Goal: Task Accomplishment & Management: Use online tool/utility

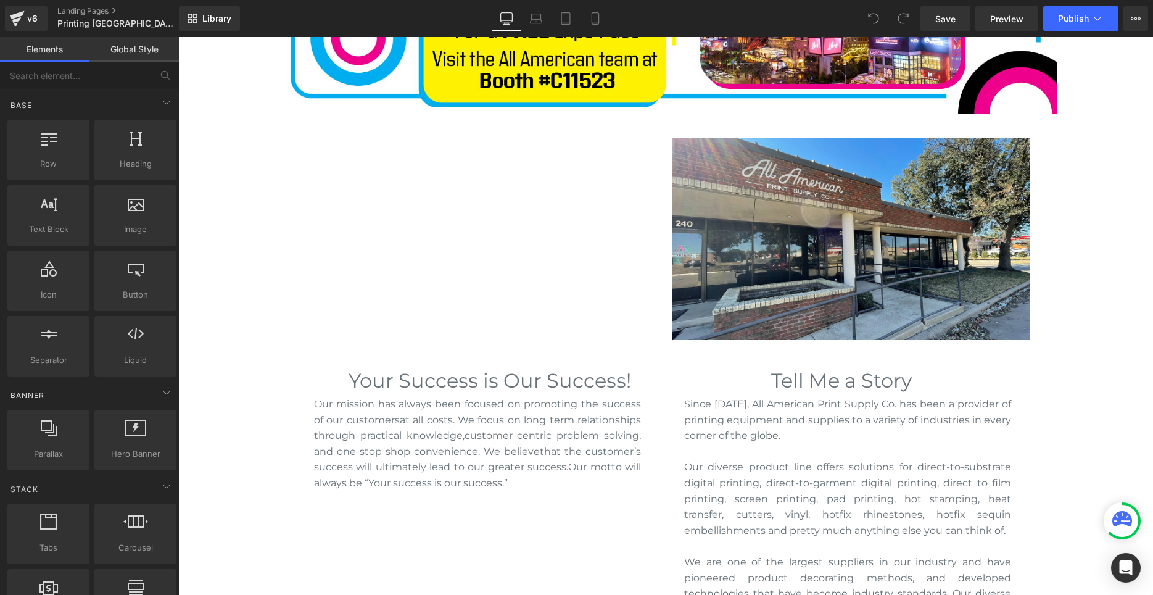
scroll to position [63, 0]
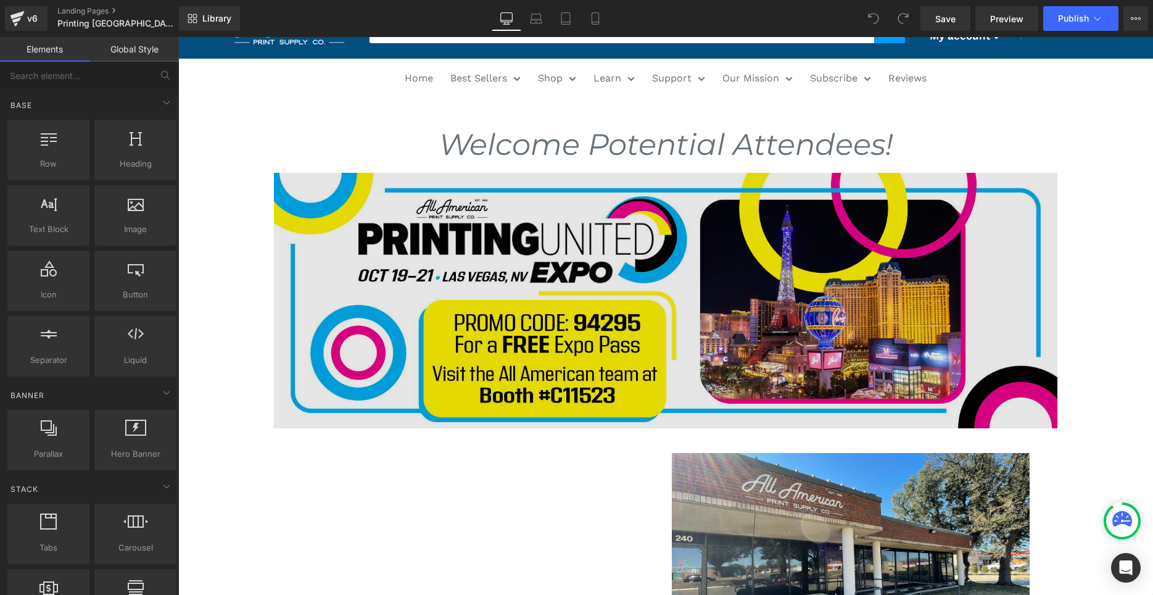
click at [357, 276] on img at bounding box center [666, 301] width 784 height 256
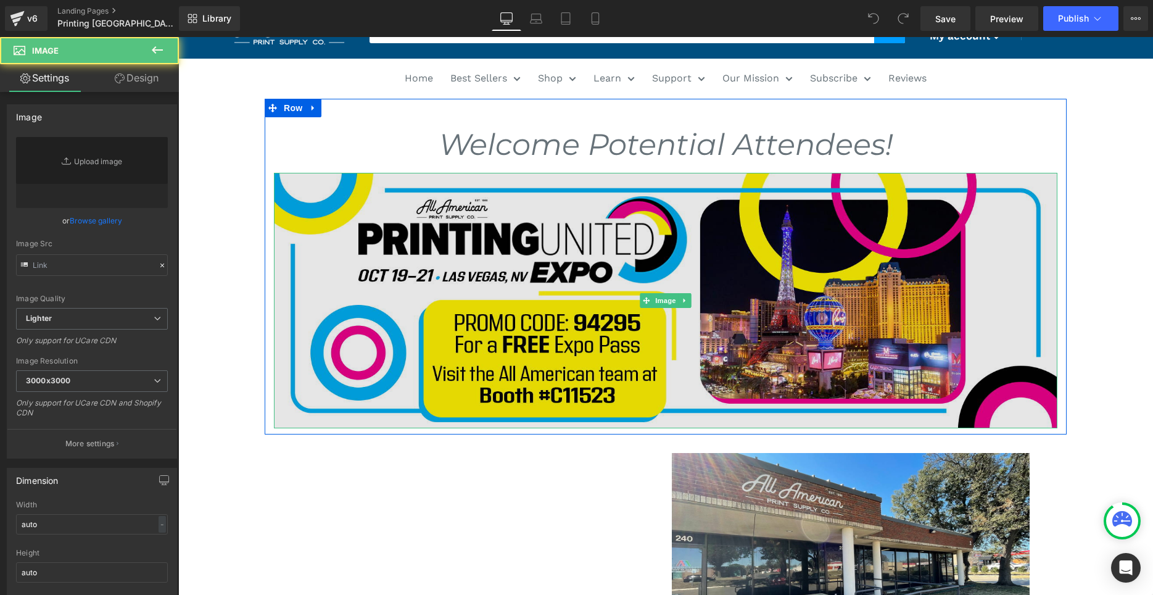
type input "[URL][DOMAIN_NAME]"
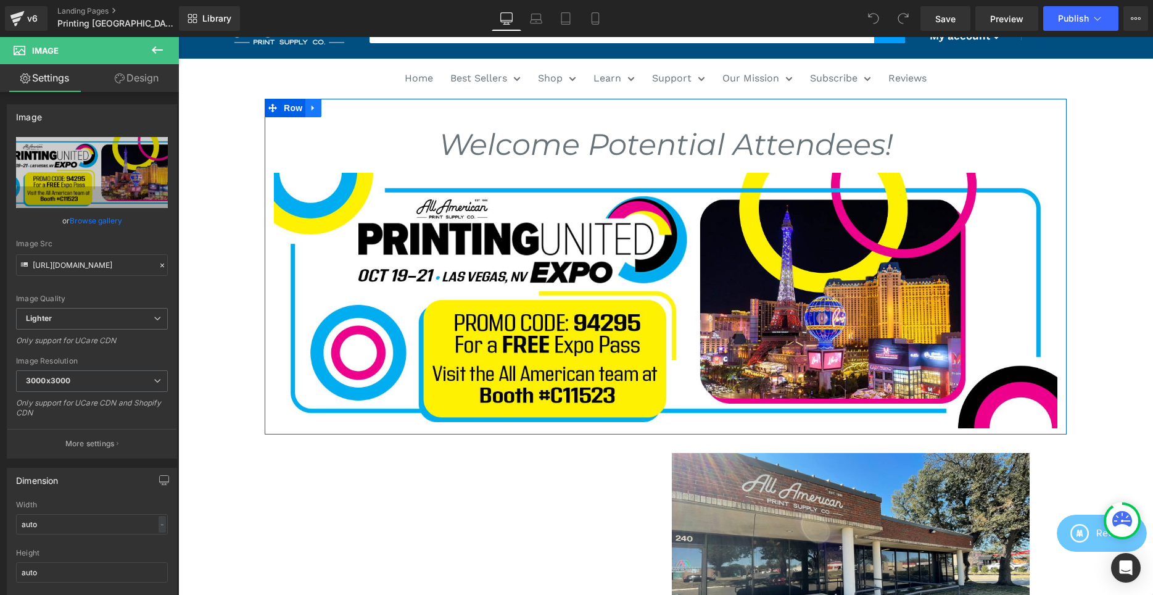
click at [315, 107] on icon at bounding box center [313, 107] width 9 height 9
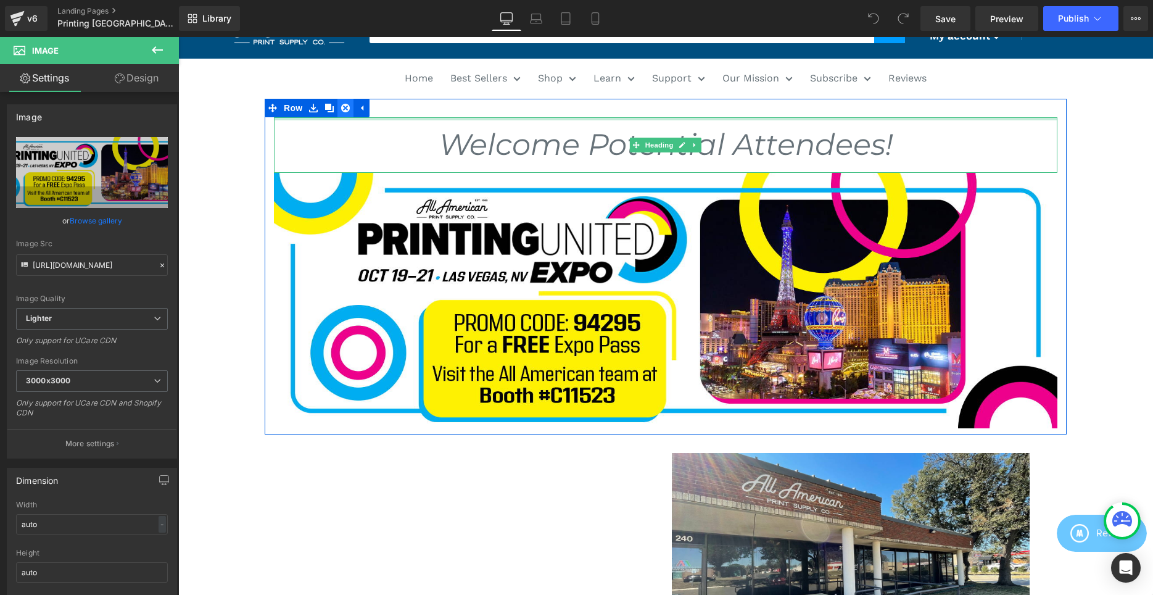
click at [342, 102] on link at bounding box center [346, 108] width 16 height 19
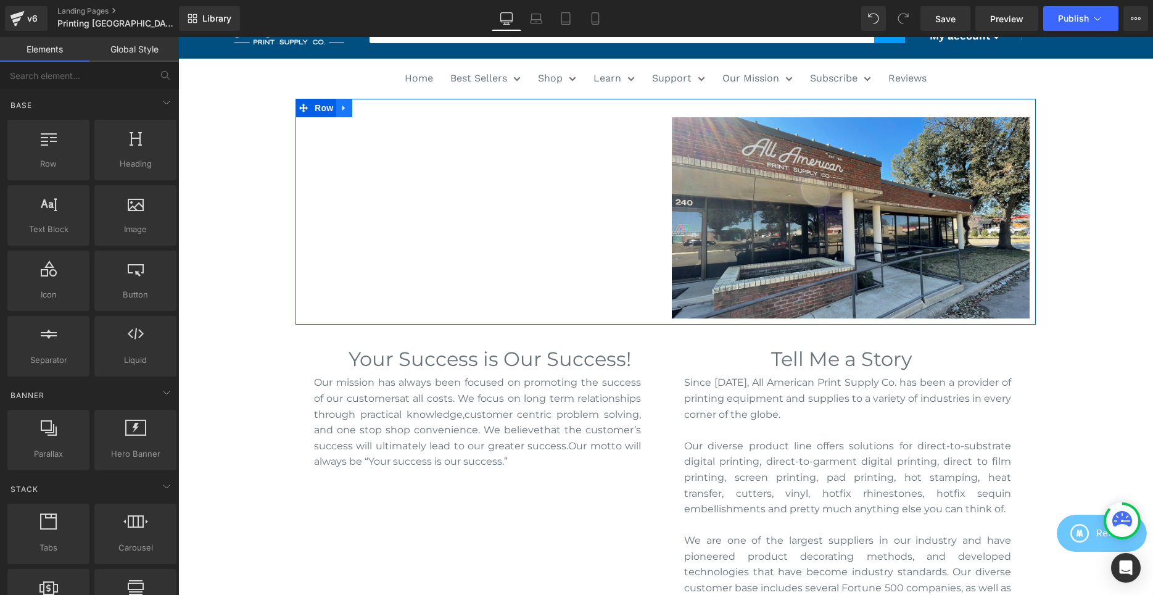
click at [349, 108] on link at bounding box center [344, 108] width 16 height 19
click at [375, 106] on icon at bounding box center [376, 107] width 9 height 9
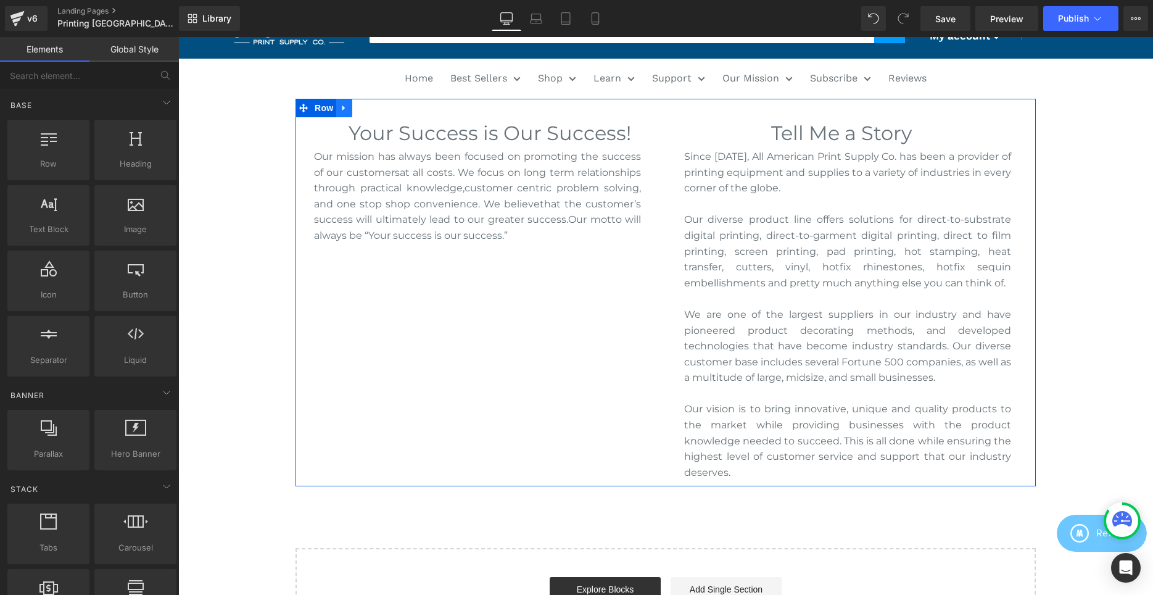
click at [345, 102] on link at bounding box center [344, 108] width 16 height 19
click at [374, 108] on icon at bounding box center [376, 108] width 9 height 9
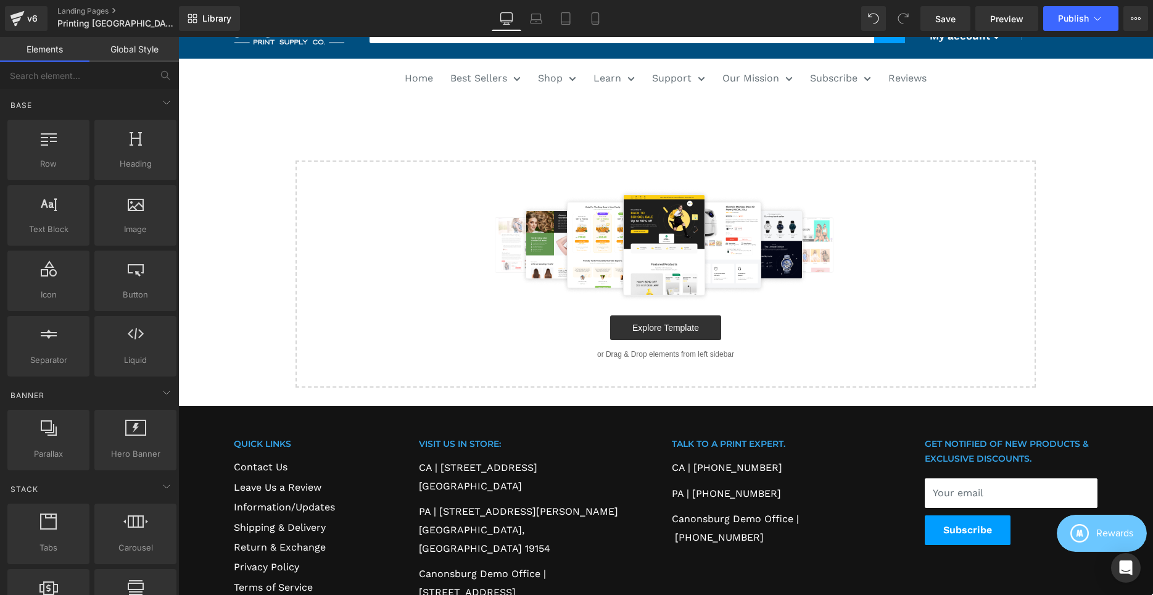
scroll to position [42, 0]
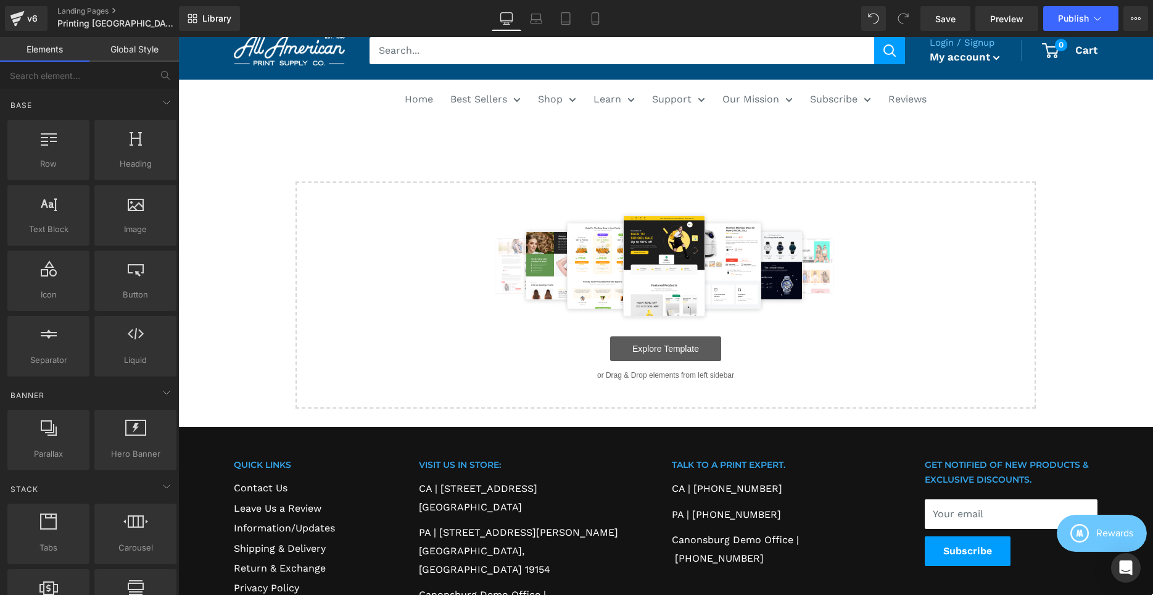
click at [637, 357] on link "Explore Template" at bounding box center [665, 348] width 111 height 25
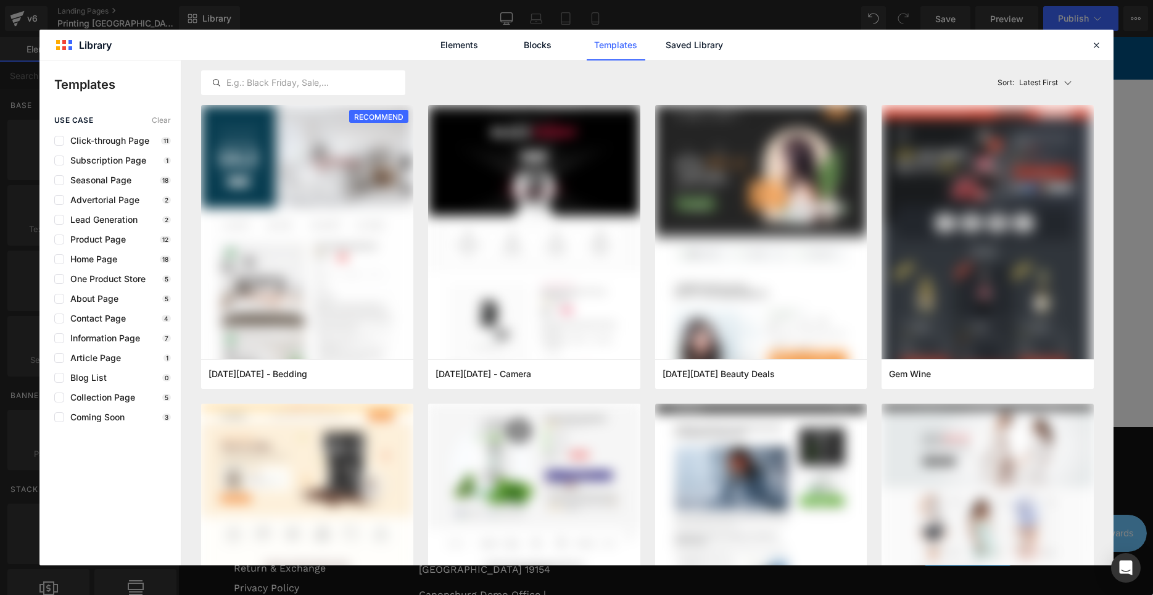
click at [744, 44] on div "Elements Blocks Templates Saved Library" at bounding box center [576, 45] width 1074 height 30
click at [701, 44] on link "Saved Library" at bounding box center [694, 45] width 59 height 31
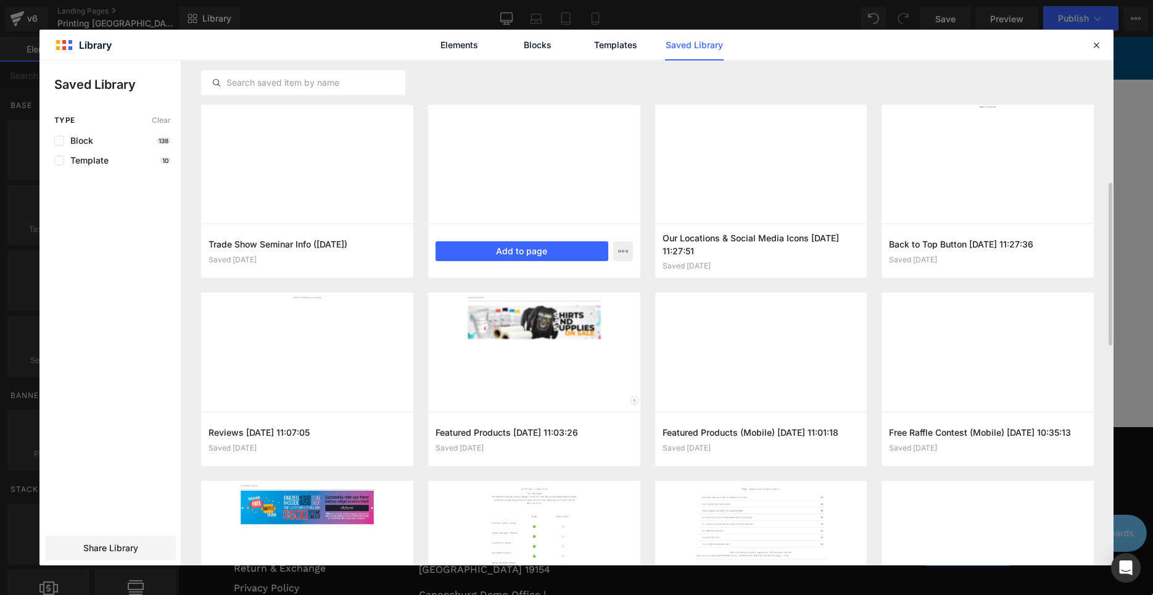
scroll to position [252, 0]
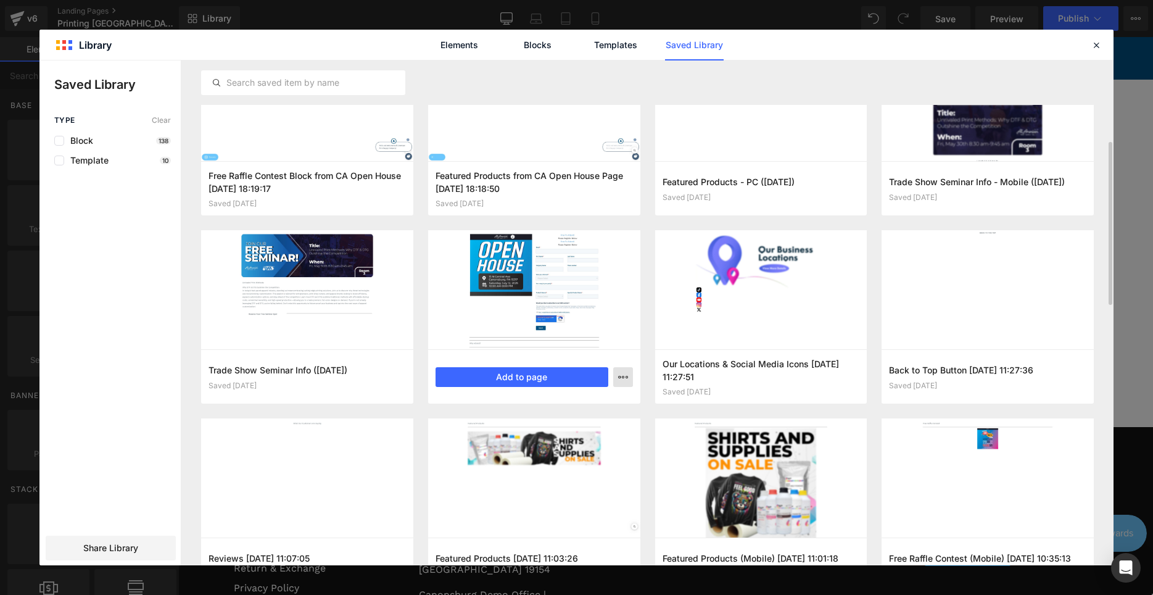
click at [615, 380] on button "button" at bounding box center [623, 377] width 20 height 20
click at [548, 378] on div at bounding box center [576, 312] width 1074 height 505
click at [549, 378] on button "Add to page" at bounding box center [522, 377] width 173 height 20
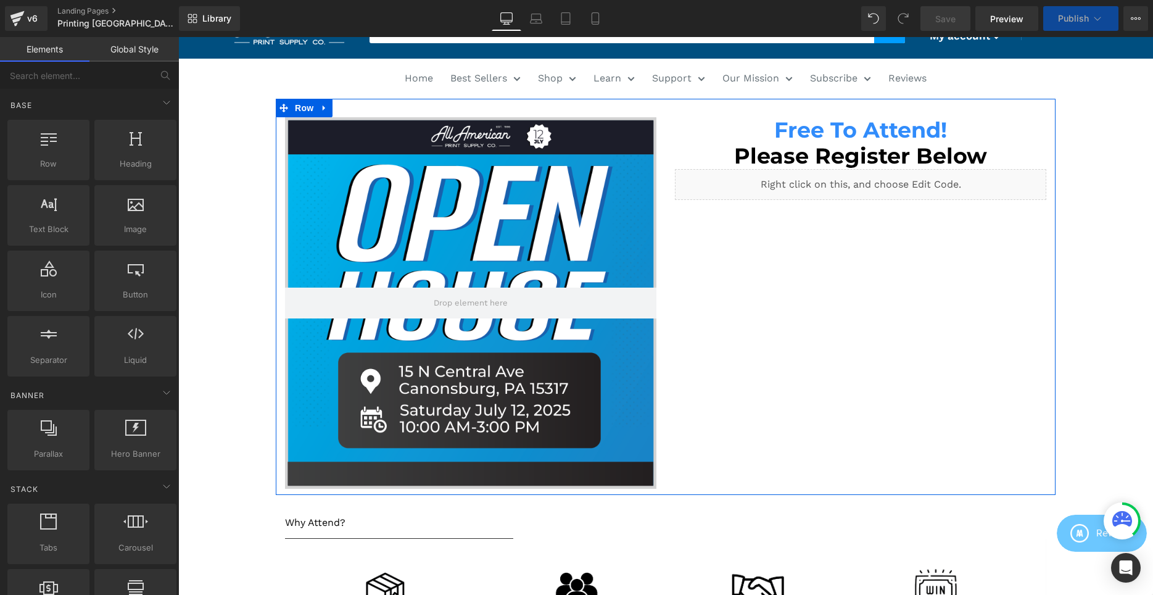
scroll to position [441, 0]
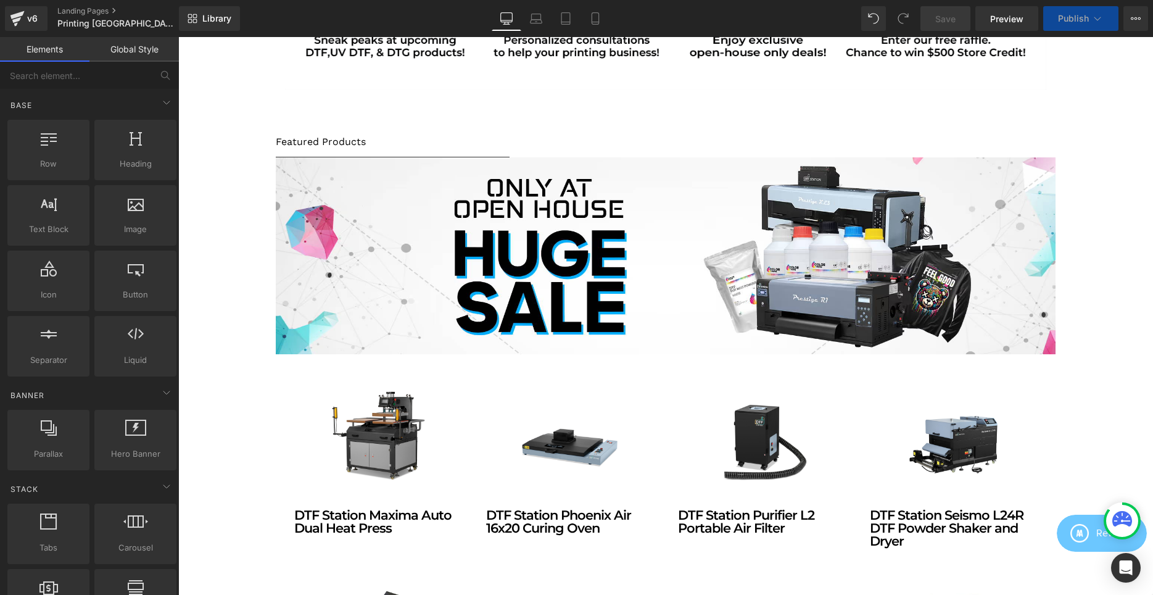
scroll to position [378, 0]
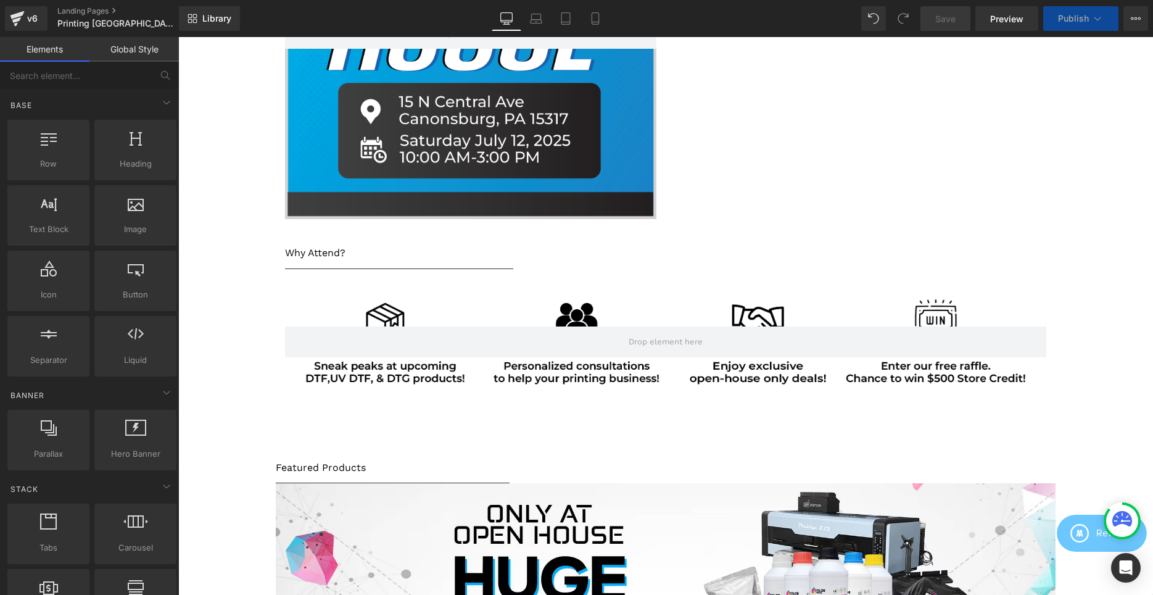
scroll to position [441, 0]
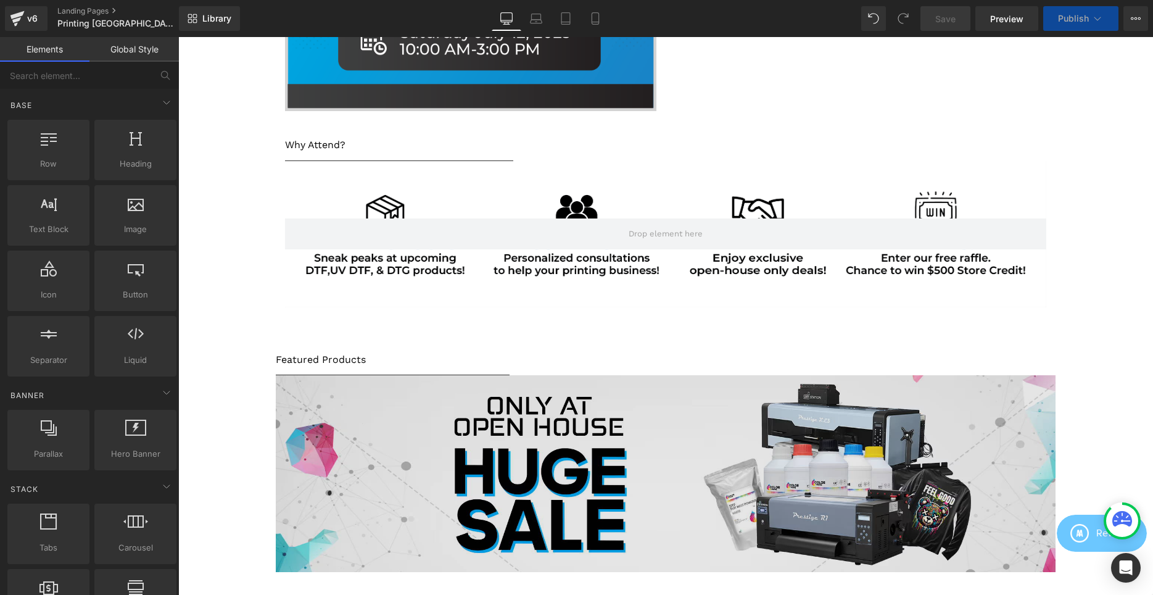
click at [739, 375] on img at bounding box center [666, 473] width 780 height 196
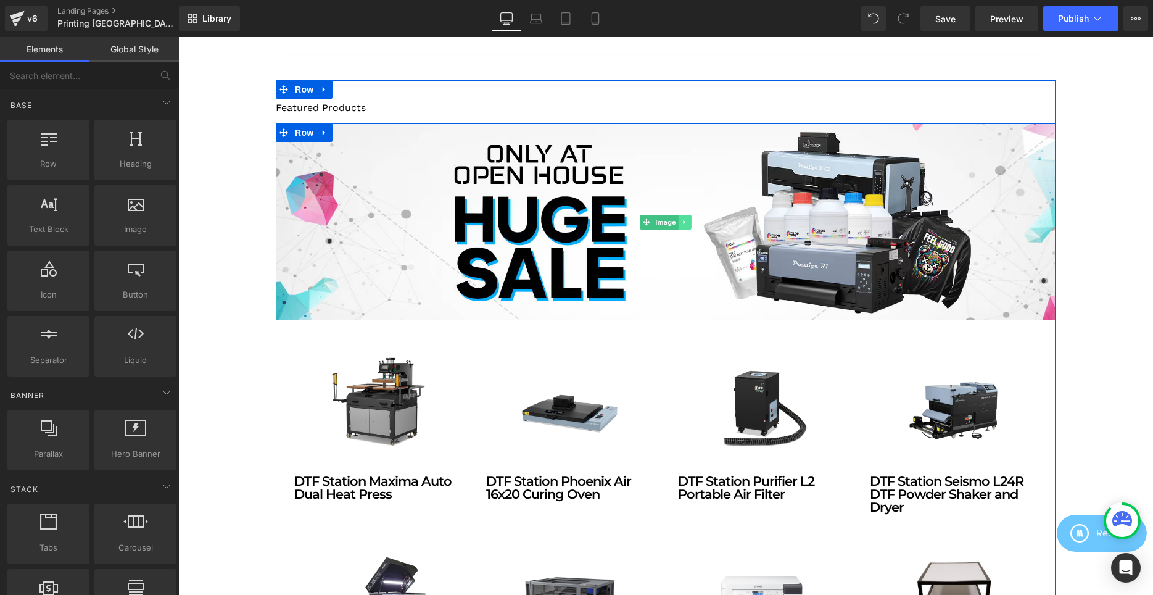
click at [684, 224] on icon at bounding box center [685, 221] width 7 height 7
click at [694, 223] on icon at bounding box center [691, 221] width 7 height 7
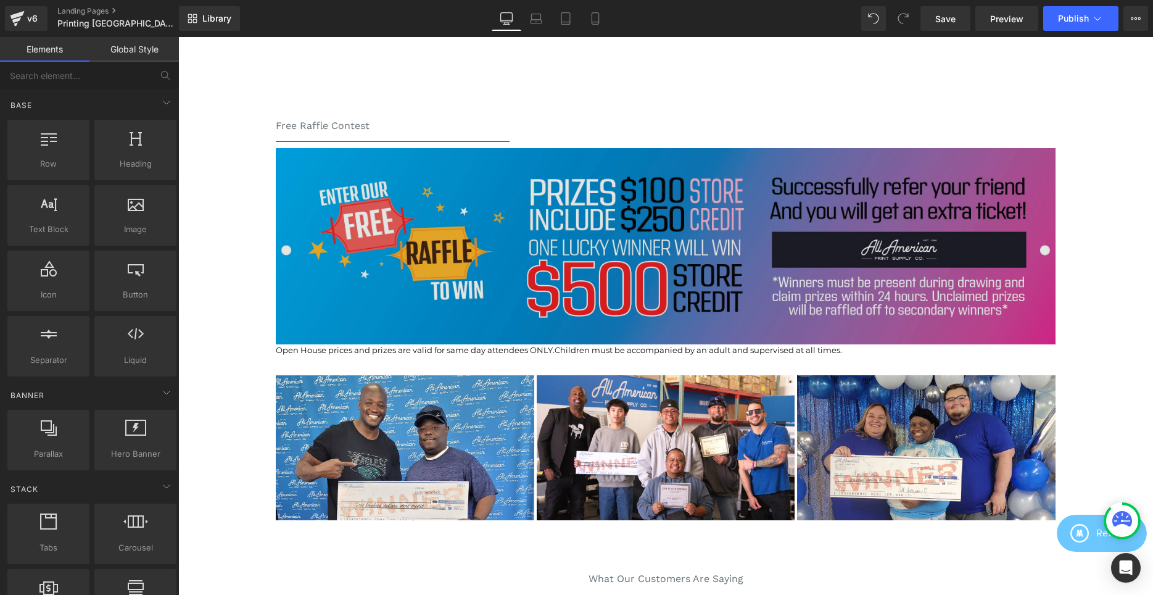
scroll to position [1070, 0]
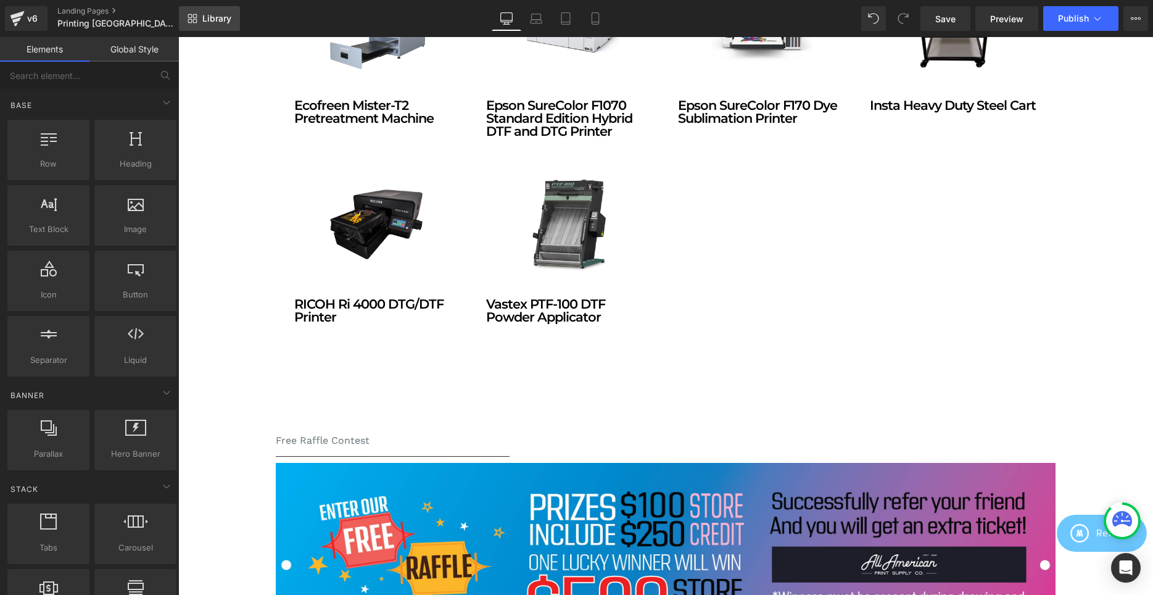
click at [220, 16] on span "Library" at bounding box center [216, 18] width 29 height 11
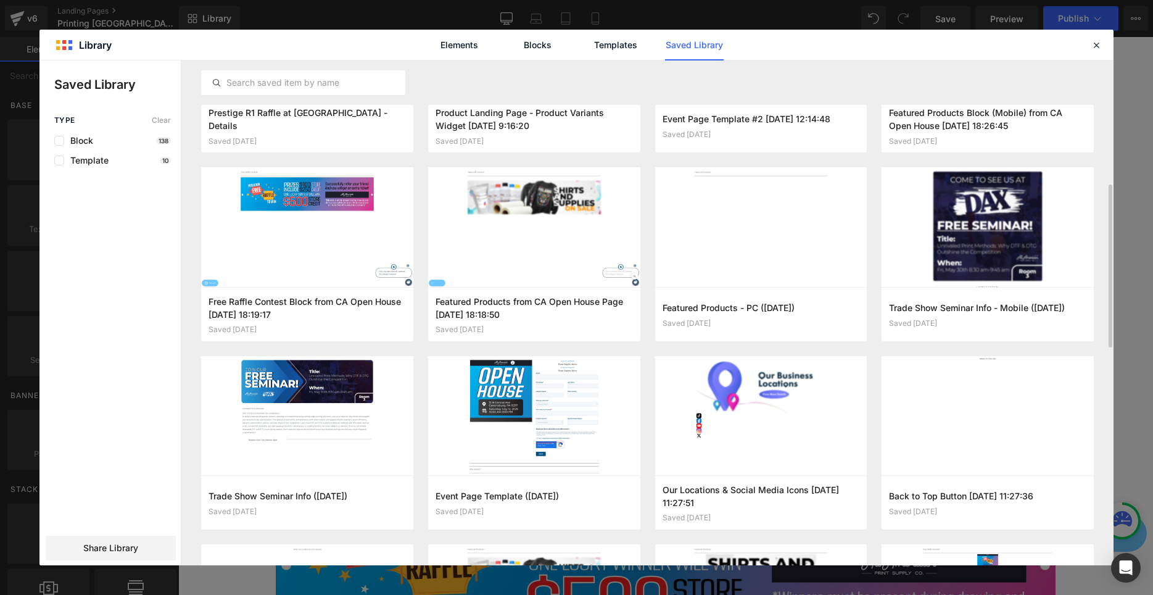
scroll to position [220, 0]
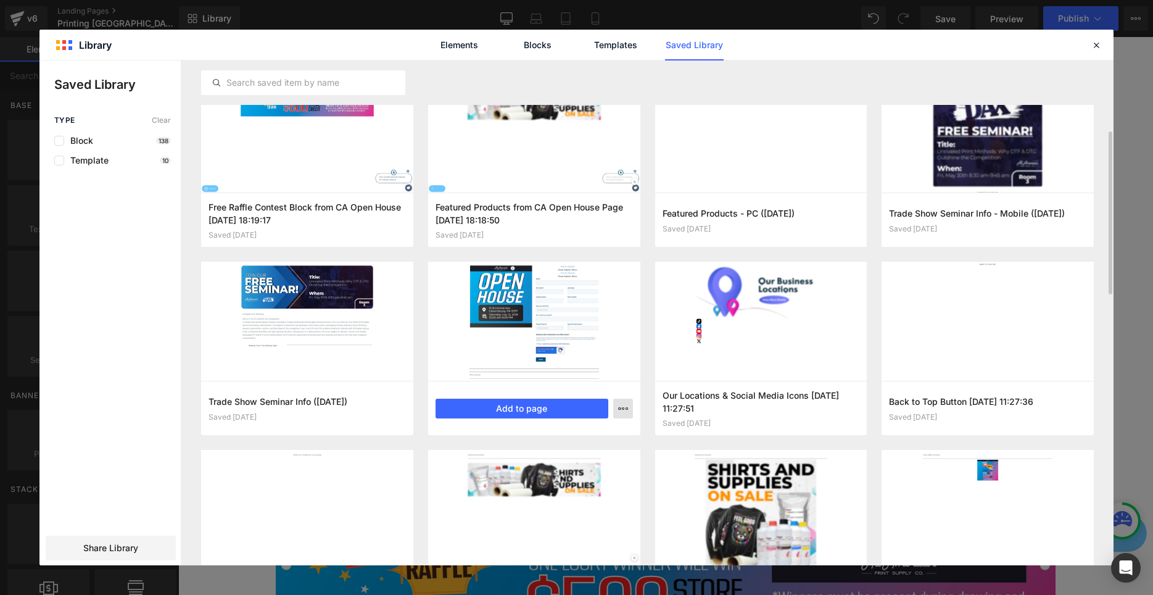
click at [621, 408] on icon "button" at bounding box center [623, 409] width 10 height 10
click at [1099, 239] on div at bounding box center [576, 312] width 1074 height 505
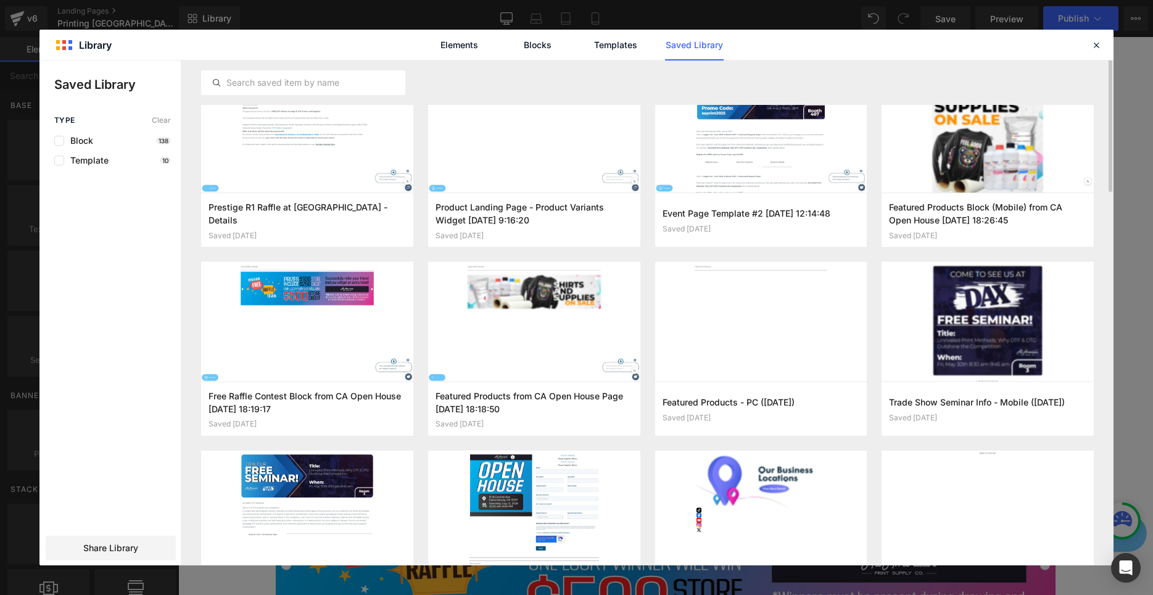
scroll to position [0, 0]
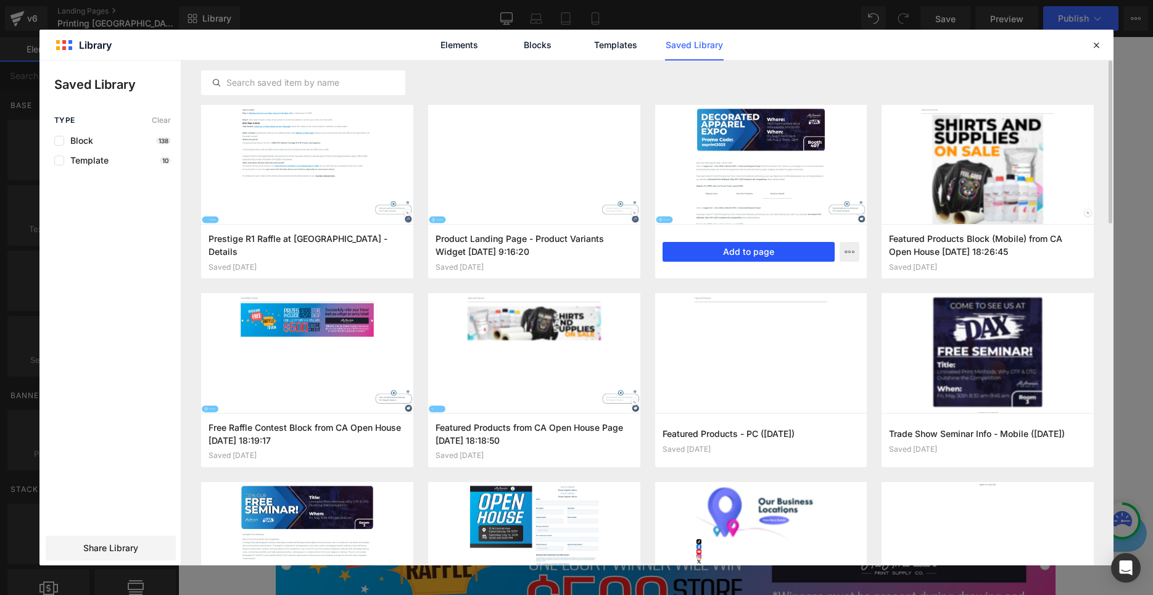
click at [750, 246] on button "Add to page" at bounding box center [749, 252] width 173 height 20
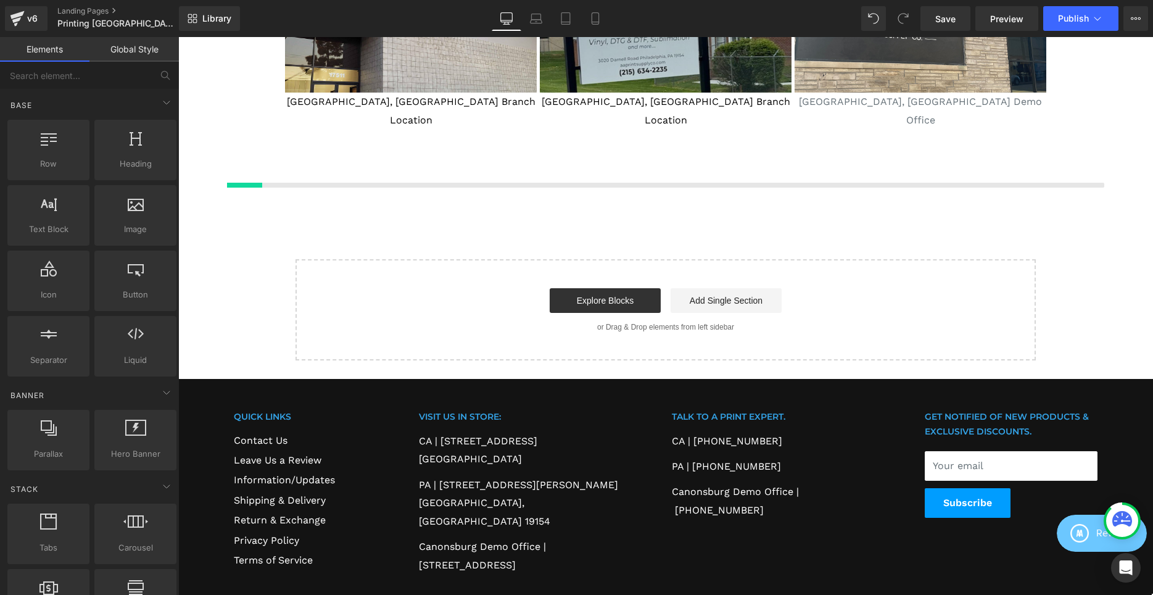
scroll to position [2327, 0]
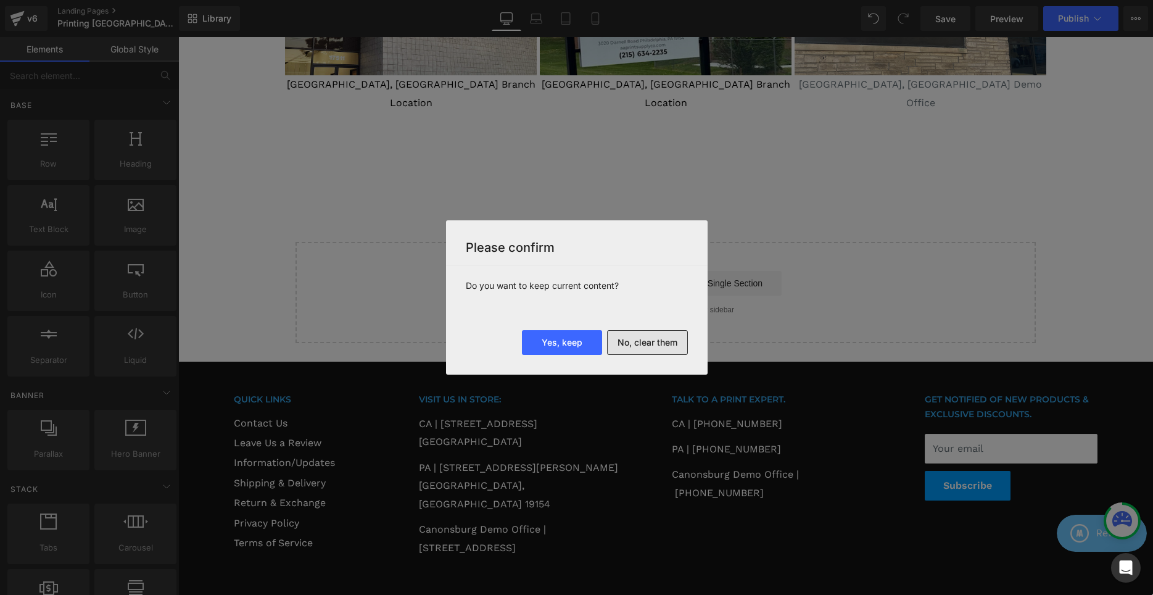
click at [647, 344] on button "No, clear them" at bounding box center [647, 342] width 81 height 25
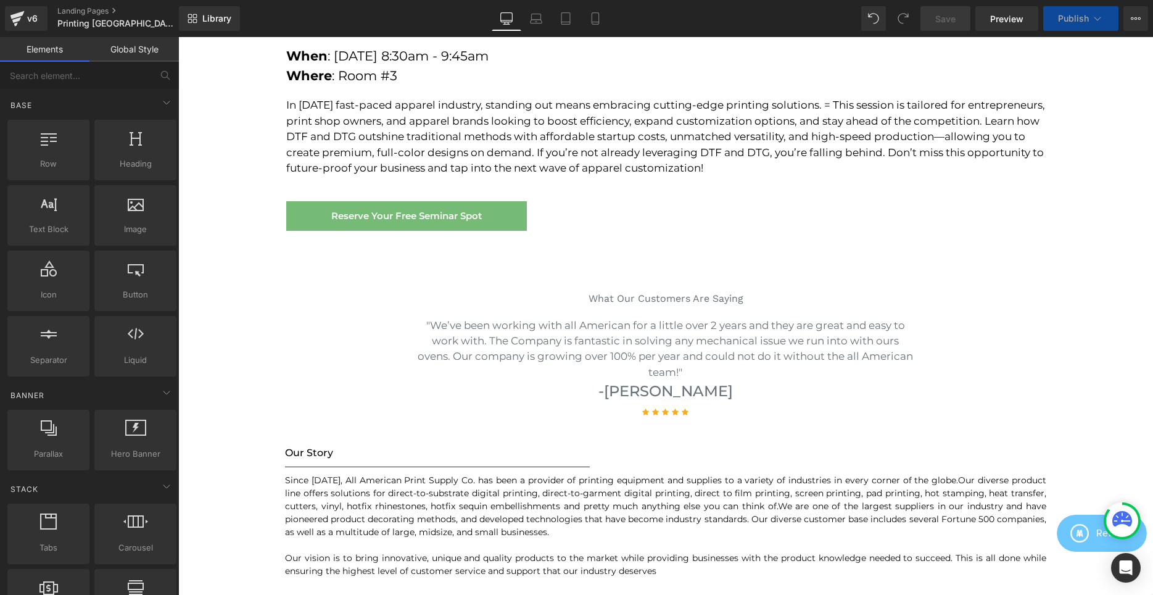
scroll to position [1999, 0]
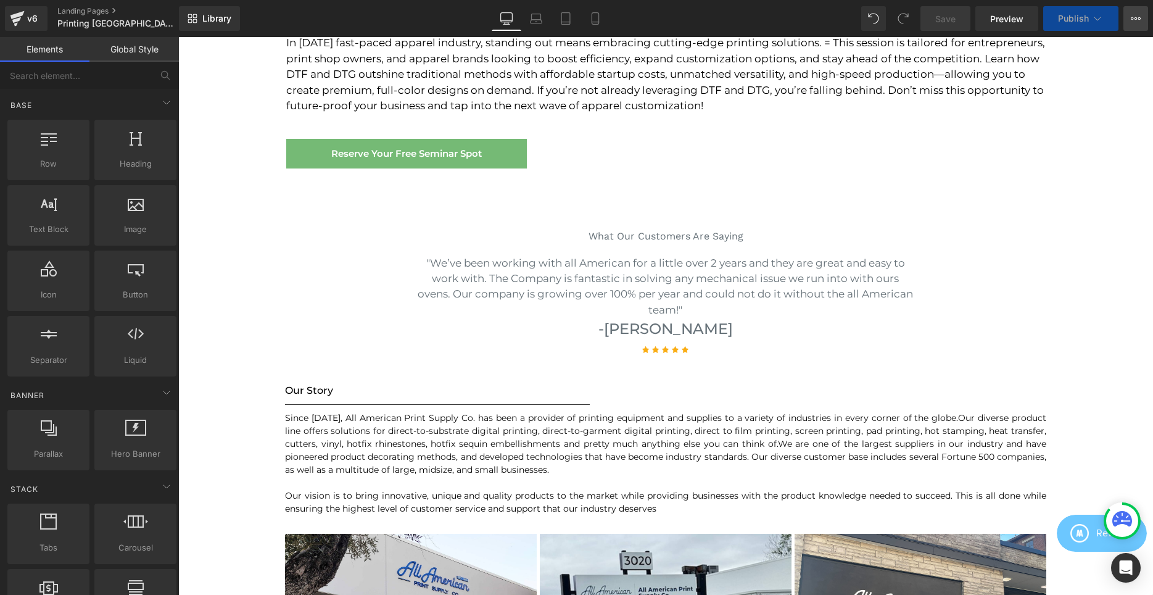
click at [1129, 17] on button "View Live Page View with current Template Save Template to Library Schedule Pub…" at bounding box center [1136, 18] width 25 height 25
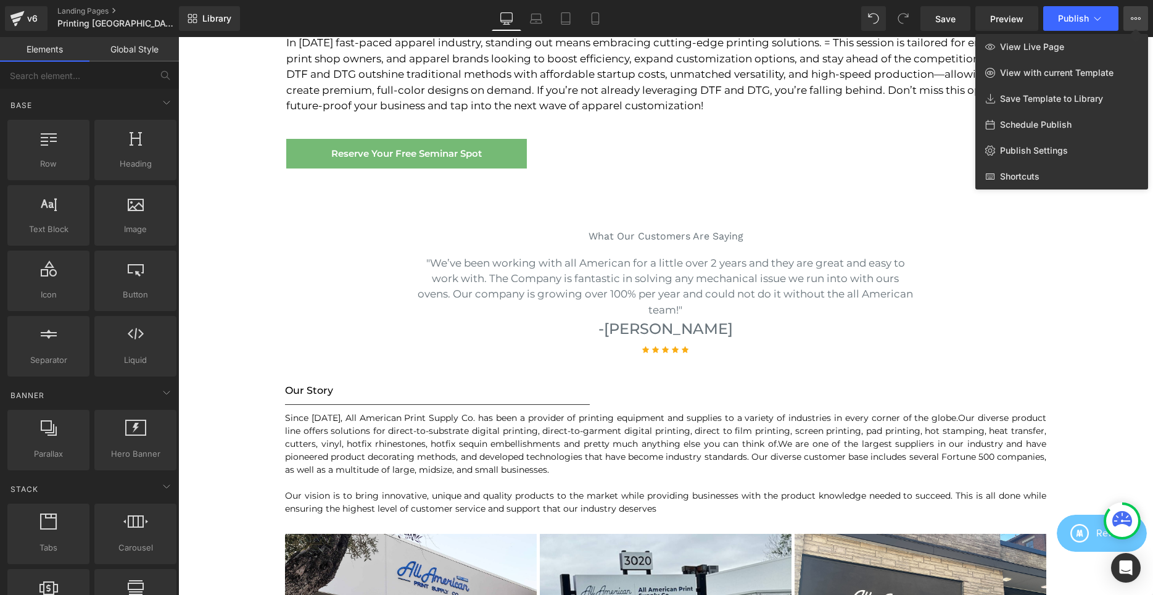
click at [1098, 294] on div at bounding box center [665, 316] width 975 height 558
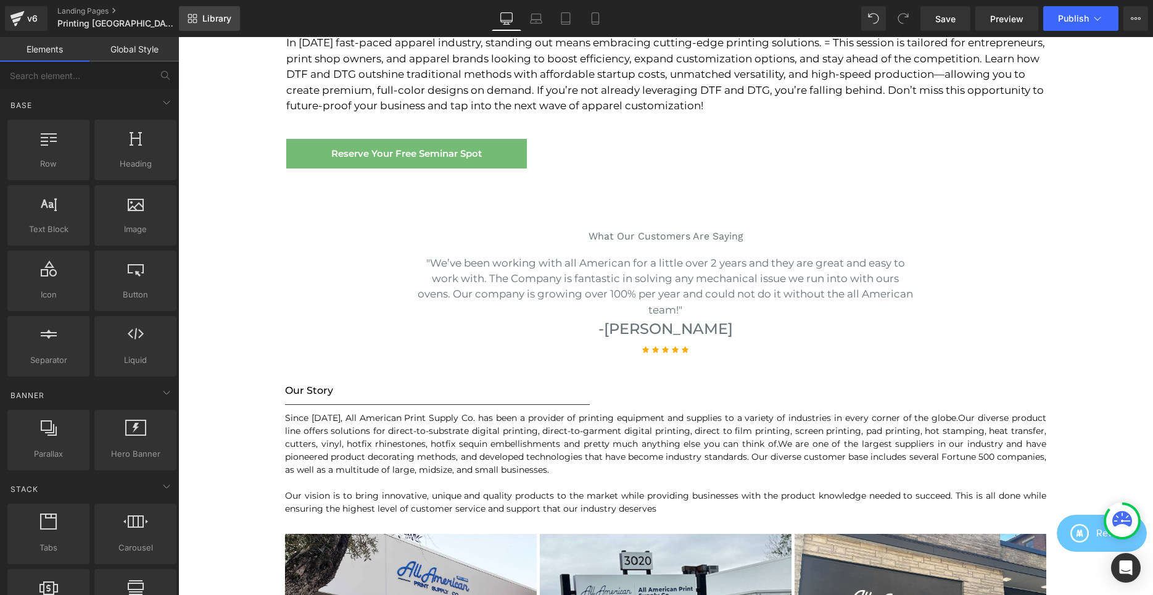
click at [199, 17] on link "Library" at bounding box center [209, 18] width 61 height 25
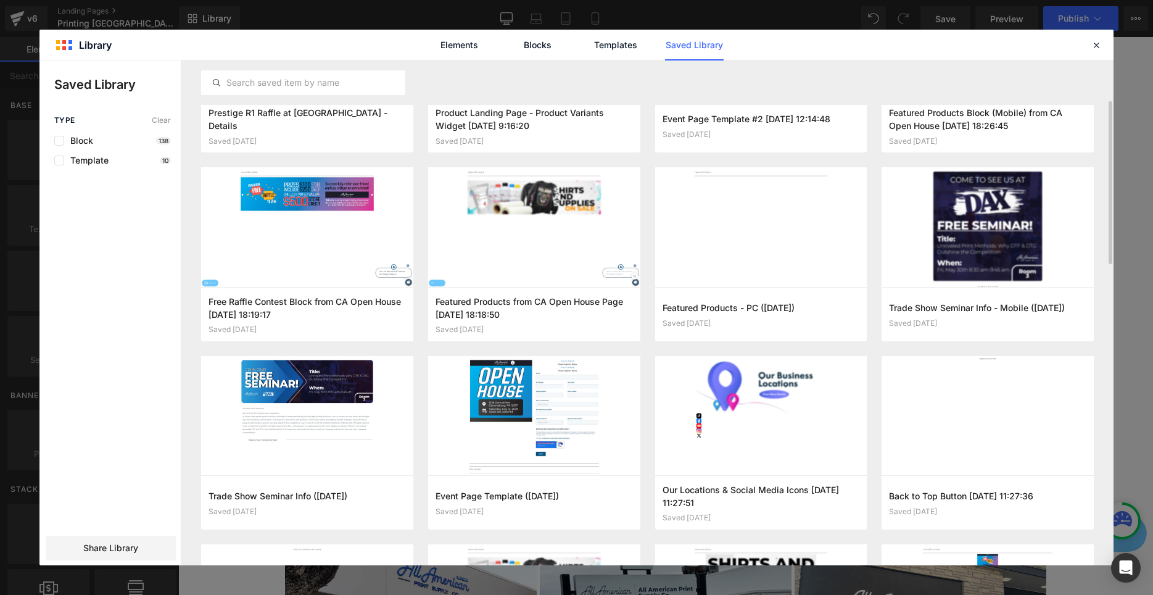
scroll to position [252, 0]
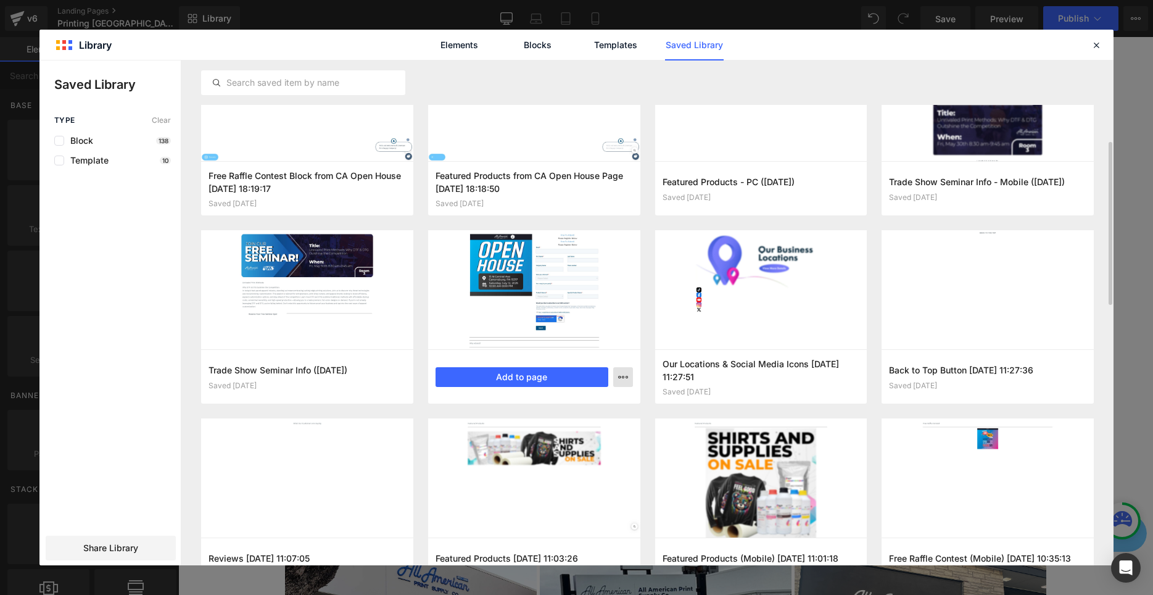
click at [622, 377] on icon "button" at bounding box center [623, 377] width 10 height 10
click at [537, 433] on p "Delete" at bounding box center [530, 430] width 26 height 11
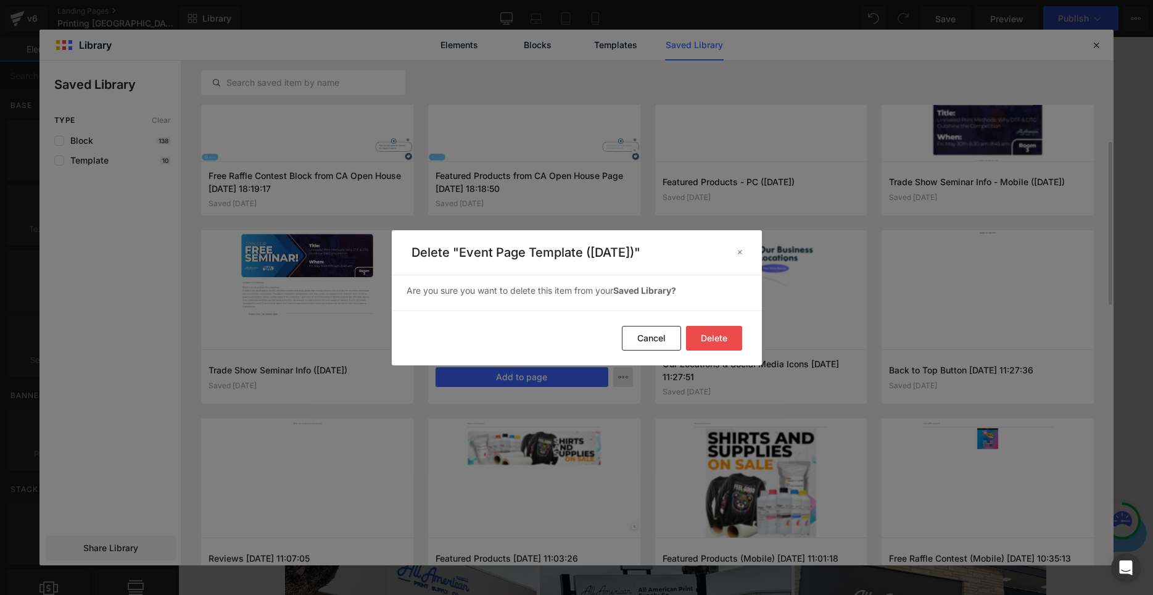
click at [712, 341] on button "Delete" at bounding box center [714, 338] width 56 height 25
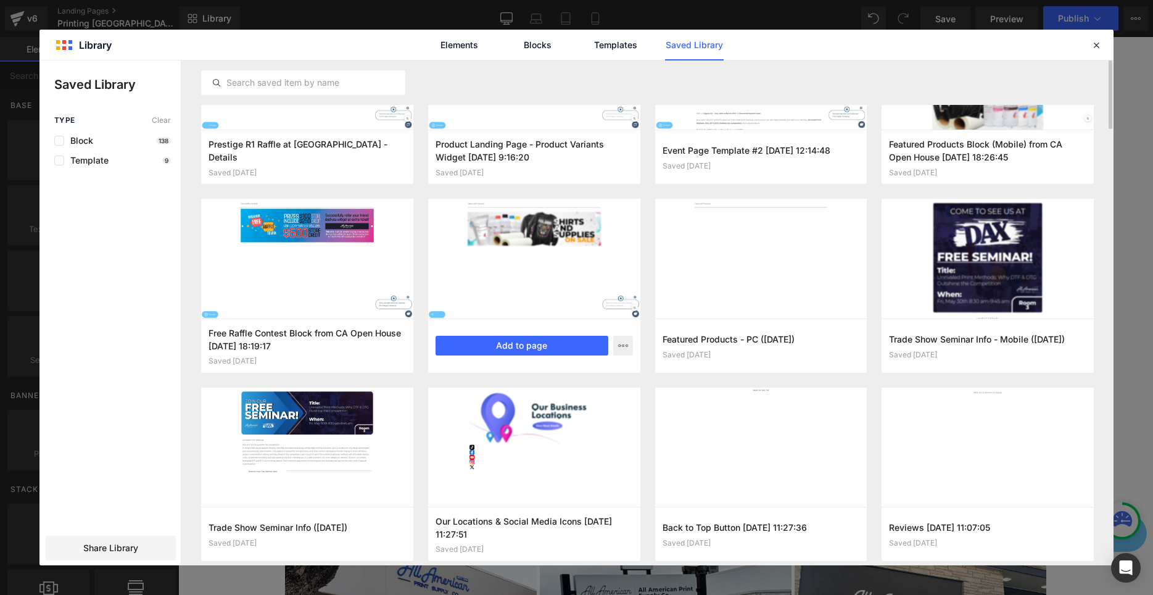
scroll to position [0, 0]
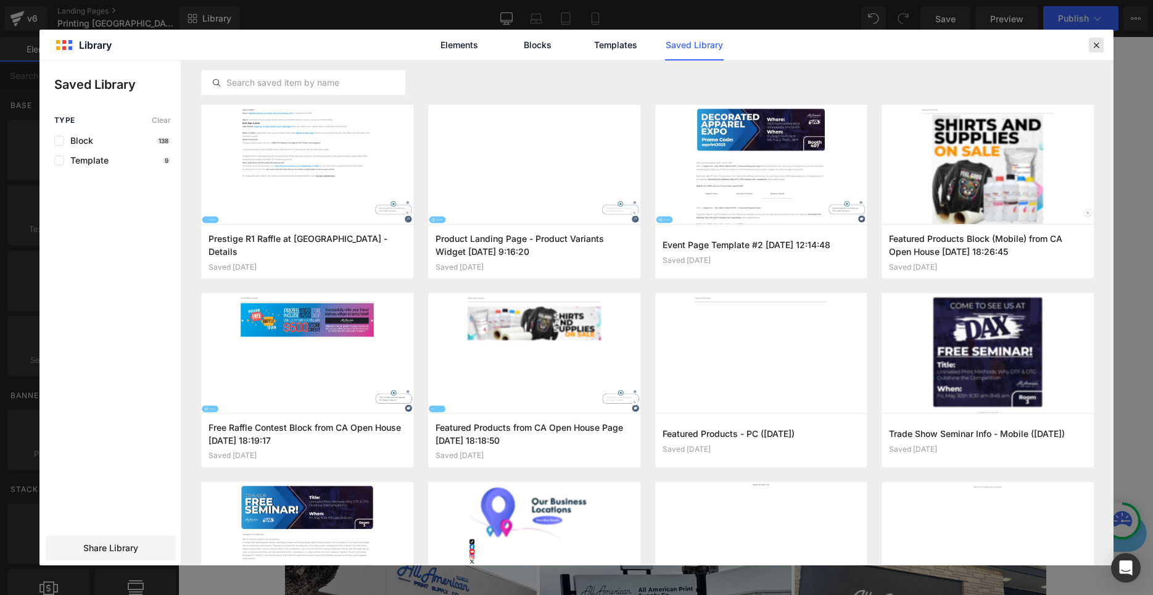
drag, startPoint x: 1101, startPoint y: 44, endPoint x: 481, endPoint y: 168, distance: 631.8
click at [1101, 44] on icon at bounding box center [1096, 44] width 11 height 11
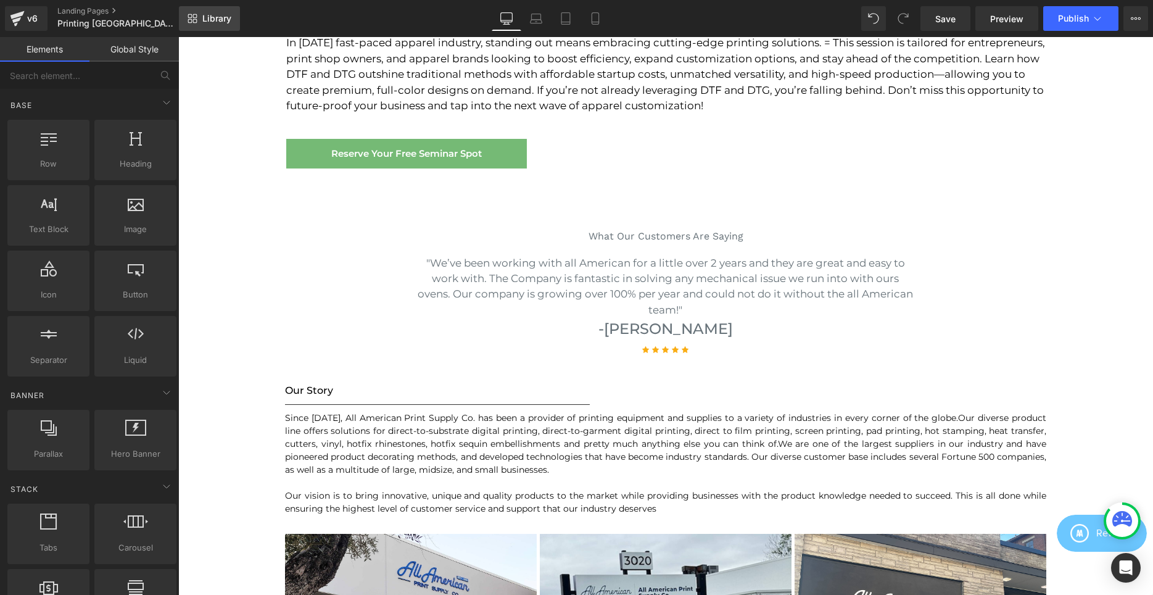
click at [203, 21] on span "Library" at bounding box center [216, 18] width 29 height 11
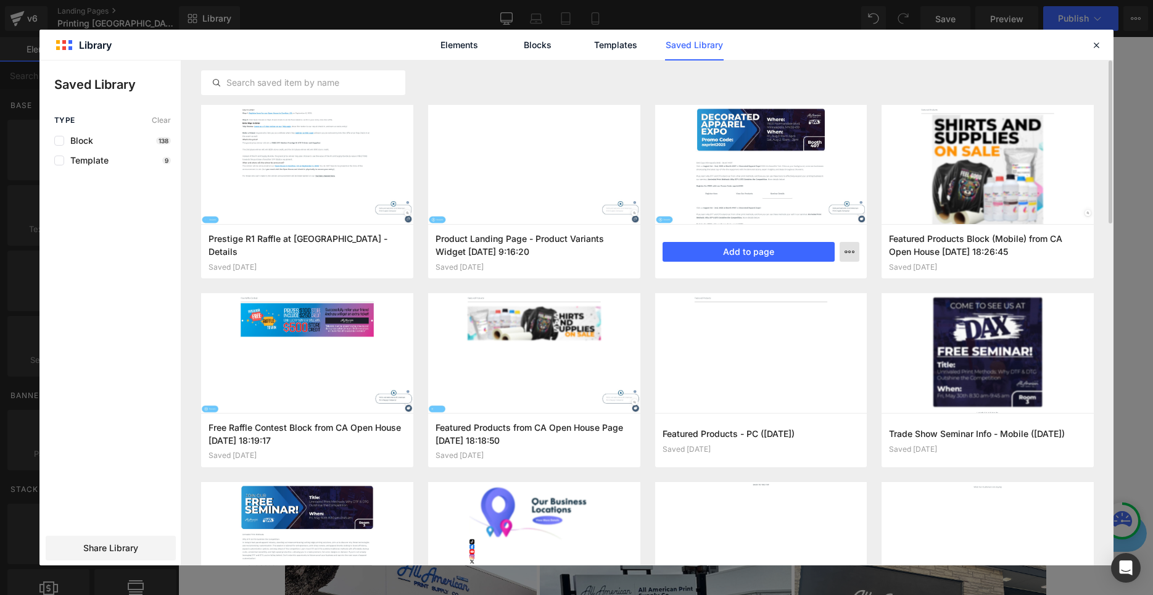
click at [856, 251] on button "button" at bounding box center [850, 252] width 20 height 20
click at [777, 280] on div "Rename" at bounding box center [789, 280] width 141 height 26
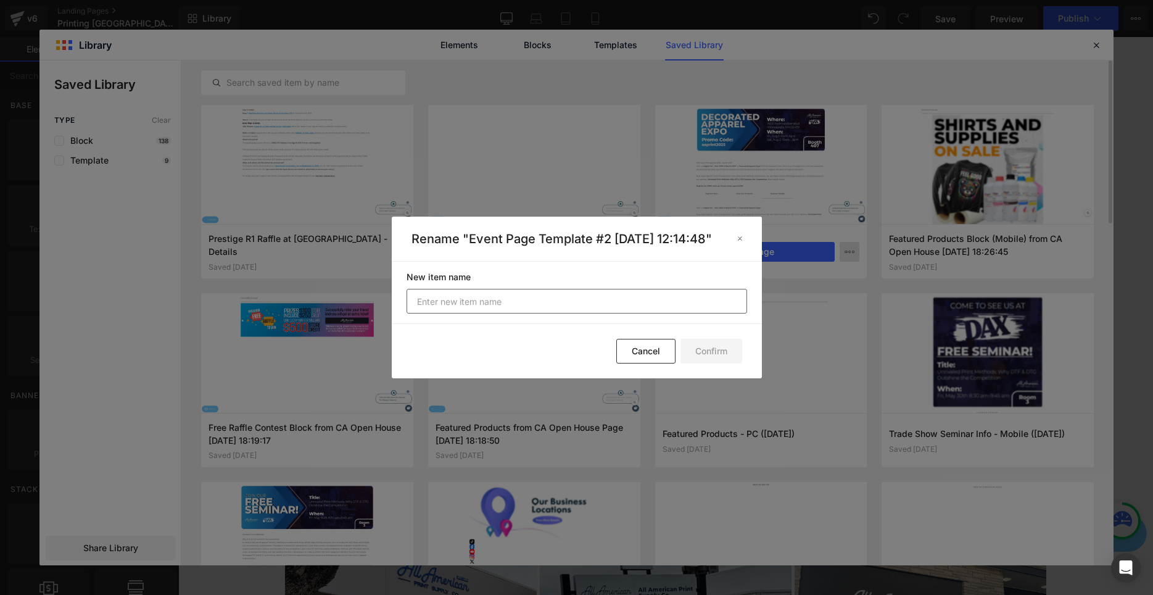
click at [504, 304] on input "text" at bounding box center [577, 301] width 341 height 25
drag, startPoint x: 468, startPoint y: 233, endPoint x: 740, endPoint y: 229, distance: 271.5
click at [740, 229] on div "Rename "Event Page Template #2 [DATE] 12:14:48" New item name Confirm Cancel" at bounding box center [577, 298] width 370 height 162
copy p "Event Page Template #2 [DATE]"
click at [479, 301] on input "text" at bounding box center [577, 301] width 341 height 25
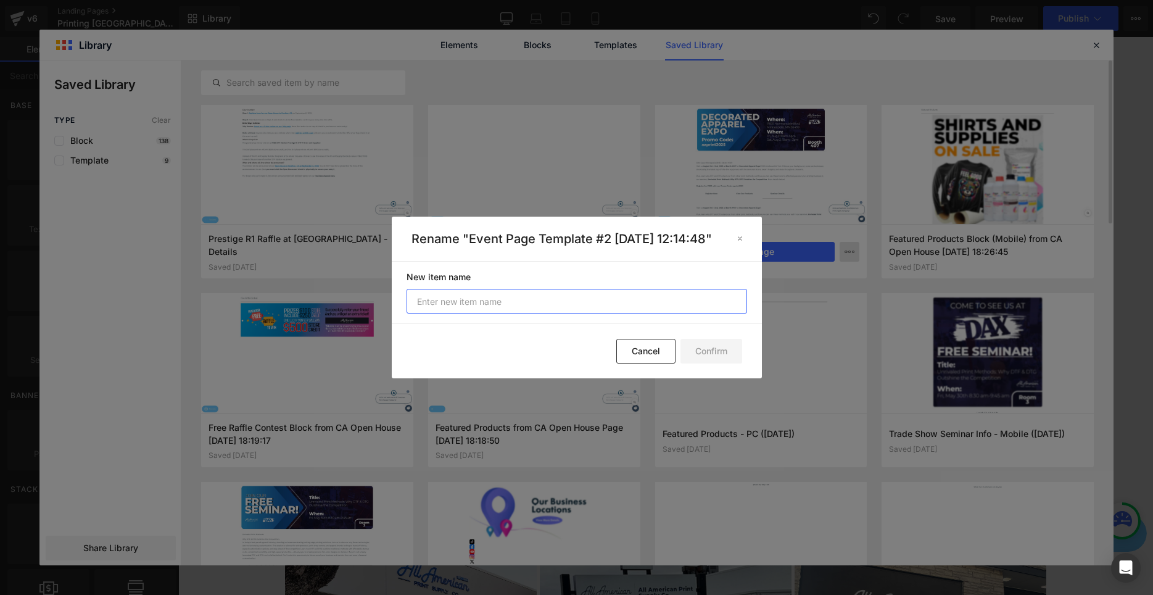
paste input "Event Page Template #2 [DATE]"
click at [519, 312] on input "Event Page Template #2 [DATE]" at bounding box center [577, 301] width 341 height 25
type input "Event Page Template ([DATE])"
click at [710, 361] on button "Confirm" at bounding box center [712, 351] width 62 height 25
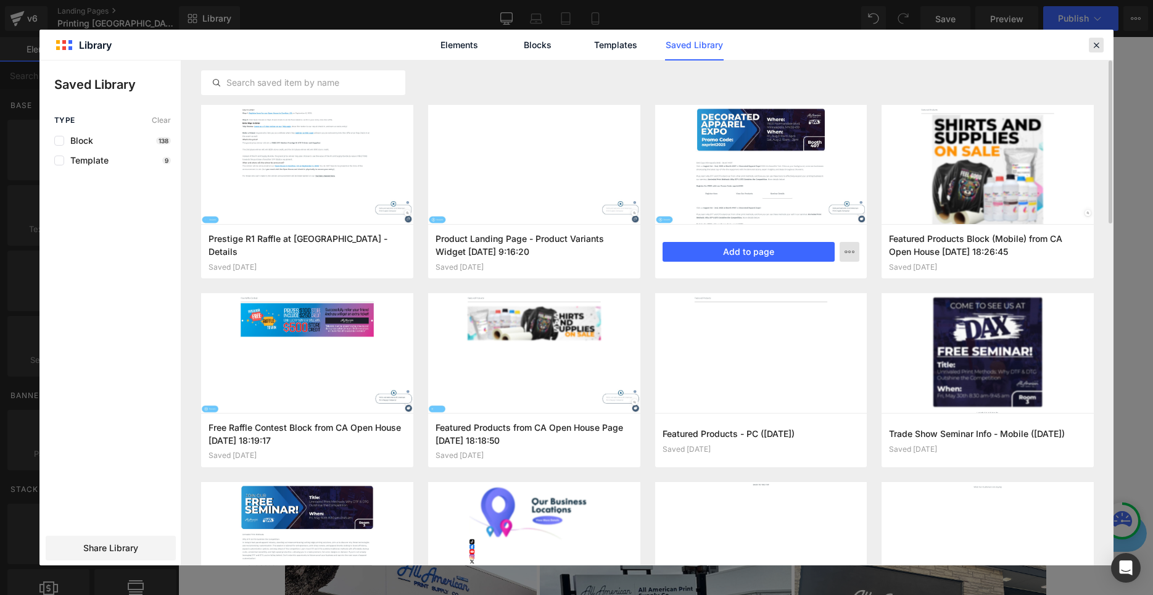
click at [1098, 48] on icon at bounding box center [1096, 44] width 11 height 11
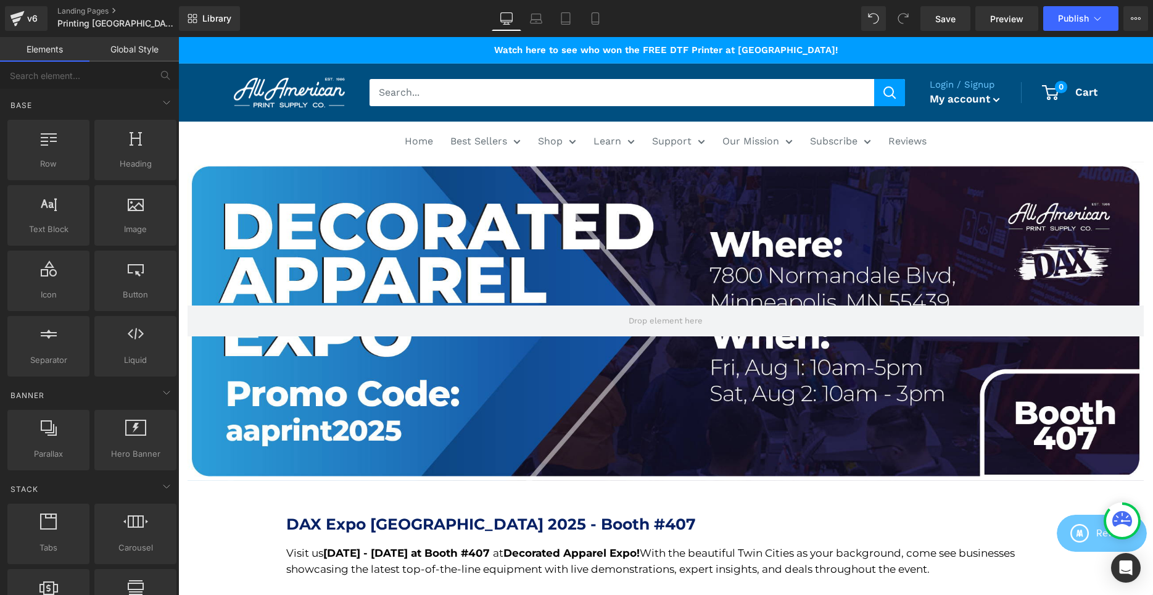
drag, startPoint x: 536, startPoint y: 285, endPoint x: 496, endPoint y: 288, distance: 40.2
click at [536, 286] on div at bounding box center [666, 321] width 956 height 319
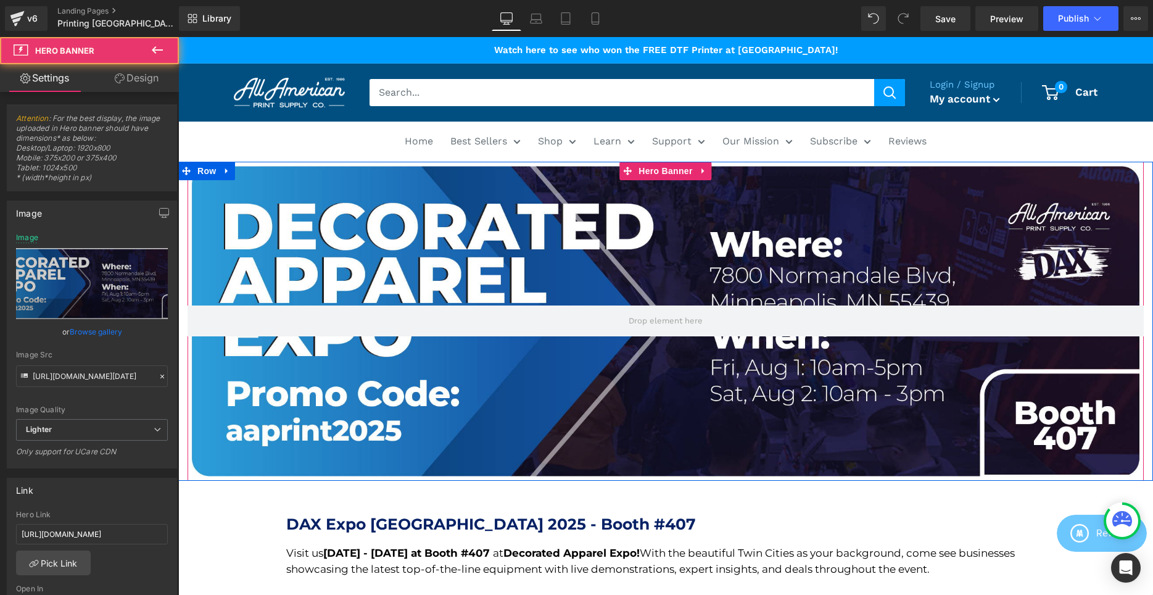
click at [500, 242] on div at bounding box center [666, 321] width 956 height 319
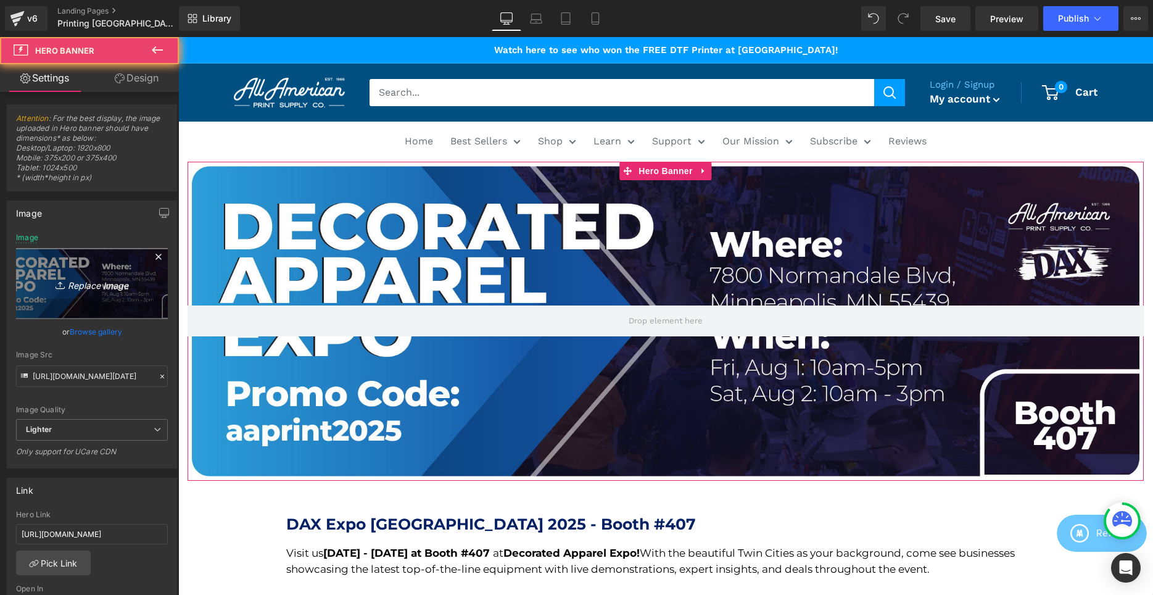
click at [67, 284] on icon at bounding box center [62, 285] width 12 height 12
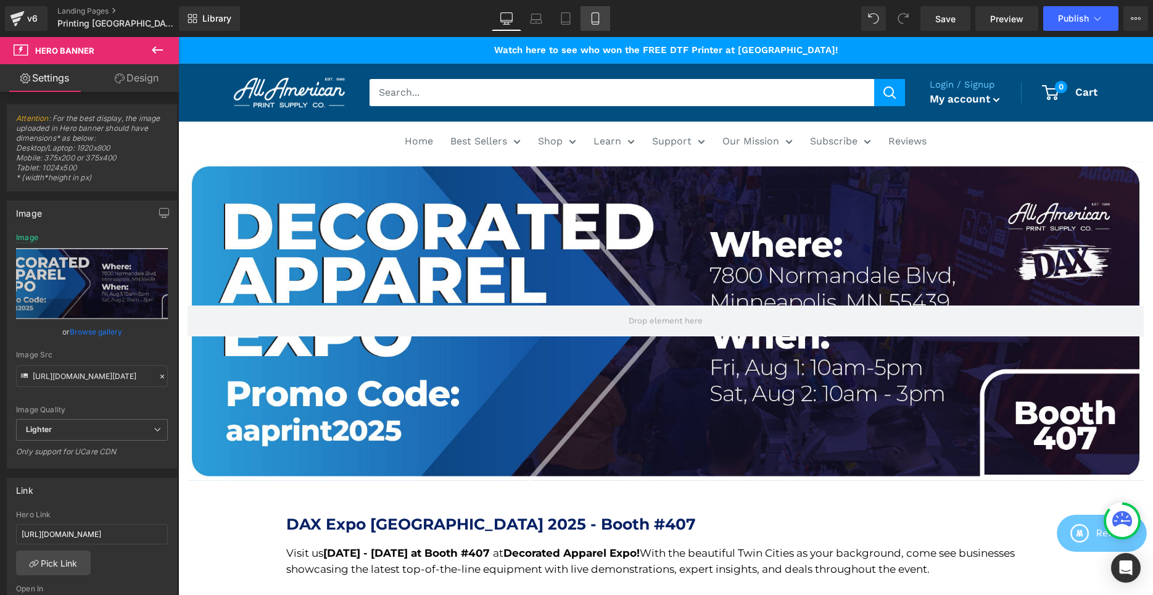
click at [597, 27] on link "Mobile" at bounding box center [596, 18] width 30 height 25
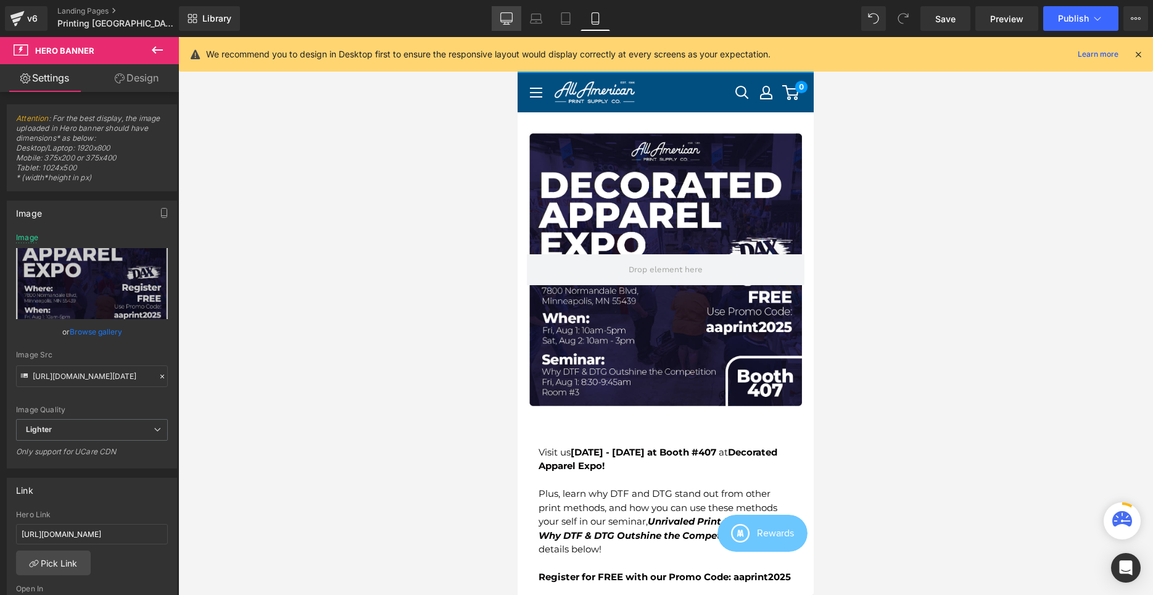
click at [512, 17] on icon at bounding box center [506, 17] width 12 height 9
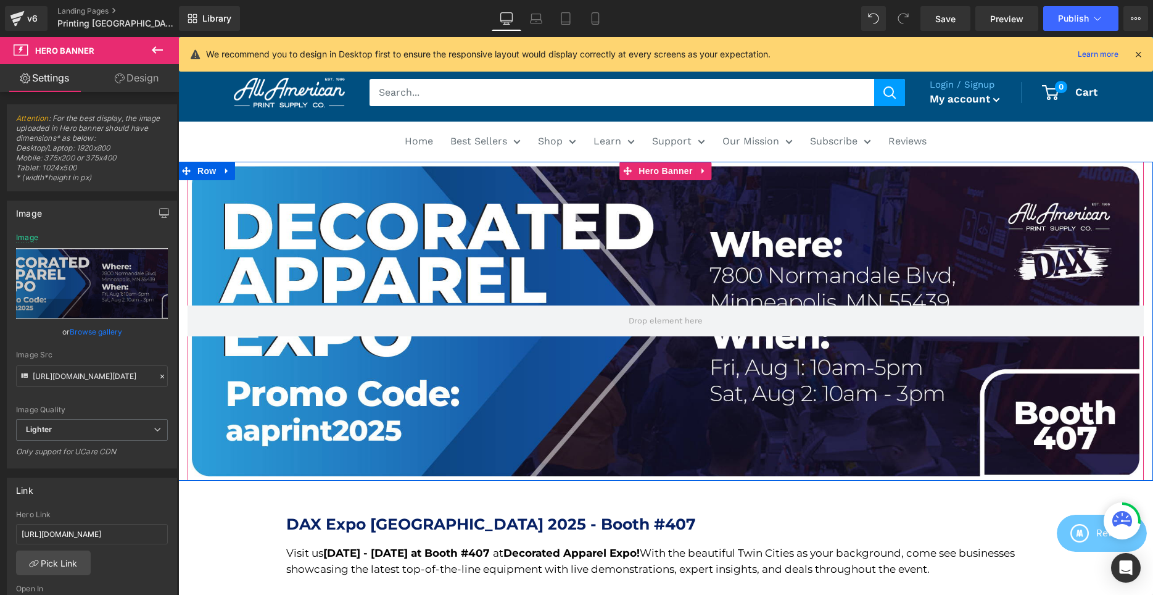
click at [554, 183] on div at bounding box center [666, 321] width 956 height 319
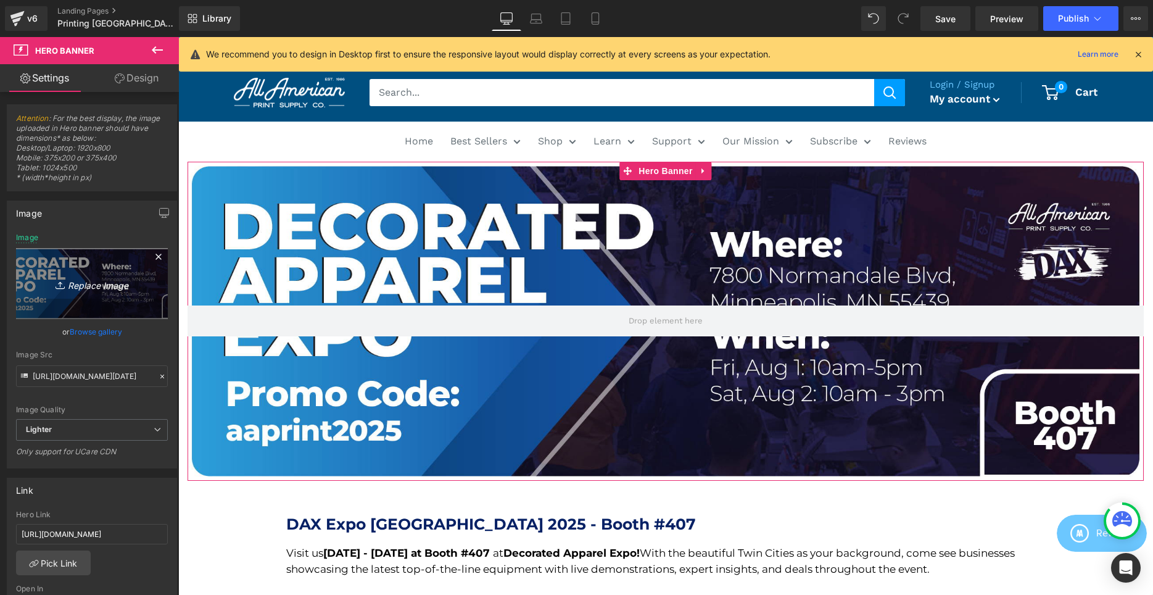
click at [75, 280] on icon "Replace Image" at bounding box center [92, 283] width 99 height 15
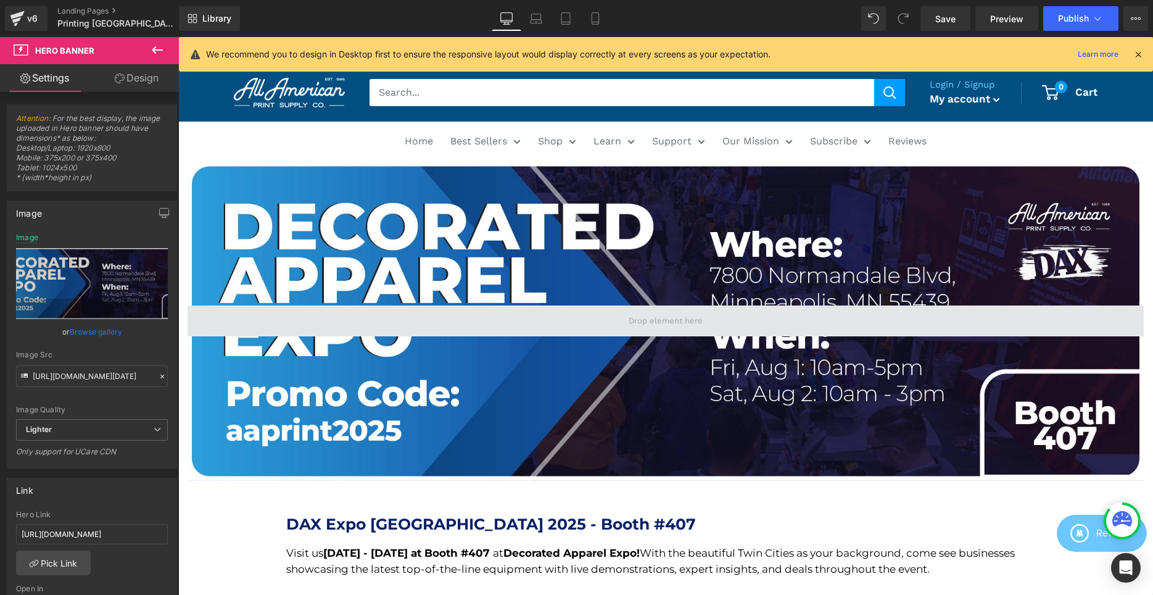
type input "C:\fakepath\Printing United [DATE] PC.png"
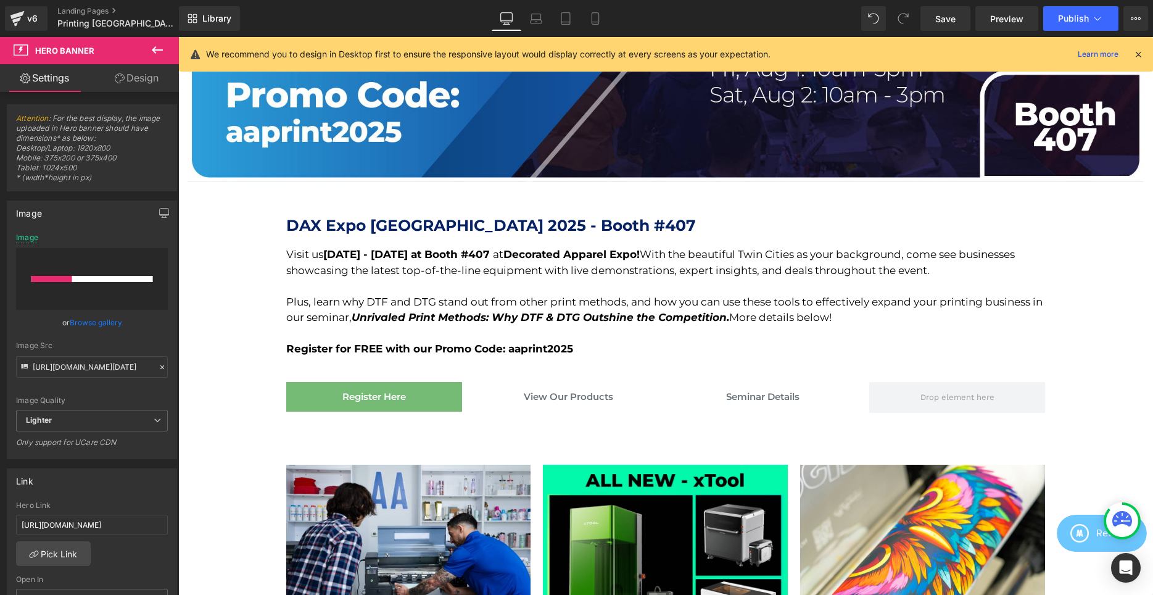
scroll to position [315, 0]
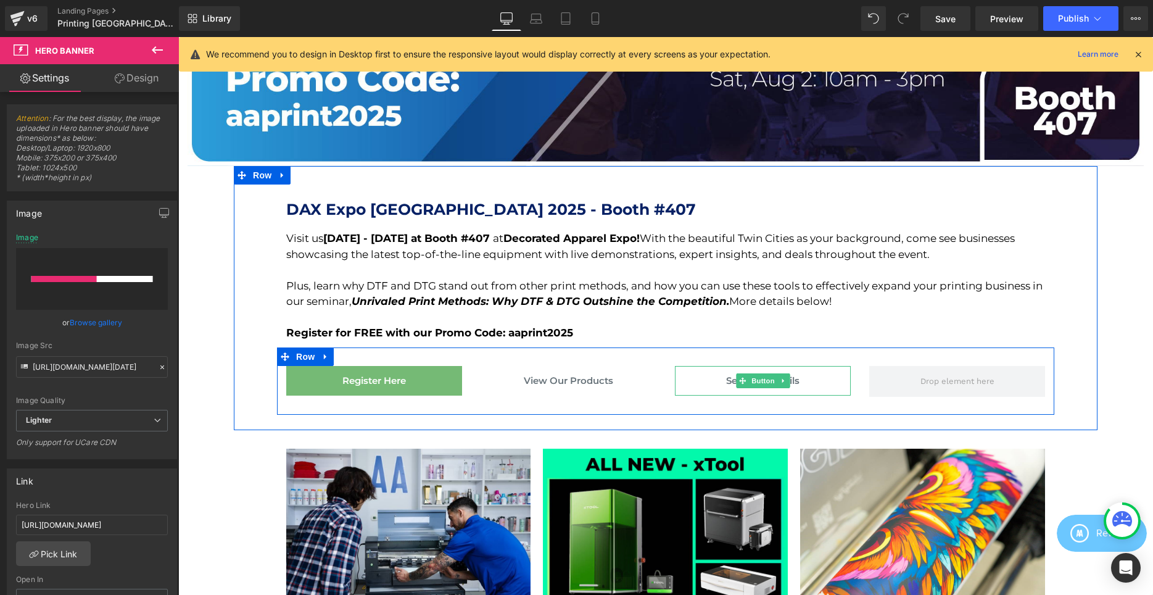
click at [791, 378] on span "Seminar Details" at bounding box center [762, 381] width 73 height 30
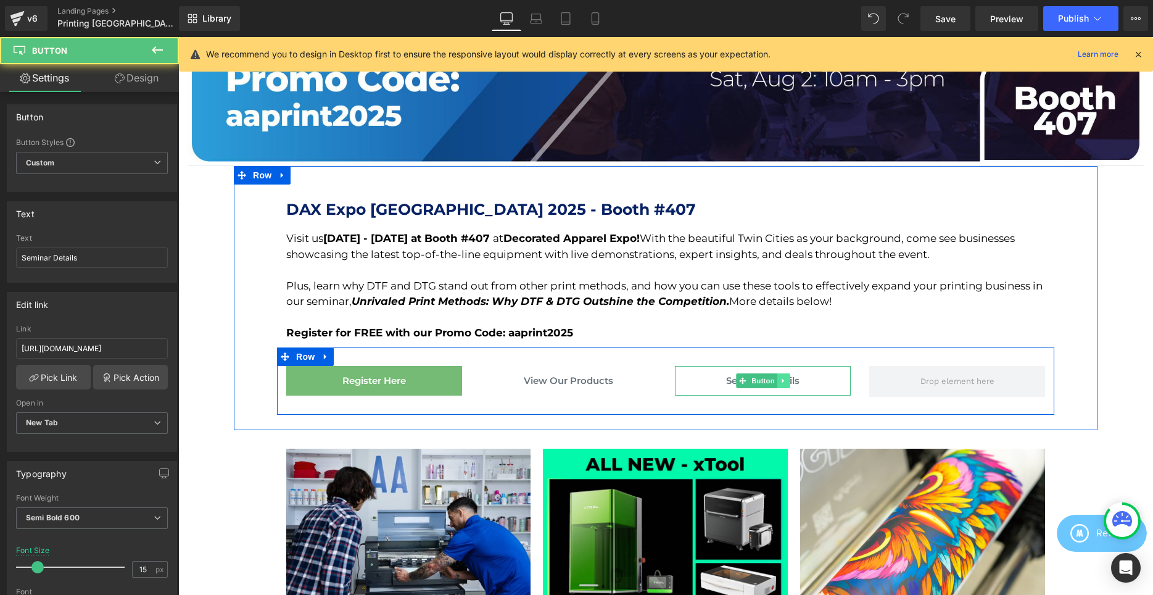
click at [786, 379] on icon at bounding box center [783, 380] width 7 height 7
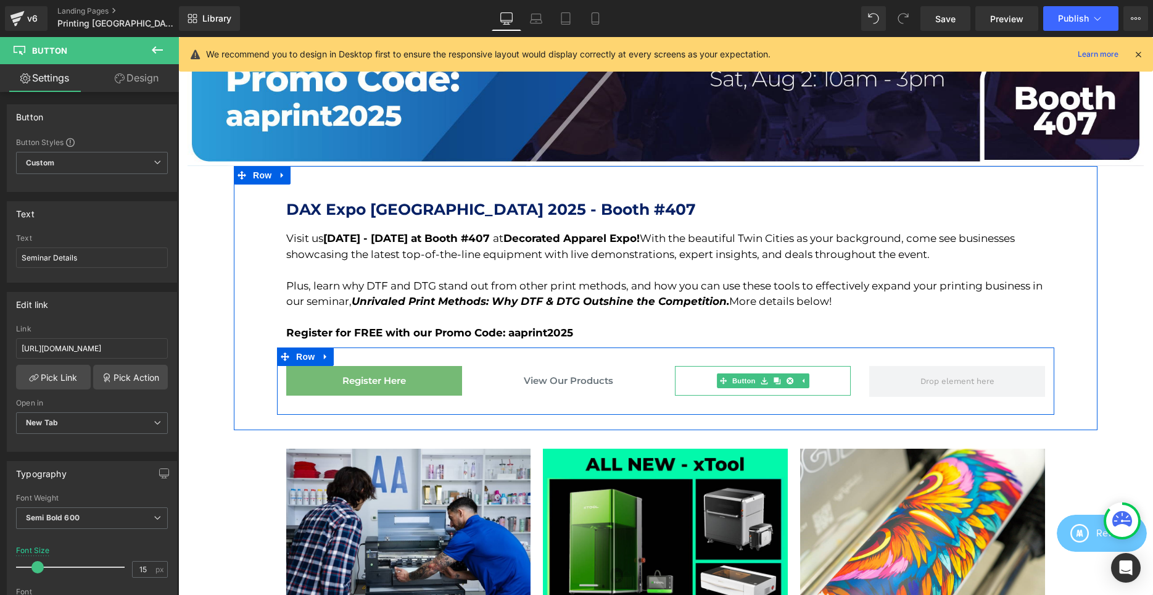
drag, startPoint x: 785, startPoint y: 379, endPoint x: 707, endPoint y: 381, distance: 79.0
click at [786, 379] on link at bounding box center [790, 380] width 13 height 15
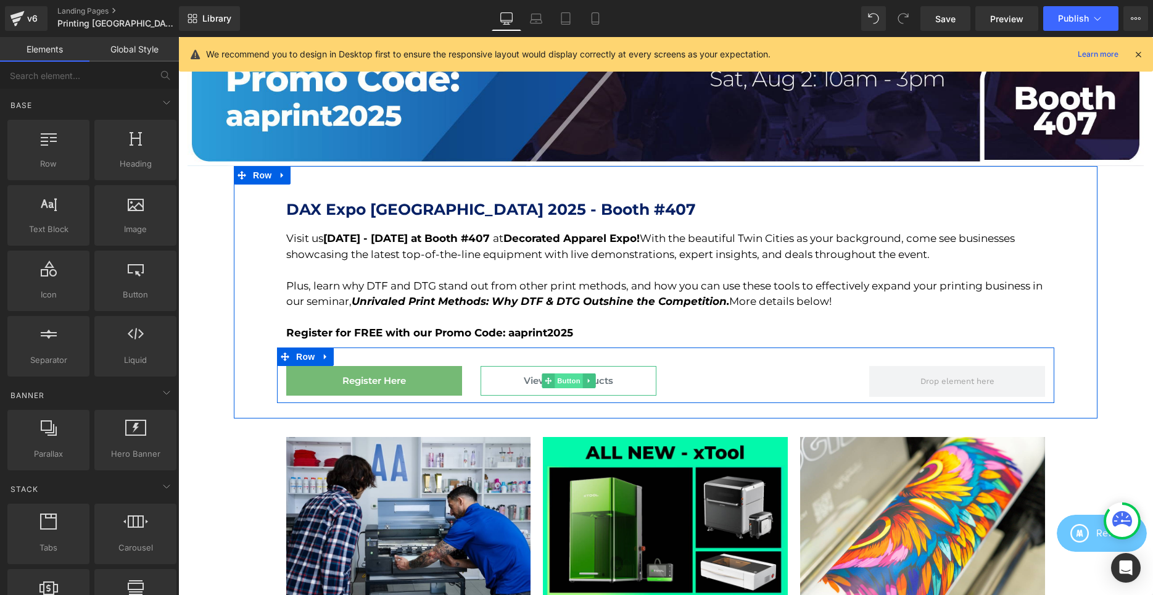
click at [571, 383] on span "Button" at bounding box center [569, 380] width 28 height 15
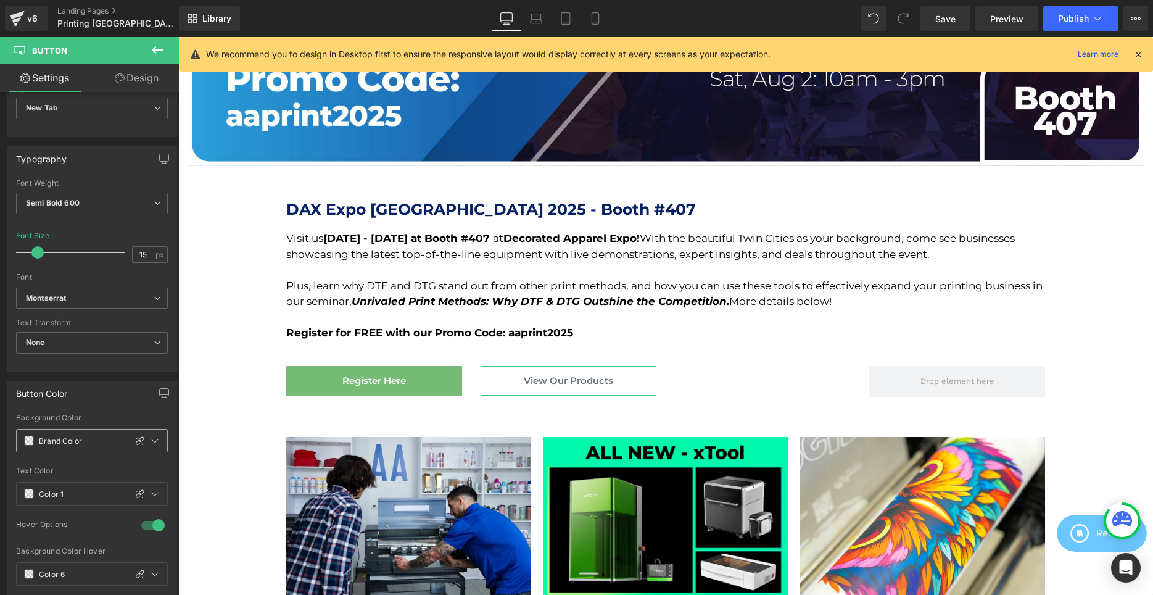
click at [30, 442] on span at bounding box center [29, 441] width 10 height 10
click at [147, 376] on icon at bounding box center [151, 378] width 10 height 10
click at [28, 434] on div "Brand Color" at bounding box center [71, 440] width 109 height 22
click at [29, 444] on span at bounding box center [29, 441] width 10 height 10
click at [106, 409] on span "Setup Global Style" at bounding box center [90, 411] width 64 height 9
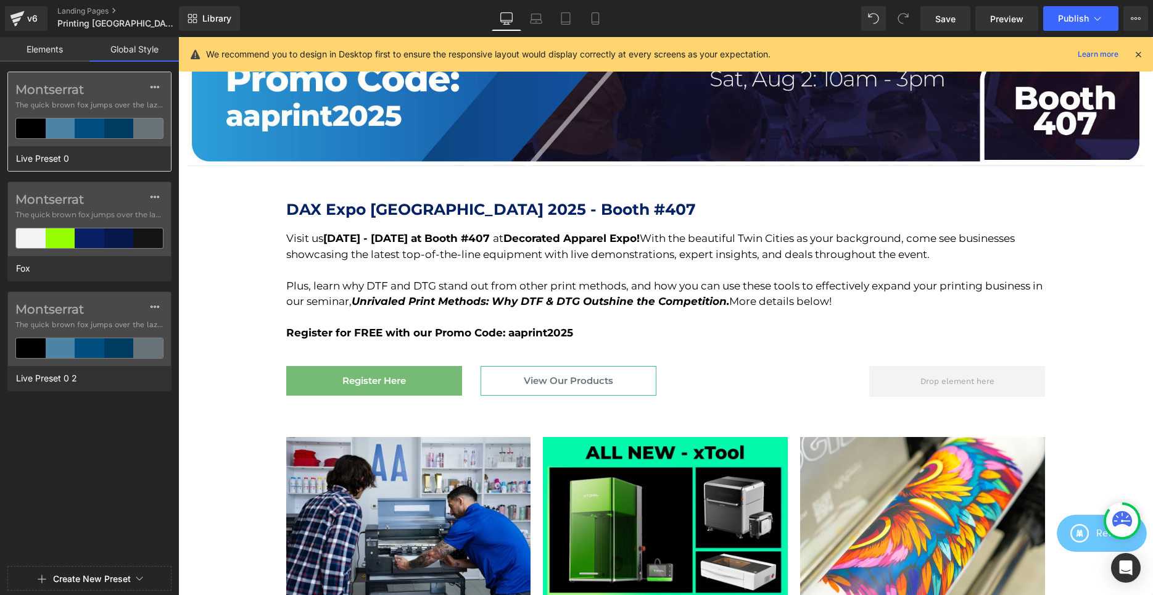
click at [78, 88] on label "Montserrat" at bounding box center [89, 89] width 148 height 15
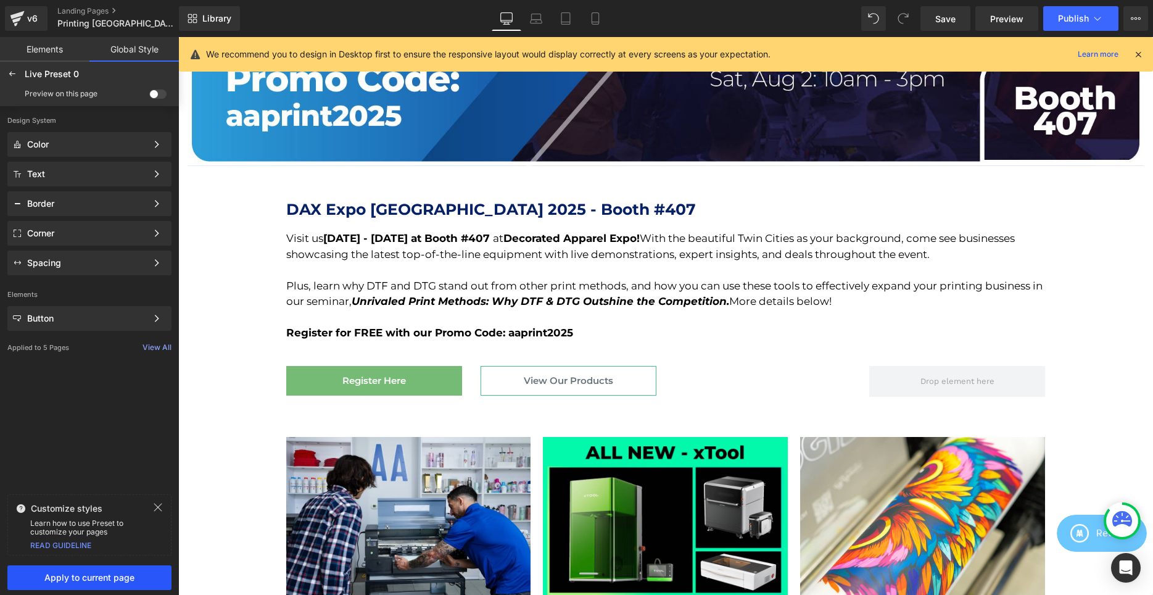
click at [80, 580] on span "Apply to current page" at bounding box center [89, 578] width 149 height 10
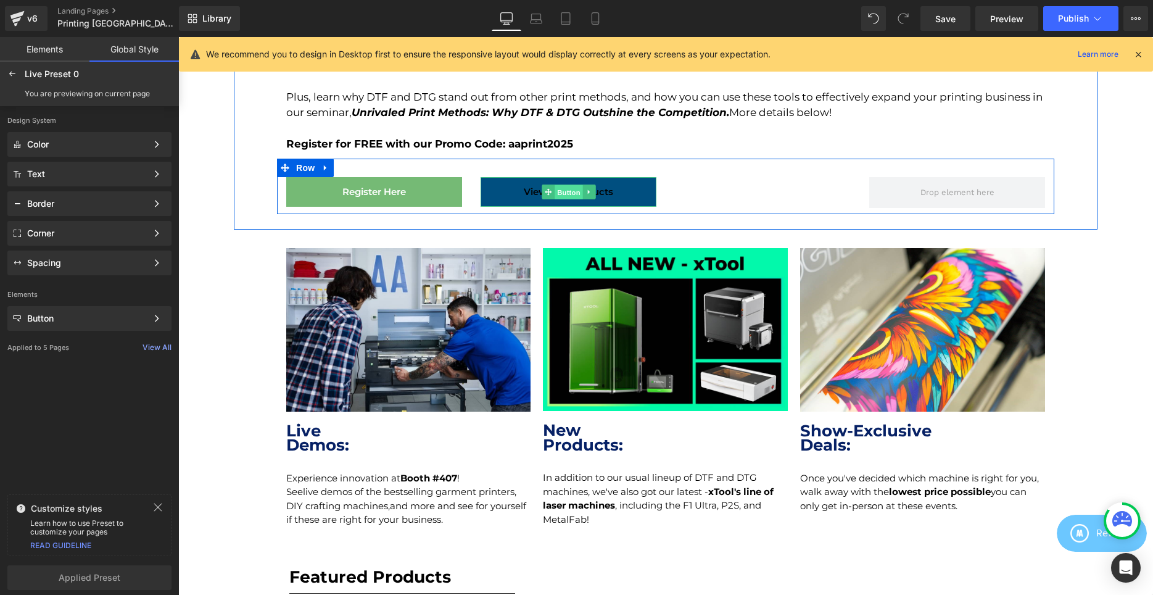
scroll to position [0, 0]
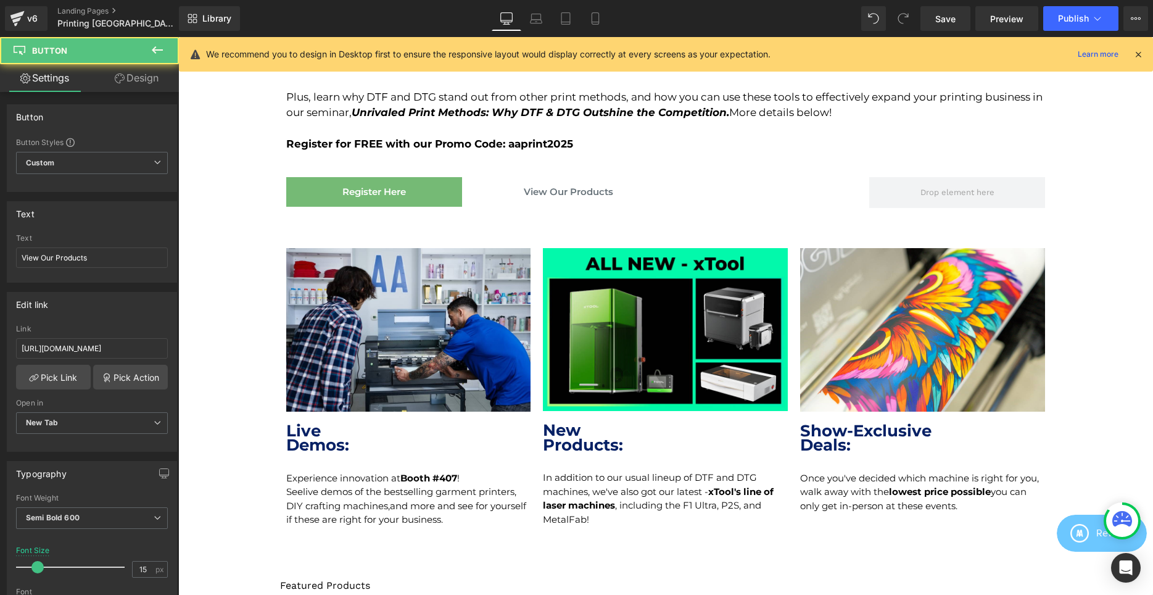
scroll to position [315, 0]
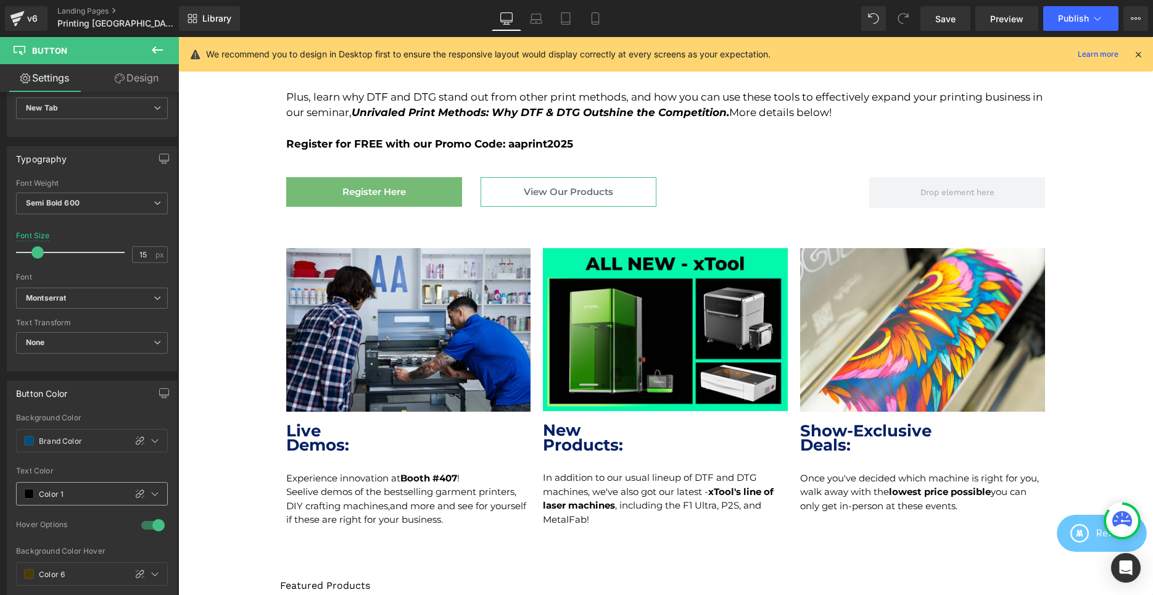
click at [29, 489] on span at bounding box center [29, 494] width 10 height 10
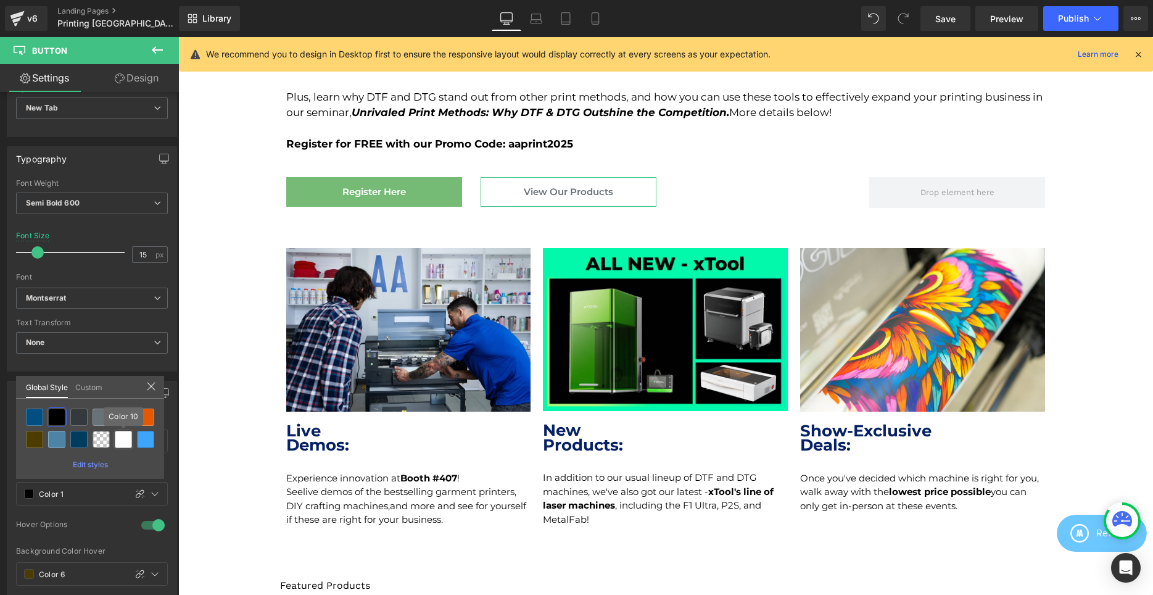
drag, startPoint x: 124, startPoint y: 444, endPoint x: 33, endPoint y: 367, distance: 119.1
click at [124, 444] on div at bounding box center [123, 439] width 17 height 17
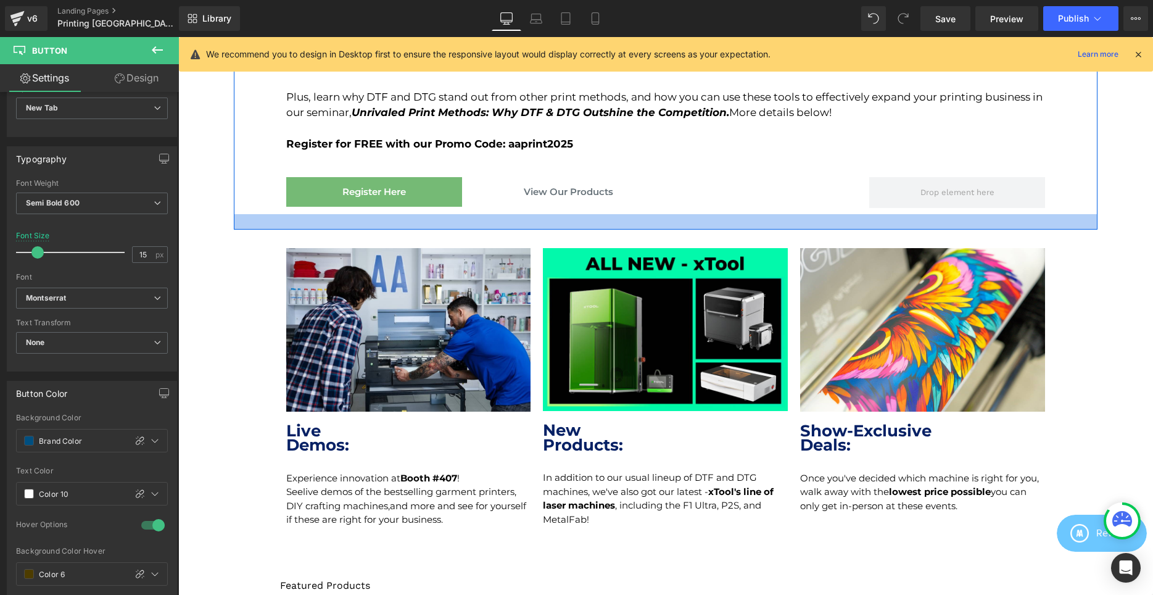
click at [765, 191] on div "Register Here Button View Our Products Button Separator Row" at bounding box center [665, 187] width 777 height 56
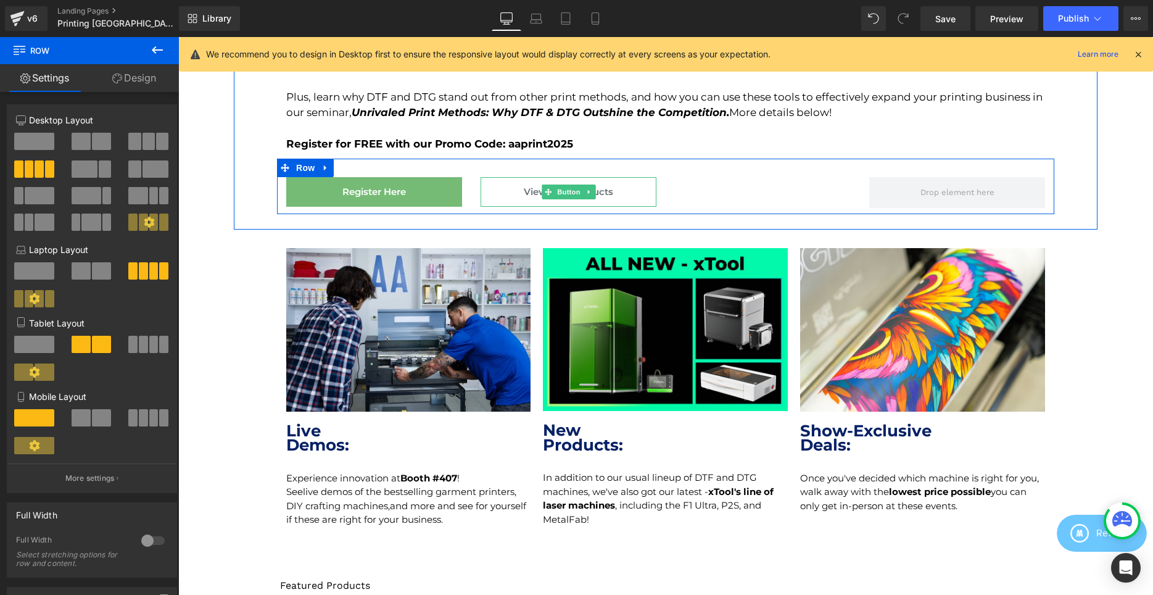
click at [632, 188] on link "View Our Products" at bounding box center [569, 192] width 176 height 30
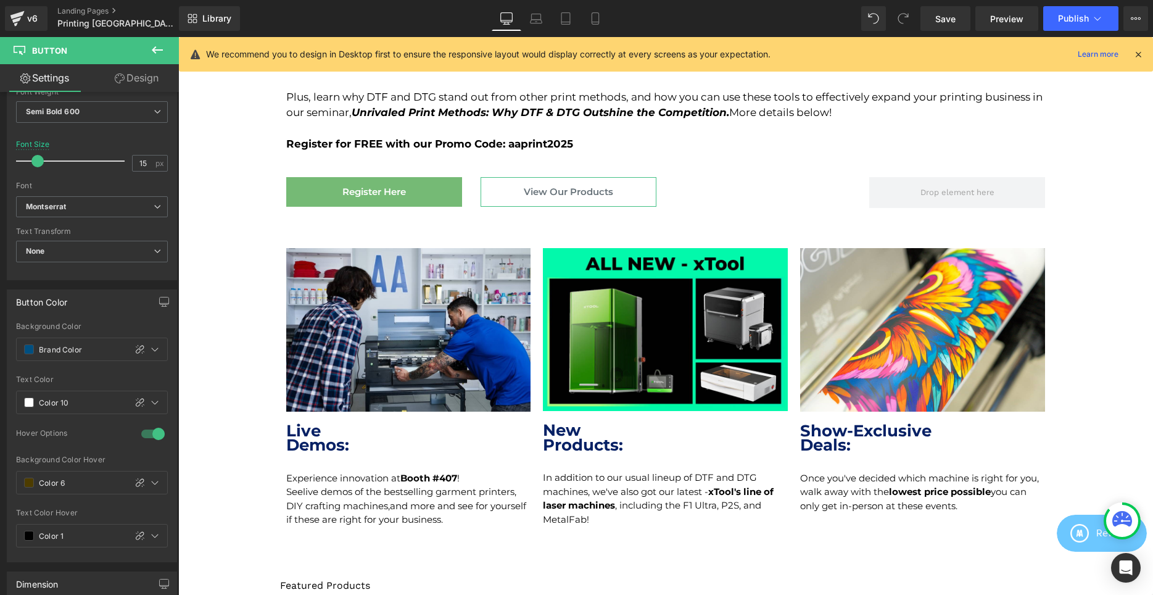
scroll to position [441, 0]
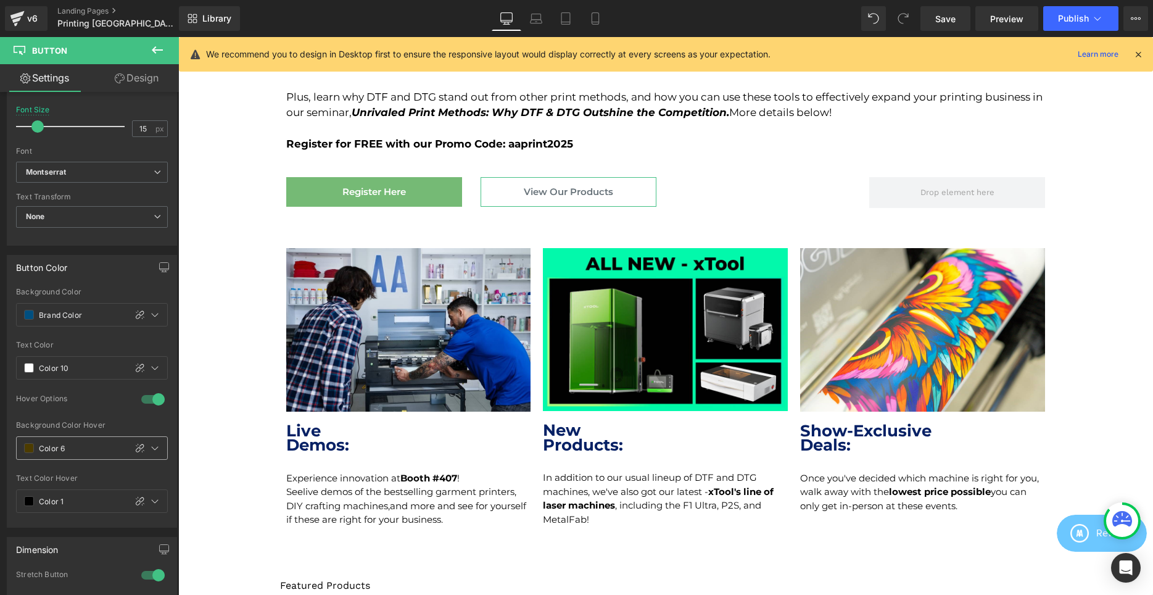
click at [23, 442] on div "Color 6" at bounding box center [71, 448] width 109 height 22
click at [27, 447] on span at bounding box center [29, 448] width 10 height 10
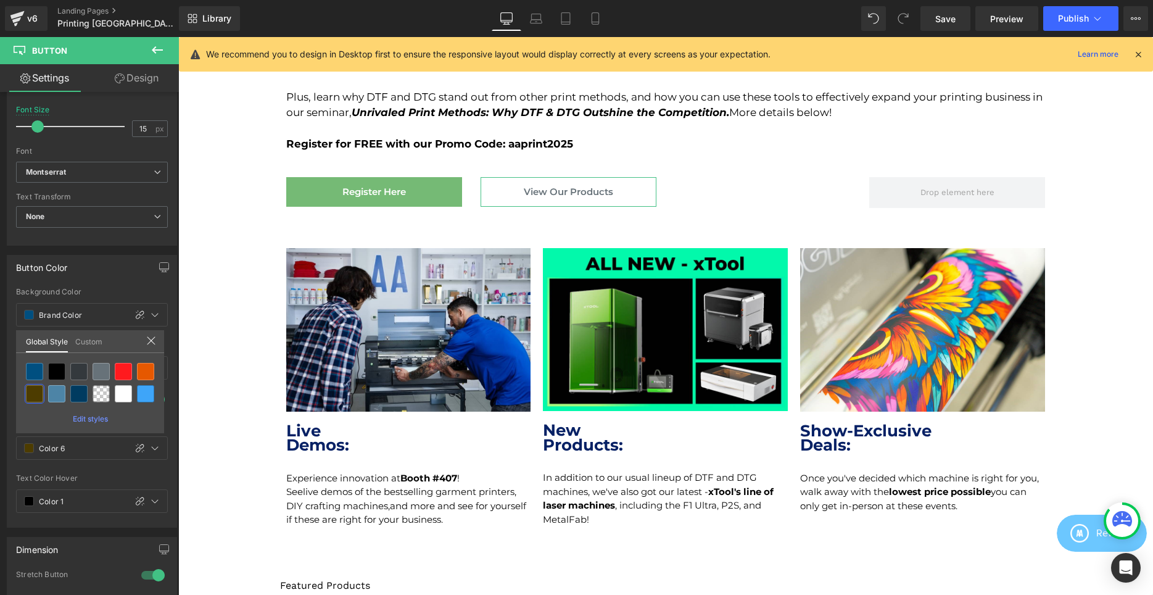
click at [120, 393] on div at bounding box center [123, 393] width 17 height 17
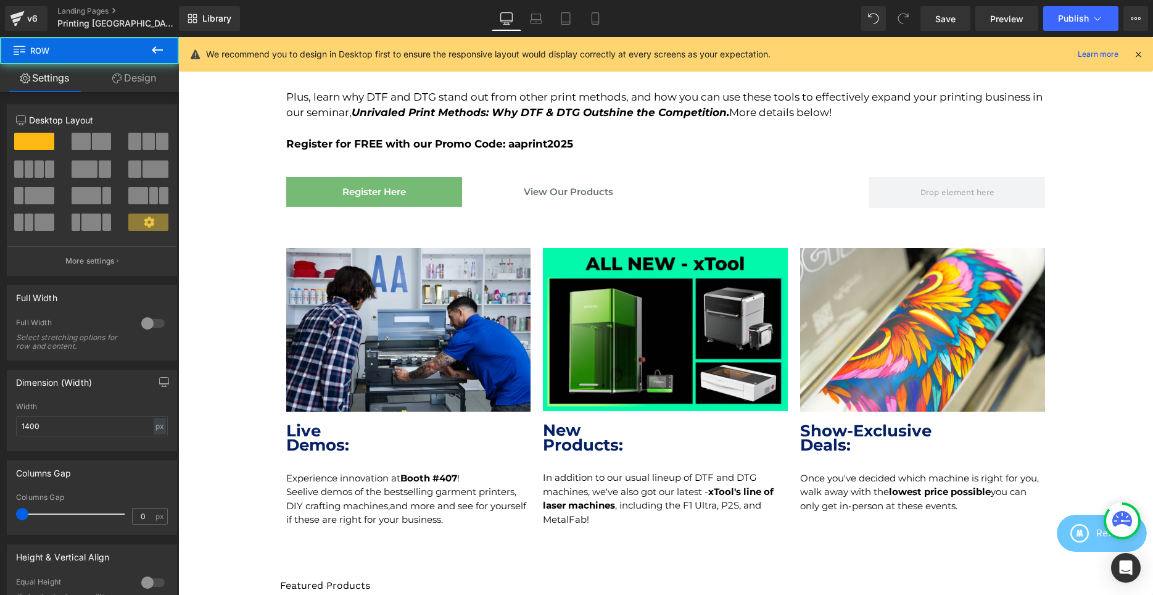
click at [178, 37] on div at bounding box center [178, 37] width 0 height 0
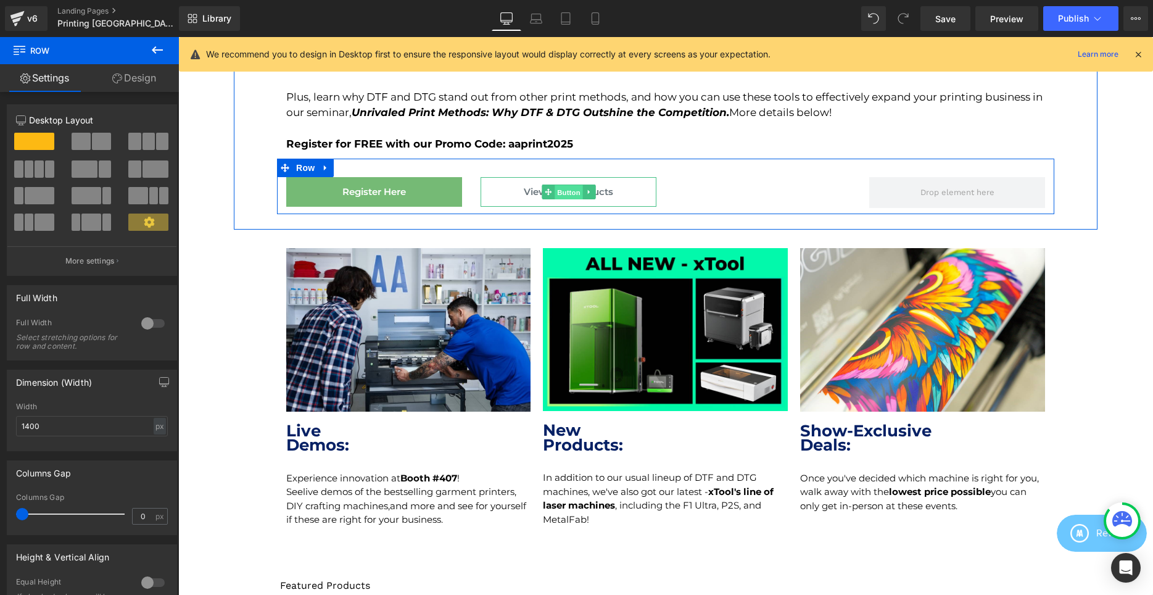
click at [573, 191] on span "Button" at bounding box center [569, 191] width 28 height 15
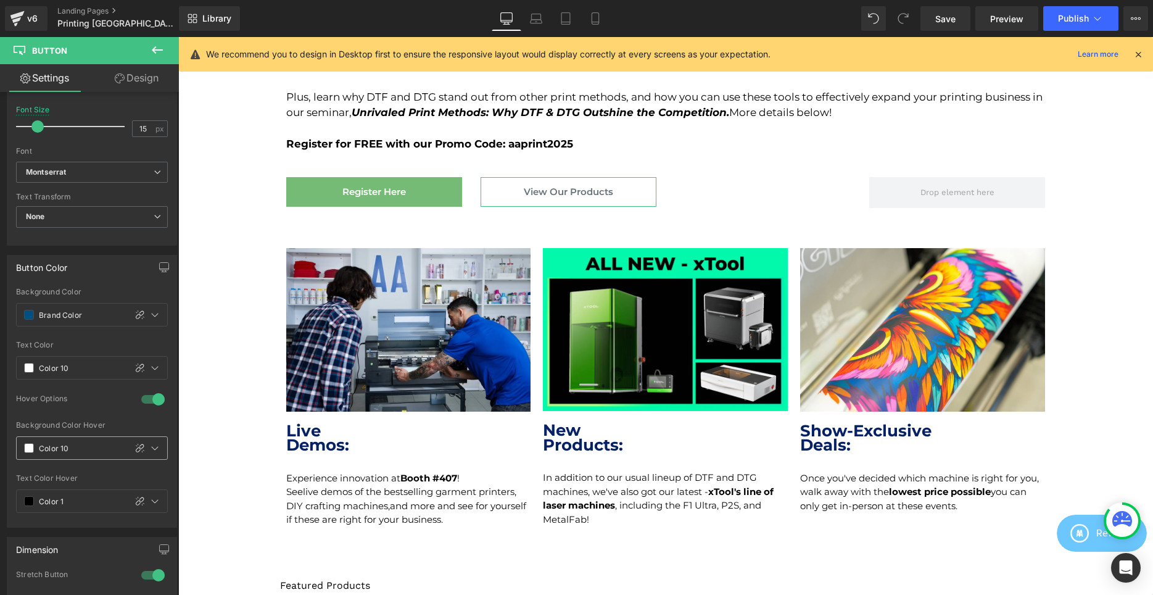
click at [21, 445] on div "Color 10" at bounding box center [71, 448] width 109 height 22
click at [27, 447] on span at bounding box center [29, 448] width 10 height 10
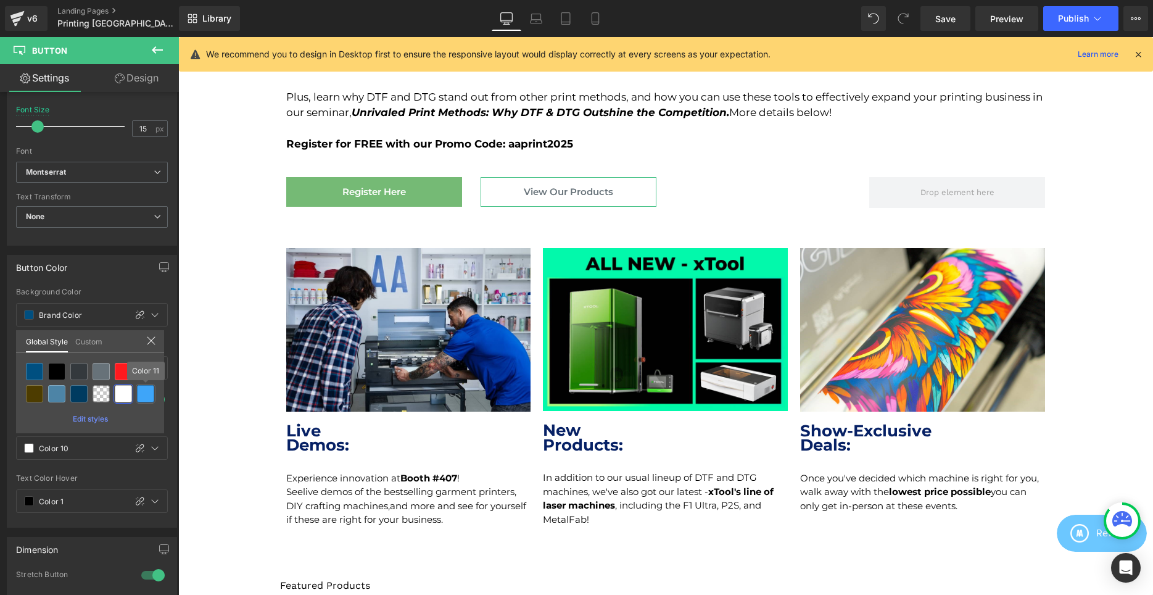
click at [147, 391] on div at bounding box center [145, 393] width 17 height 17
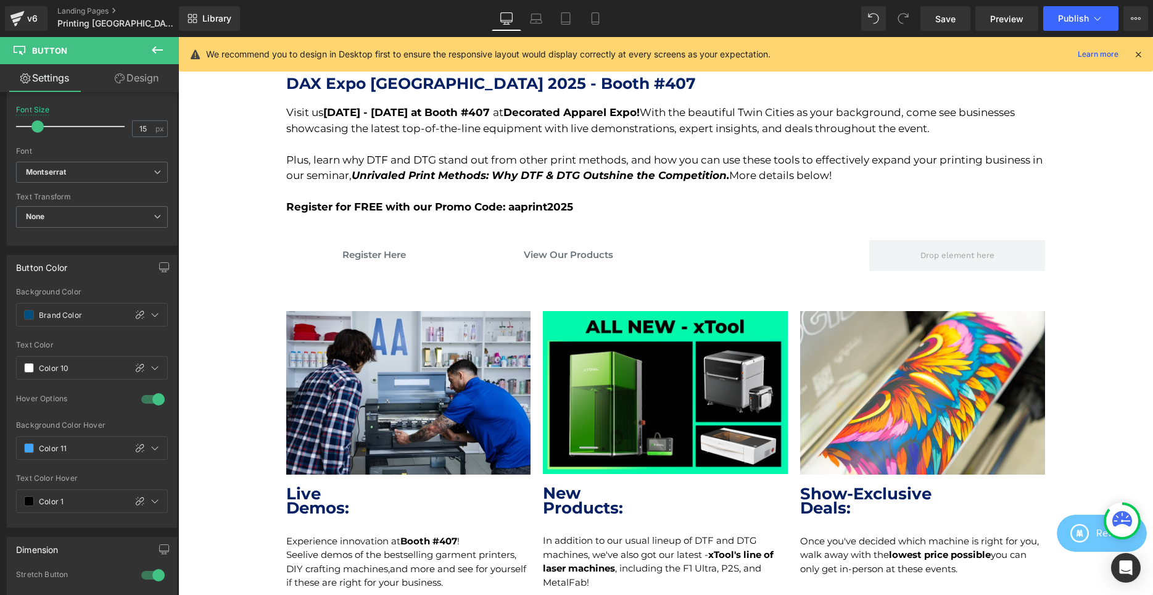
click at [440, 254] on link "Register Here" at bounding box center [374, 255] width 176 height 30
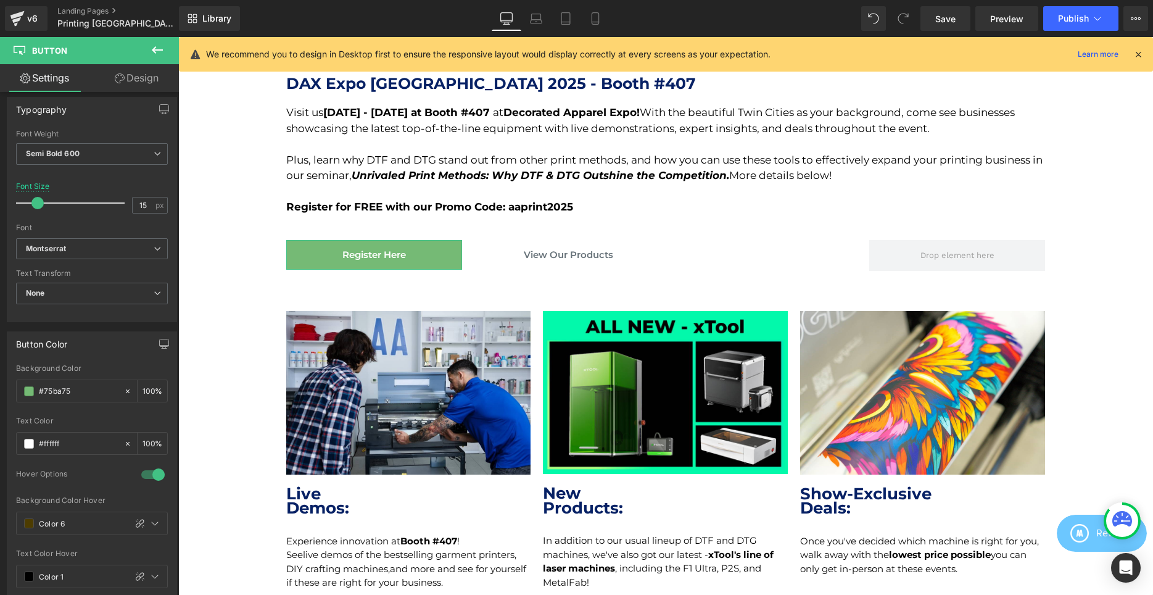
scroll to position [378, 0]
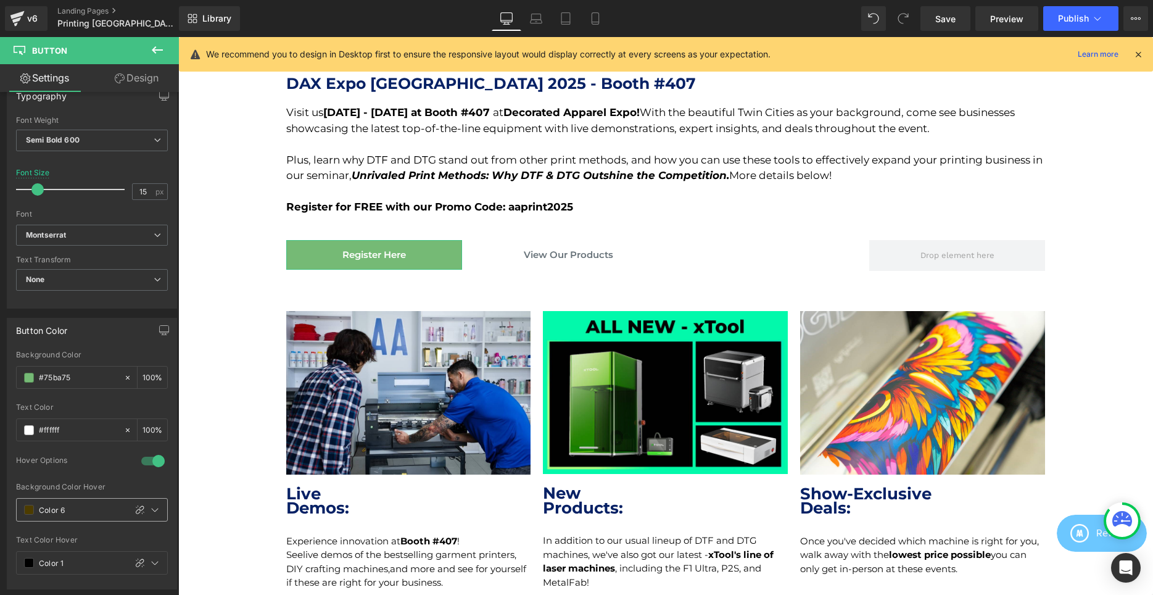
click at [38, 504] on div "Color 6" at bounding box center [71, 510] width 109 height 22
click at [33, 510] on span at bounding box center [29, 510] width 10 height 10
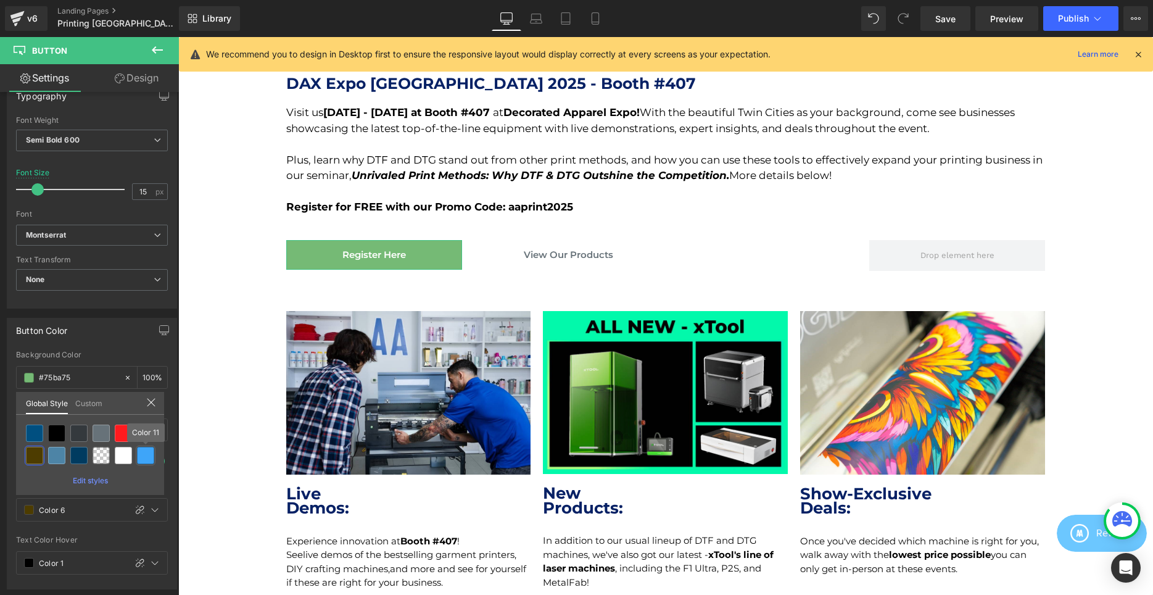
click at [150, 451] on div at bounding box center [145, 455] width 17 height 17
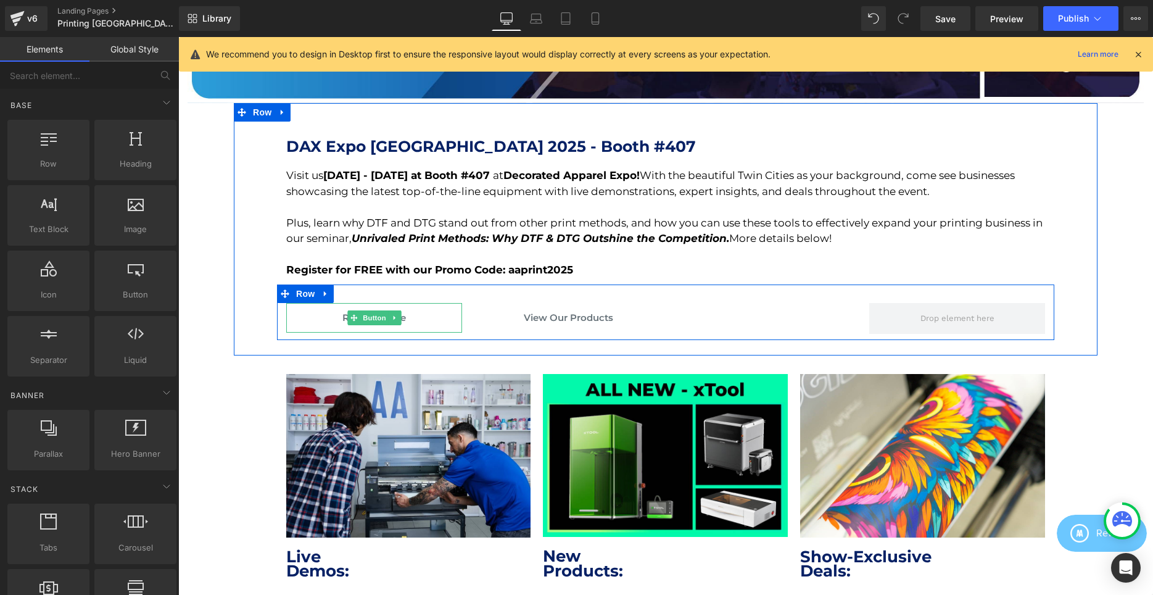
click at [416, 318] on link "Register Here" at bounding box center [374, 318] width 176 height 30
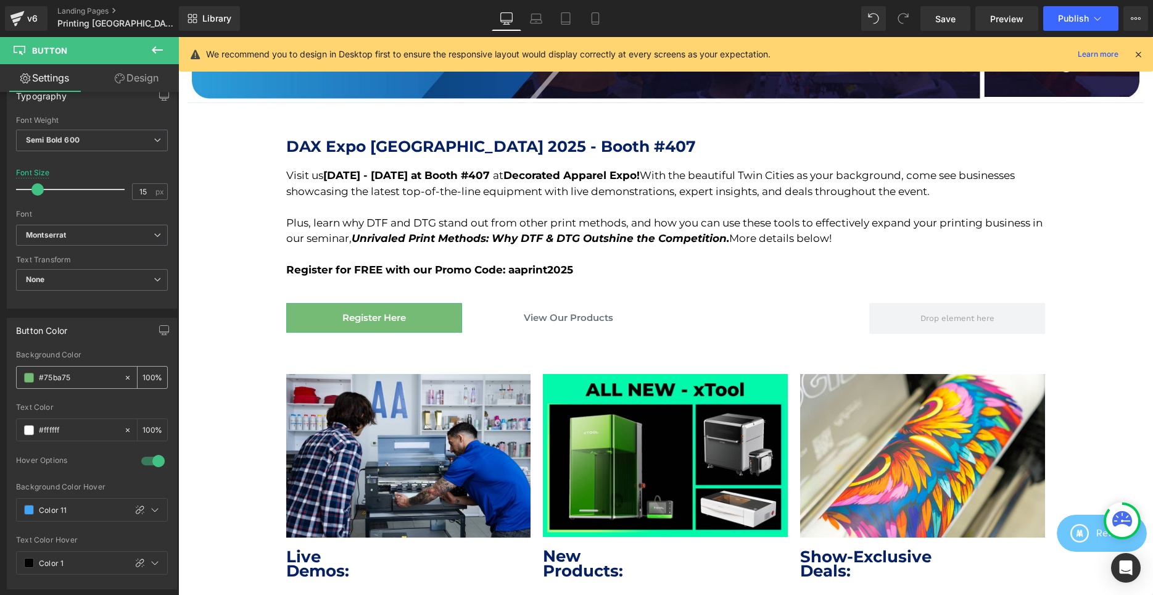
click at [31, 376] on span at bounding box center [29, 378] width 10 height 10
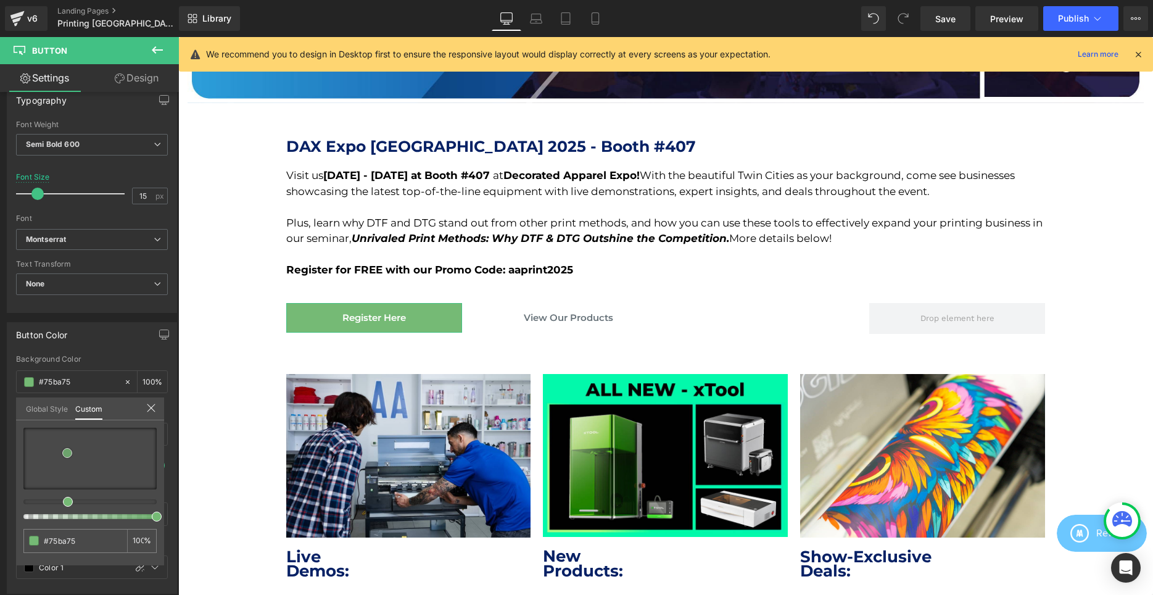
click at [65, 461] on div at bounding box center [89, 459] width 133 height 62
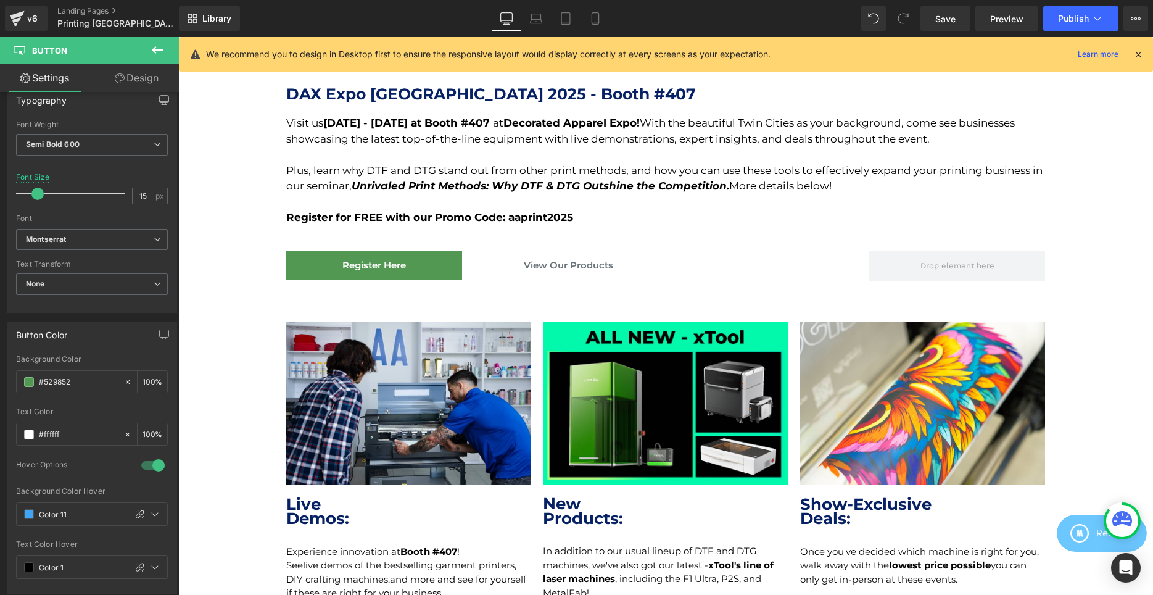
scroll to position [441, 0]
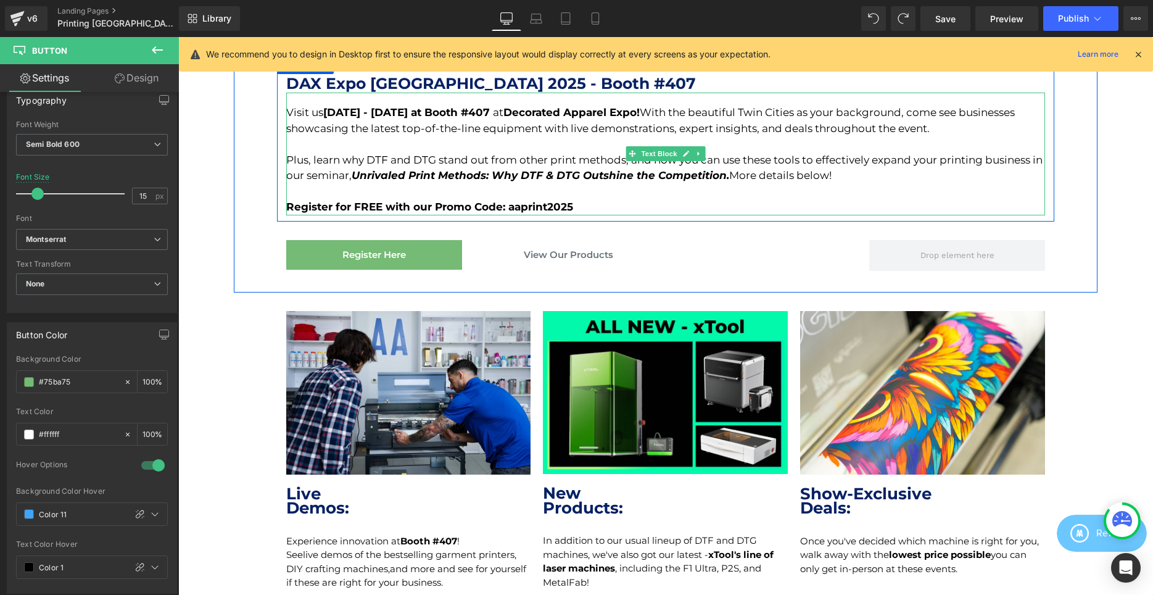
click at [634, 203] on div "Register for FREE with our Promo Code: aaprint2025" at bounding box center [665, 207] width 759 height 16
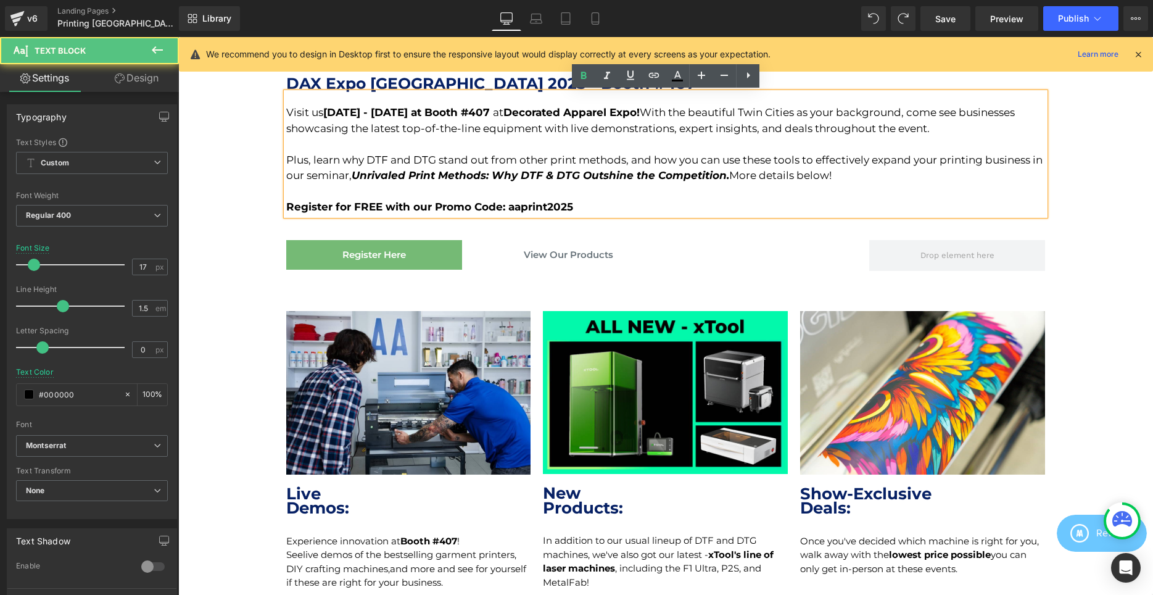
click at [584, 201] on div "Register for FREE with our Promo Code: aaprint2025" at bounding box center [665, 207] width 759 height 16
click at [587, 204] on div "Register for FREE with our Promo Code: aaprint2025" at bounding box center [665, 207] width 759 height 16
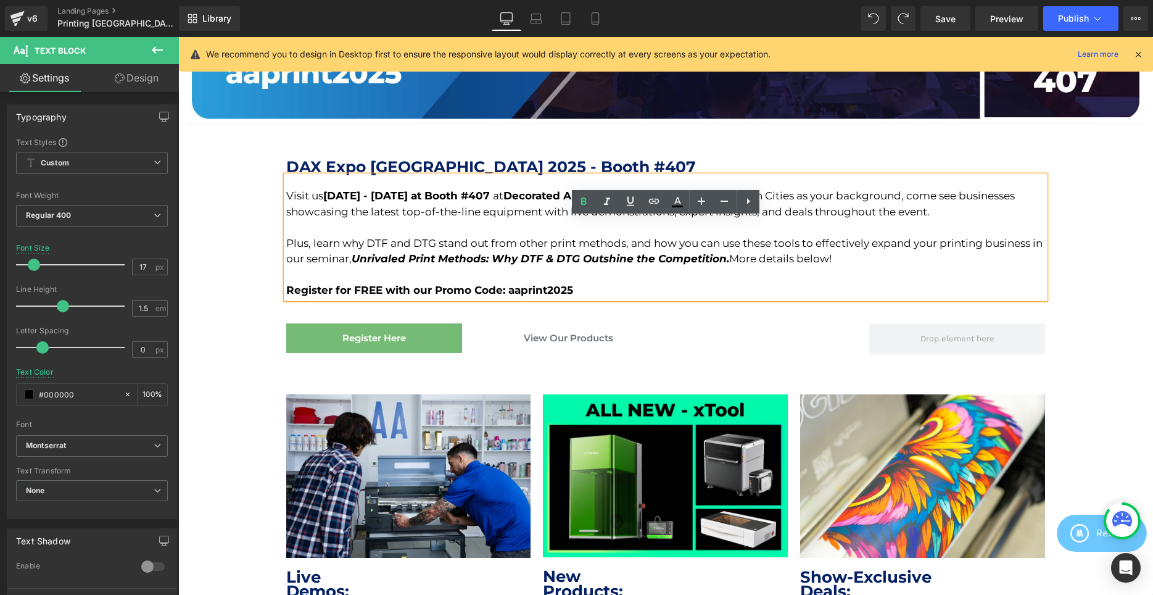
scroll to position [315, 0]
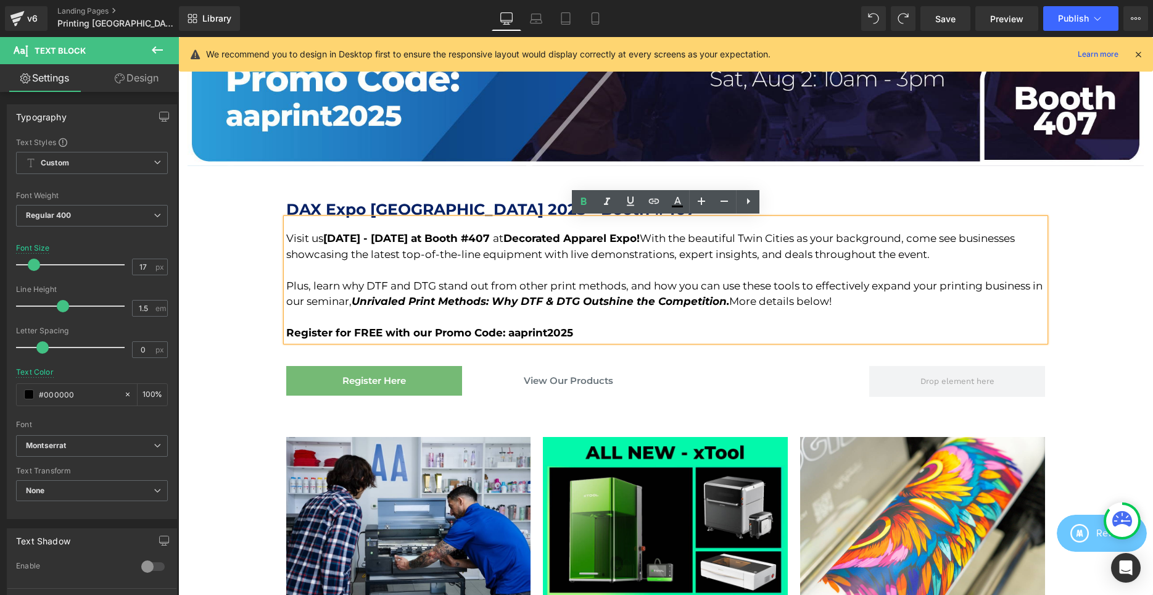
click at [847, 301] on div "Plus, learn why DTF and DTG stand out from other print methods, and how you can…" at bounding box center [665, 293] width 759 height 31
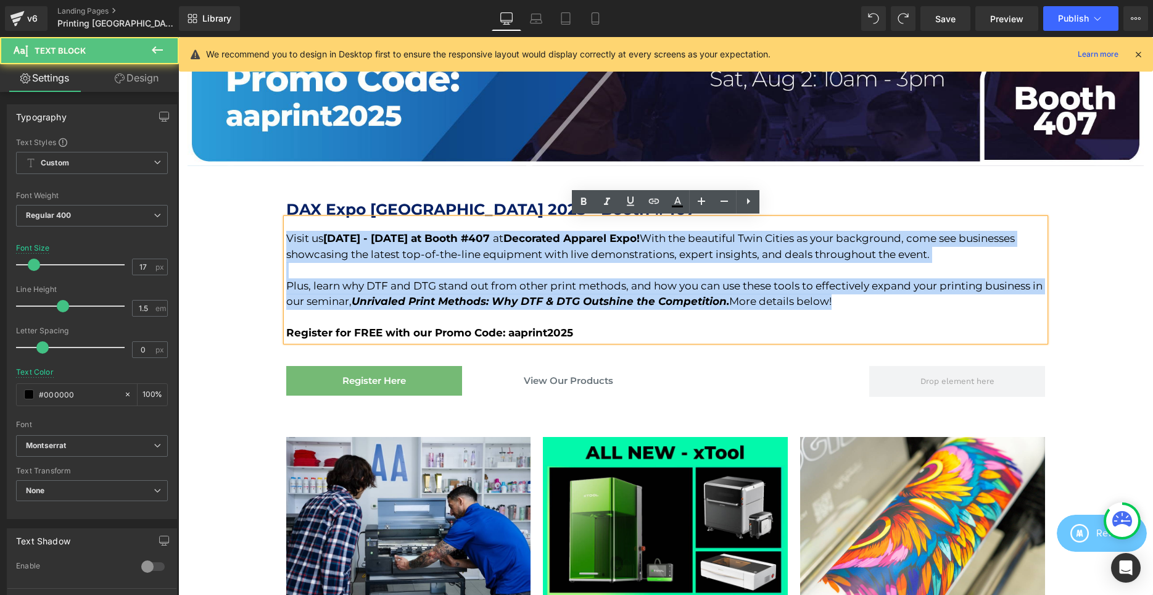
drag, startPoint x: 883, startPoint y: 301, endPoint x: 204, endPoint y: 211, distance: 685.2
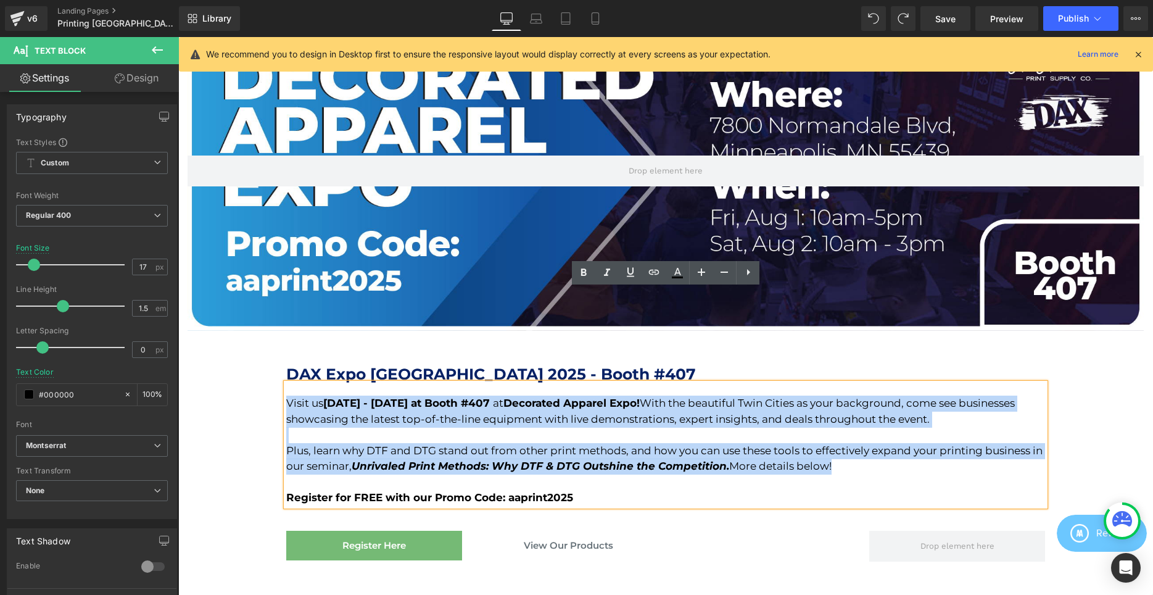
scroll to position [126, 0]
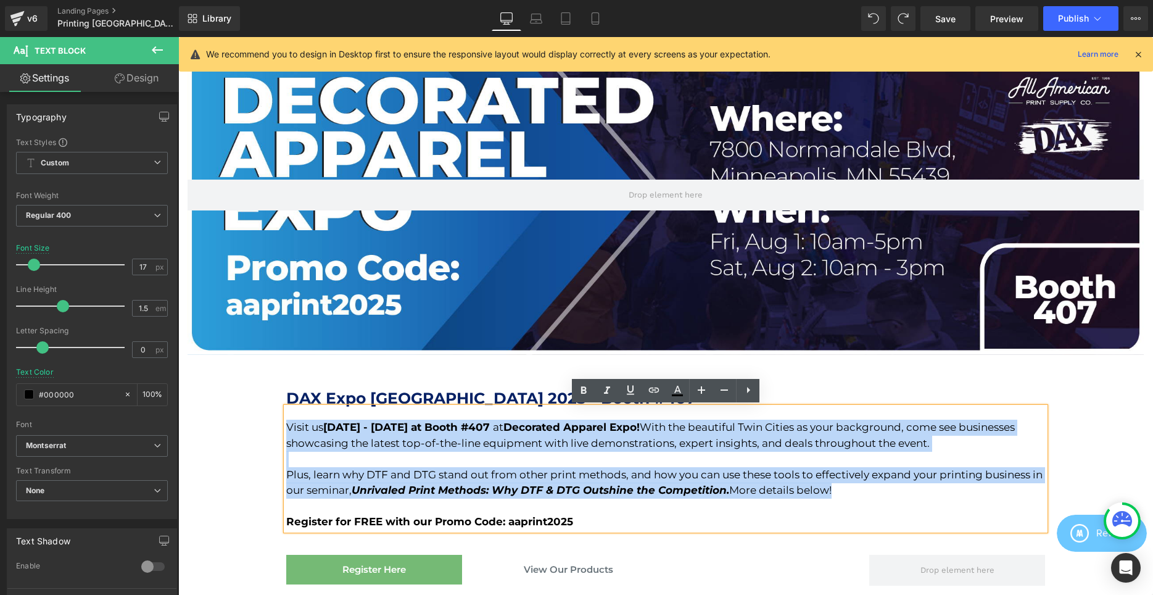
click at [690, 437] on div "Visit us [DATE] - [DATE] at Booth #407 at Decorated Apparel Expo! With the beau…" at bounding box center [665, 435] width 759 height 31
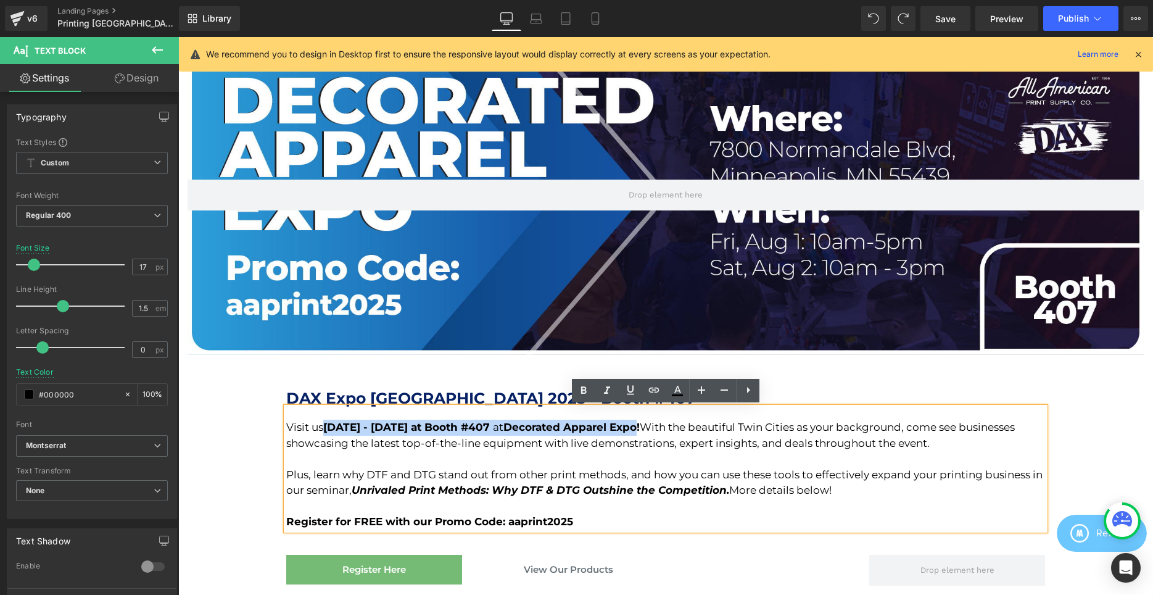
drag, startPoint x: 677, startPoint y: 430, endPoint x: 325, endPoint y: 427, distance: 352.3
click at [325, 427] on div "Visit us [DATE] - [DATE] at Booth #407 at Decorated Apparel Expo! With the beau…" at bounding box center [665, 435] width 759 height 31
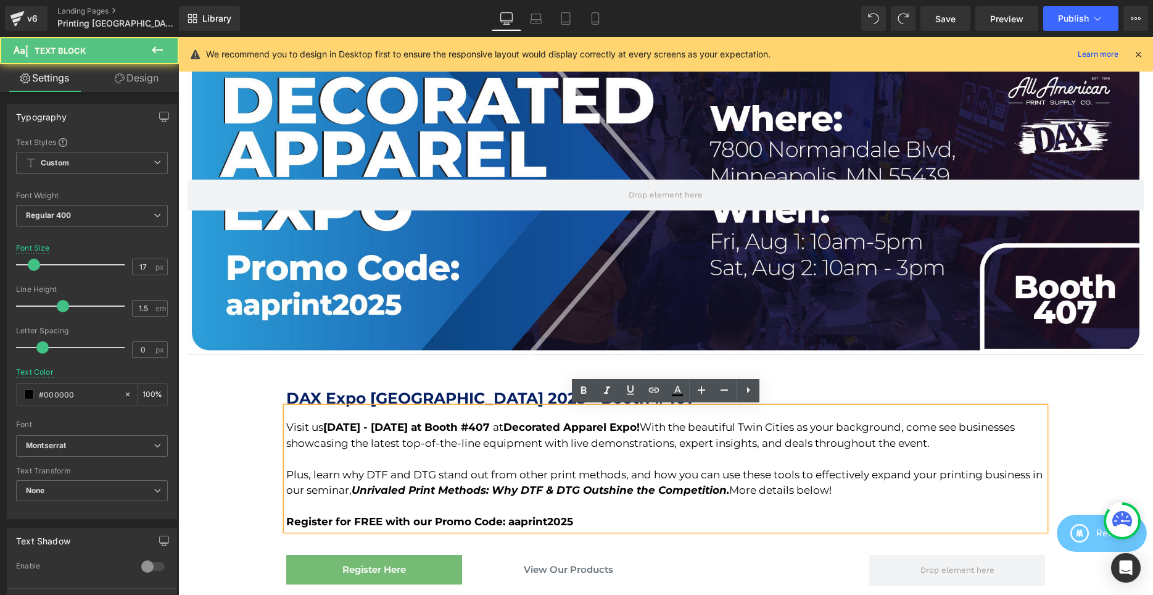
click at [371, 231] on div at bounding box center [666, 195] width 956 height 319
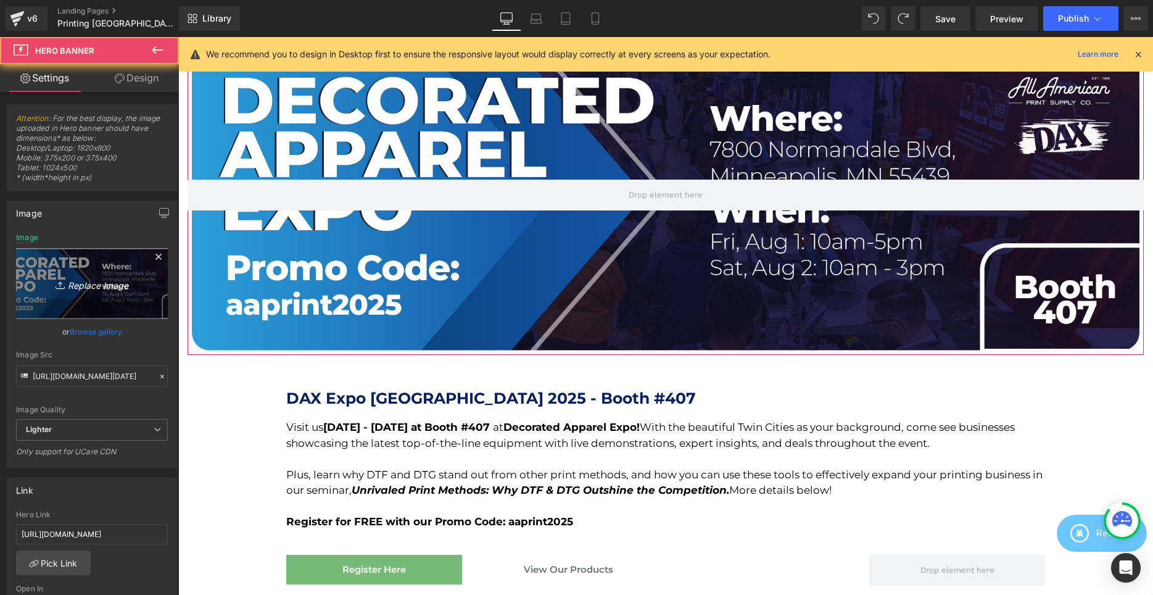
click at [97, 263] on link "Replace Image" at bounding box center [92, 283] width 152 height 71
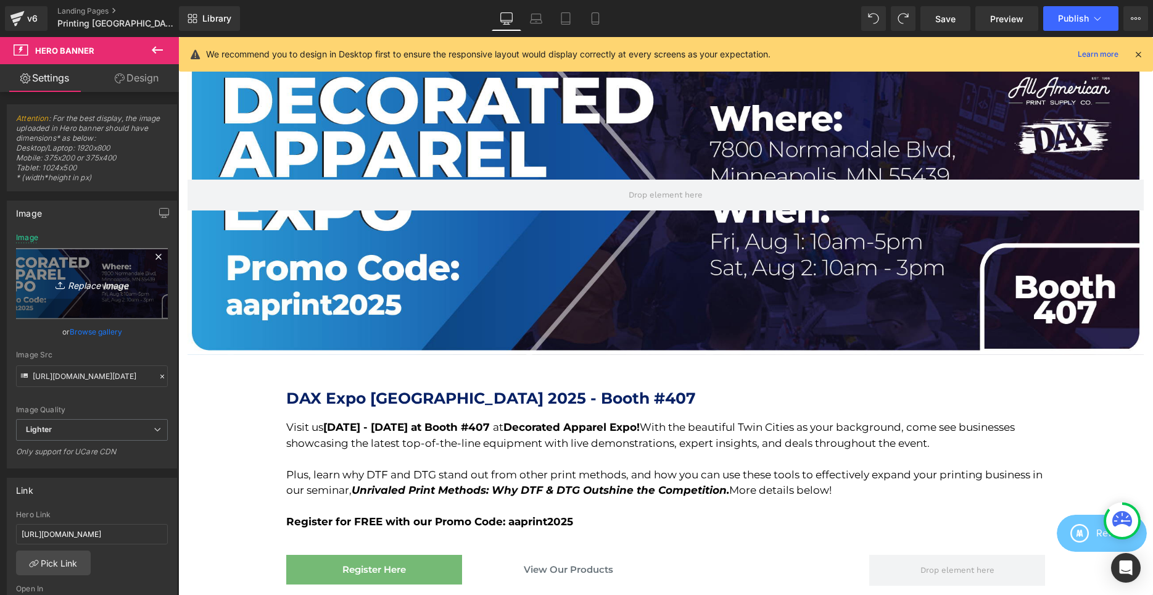
type input "C:\fakepath\Printing United [DATE] PC.png"
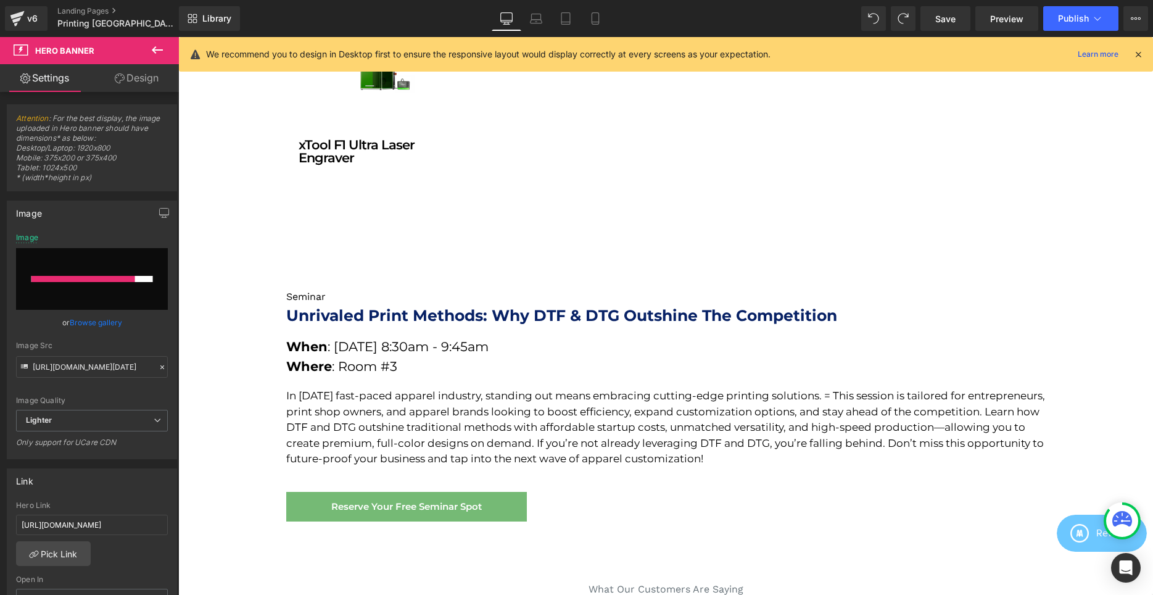
scroll to position [1385, 0]
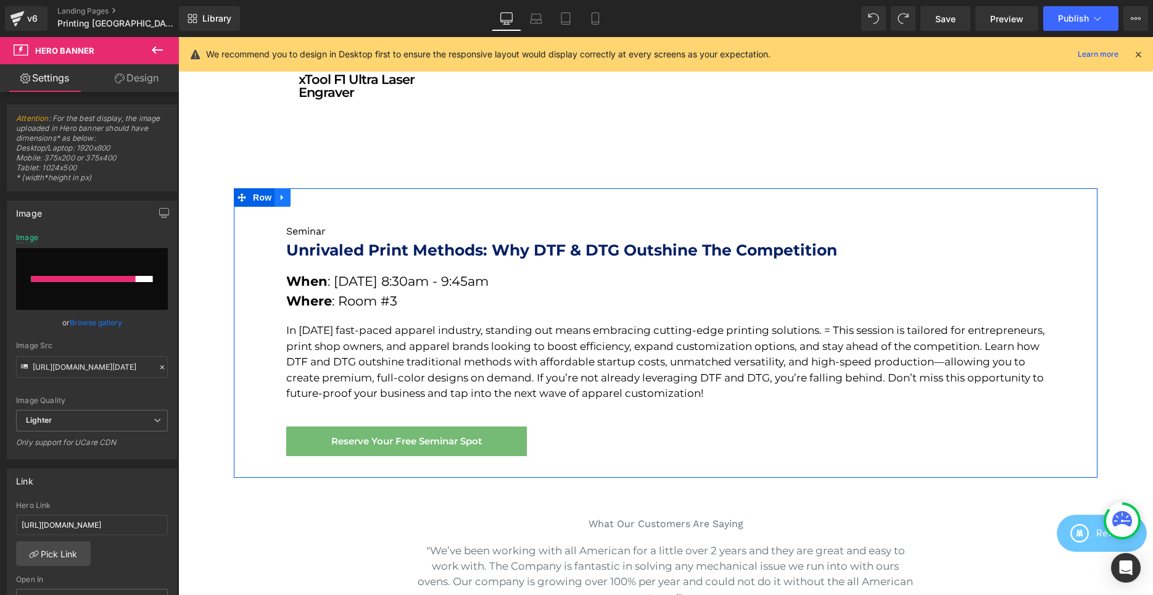
click at [286, 197] on icon at bounding box center [282, 197] width 9 height 9
click at [315, 200] on icon at bounding box center [314, 197] width 9 height 9
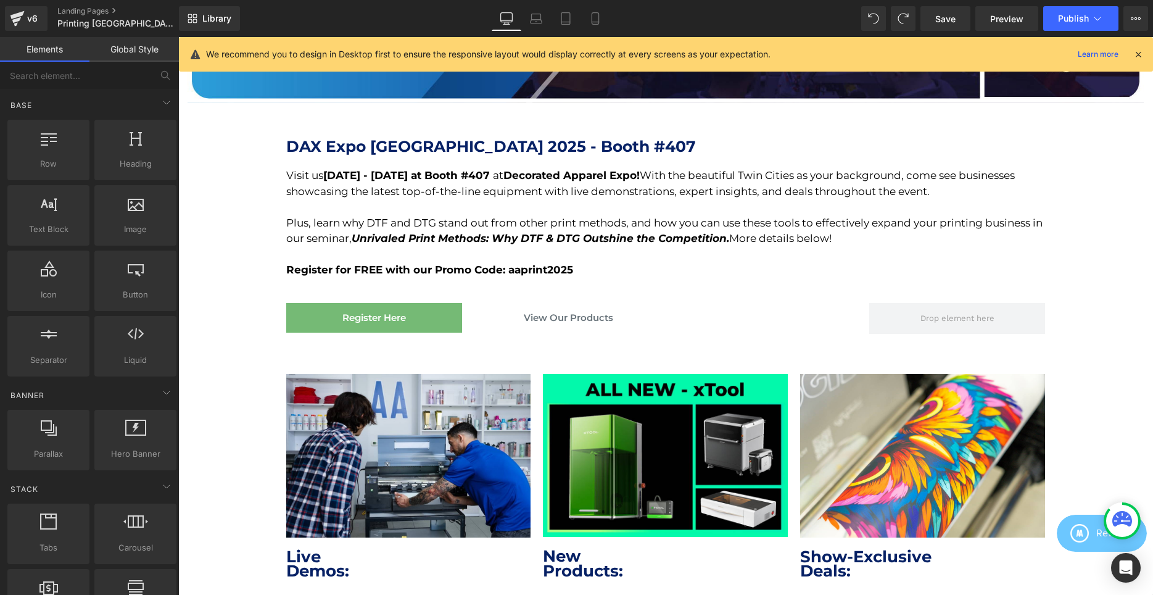
scroll to position [63, 0]
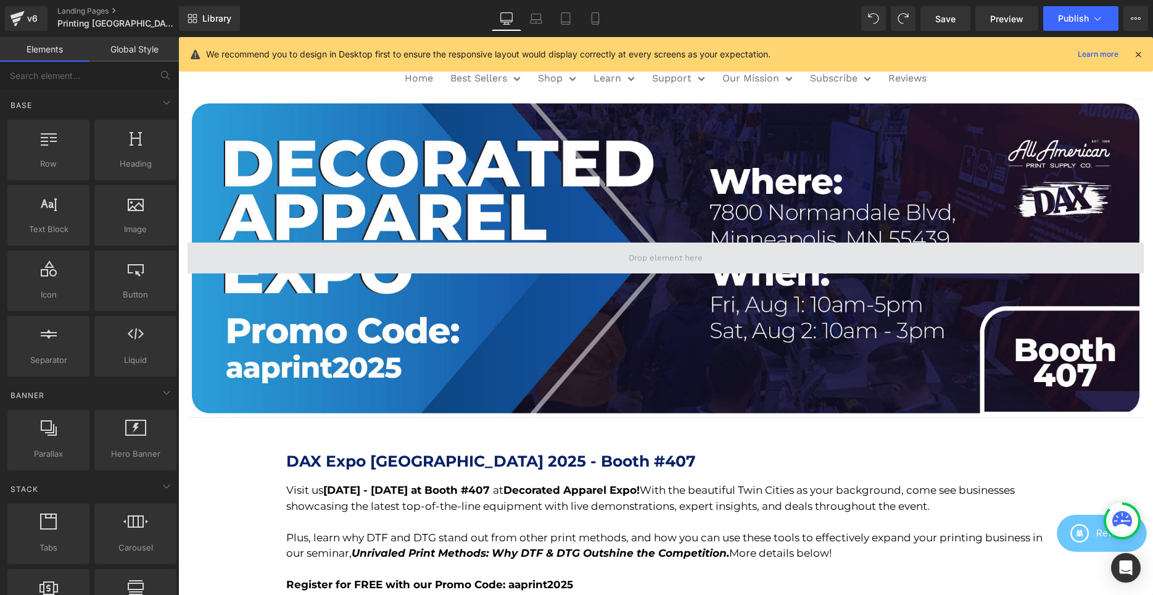
click at [496, 257] on span at bounding box center [666, 257] width 956 height 31
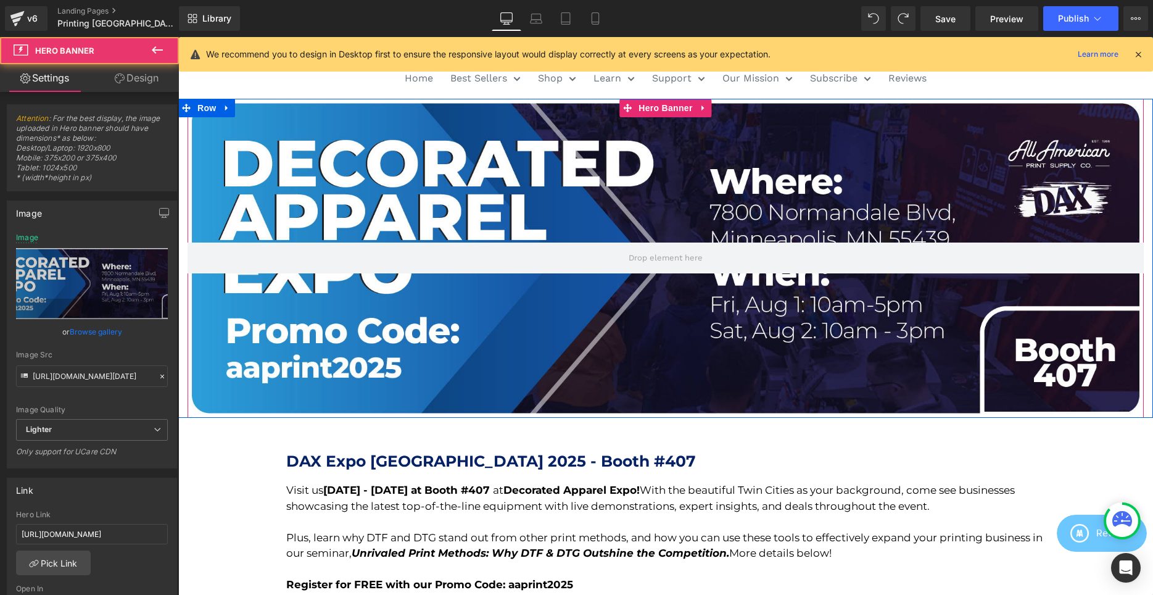
click at [474, 306] on div at bounding box center [666, 258] width 956 height 319
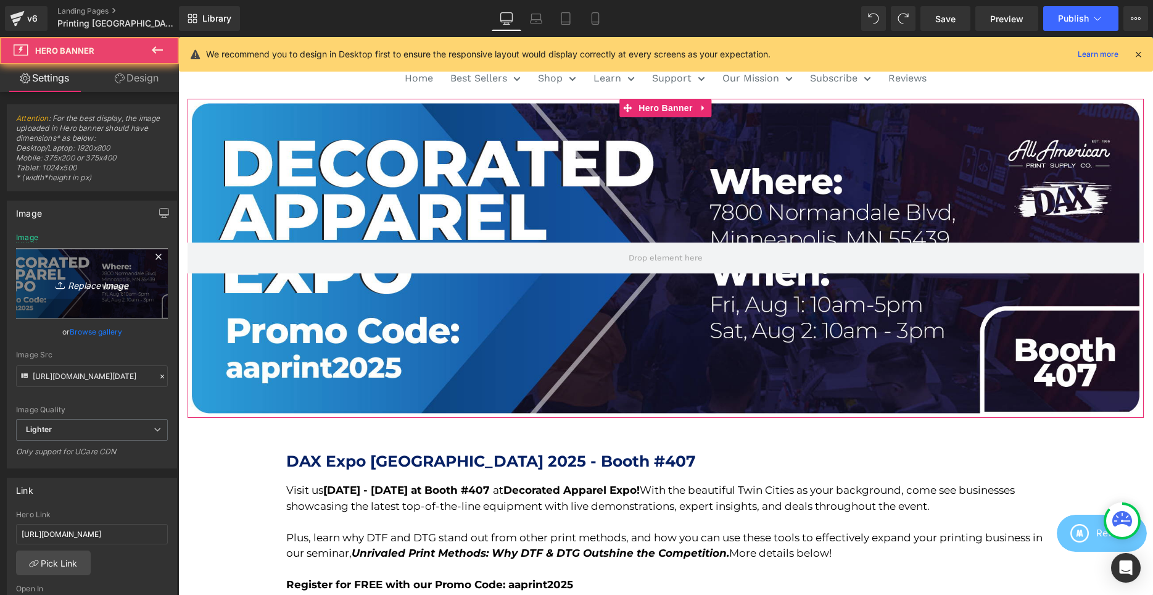
click at [53, 294] on link "Replace Image" at bounding box center [92, 283] width 152 height 71
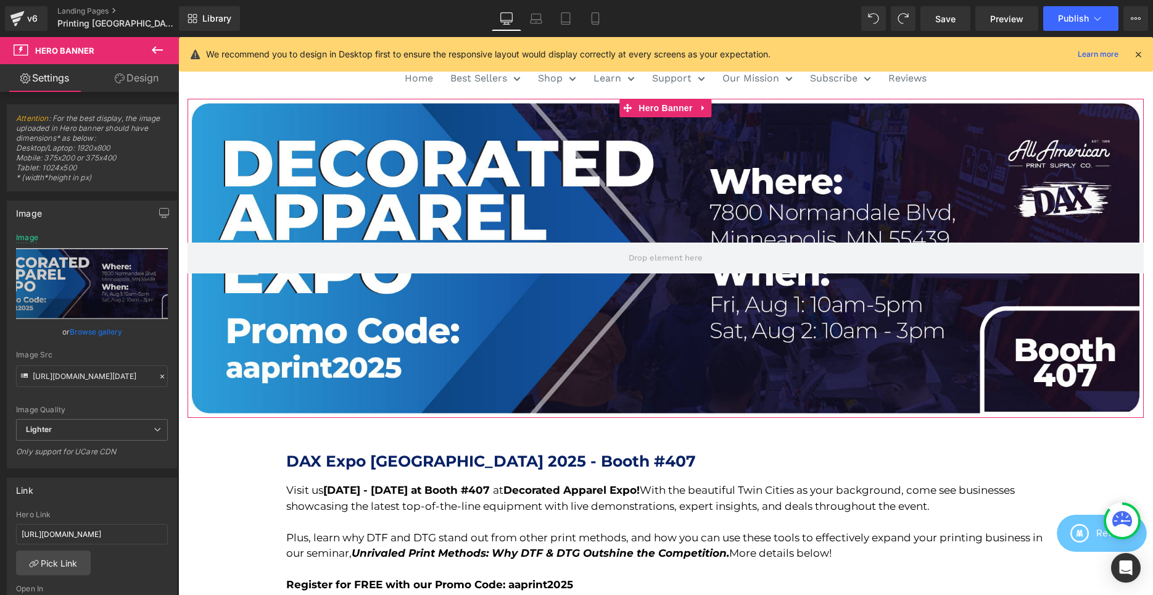
click at [104, 333] on link "Browse gallery" at bounding box center [96, 332] width 52 height 22
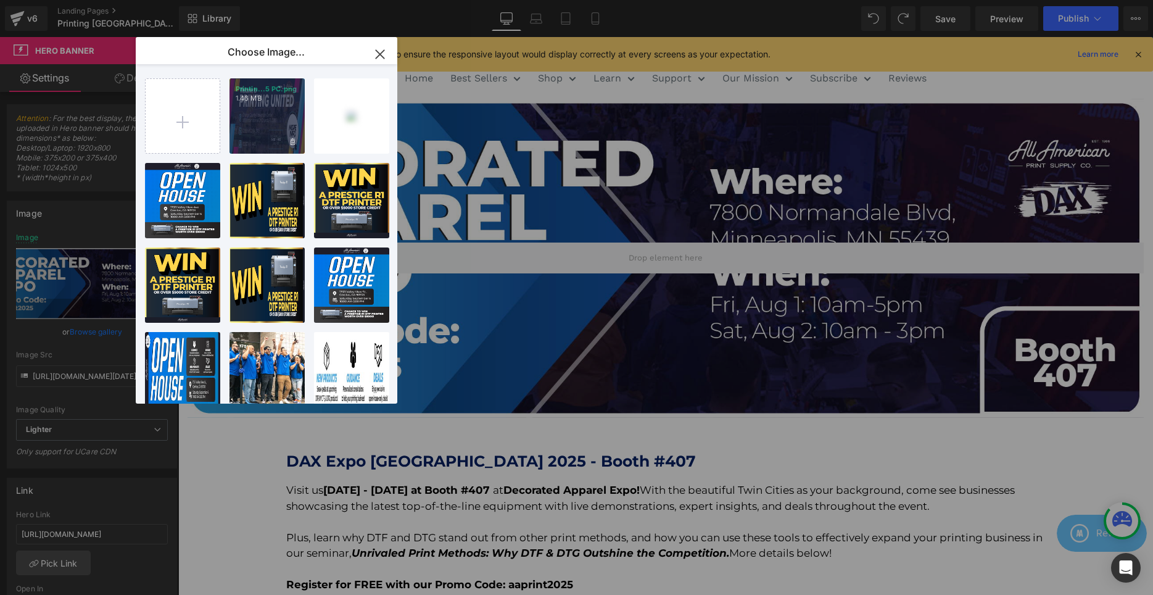
click at [267, 111] on div "Printin...5 PC.png 1.46 MB" at bounding box center [267, 115] width 75 height 75
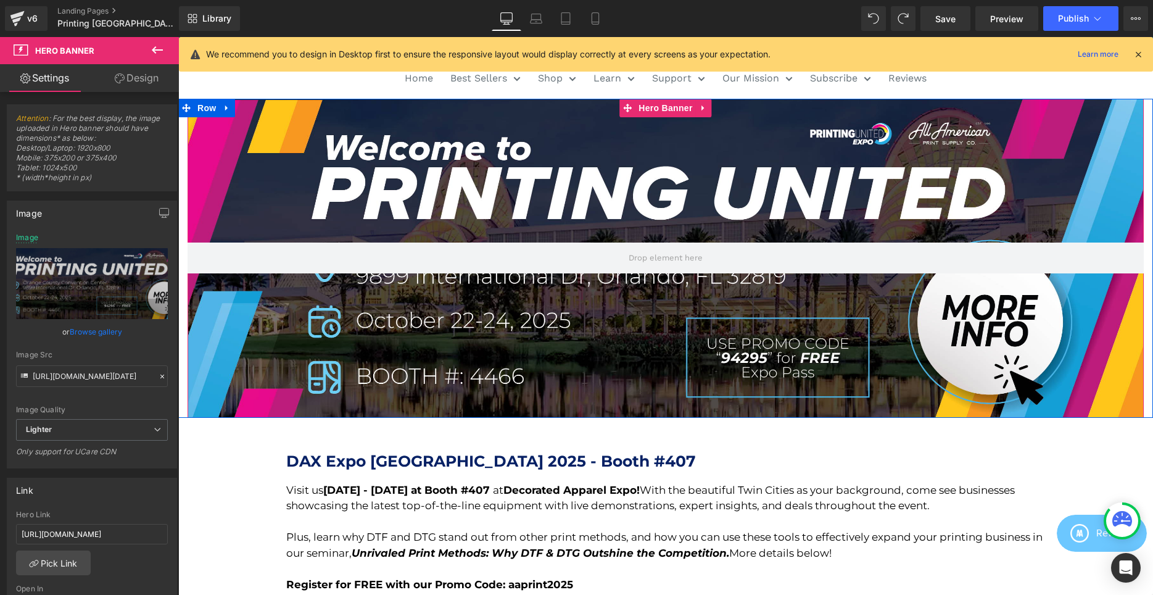
click at [456, 370] on div at bounding box center [666, 258] width 956 height 319
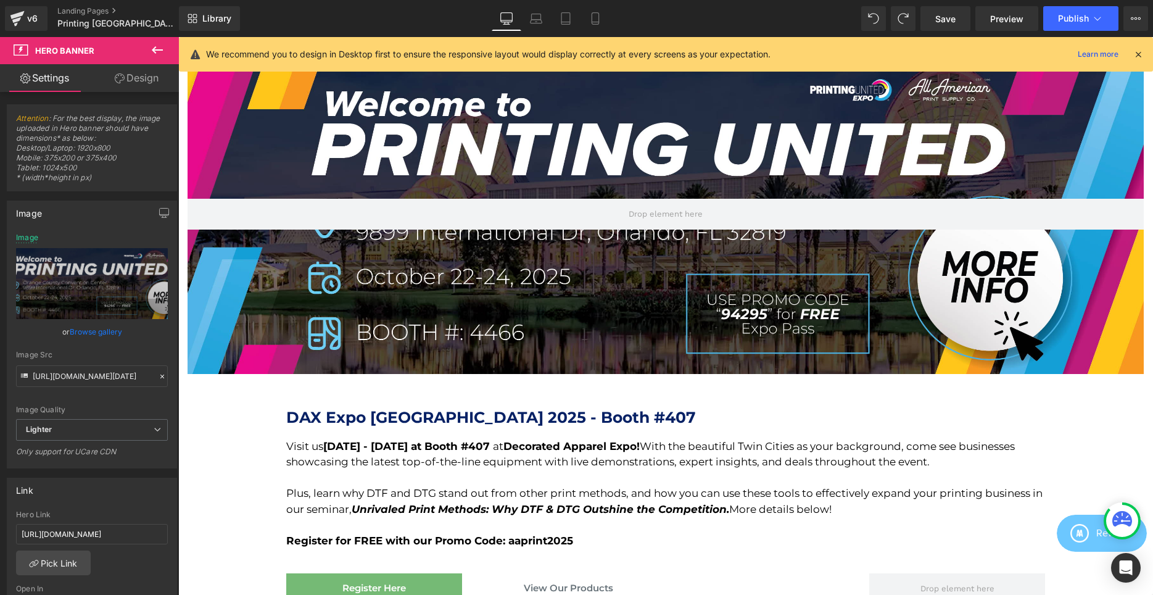
scroll to position [126, 0]
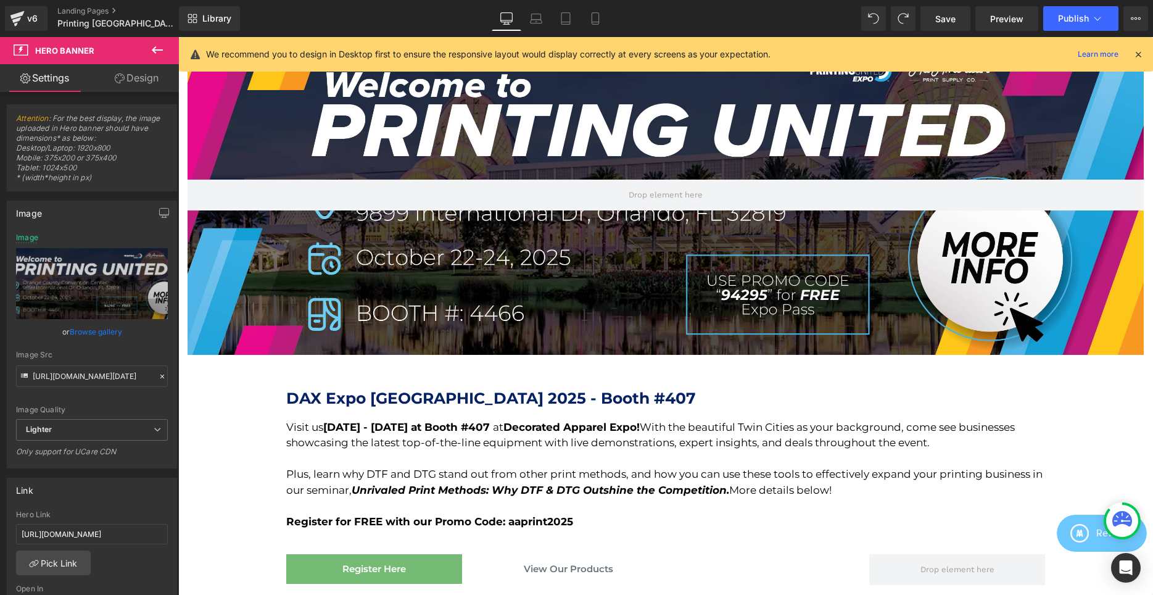
click at [500, 399] on h2 "DAX Expo [GEOGRAPHIC_DATA] 2025 - Booth #407" at bounding box center [665, 398] width 759 height 19
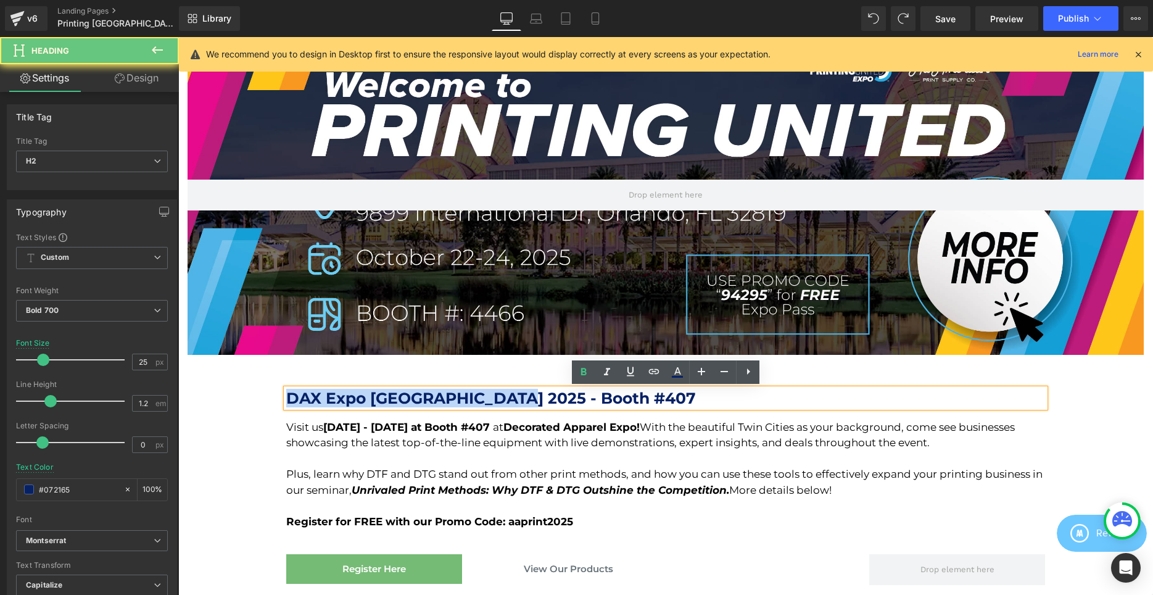
drag, startPoint x: 509, startPoint y: 399, endPoint x: 238, endPoint y: 394, distance: 271.5
click at [238, 394] on div "DAX Expo [GEOGRAPHIC_DATA] 2025 - Booth #407 Heading Visit us [DATE] - [DATE] a…" at bounding box center [666, 481] width 864 height 222
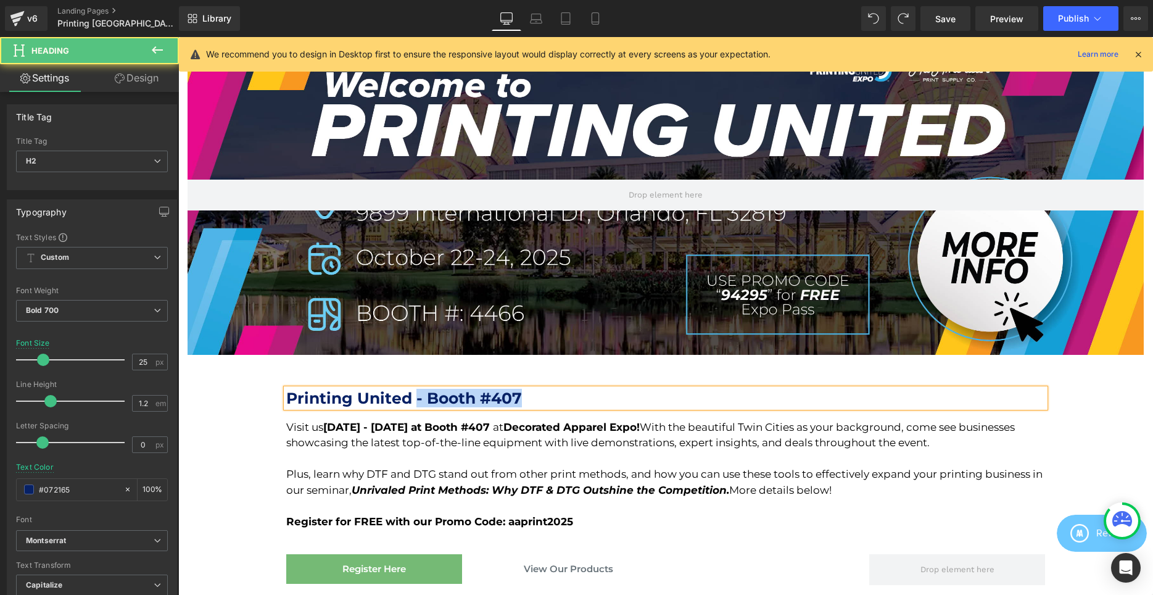
drag, startPoint x: 545, startPoint y: 399, endPoint x: 417, endPoint y: 397, distance: 127.7
click at [415, 400] on h2 "Printing United - Booth #407" at bounding box center [665, 398] width 759 height 19
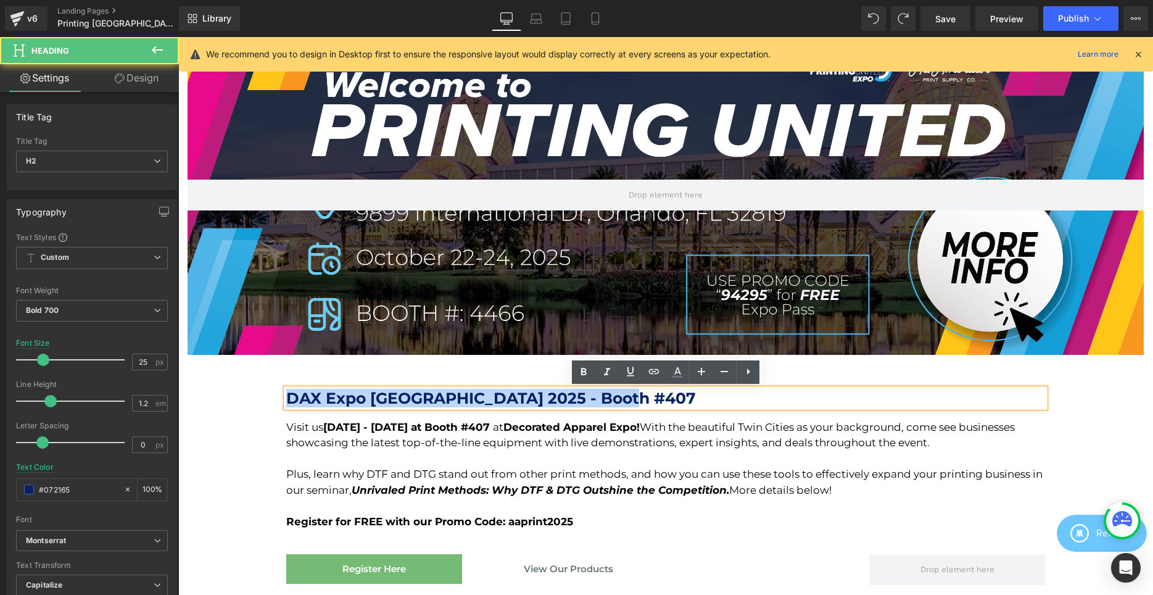
drag, startPoint x: 641, startPoint y: 394, endPoint x: 257, endPoint y: 400, distance: 384.5
click at [257, 400] on div "DAX Expo [GEOGRAPHIC_DATA] 2025 - Booth #407 Heading Visit us [DATE] - [DATE] a…" at bounding box center [666, 481] width 864 height 222
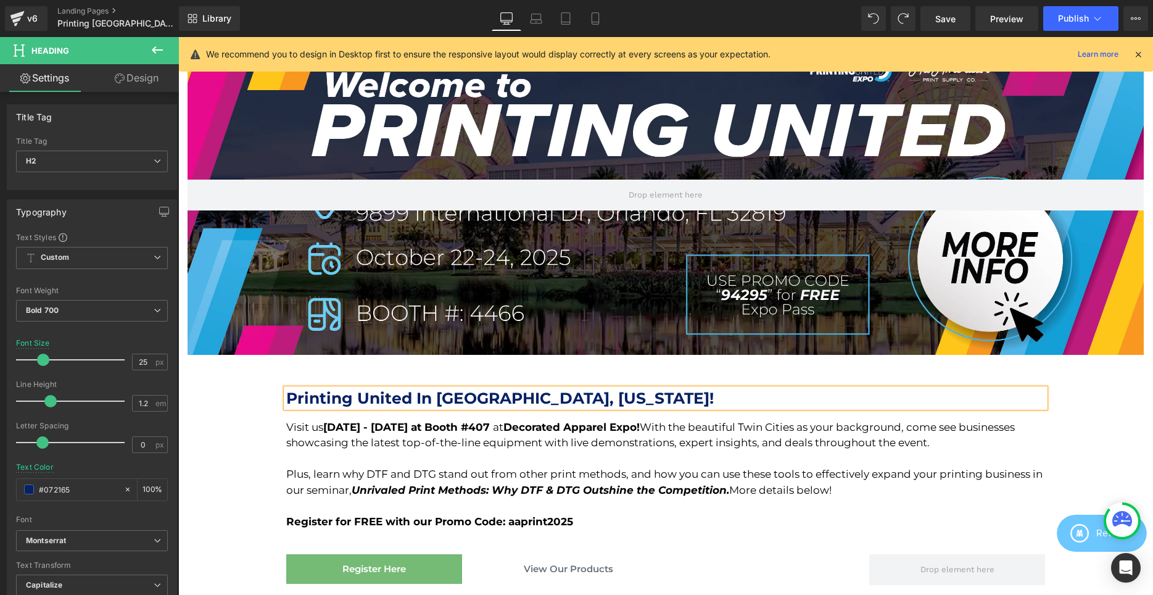
click at [313, 436] on div "Visit us [DATE] - [DATE] at Booth #407 at Decorated Apparel Expo! With the beau…" at bounding box center [665, 435] width 759 height 31
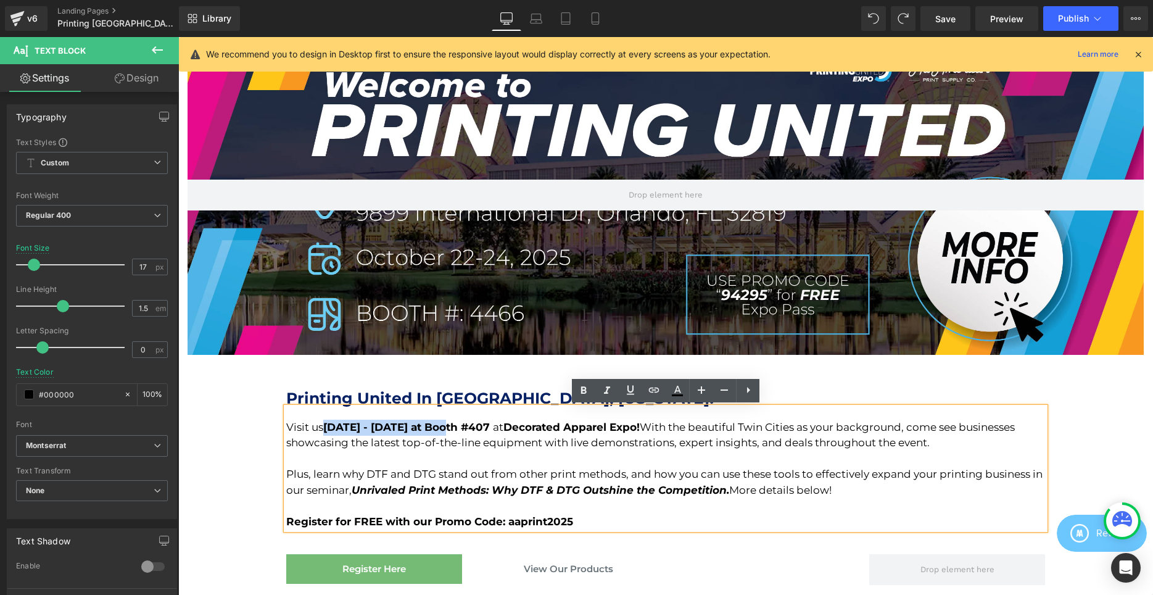
drag, startPoint x: 327, startPoint y: 424, endPoint x: 446, endPoint y: 428, distance: 118.5
click at [446, 428] on strong "[DATE] - [DATE] at Booth #407" at bounding box center [406, 427] width 167 height 12
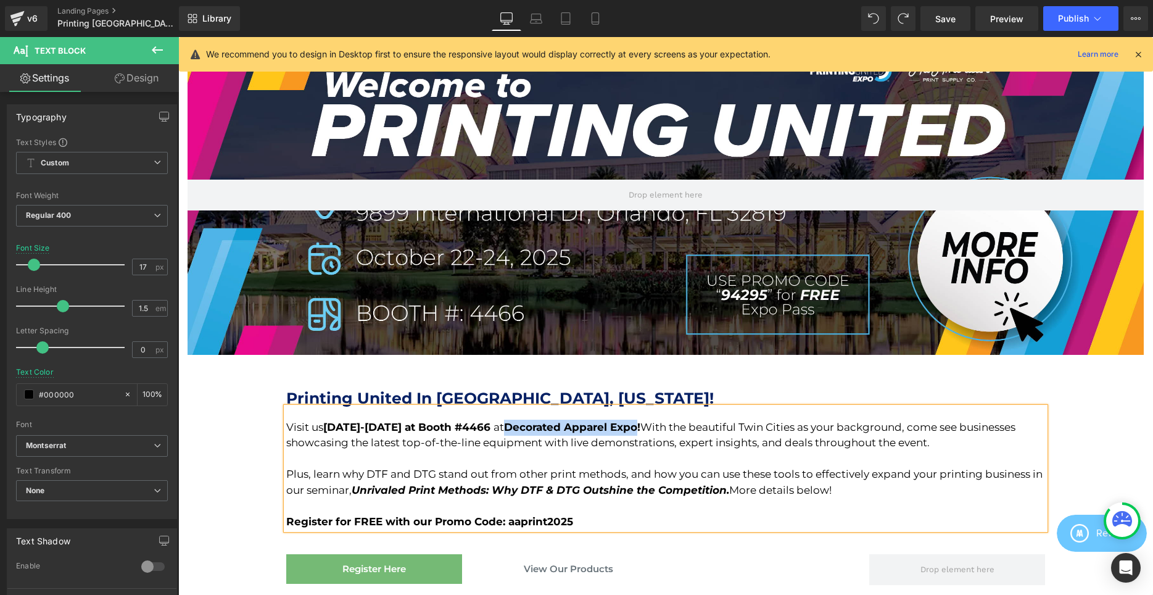
drag, startPoint x: 542, startPoint y: 425, endPoint x: 674, endPoint y: 429, distance: 132.1
click at [640, 429] on strong "Decorated Apparel Expo!" at bounding box center [572, 427] width 136 height 12
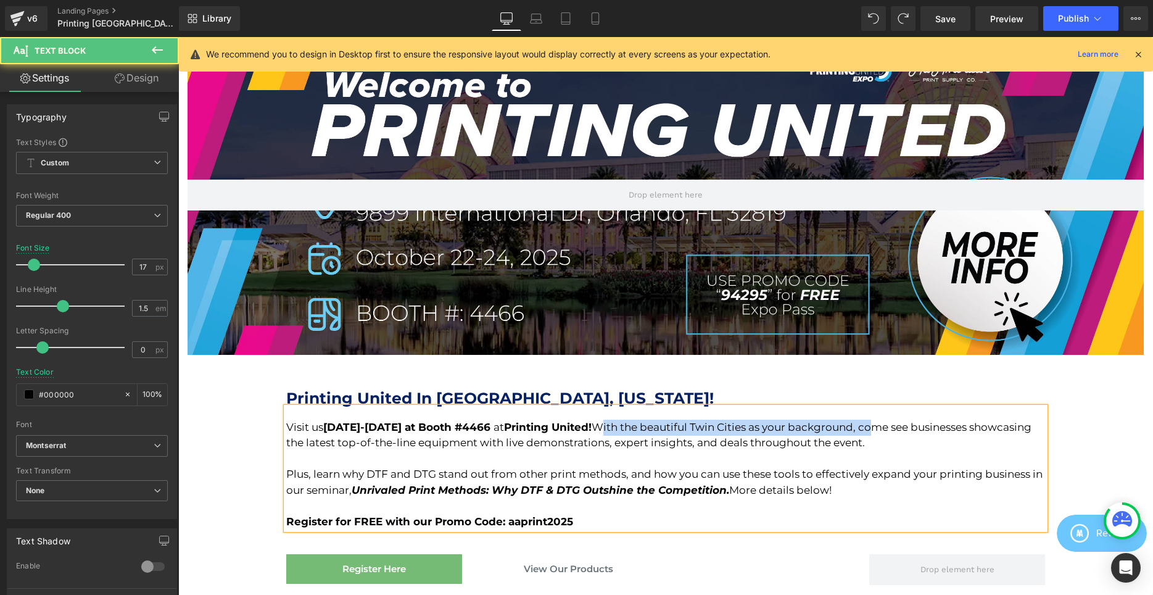
drag, startPoint x: 635, startPoint y: 429, endPoint x: 902, endPoint y: 425, distance: 266.6
click at [902, 425] on div "Visit us [DATE]-[DATE] at Booth #4466 at Printing United! With the beautiful Tw…" at bounding box center [665, 435] width 759 height 31
click at [354, 493] on div "Plus, learn why DTF and DTG stand out from other print methods, and how you can…" at bounding box center [665, 481] width 759 height 31
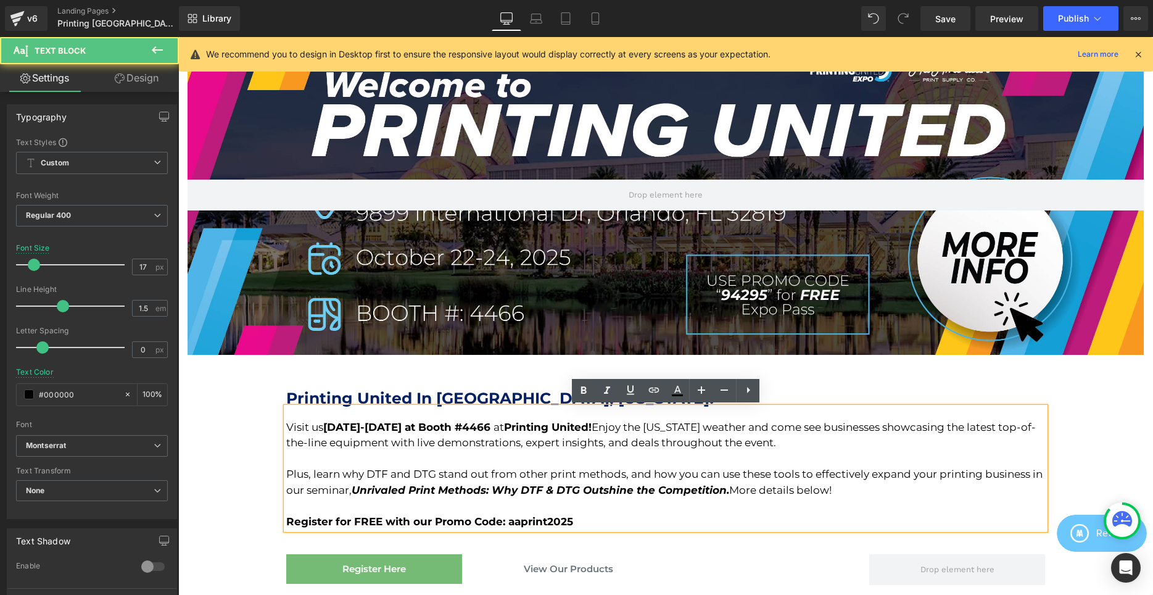
click at [377, 478] on div "Plus, learn why DTF and DTG stand out from other print methods, and how you can…" at bounding box center [665, 481] width 759 height 31
click at [413, 475] on div "Plus, learn why DTF and DTG stand out from other print methods, and how you can…" at bounding box center [665, 481] width 759 height 31
click at [483, 475] on div "Plus, learn why DTF and DTG stand out from other print methods, and how you can…" at bounding box center [665, 481] width 759 height 31
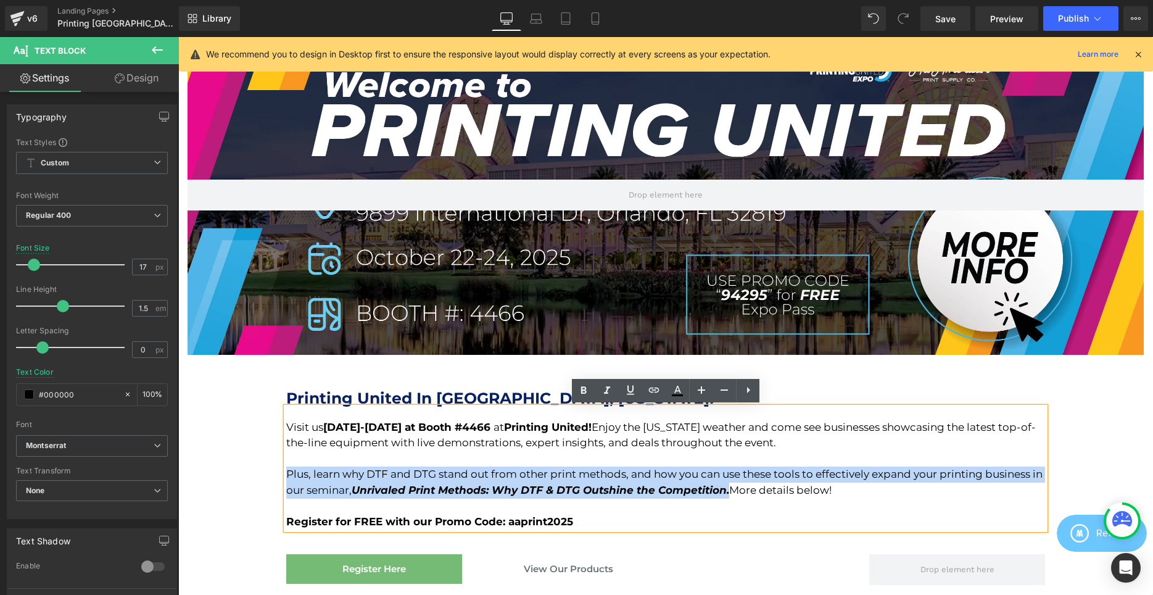
click at [483, 475] on div "Plus, learn why DTF and DTG stand out from other print methods, and how you can…" at bounding box center [665, 481] width 759 height 31
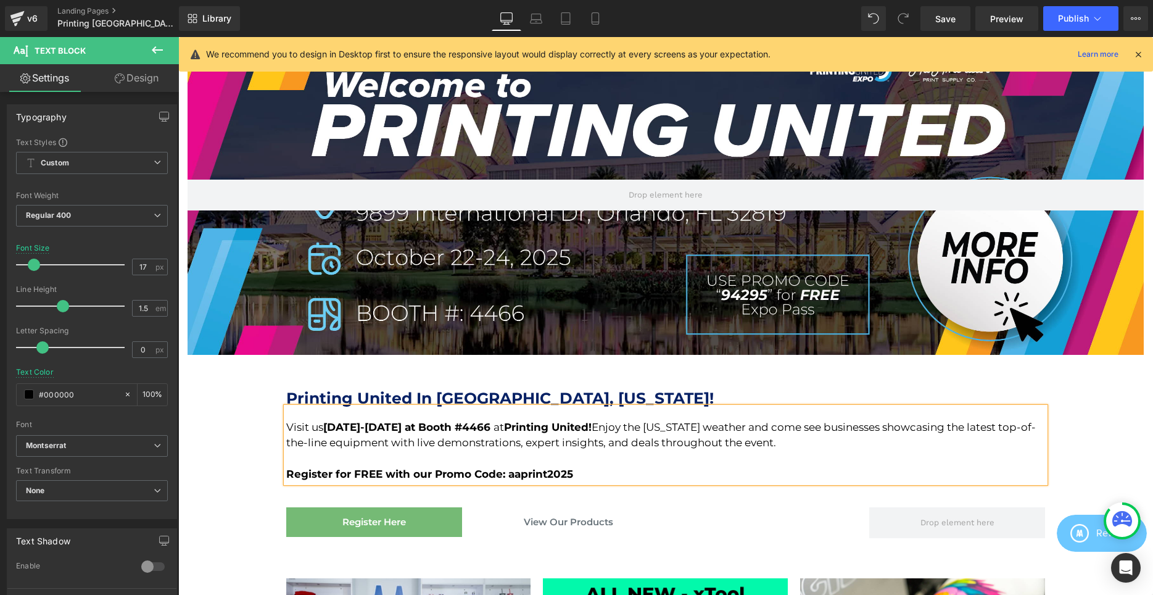
click at [449, 476] on strong "Register for FREE with our Promo Code: aaprint2025" at bounding box center [429, 474] width 287 height 12
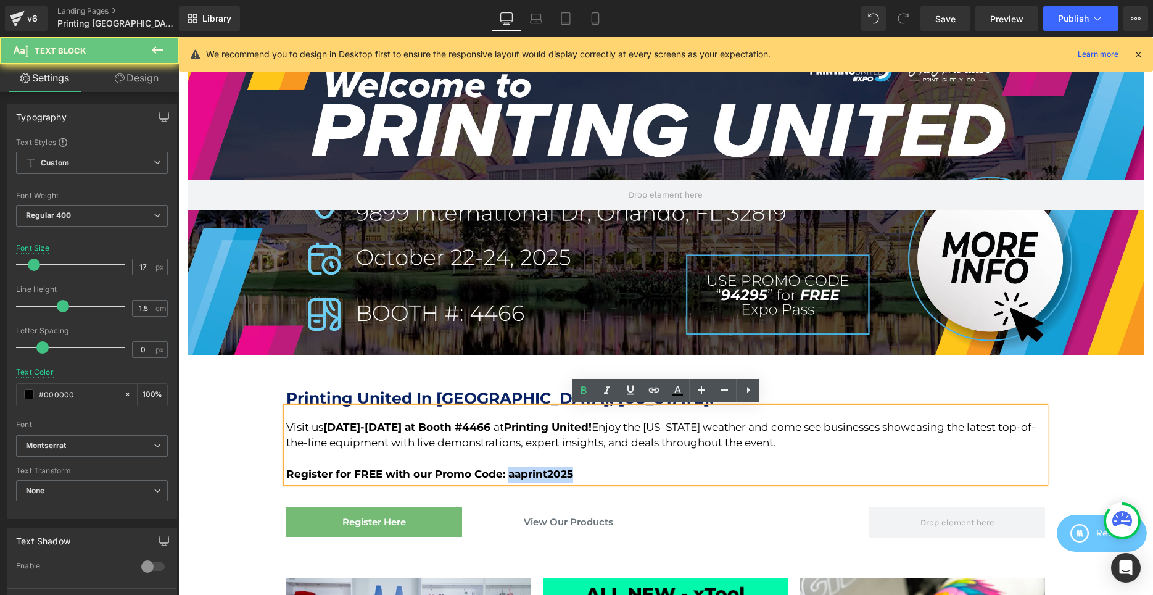
drag, startPoint x: 599, startPoint y: 471, endPoint x: 510, endPoint y: 471, distance: 89.5
click at [510, 471] on div "Register for FREE with our Promo Code: aaprint2025" at bounding box center [665, 474] width 759 height 16
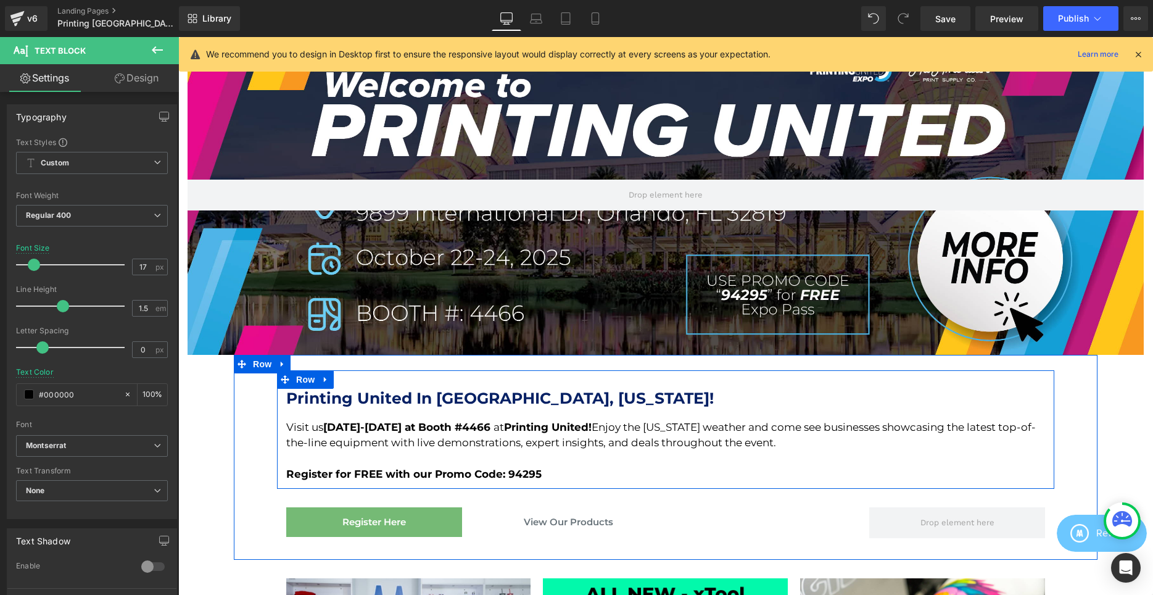
click at [633, 372] on div at bounding box center [665, 371] width 777 height 3
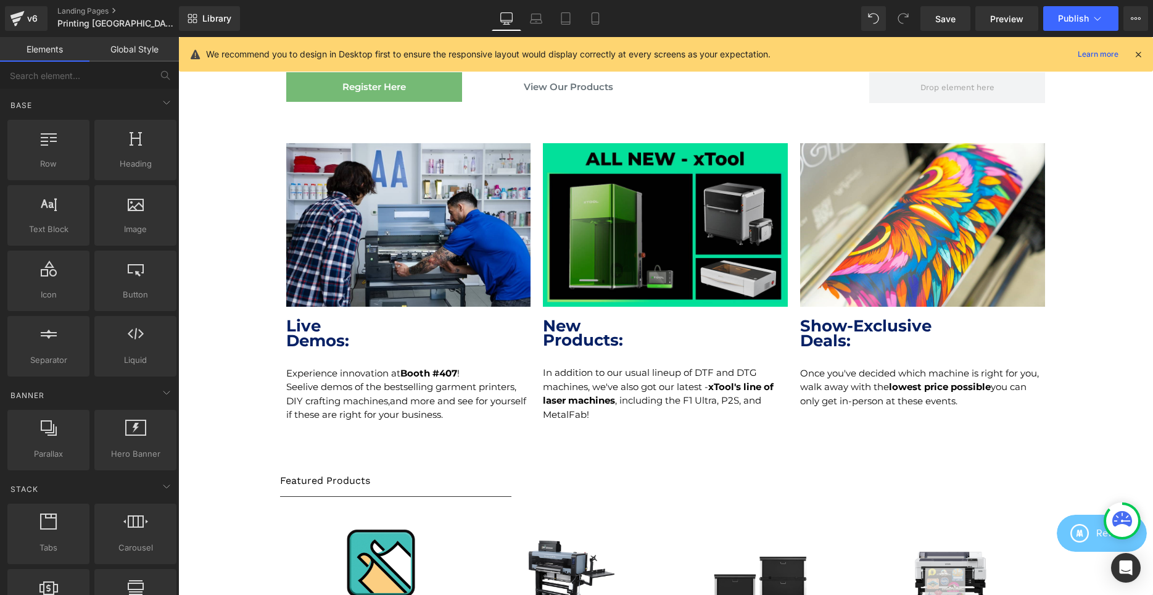
scroll to position [566, 0]
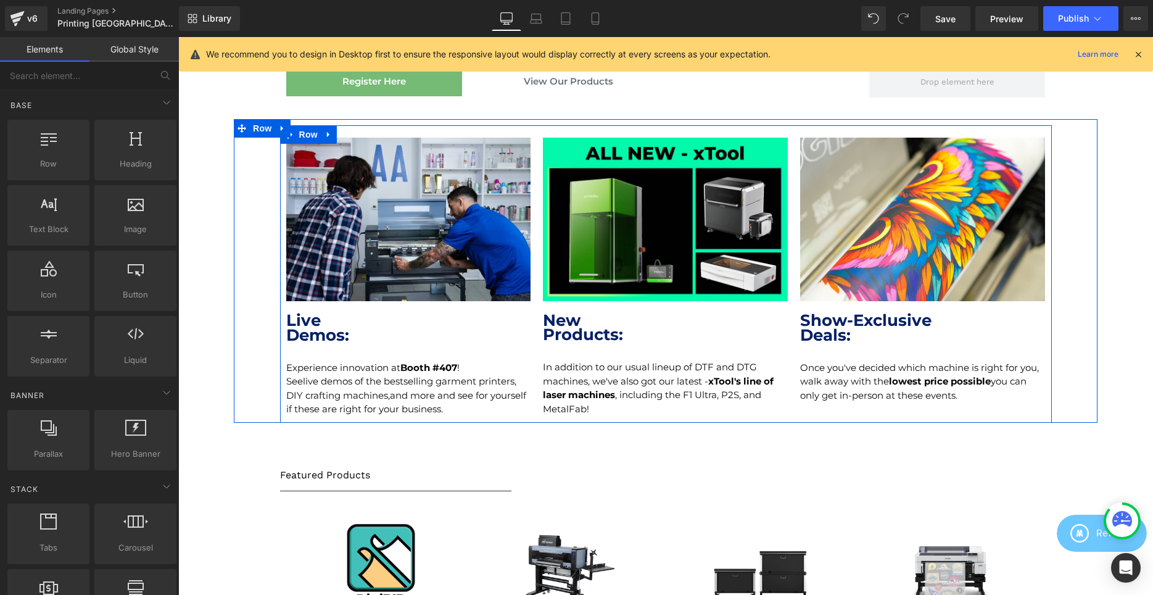
click at [732, 383] on strong "xTool's line of laser machines" at bounding box center [658, 388] width 231 height 26
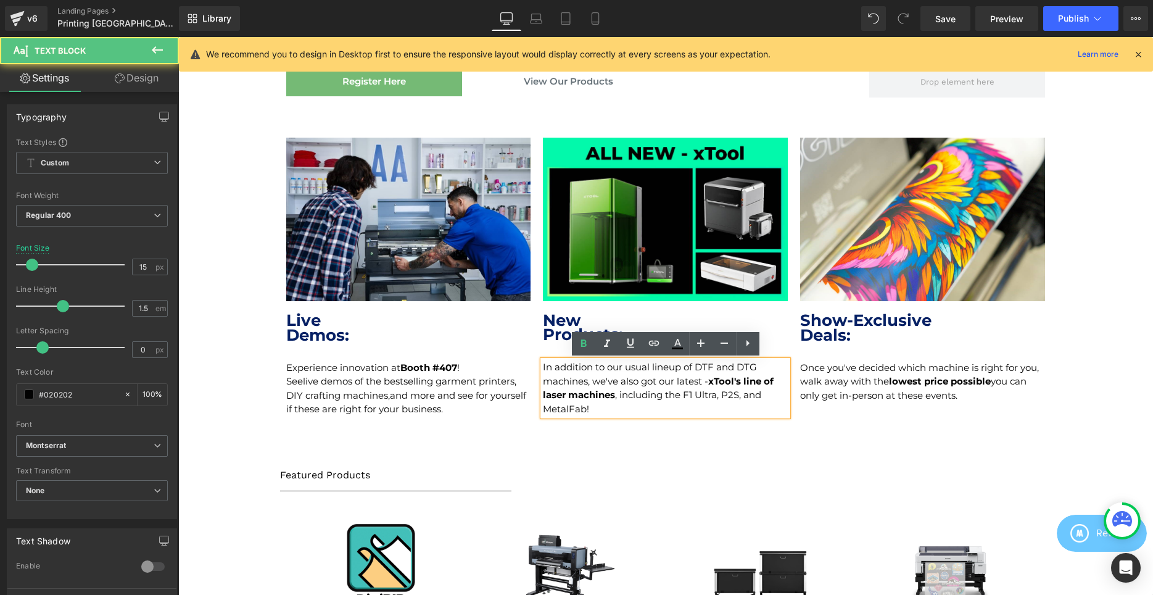
click at [437, 372] on strong "Booth #407" at bounding box center [428, 368] width 57 height 12
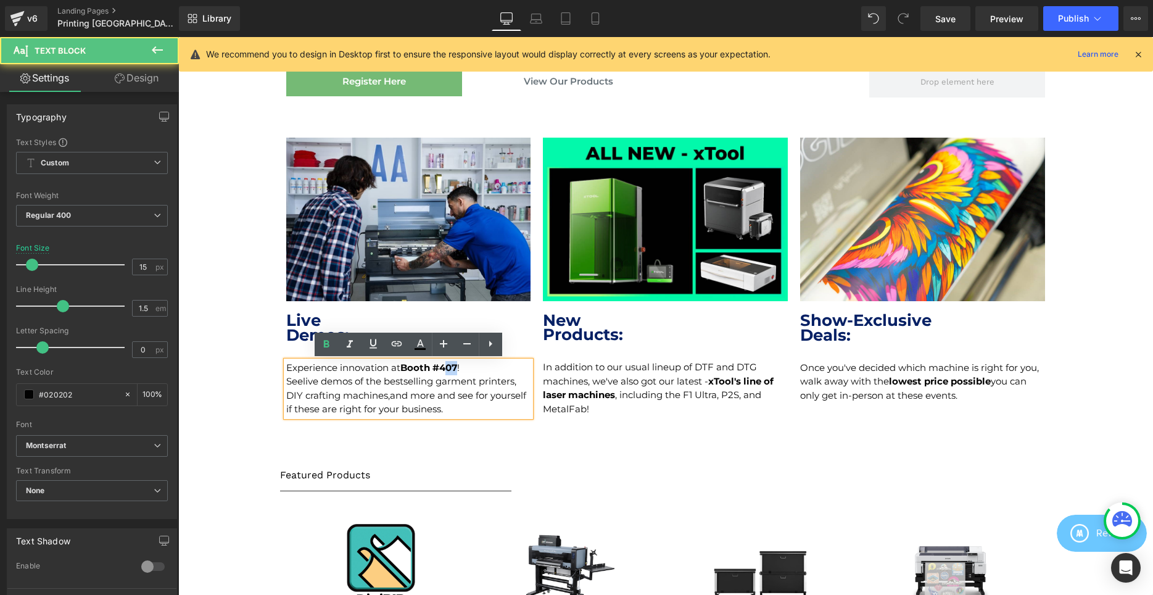
drag, startPoint x: 460, startPoint y: 369, endPoint x: 450, endPoint y: 369, distance: 9.3
click at [450, 369] on strong "Booth #407" at bounding box center [428, 368] width 57 height 12
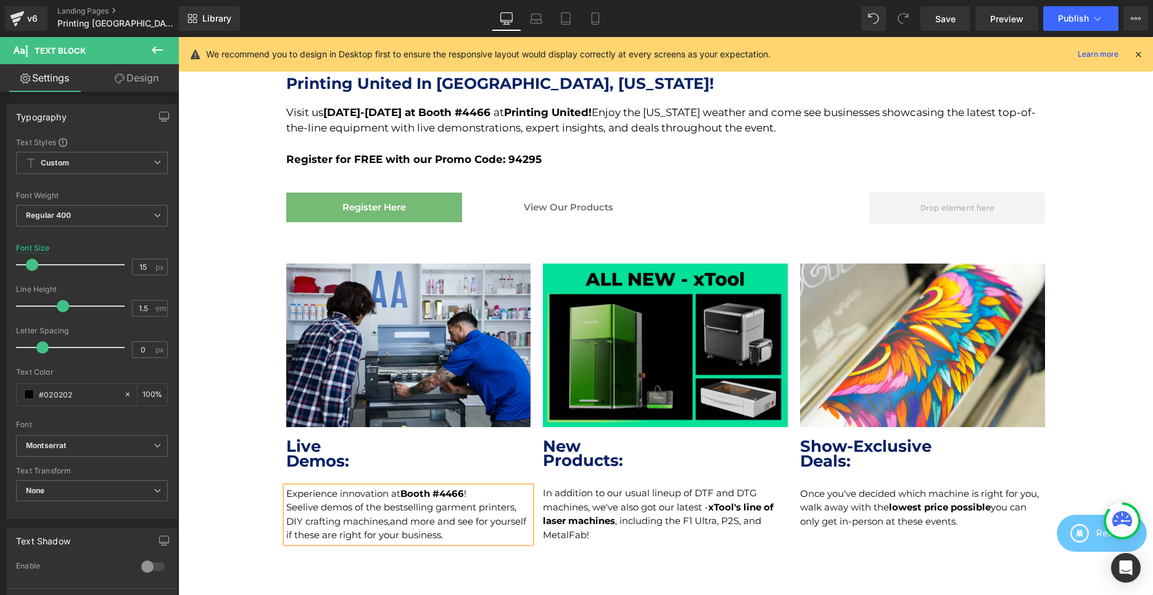
scroll to position [504, 0]
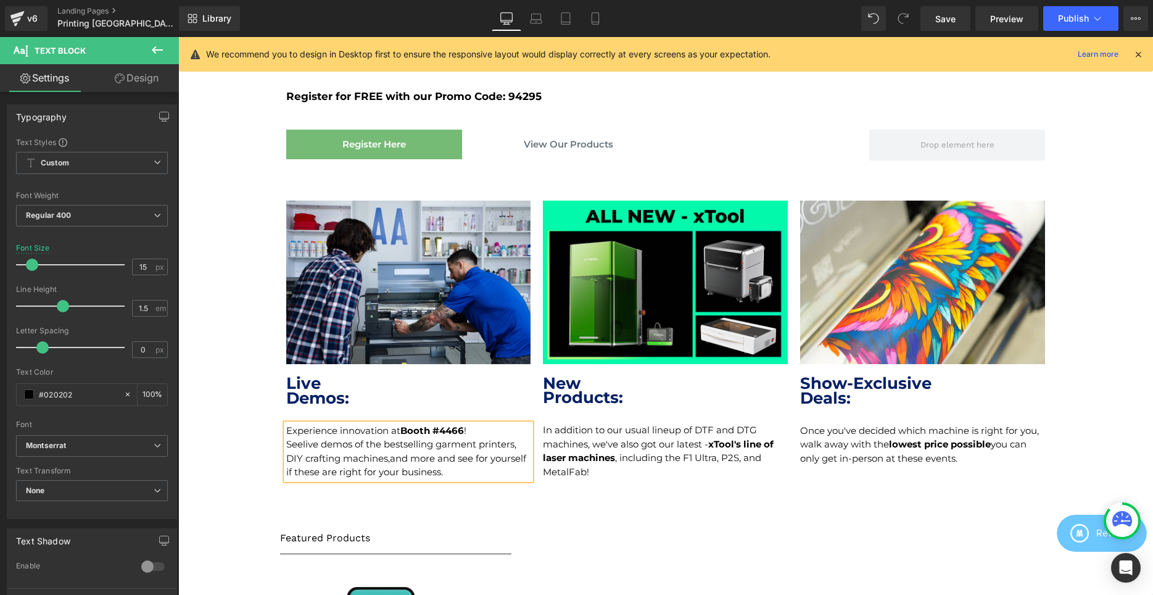
click at [1079, 394] on div "Image Live Demos: Heading Experience innovation at Booth #4466 ! Seelive demos …" at bounding box center [666, 336] width 864 height 297
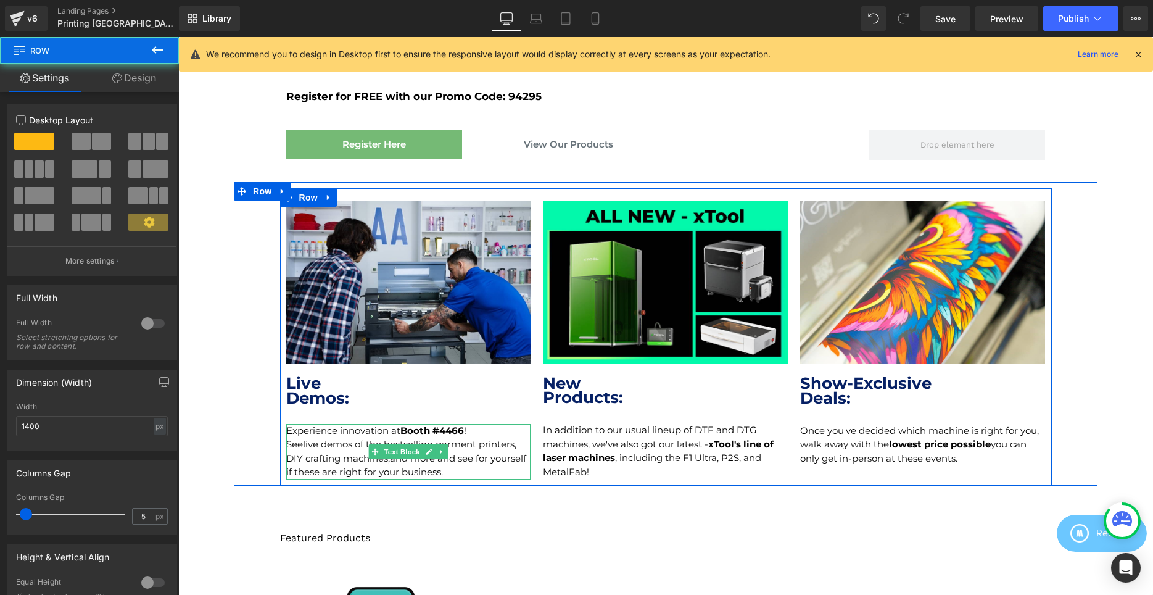
click at [325, 455] on p "Seelive demos of the bestselling garment printers, DIY crafting machines,and mo…" at bounding box center [408, 458] width 245 height 42
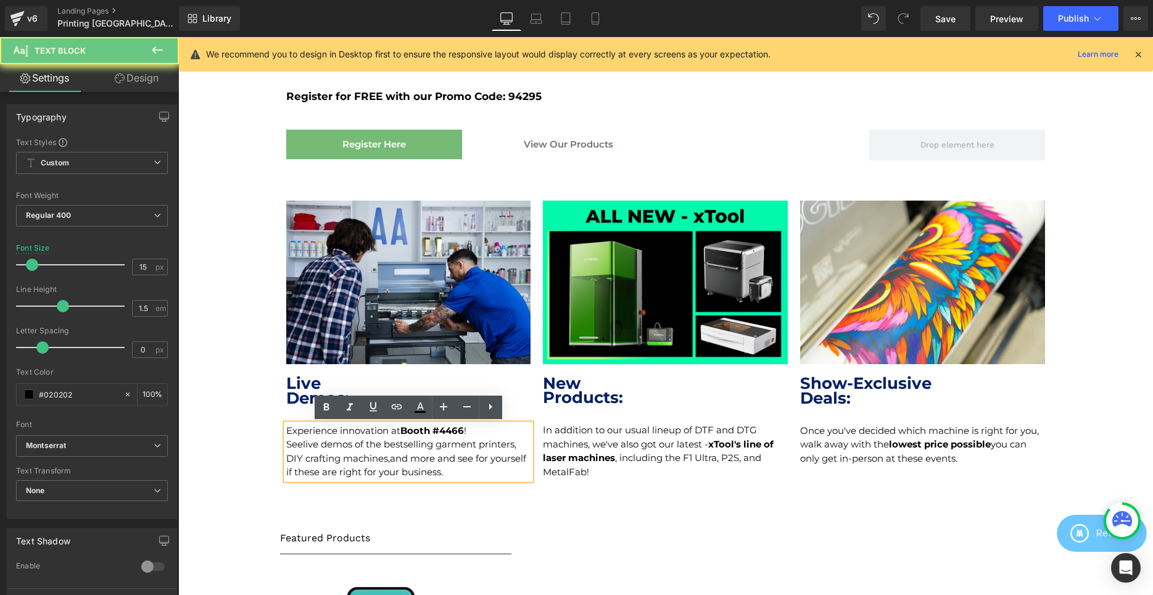
click at [300, 446] on p "Seelive demos of the bestselling garment printers, DIY crafting machines,and mo…" at bounding box center [408, 458] width 245 height 42
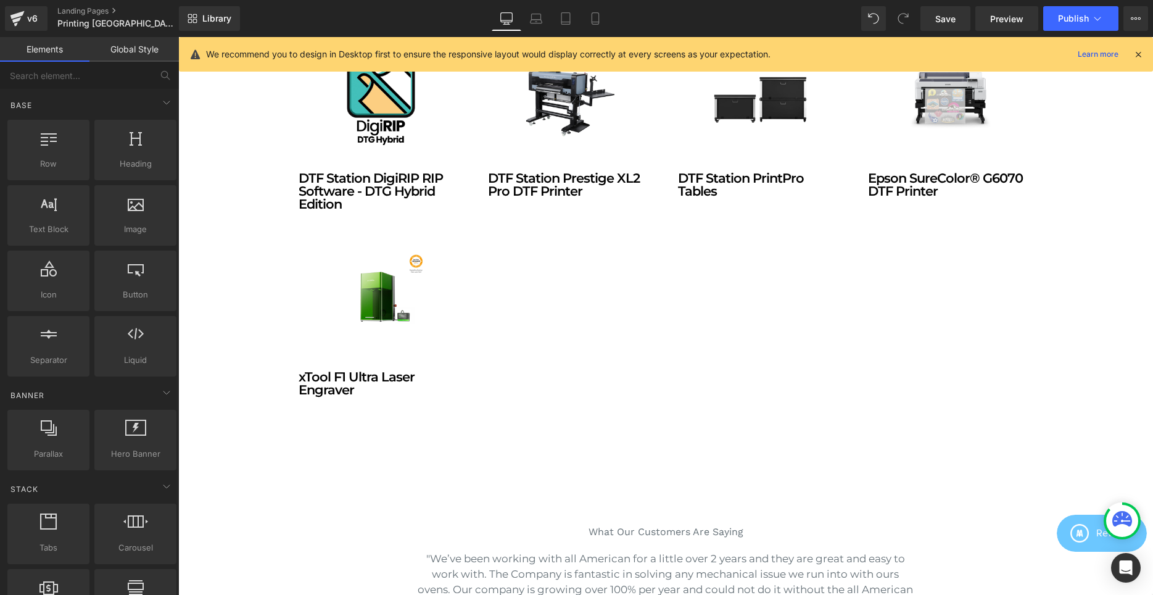
click at [1116, 410] on div "Hero Banner Row Printing United in [GEOGRAPHIC_DATA], [US_STATE]! Heading Visit…" at bounding box center [665, 148] width 975 height 2055
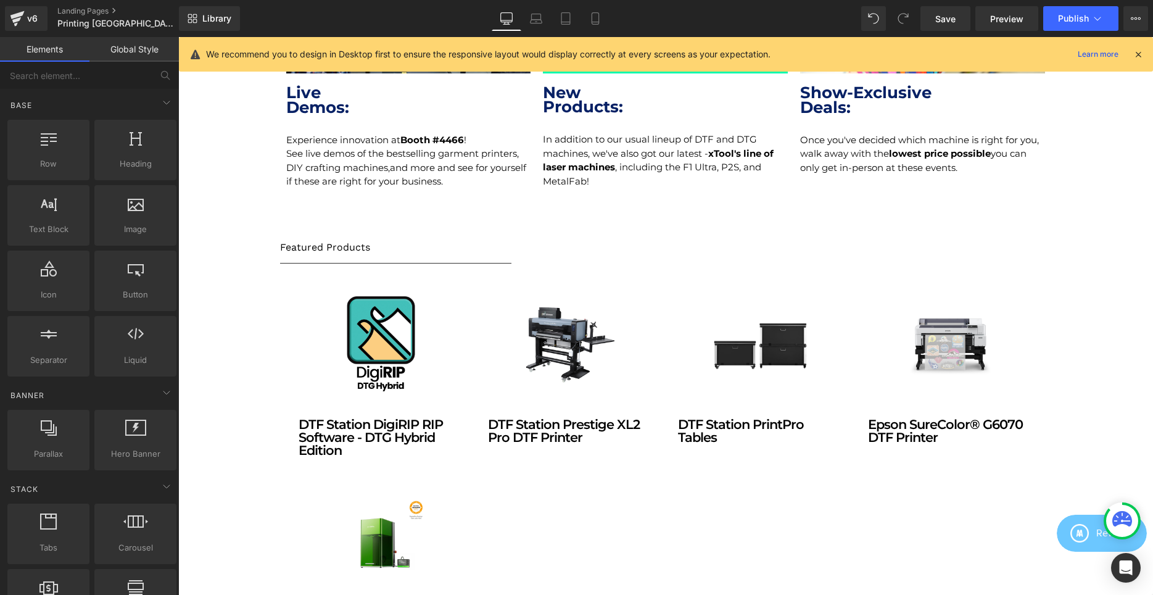
scroll to position [914, 0]
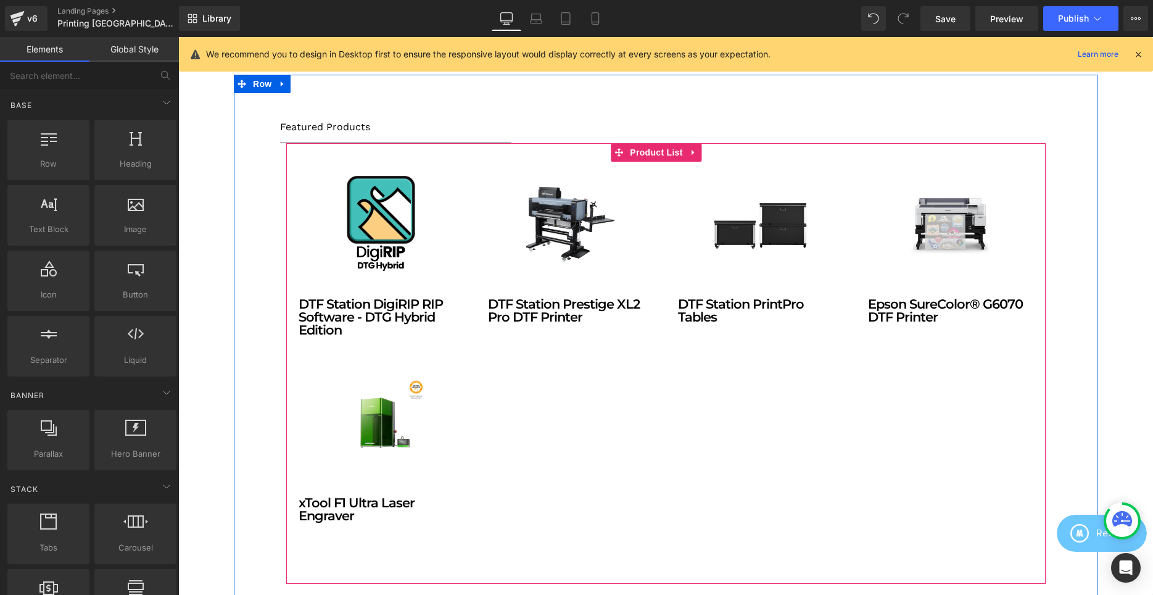
click at [665, 157] on span "Product List" at bounding box center [656, 152] width 59 height 19
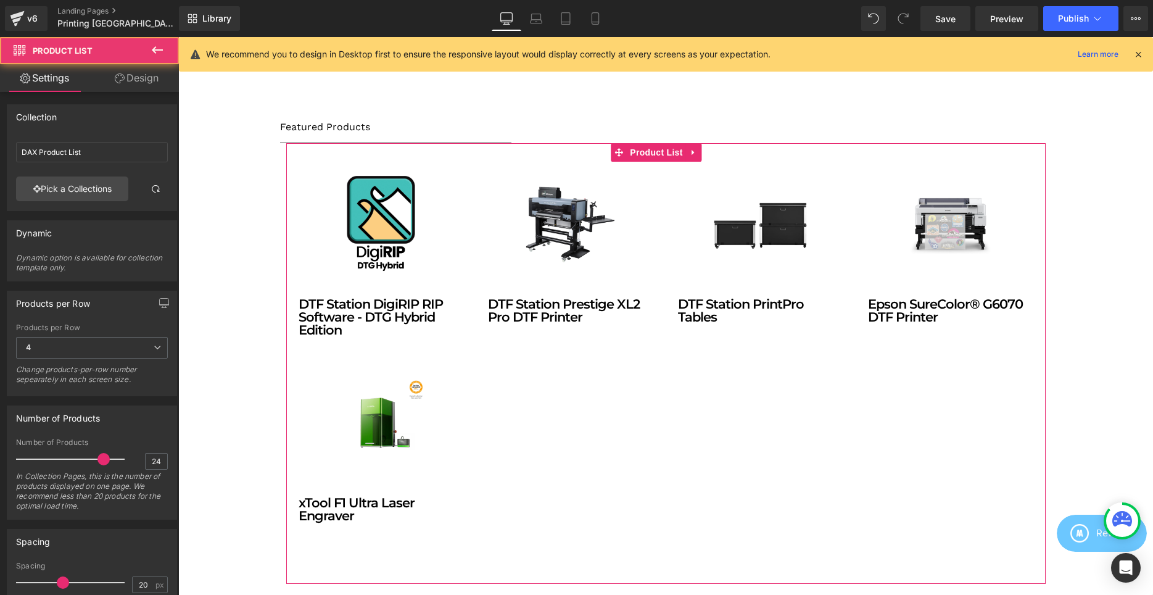
click at [65, 176] on div at bounding box center [92, 172] width 152 height 8
click at [68, 185] on link "Pick a Collections" at bounding box center [72, 188] width 112 height 25
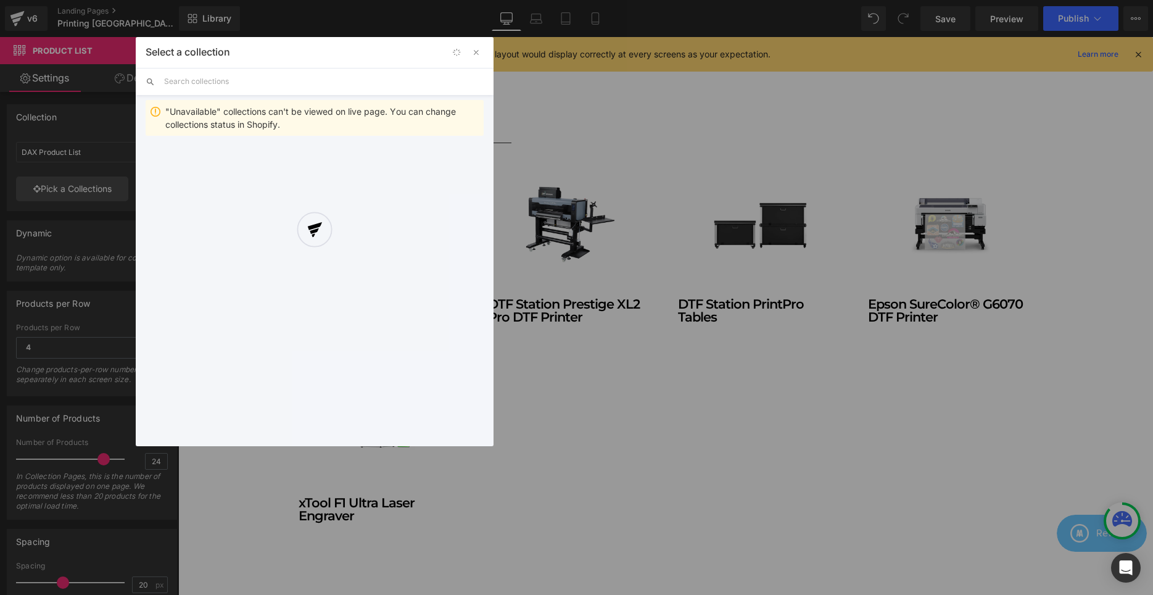
click at [258, 85] on div at bounding box center [315, 241] width 358 height 409
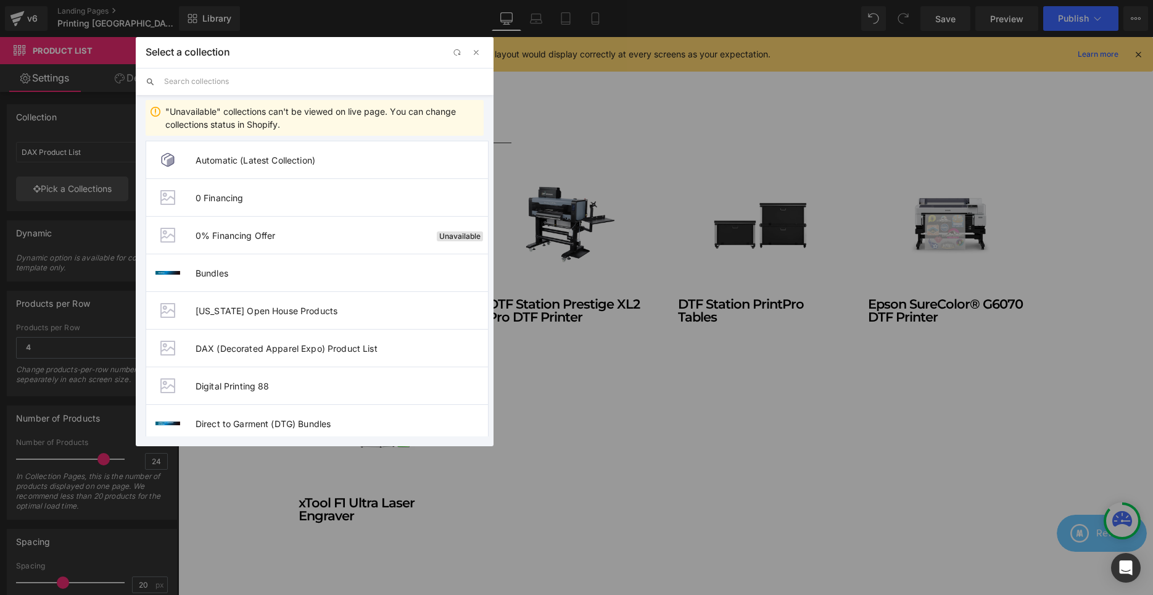
click at [235, 80] on input "text" at bounding box center [324, 81] width 320 height 27
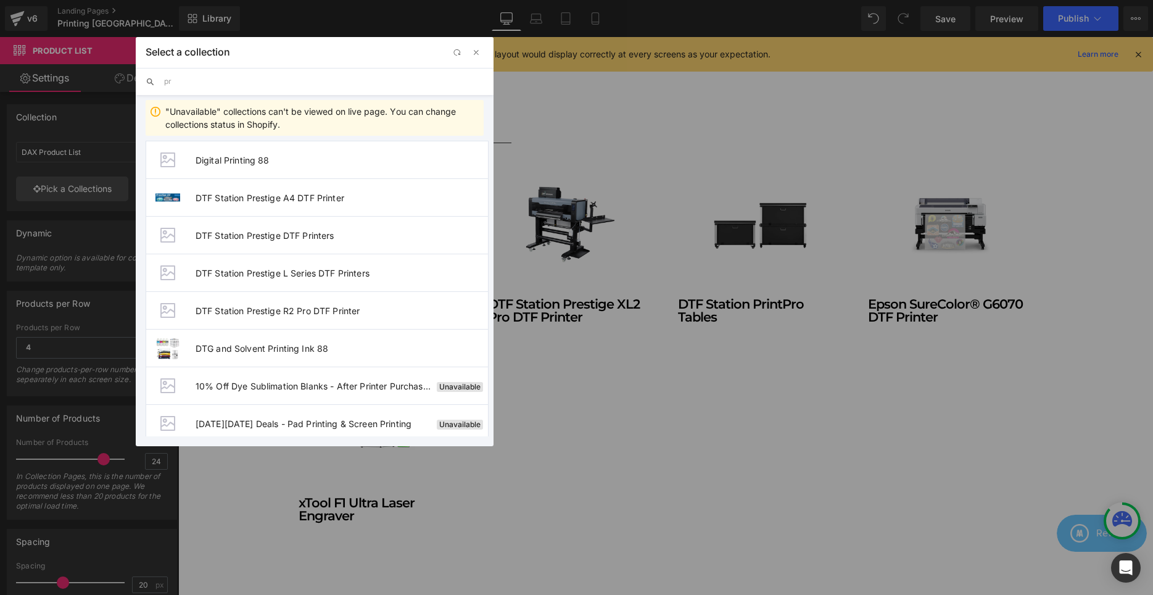
type input "p"
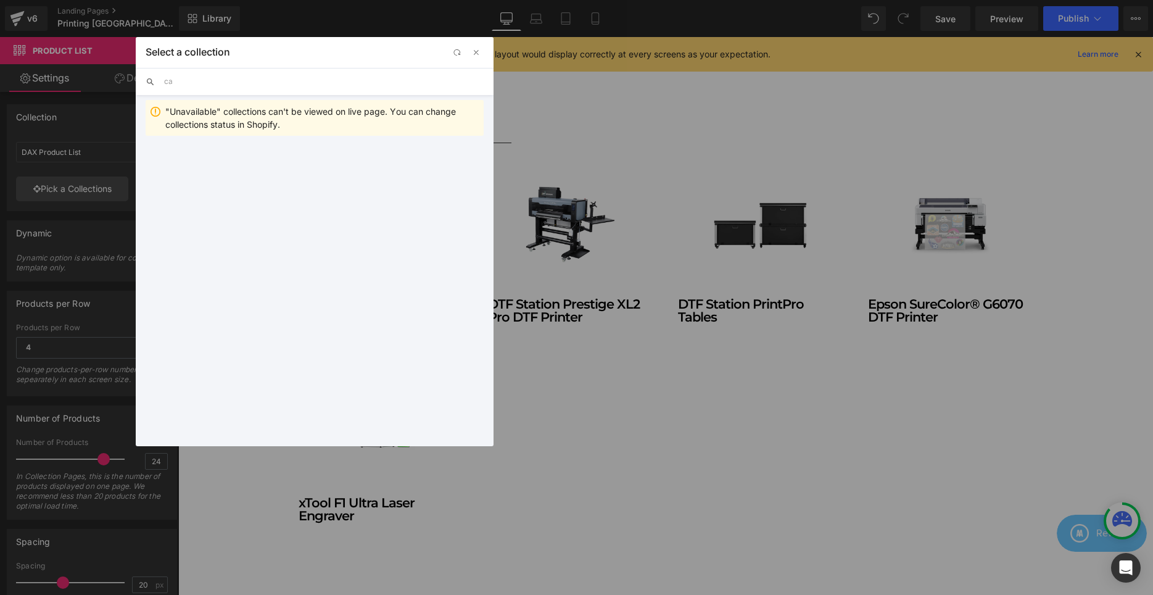
type input "c"
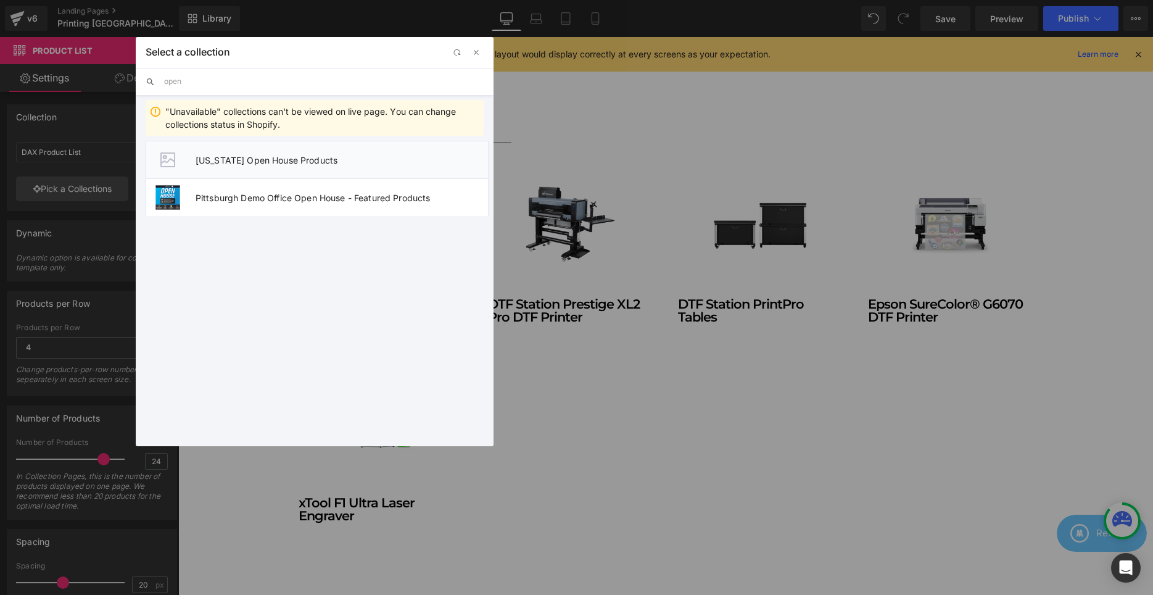
type input "open"
click at [238, 164] on span "[US_STATE] Open House Products" at bounding box center [342, 160] width 292 height 10
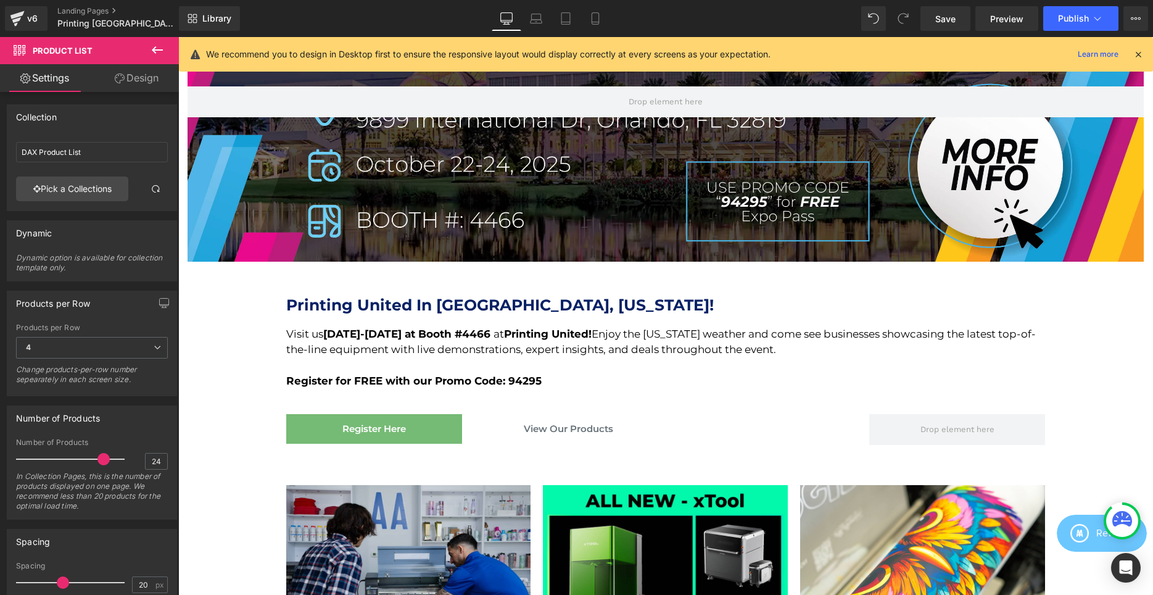
scroll to position [270, 0]
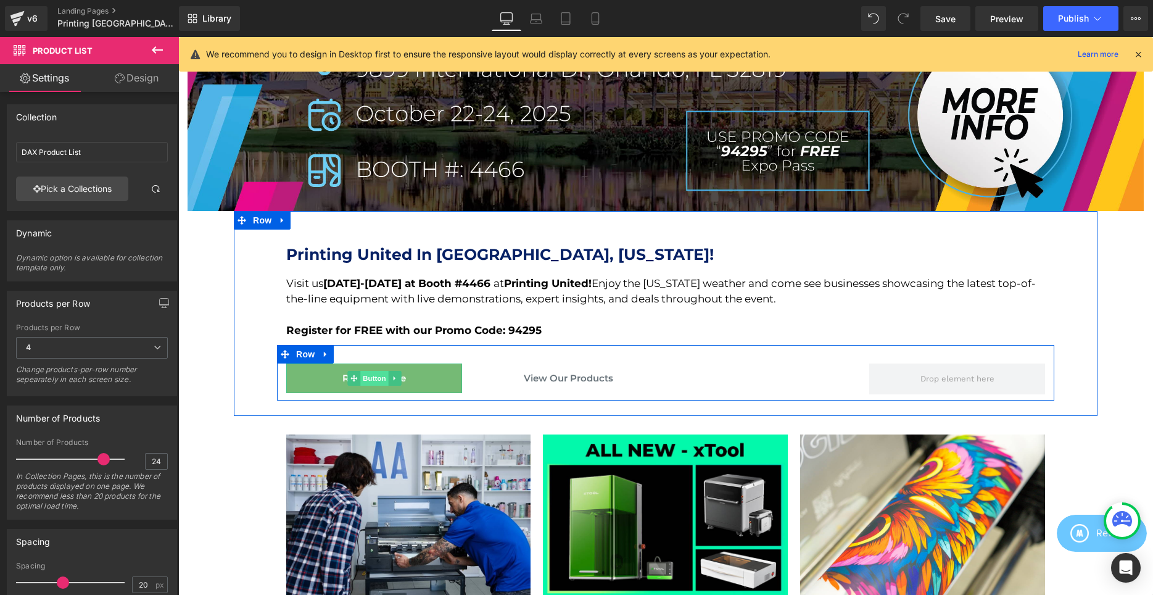
click at [368, 375] on span "Button" at bounding box center [374, 378] width 28 height 15
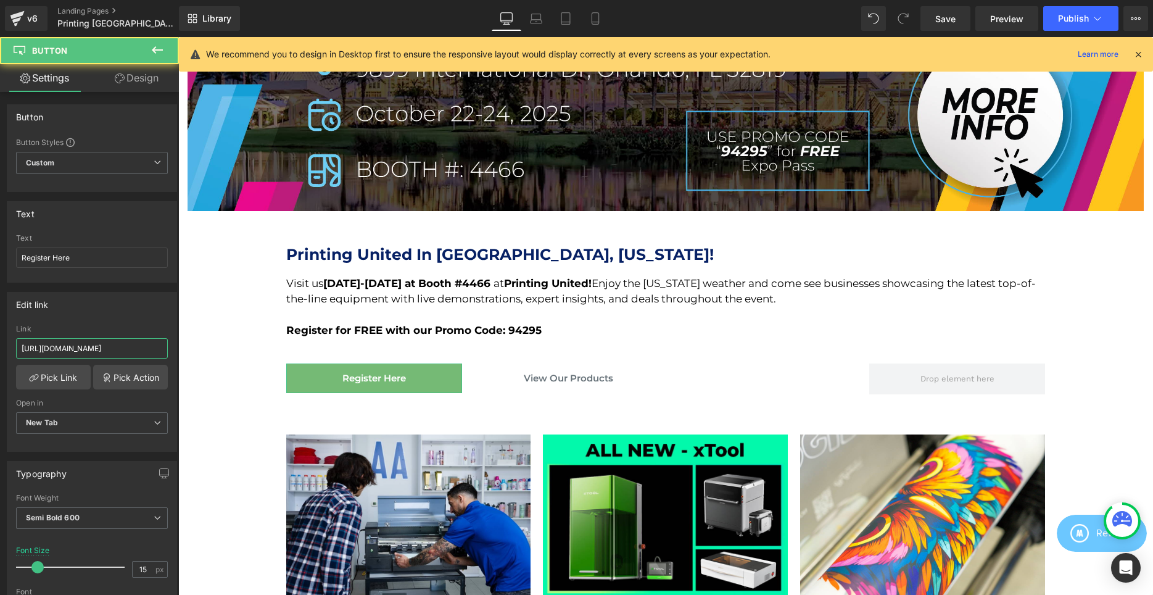
click at [62, 346] on input "[URL][DOMAIN_NAME]" at bounding box center [92, 348] width 152 height 20
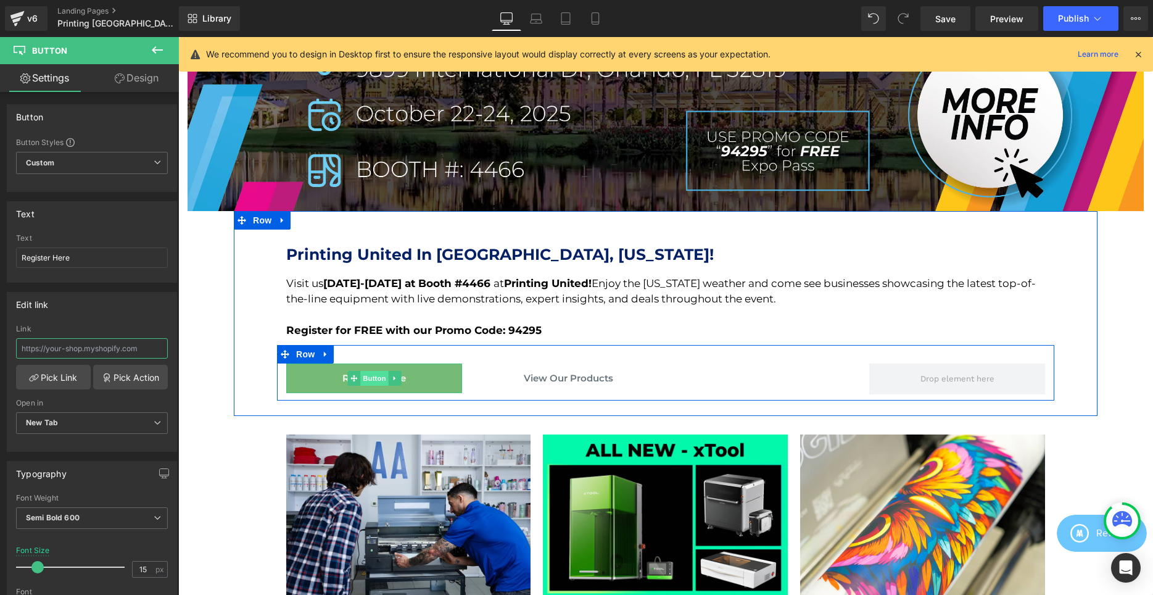
click at [372, 375] on span "Button" at bounding box center [374, 378] width 28 height 15
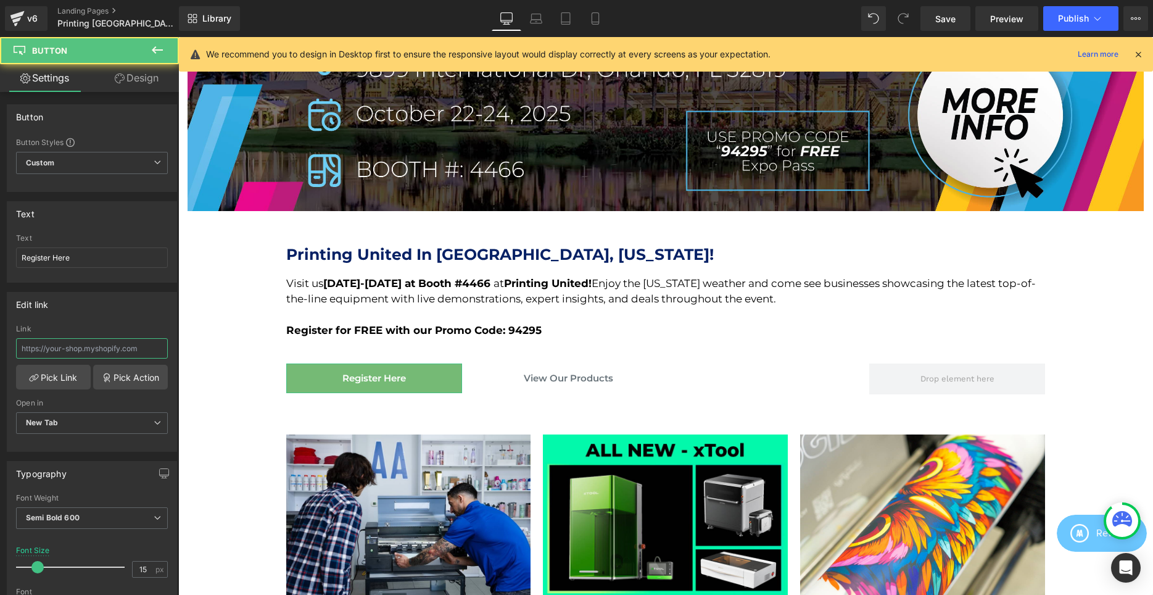
click at [80, 354] on input "text" at bounding box center [92, 348] width 152 height 20
paste input "[URL][DOMAIN_NAME]"
type input "[URL][DOMAIN_NAME]"
click at [72, 421] on span "New Tab" at bounding box center [92, 423] width 152 height 22
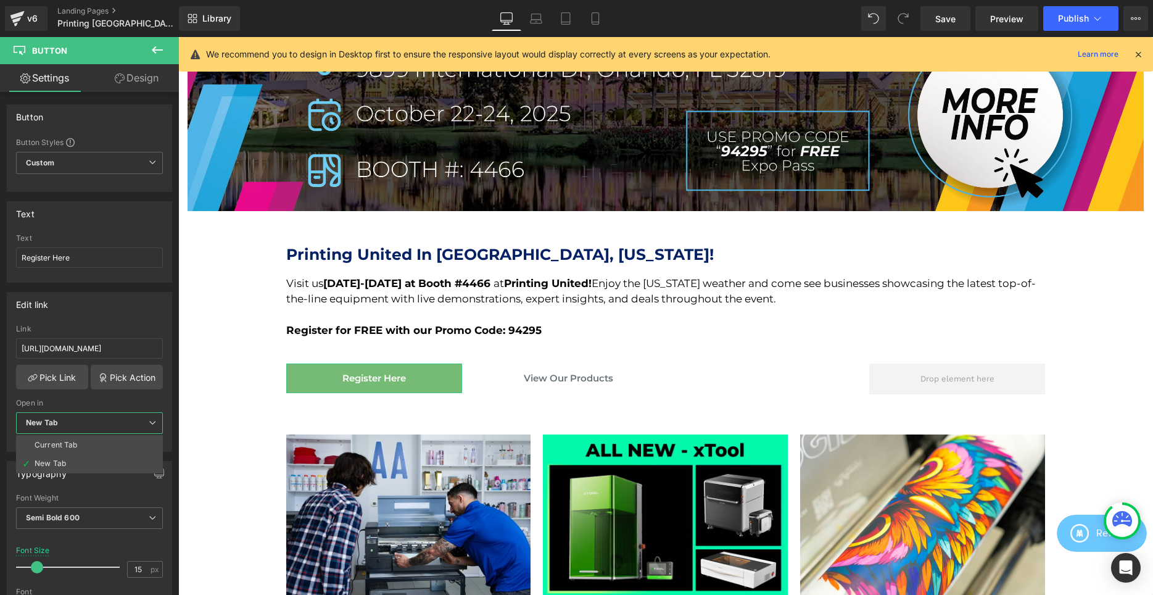
drag, startPoint x: 75, startPoint y: 404, endPoint x: 14, endPoint y: 367, distance: 71.4
click at [75, 404] on div "Open in" at bounding box center [89, 403] width 147 height 9
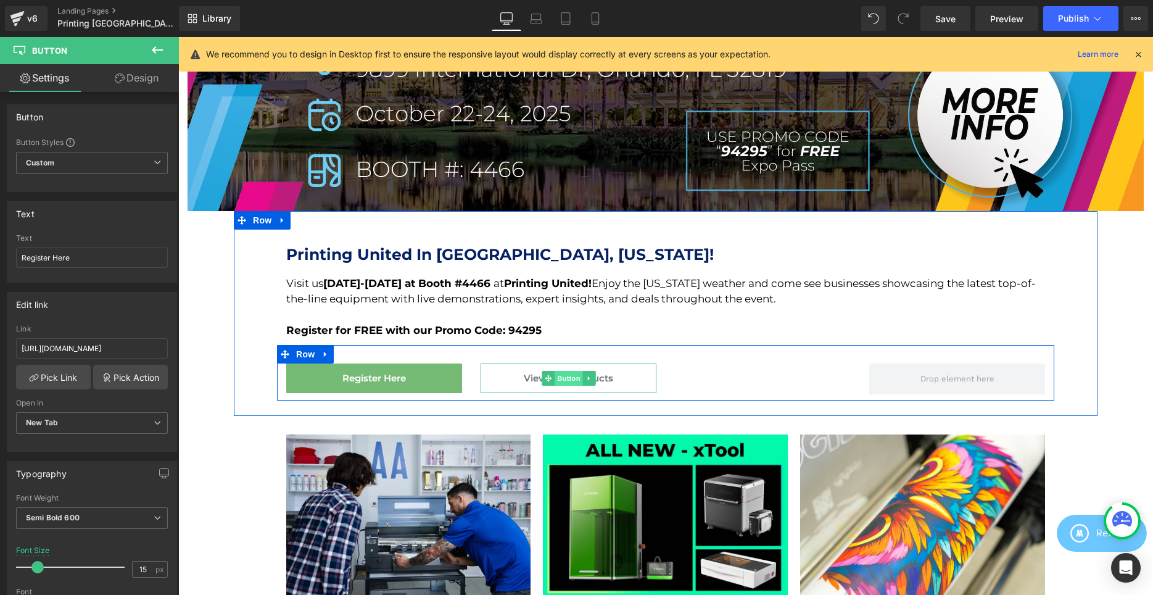
click at [568, 373] on span "Button" at bounding box center [569, 378] width 28 height 15
click at [568, 377] on span "Button" at bounding box center [569, 378] width 28 height 15
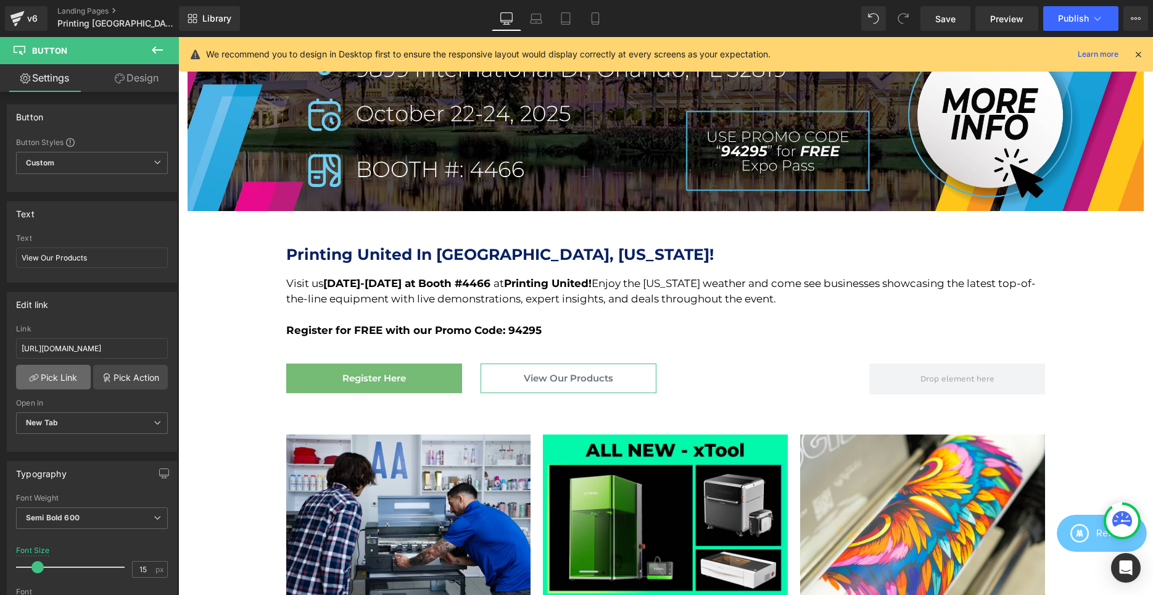
click at [76, 381] on link "Pick Link" at bounding box center [53, 377] width 75 height 25
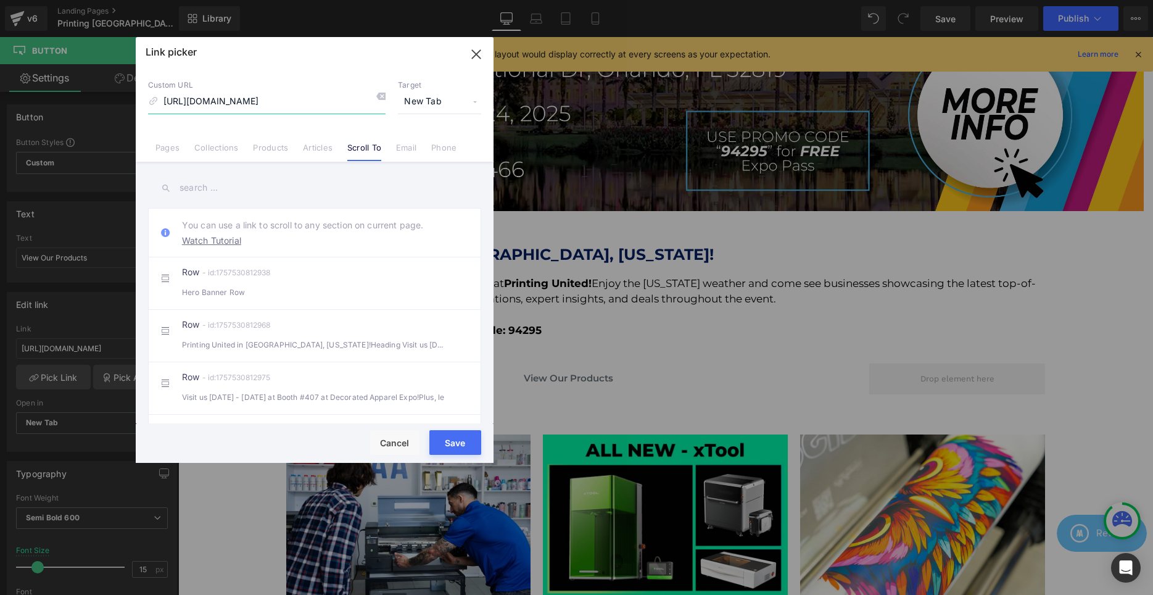
scroll to position [0, 700]
click at [356, 147] on link "Scroll To" at bounding box center [364, 152] width 34 height 19
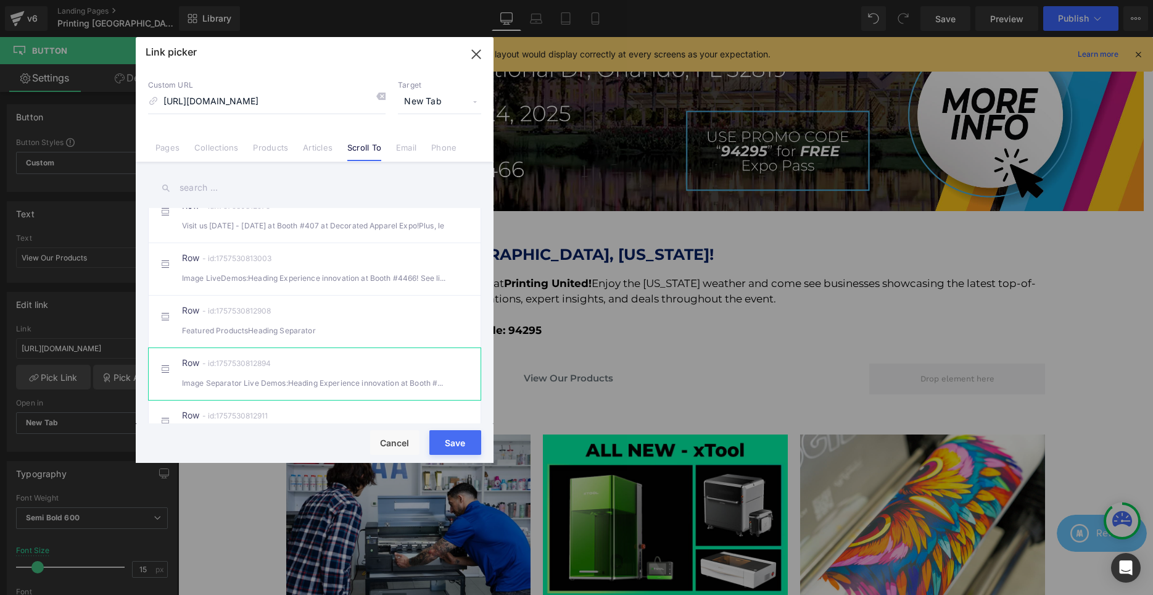
scroll to position [189, 0]
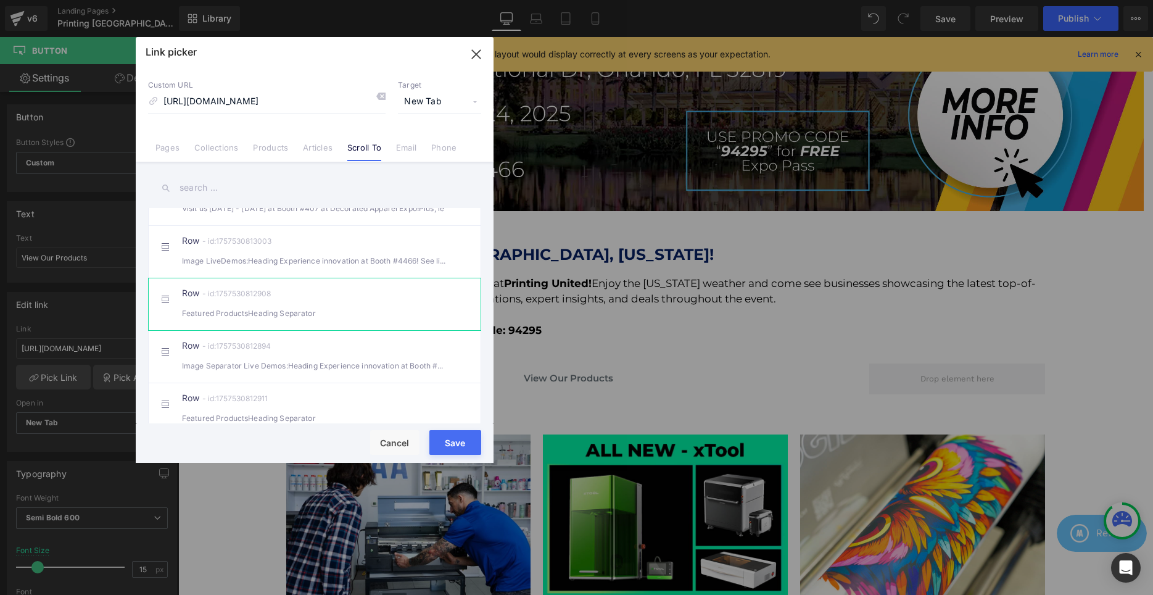
click at [294, 319] on div "Featured ProductsHeading Separator" at bounding box center [314, 313] width 265 height 13
click at [470, 442] on button "Save" at bounding box center [455, 442] width 52 height 25
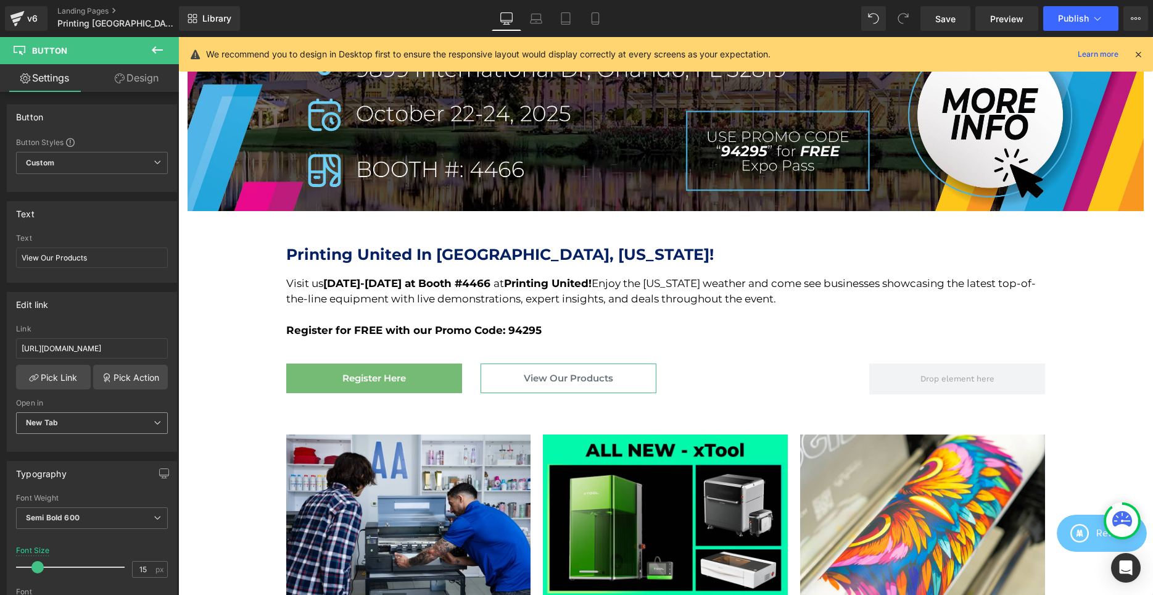
drag, startPoint x: 104, startPoint y: 418, endPoint x: 88, endPoint y: 425, distance: 16.6
click at [103, 418] on span "New Tab" at bounding box center [92, 423] width 152 height 22
click at [73, 446] on div "Current Tab" at bounding box center [56, 445] width 43 height 9
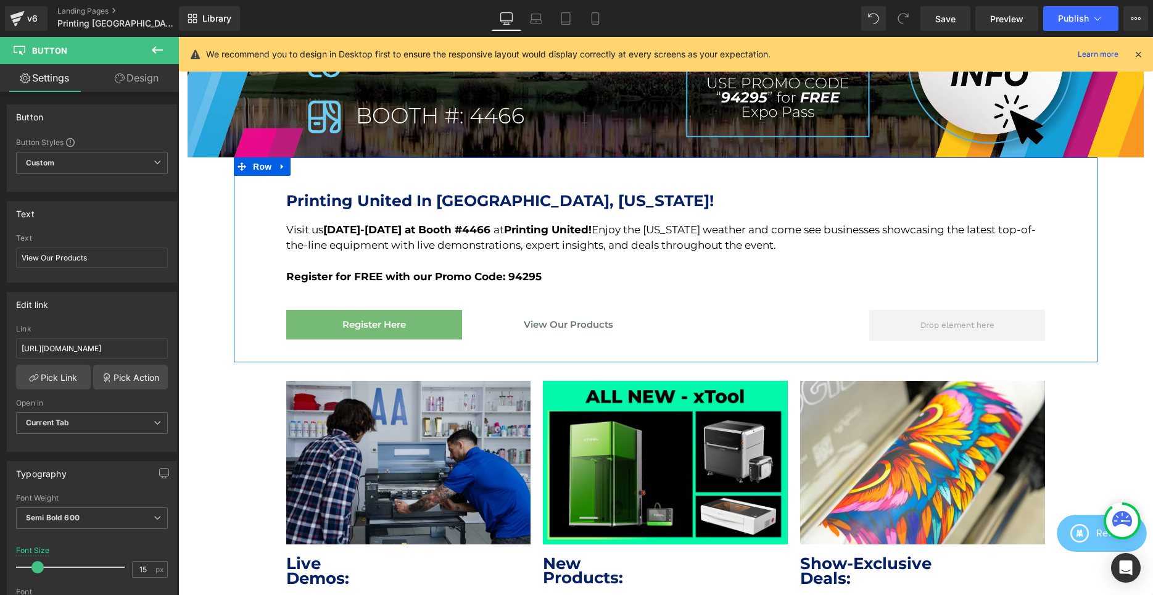
scroll to position [458, 0]
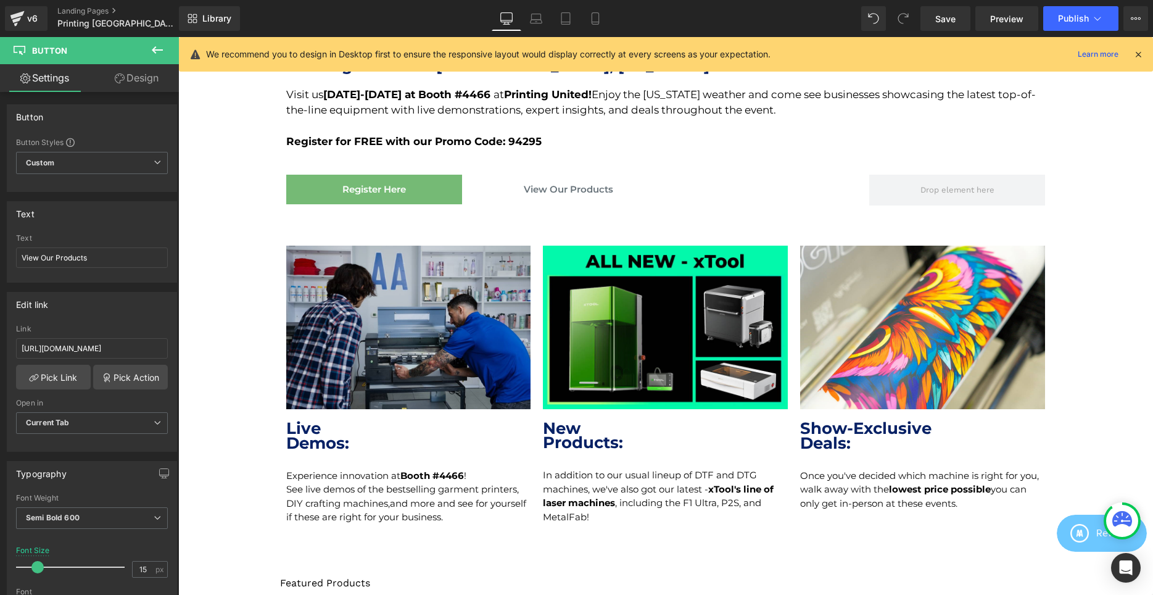
click at [415, 330] on div "Image" at bounding box center [408, 328] width 245 height 164
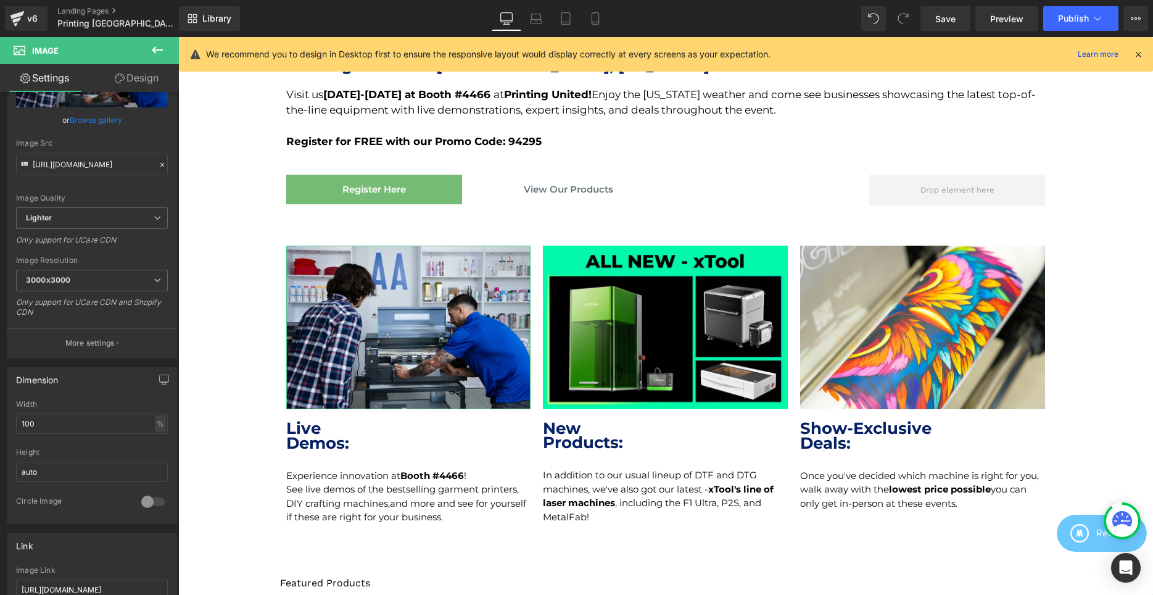
scroll to position [189, 0]
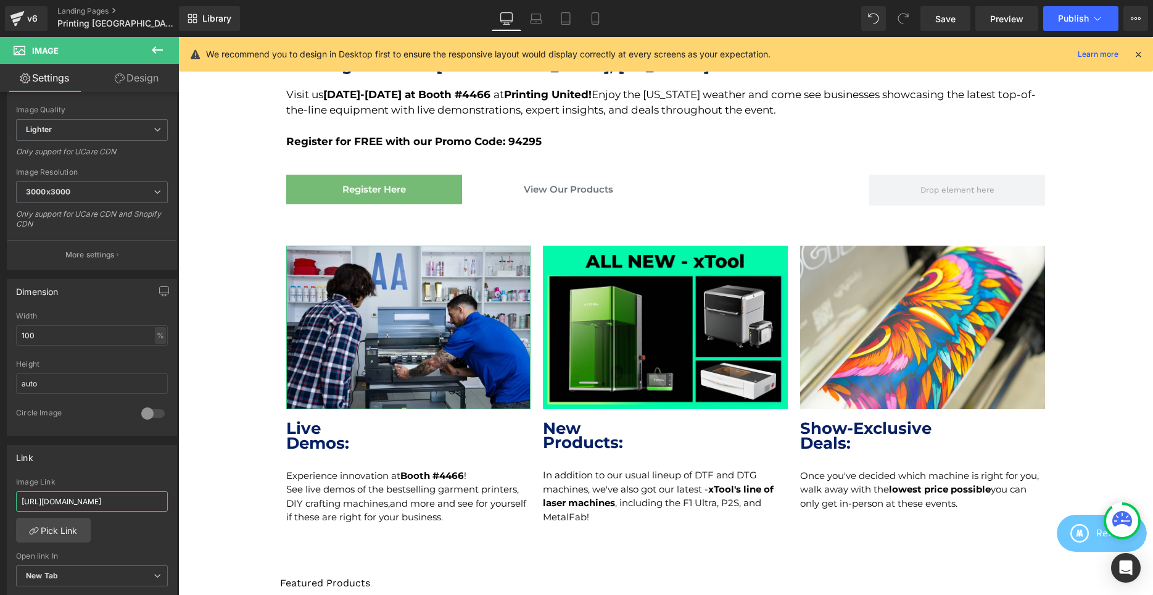
click at [70, 502] on input "[URL][DOMAIN_NAME]" at bounding box center [92, 501] width 152 height 20
type input "[URL][DOMAIN_NAME]"
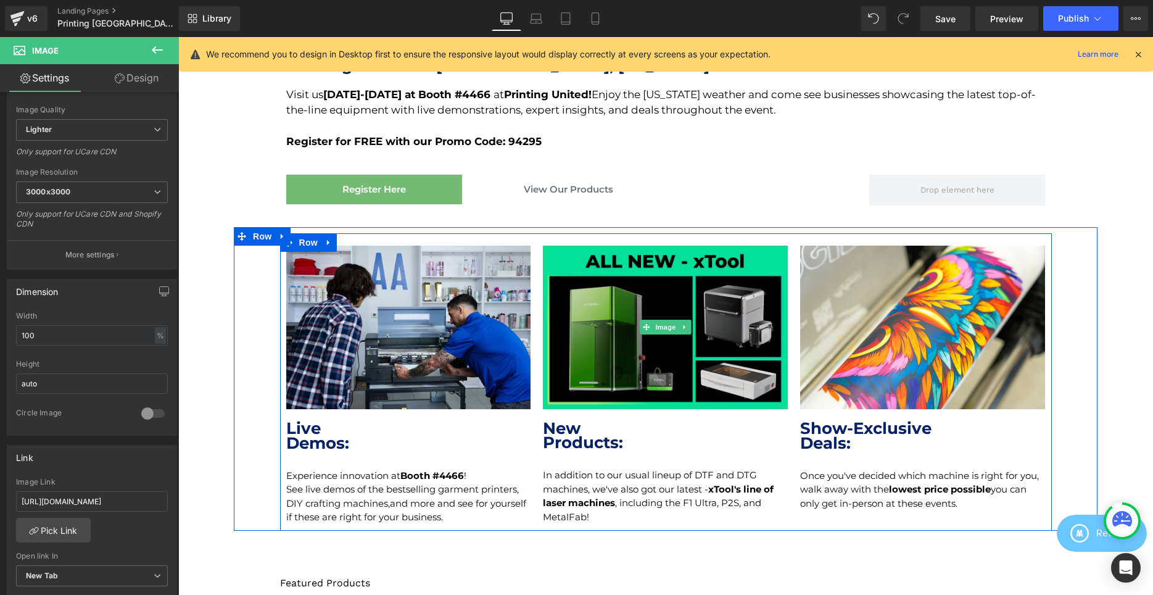
click at [630, 350] on img at bounding box center [665, 328] width 245 height 164
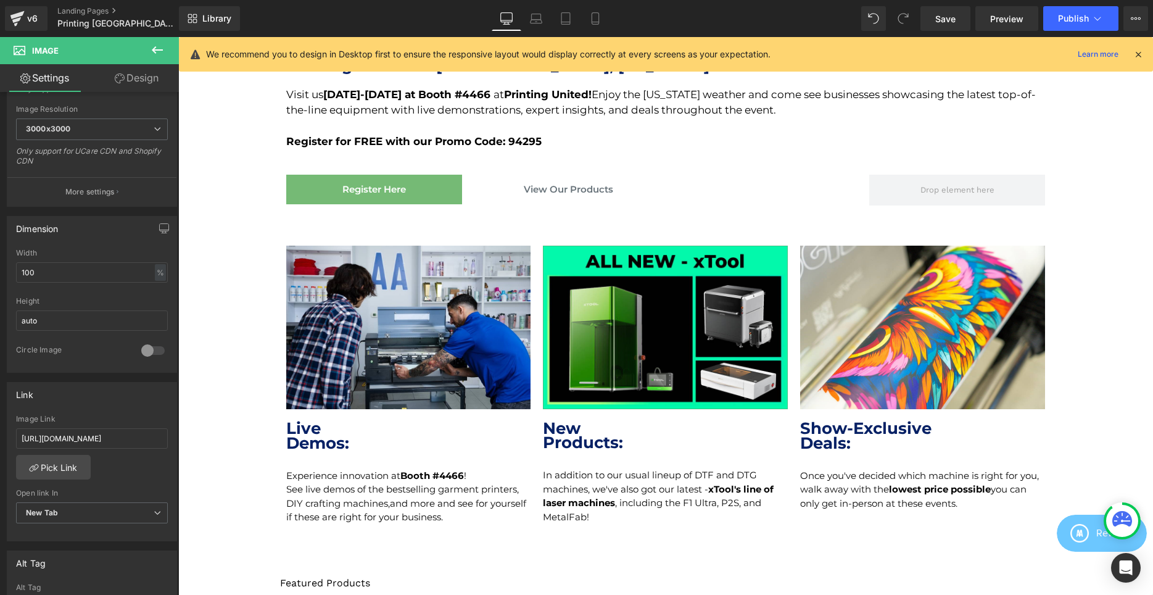
scroll to position [315, 0]
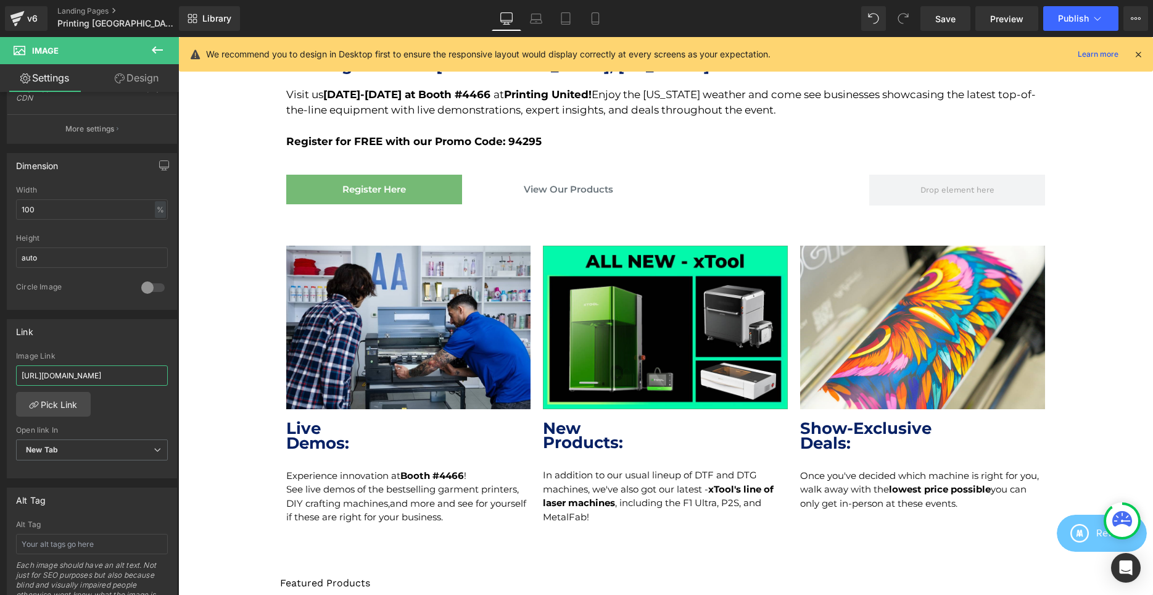
click at [115, 376] on input "[URL][DOMAIN_NAME]" at bounding box center [92, 375] width 152 height 20
type input "[URL][DOMAIN_NAME]"
click at [60, 408] on link "Pick Link" at bounding box center [53, 404] width 75 height 25
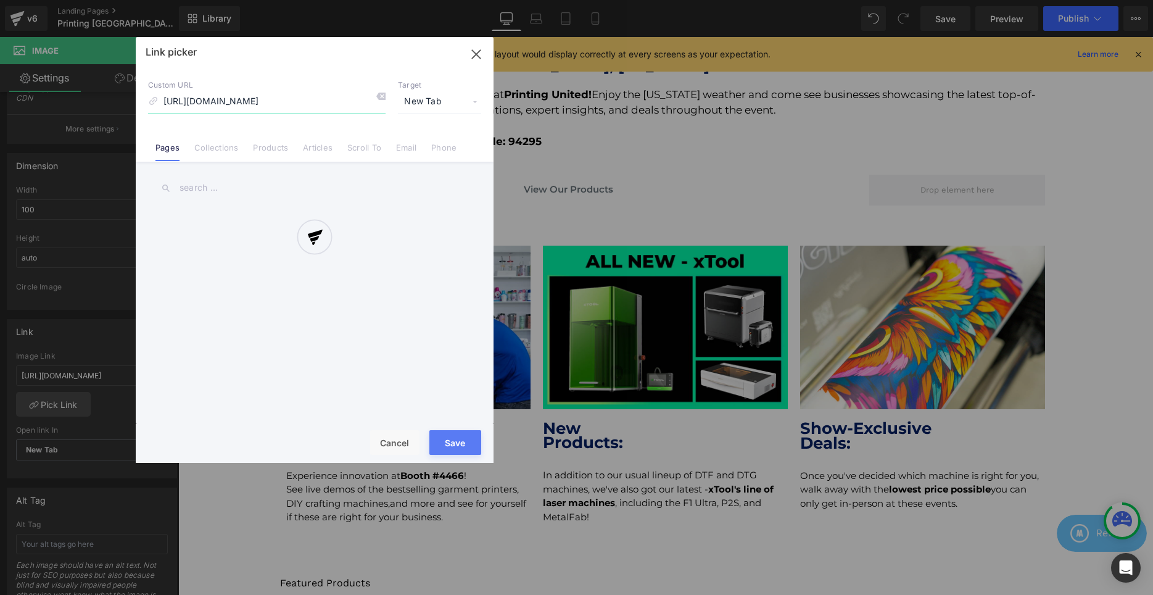
scroll to position [0, 1620]
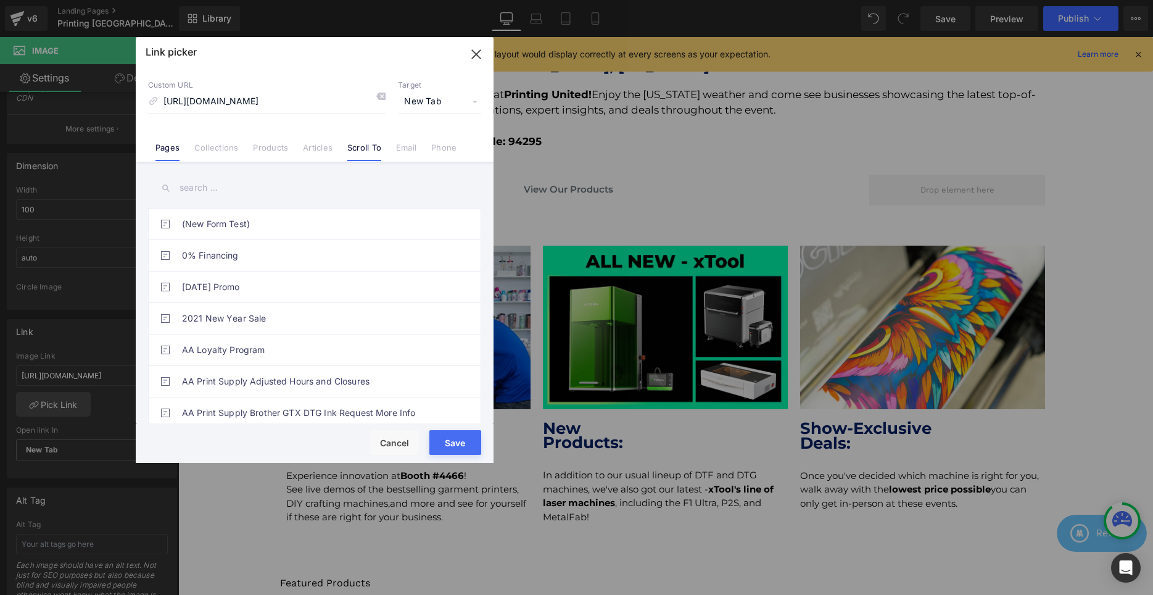
click at [357, 143] on link "Scroll To" at bounding box center [364, 152] width 34 height 19
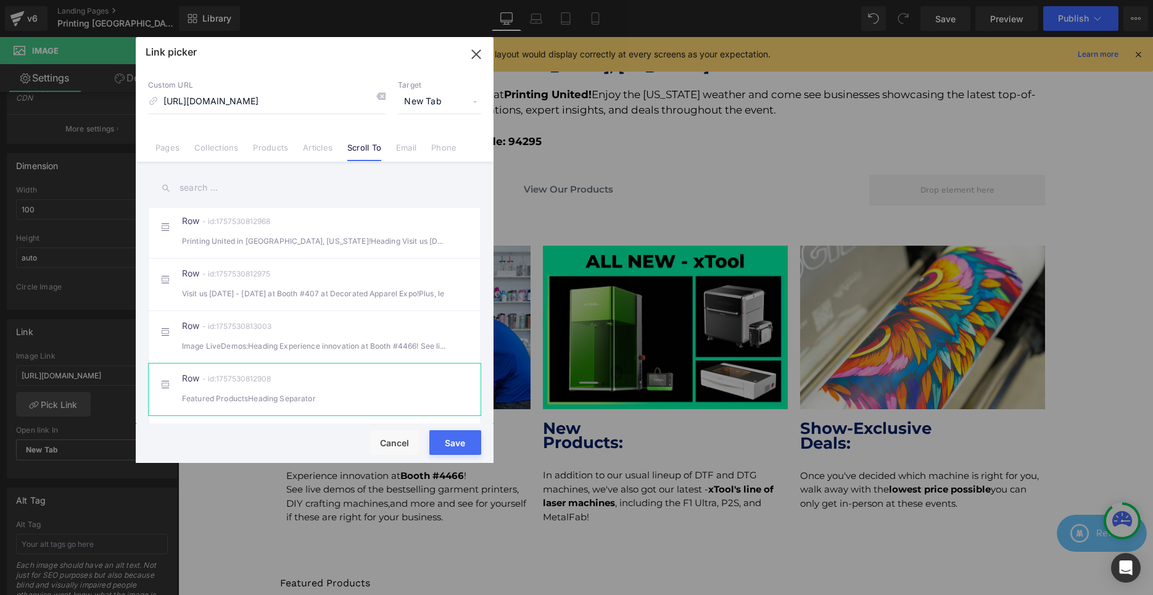
scroll to position [126, 0]
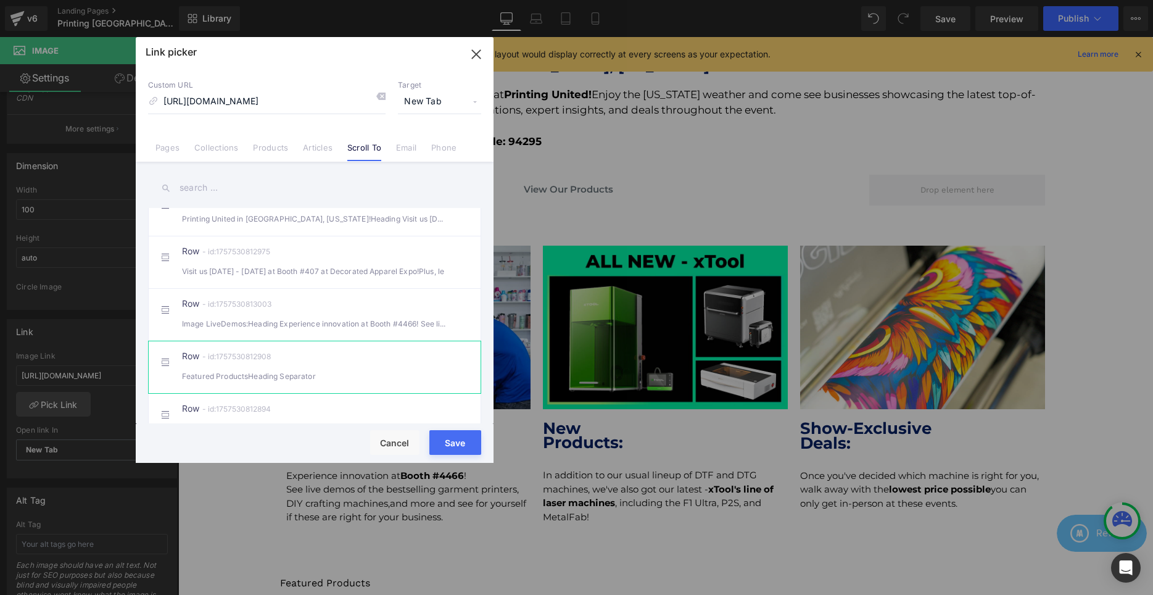
click at [236, 375] on div "Featured ProductsHeading Separator" at bounding box center [314, 376] width 265 height 13
drag, startPoint x: 457, startPoint y: 444, endPoint x: 147, endPoint y: 491, distance: 313.9
click at [457, 444] on button "Save" at bounding box center [455, 442] width 52 height 25
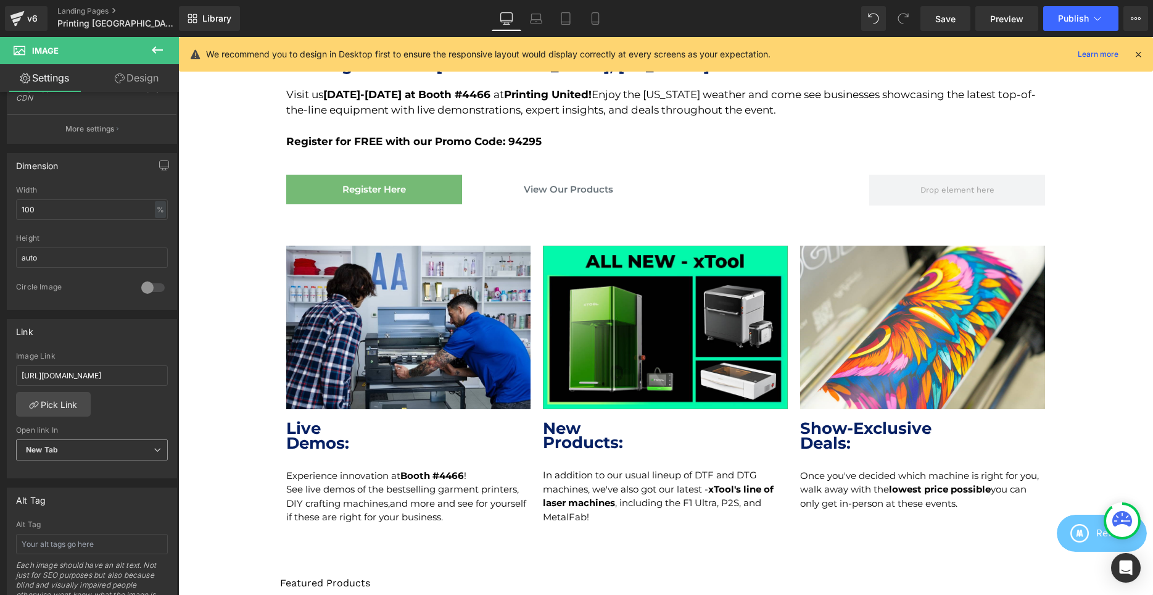
click at [52, 450] on b "New Tab" at bounding box center [42, 449] width 32 height 9
click at [61, 473] on div "Current Tab" at bounding box center [56, 471] width 43 height 9
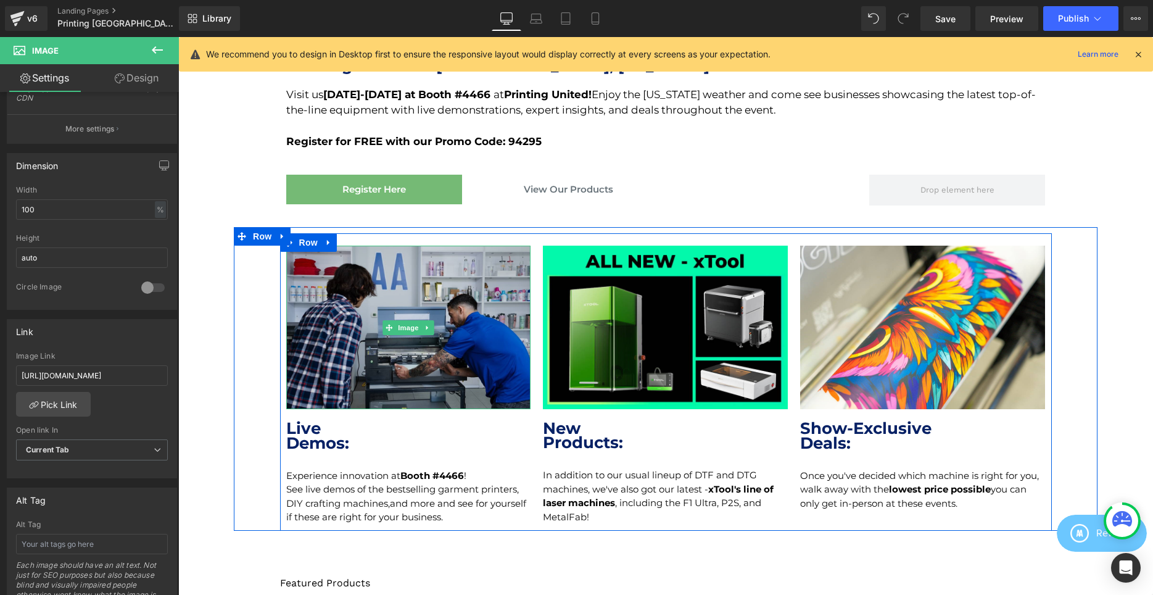
click at [455, 352] on img at bounding box center [408, 328] width 245 height 164
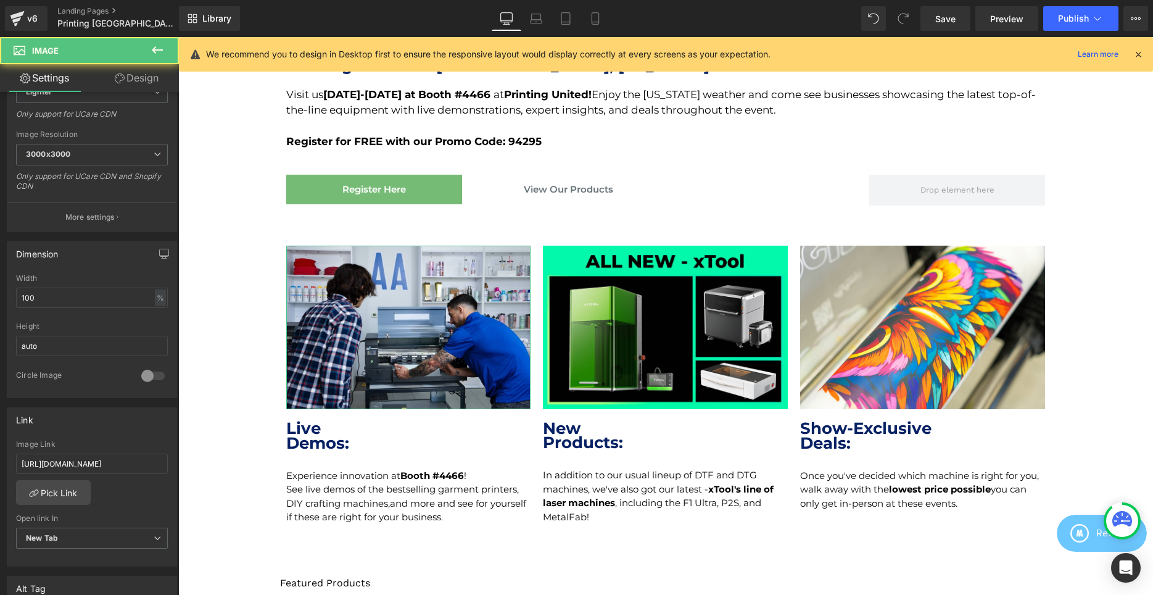
scroll to position [315, 0]
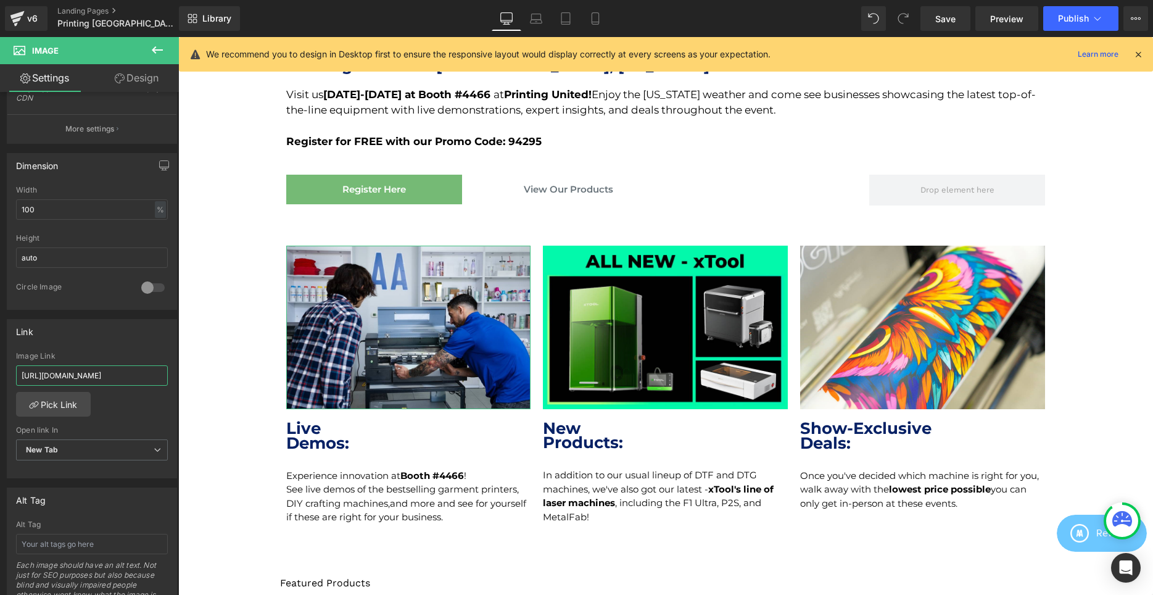
click at [101, 378] on input "[URL][DOMAIN_NAME]" at bounding box center [92, 375] width 152 height 20
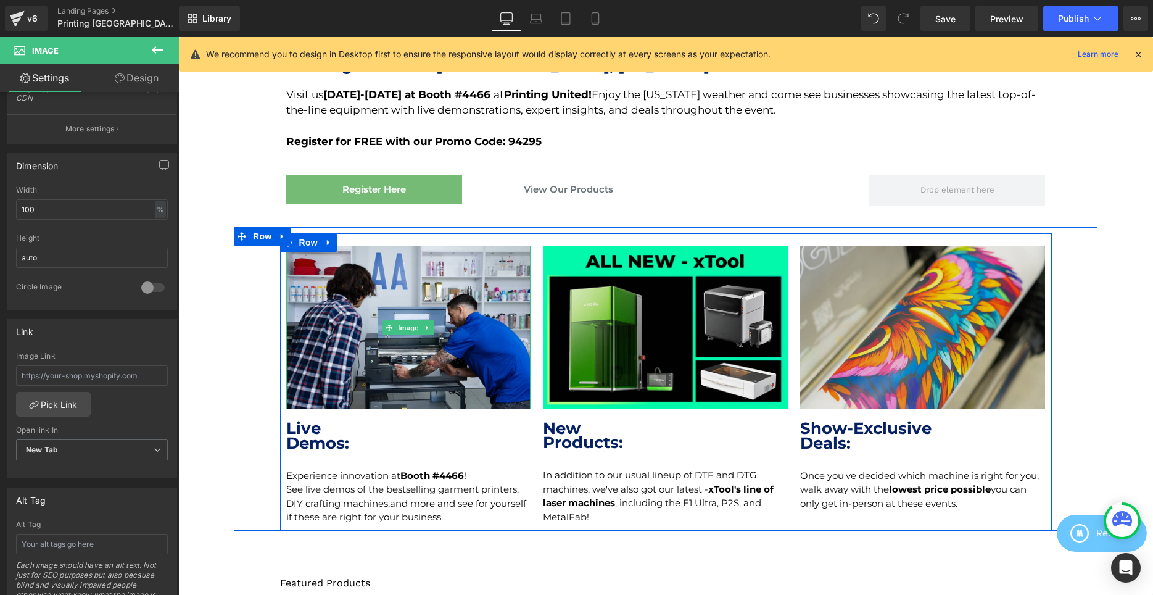
click at [929, 355] on img at bounding box center [922, 328] width 245 height 164
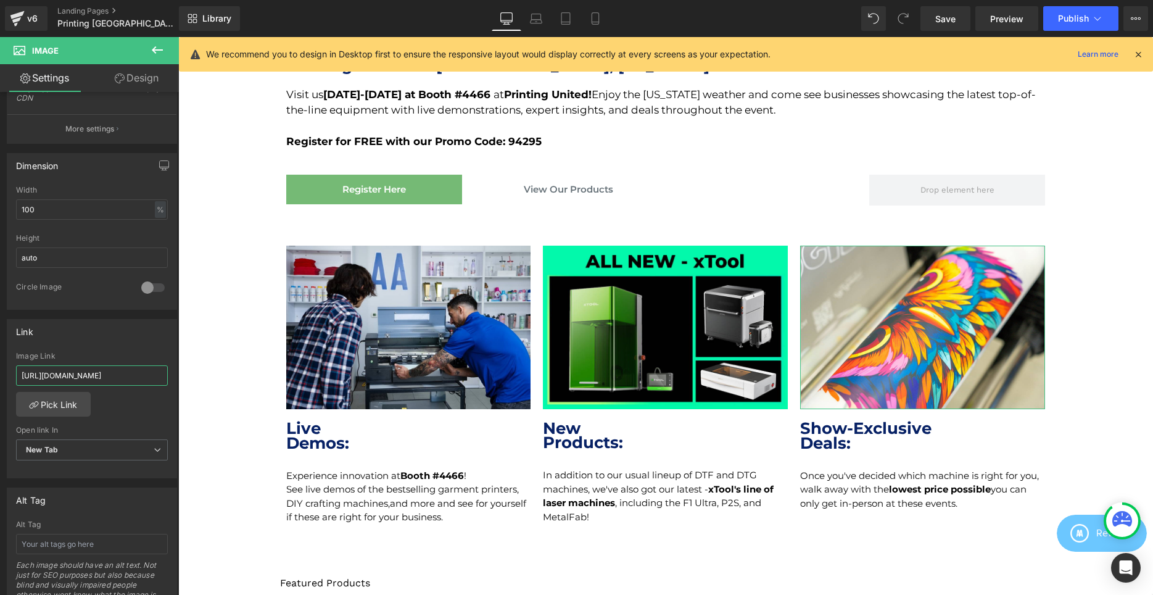
click at [99, 373] on input "[URL][DOMAIN_NAME]" at bounding box center [92, 375] width 152 height 20
drag, startPoint x: 99, startPoint y: 373, endPoint x: 21, endPoint y: 327, distance: 91.0
click at [99, 373] on input "[URL][DOMAIN_NAME]" at bounding box center [92, 375] width 152 height 20
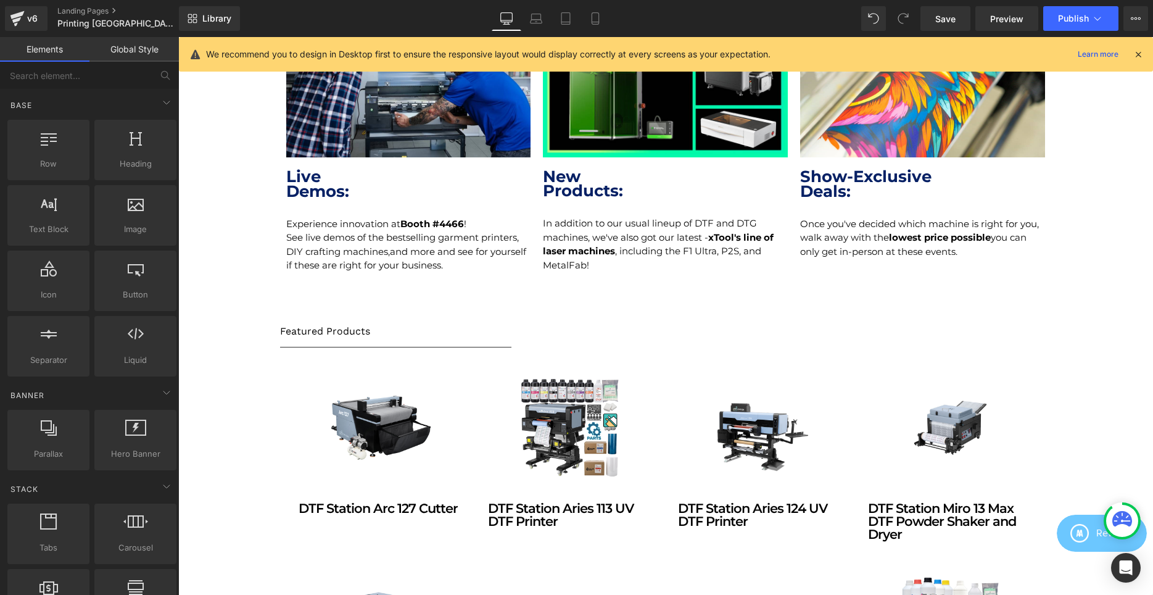
scroll to position [1025, 0]
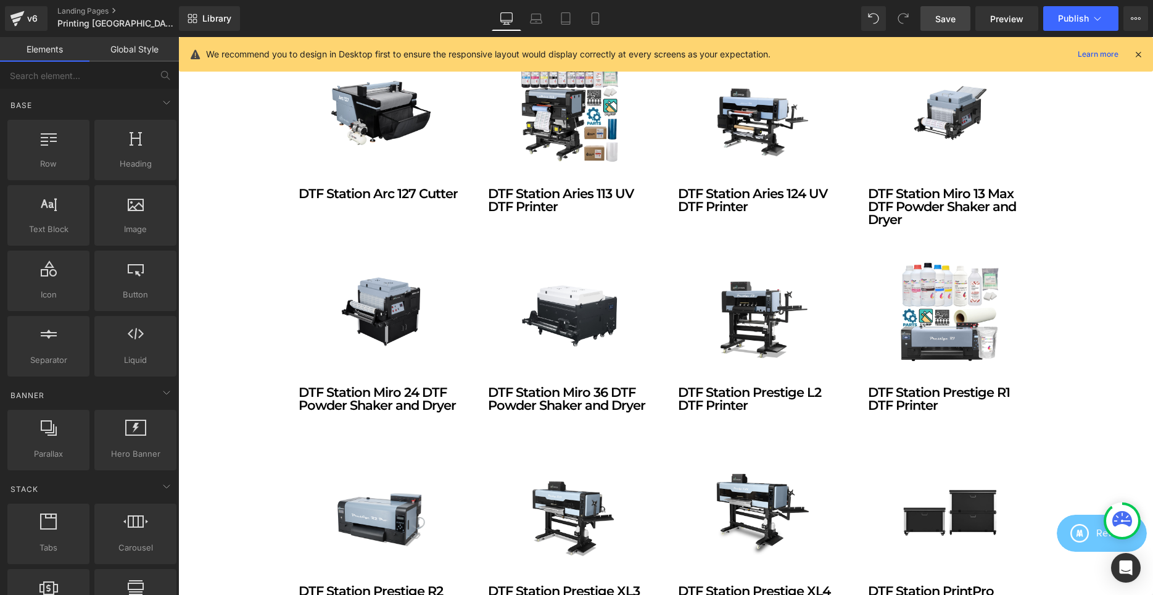
click at [961, 21] on link "Save" at bounding box center [946, 18] width 50 height 25
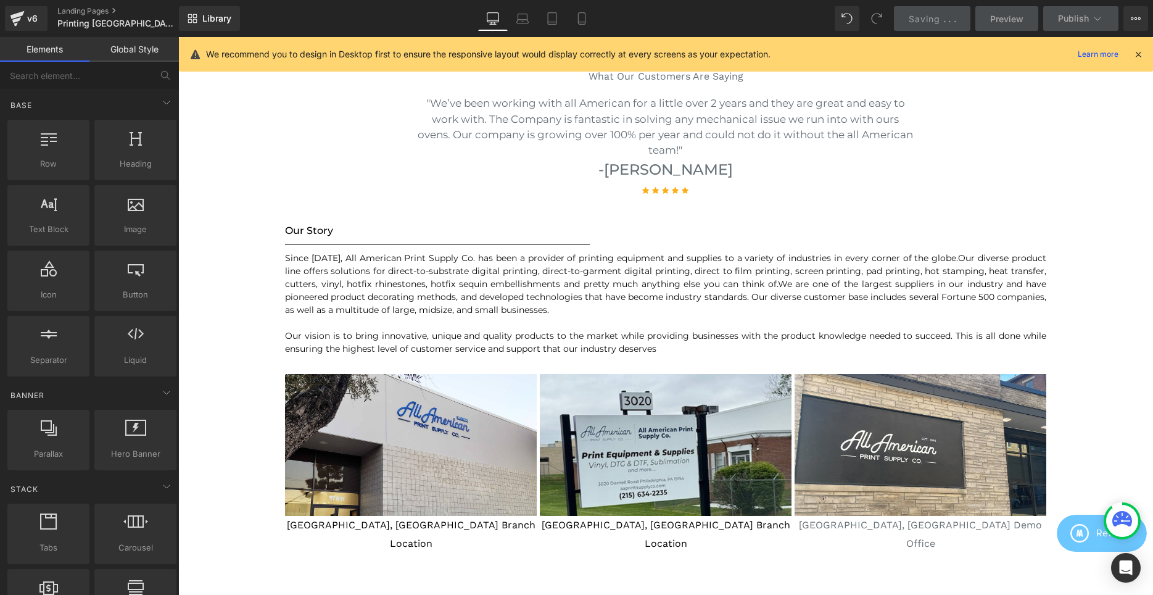
scroll to position [1975, 0]
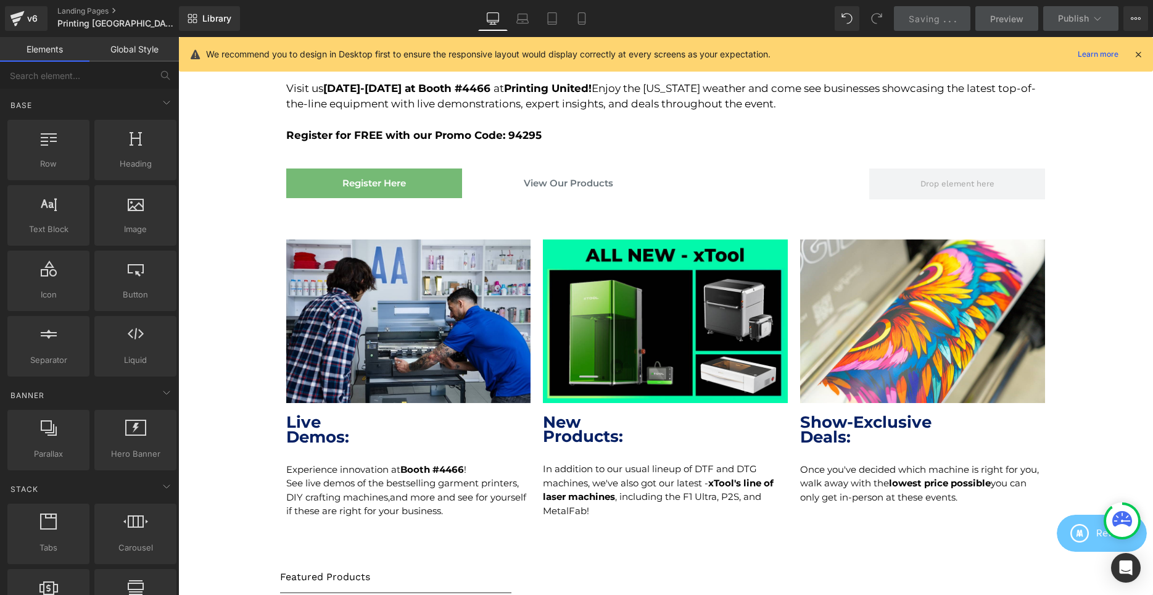
scroll to position [87, 0]
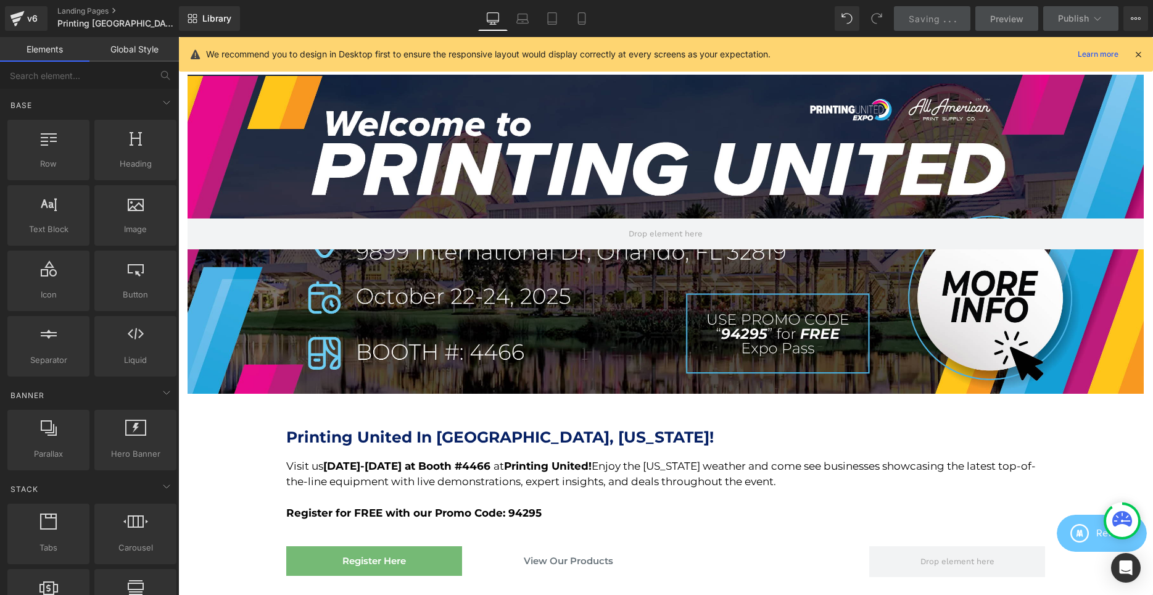
click at [805, 120] on div at bounding box center [666, 234] width 956 height 319
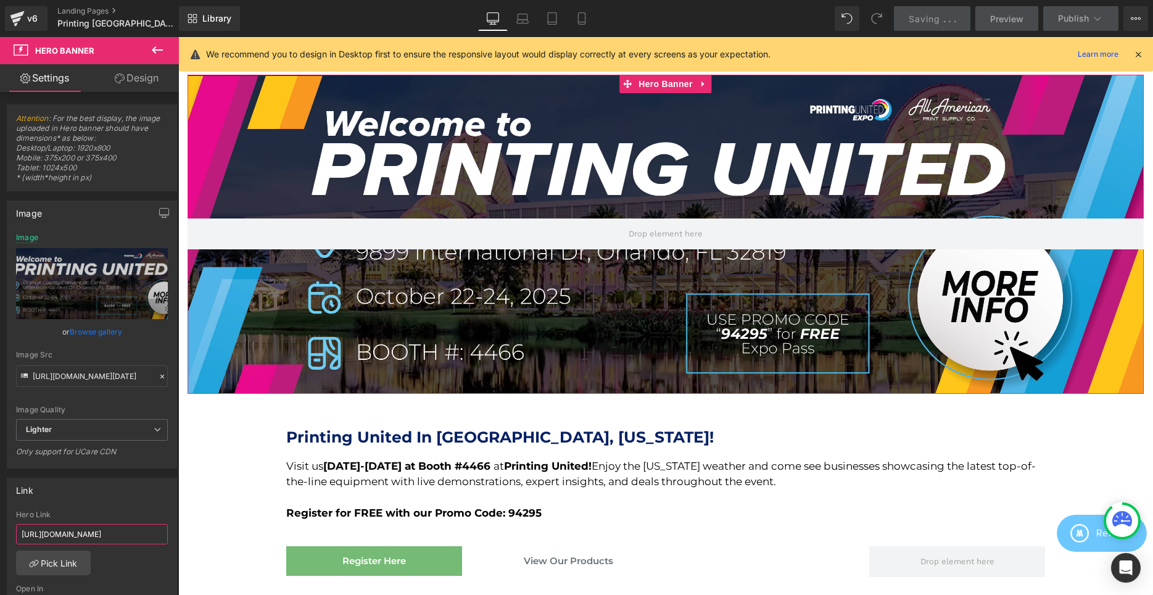
click at [78, 539] on input "[URL][DOMAIN_NAME]" at bounding box center [92, 534] width 152 height 20
type input "[URL][DOMAIN_NAME]"
click at [127, 510] on div "Link [URL][DOMAIN_NAME] Hero Link [URL][DOMAIN_NAME] Pick Link Current Tab New …" at bounding box center [92, 558] width 170 height 160
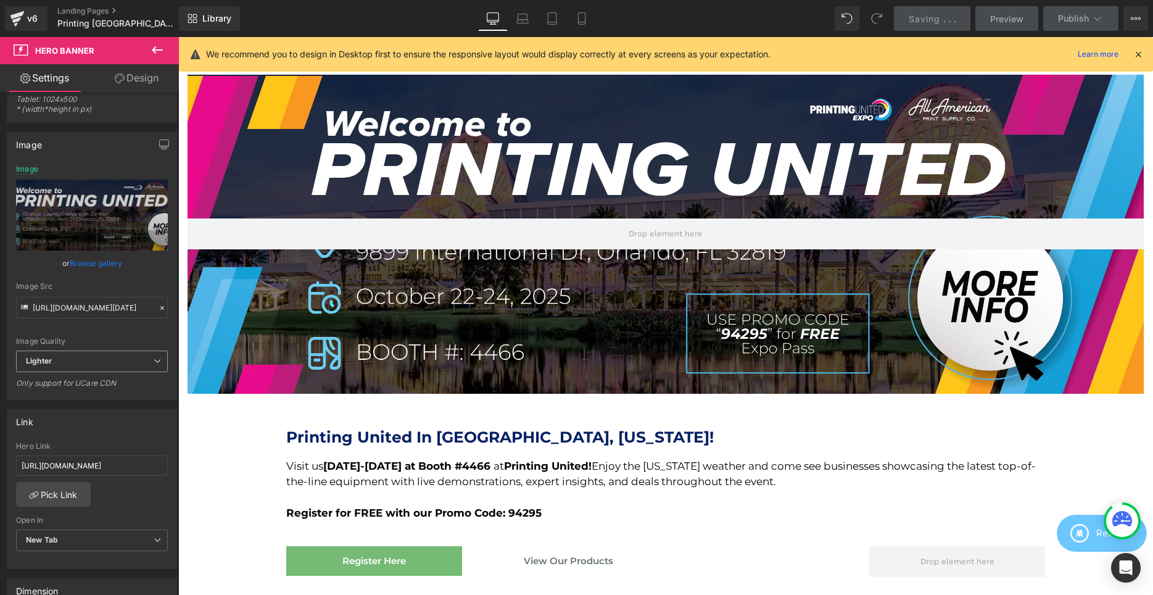
scroll to position [0, 0]
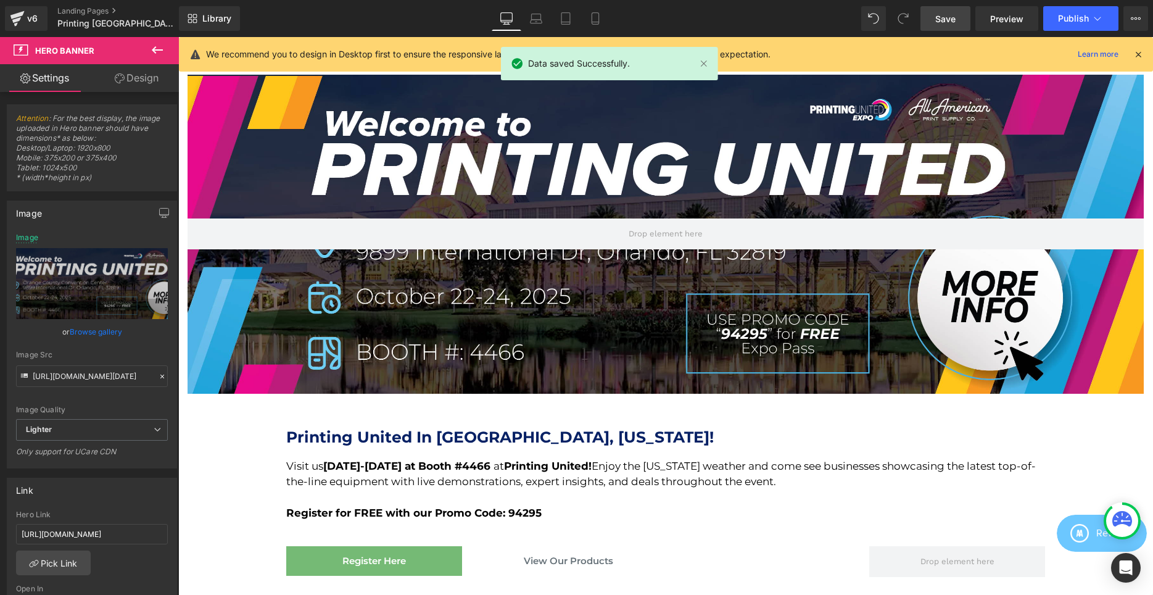
click at [943, 26] on link "Save" at bounding box center [946, 18] width 50 height 25
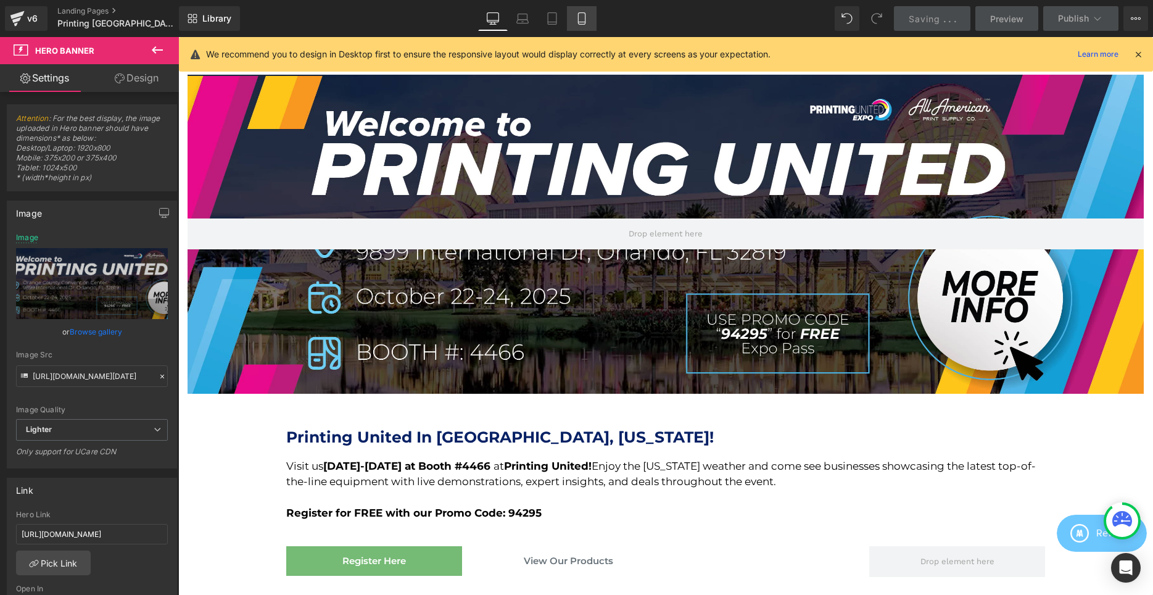
click at [582, 18] on icon at bounding box center [582, 18] width 12 height 12
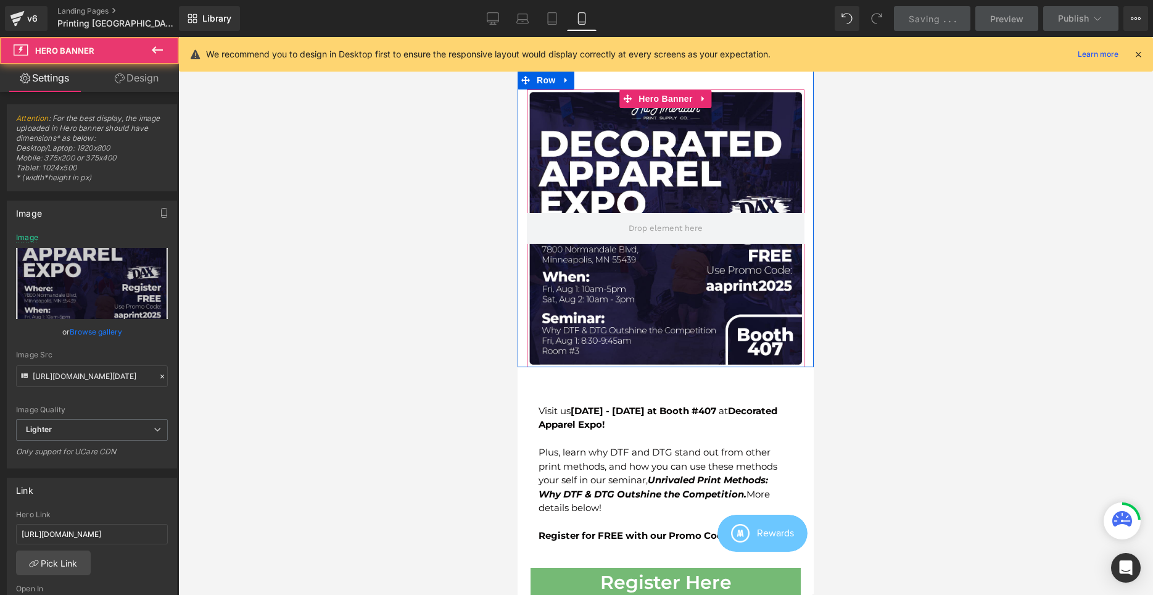
click at [664, 156] on div at bounding box center [666, 228] width 278 height 278
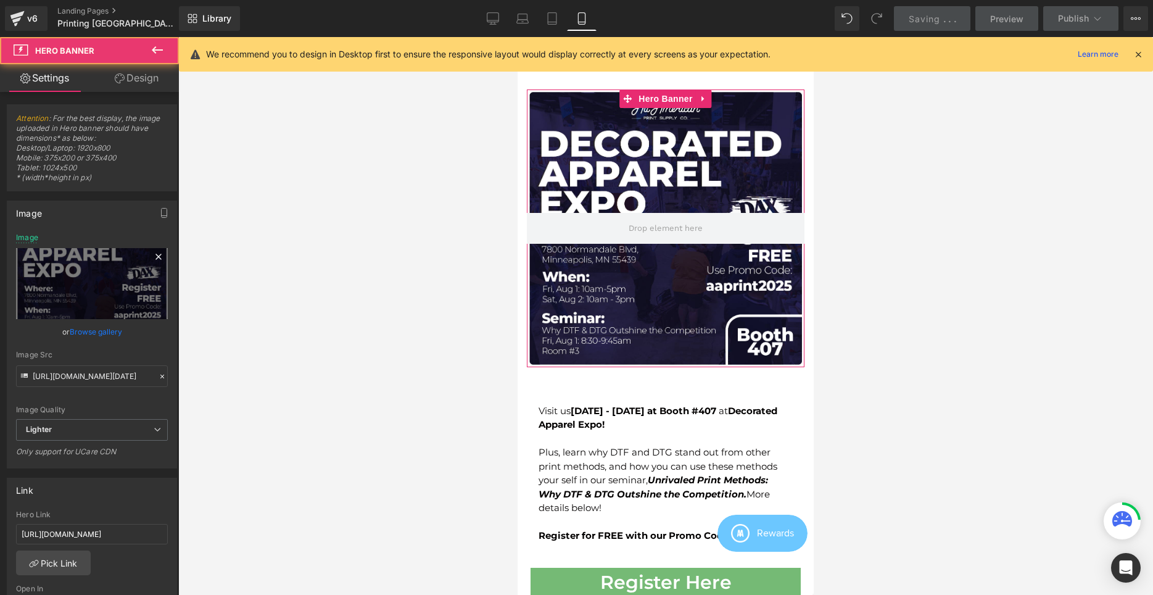
click at [159, 267] on link at bounding box center [158, 258] width 19 height 19
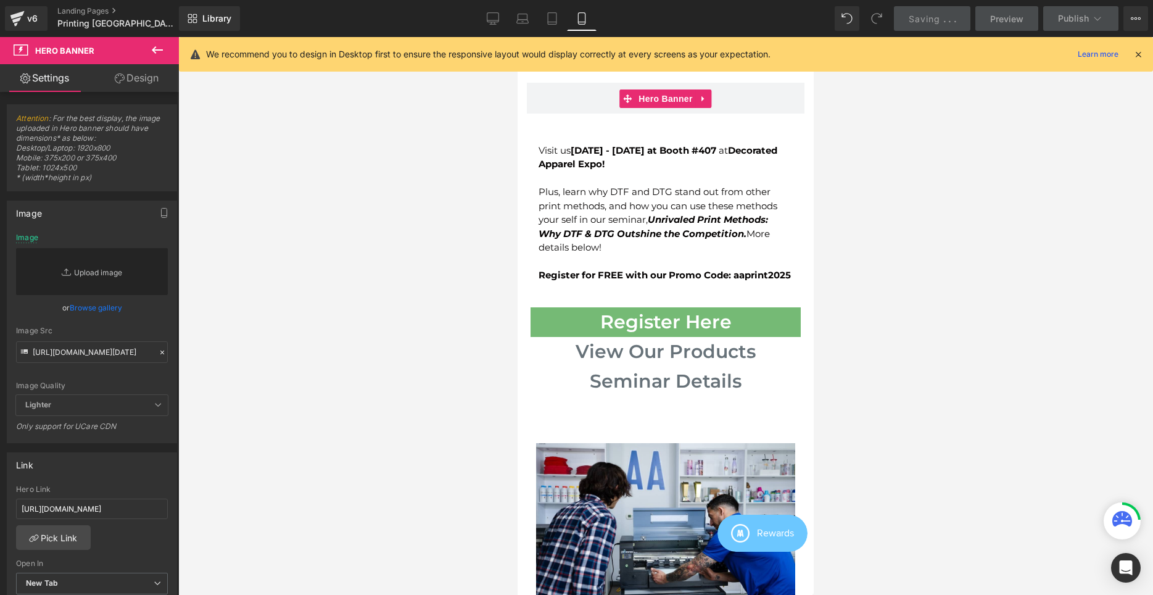
click at [116, 275] on link "Replace Image" at bounding box center [92, 271] width 152 height 47
type input "C:\fakepath\Printing United [DATE] IG.png"
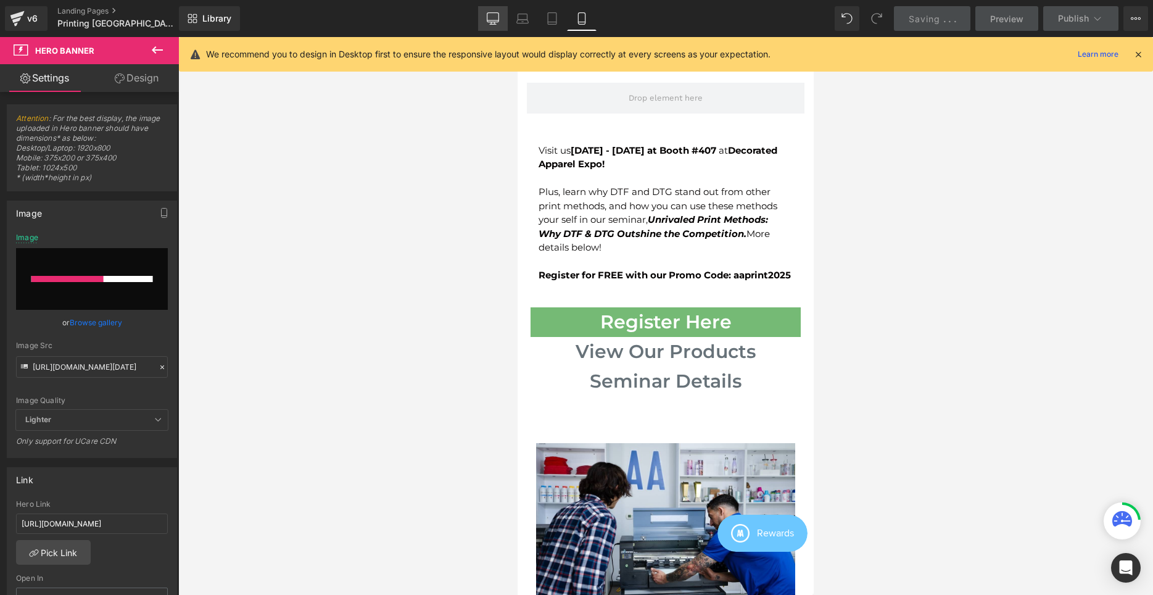
click at [497, 22] on icon at bounding box center [493, 17] width 12 height 9
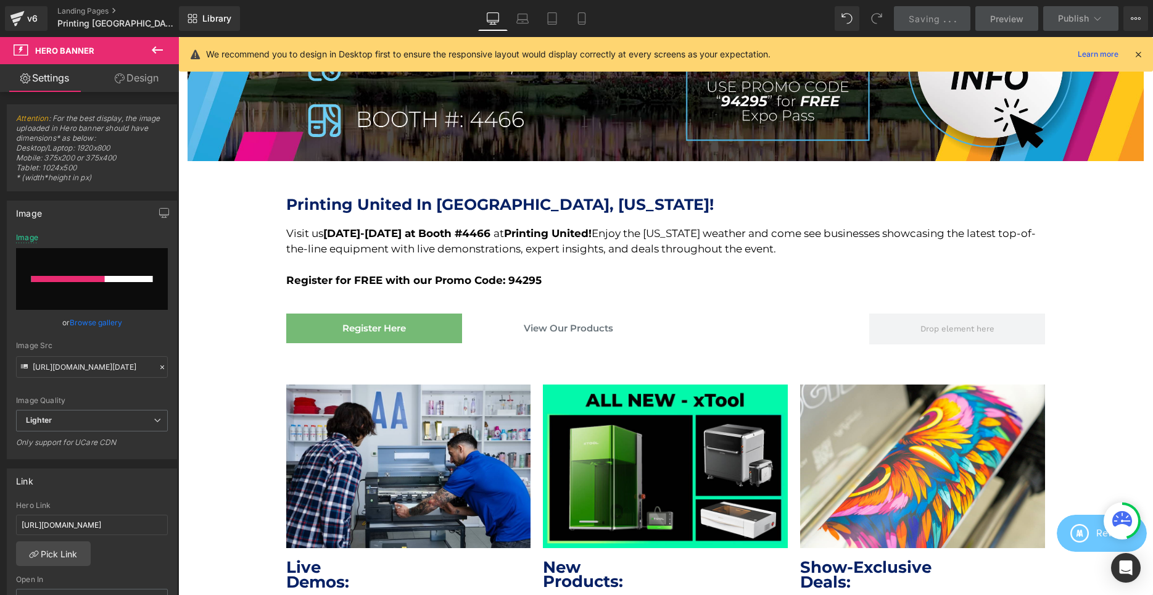
scroll to position [339, 0]
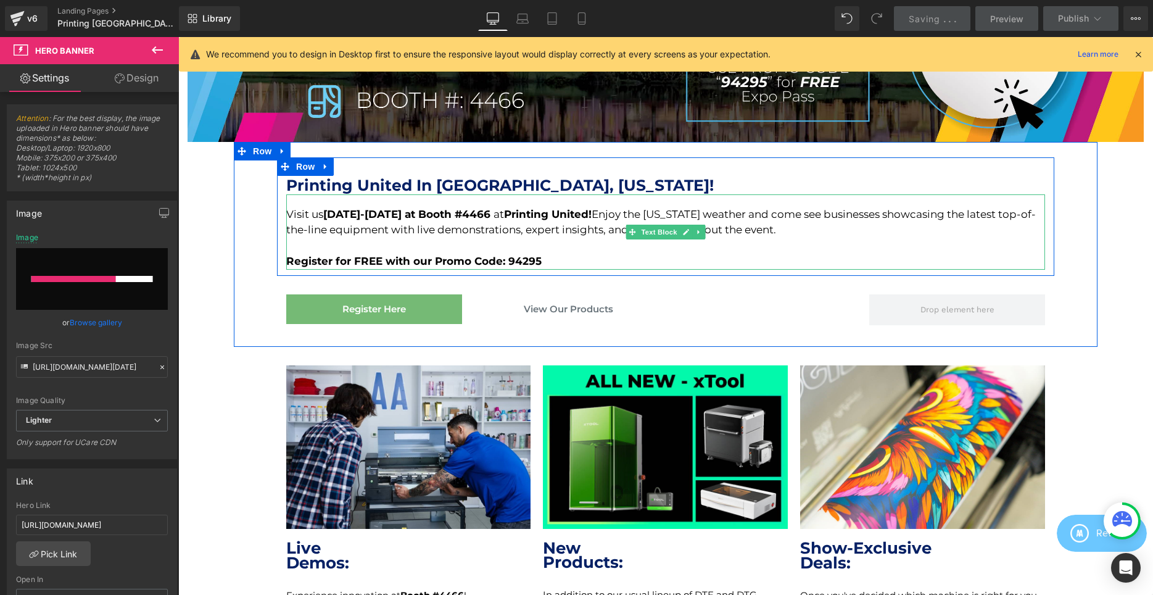
click at [470, 238] on div at bounding box center [665, 246] width 759 height 16
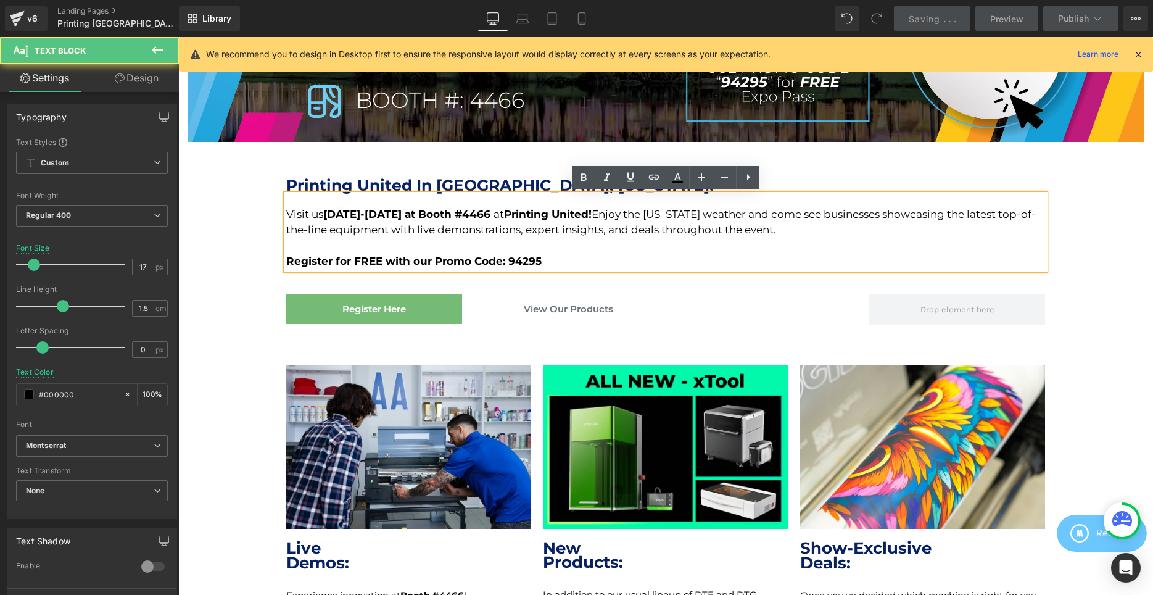
scroll to position [25, 0]
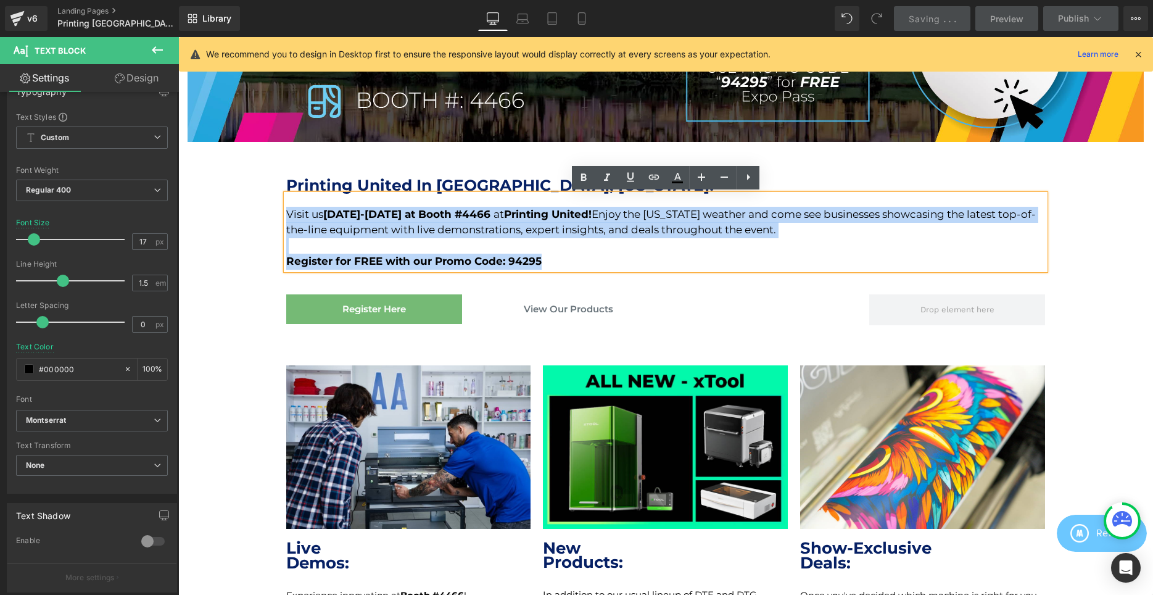
drag, startPoint x: 562, startPoint y: 258, endPoint x: 286, endPoint y: 212, distance: 280.3
click at [286, 212] on div "Visit us [DATE]-[DATE] at Booth #4466 at Printing United! Enjoy the [US_STATE] …" at bounding box center [665, 231] width 759 height 75
copy div "Visit us [DATE]-[DATE] at Booth #4466 at Printing United! Enjoy the [US_STATE] …"
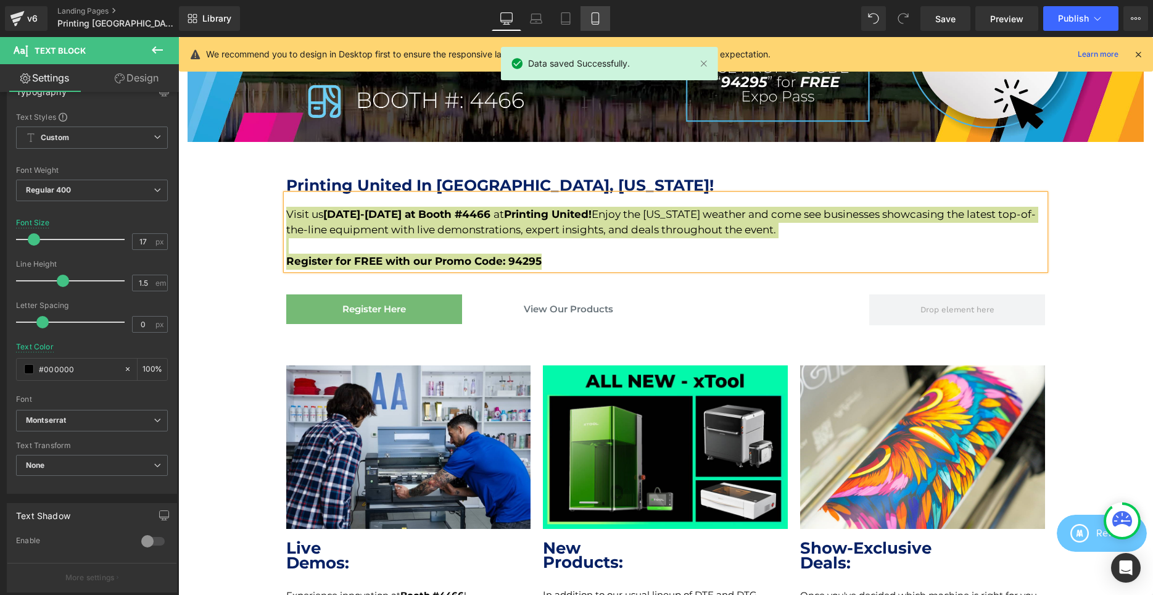
click at [592, 14] on icon at bounding box center [595, 19] width 7 height 12
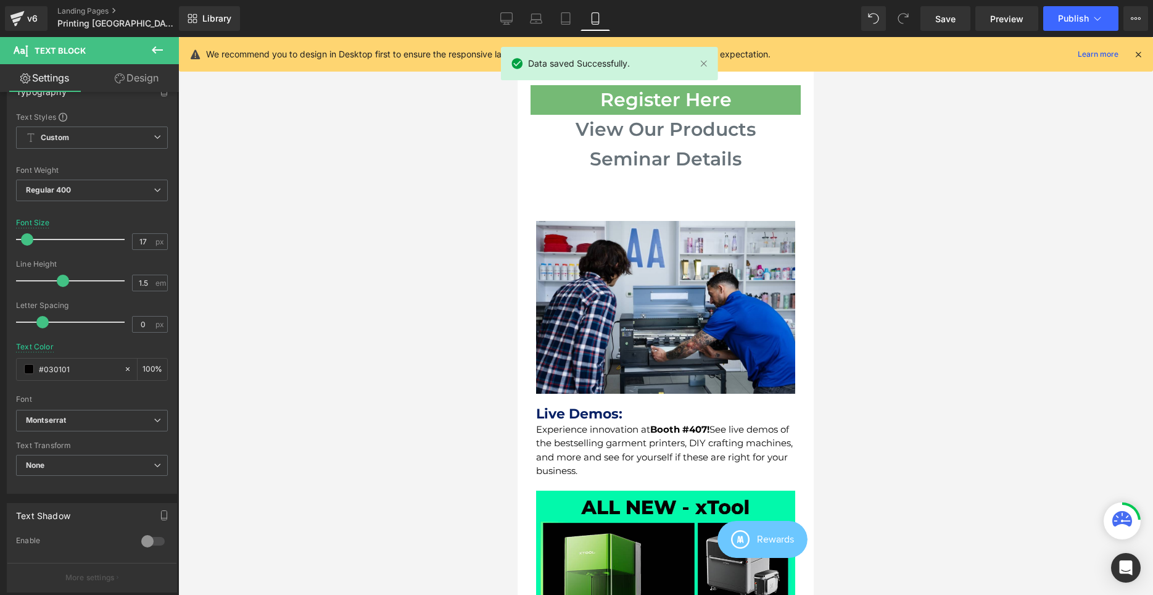
scroll to position [0, 0]
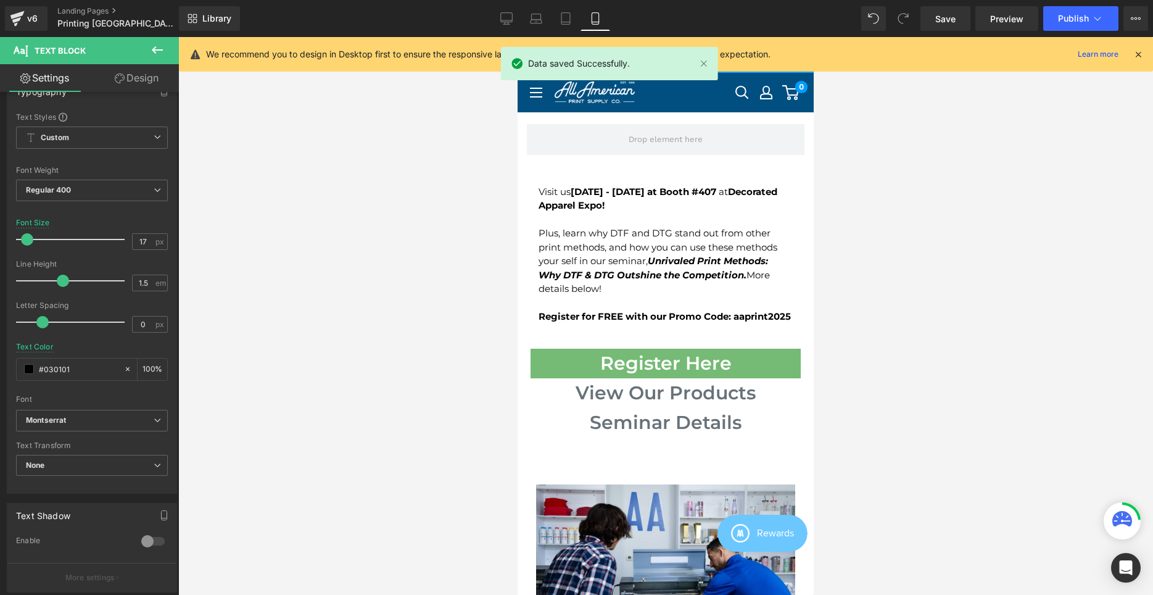
click at [642, 227] on div at bounding box center [666, 220] width 254 height 14
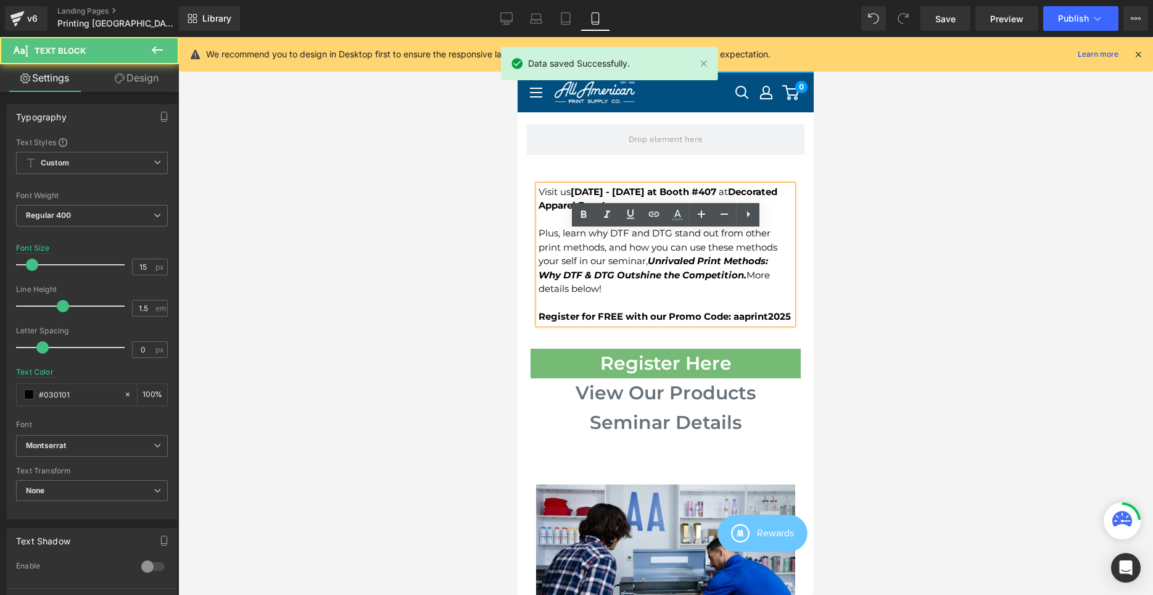
click at [657, 148] on div "Visit us [DATE] - [DATE] at Booth #407 at Decorated Apparel Expo! Plus, learn w…" at bounding box center [666, 310] width 296 height 324
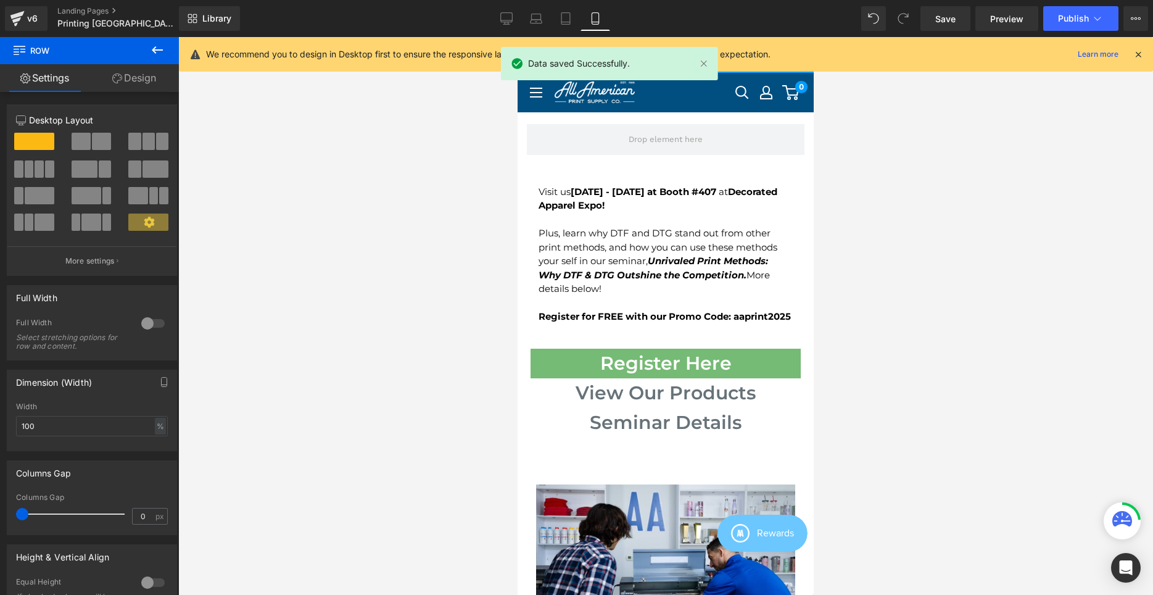
click at [981, 133] on span "Hero Banner" at bounding box center [1005, 140] width 48 height 15
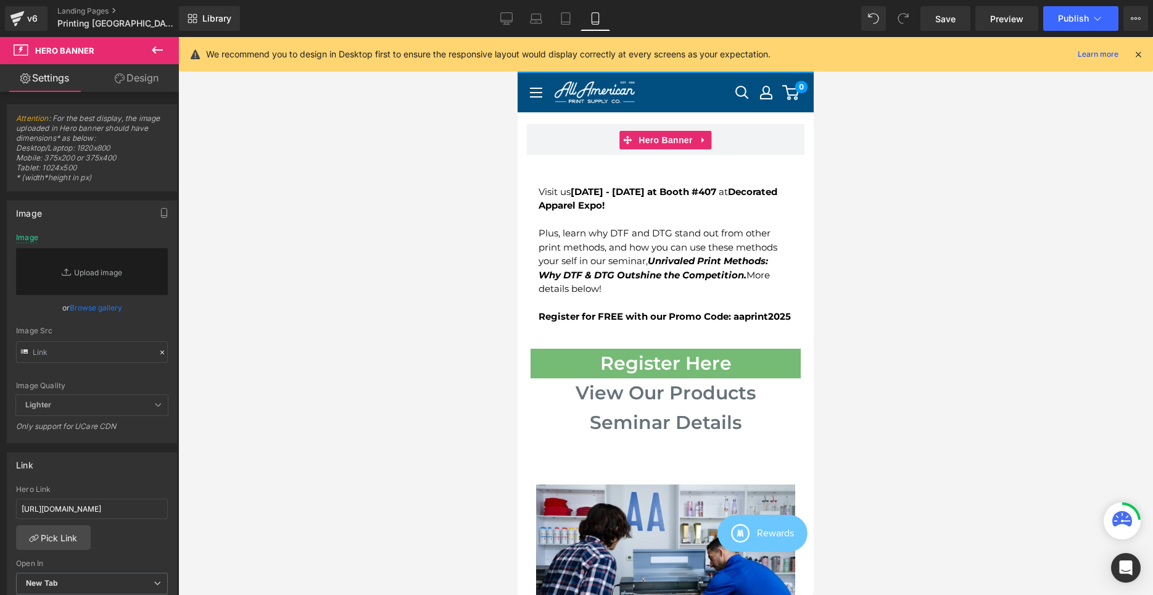
click at [63, 273] on icon at bounding box center [68, 272] width 12 height 12
click at [92, 310] on link "Browse gallery" at bounding box center [96, 308] width 52 height 22
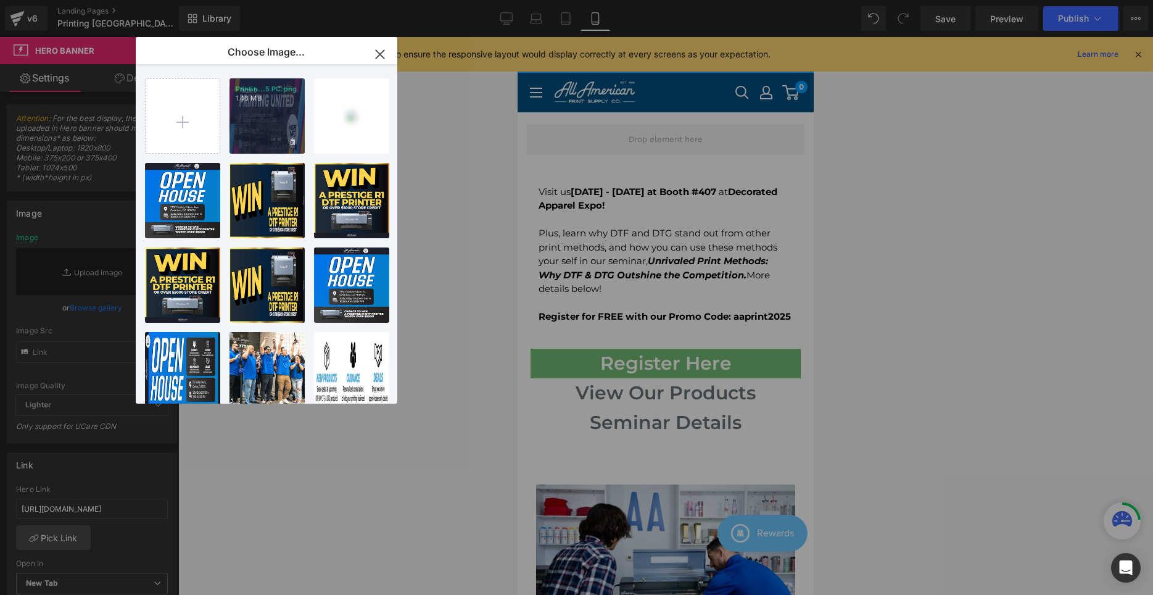
click at [270, 102] on p "1.46 MB" at bounding box center [267, 98] width 63 height 9
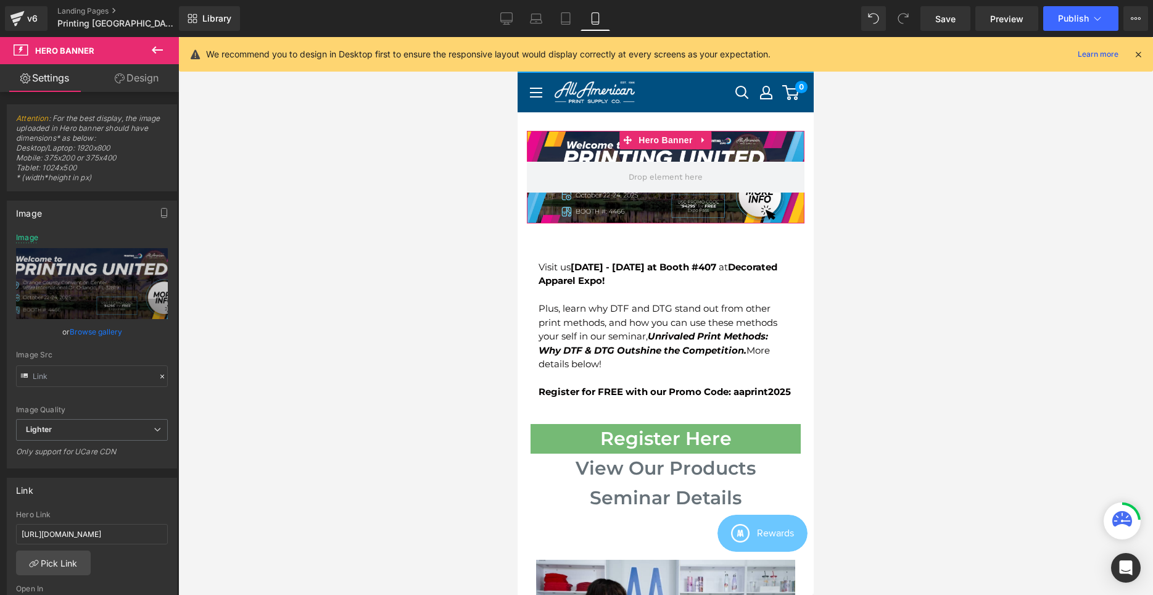
click at [89, 332] on link "Browse gallery" at bounding box center [96, 332] width 52 height 22
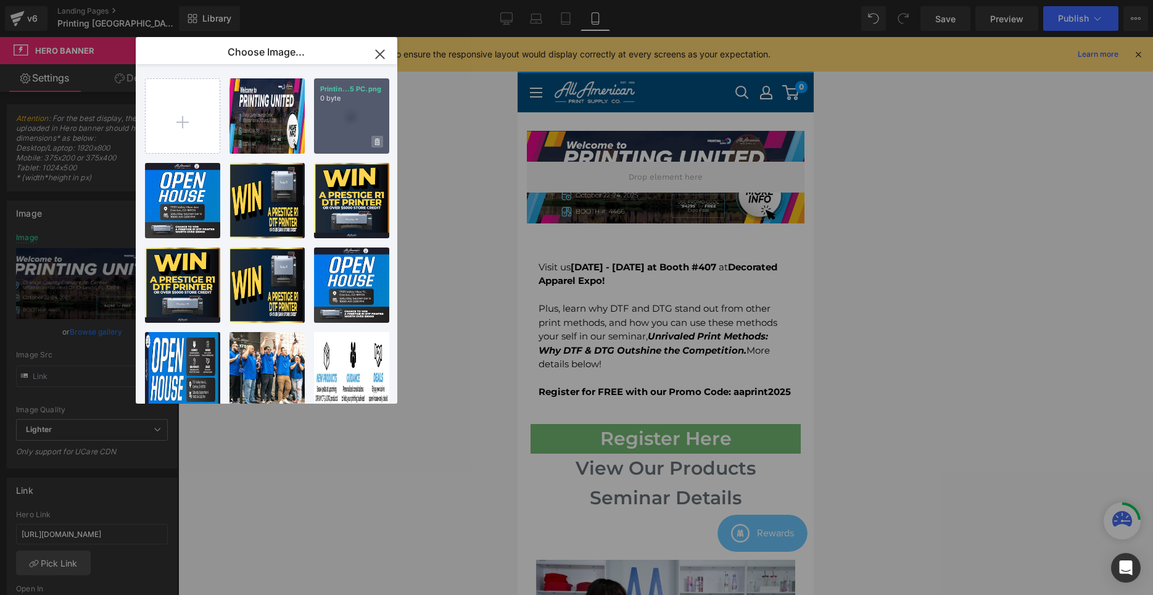
click at [381, 140] on span at bounding box center [377, 142] width 12 height 12
click at [342, 139] on span "Yes" at bounding box center [335, 141] width 31 height 13
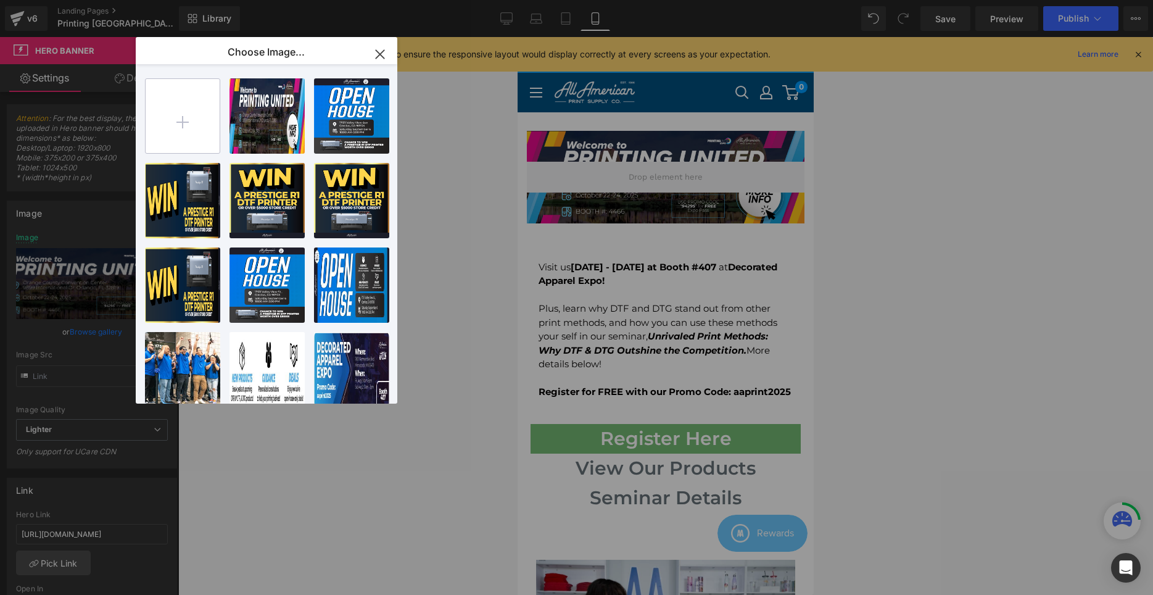
click at [216, 120] on input "file" at bounding box center [183, 116] width 74 height 74
type input "C:\fakepath\Printing United [DATE] IG.png"
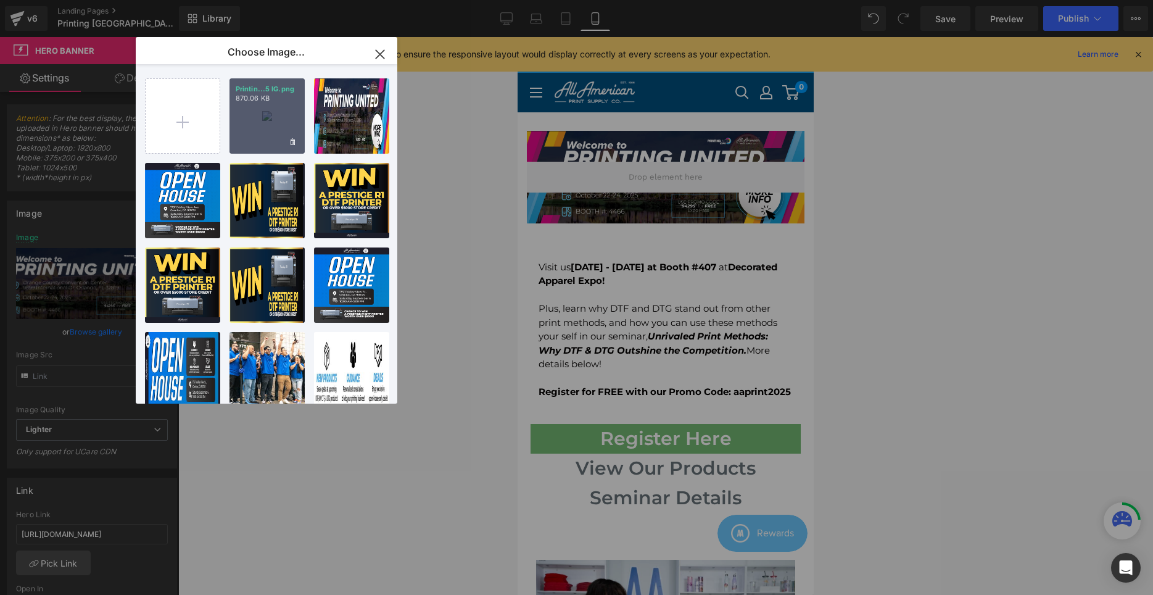
drag, startPoint x: 284, startPoint y: 106, endPoint x: 57, endPoint y: 285, distance: 289.5
click at [284, 106] on div "Printin...5 IG.png 870.06 KB" at bounding box center [267, 115] width 75 height 75
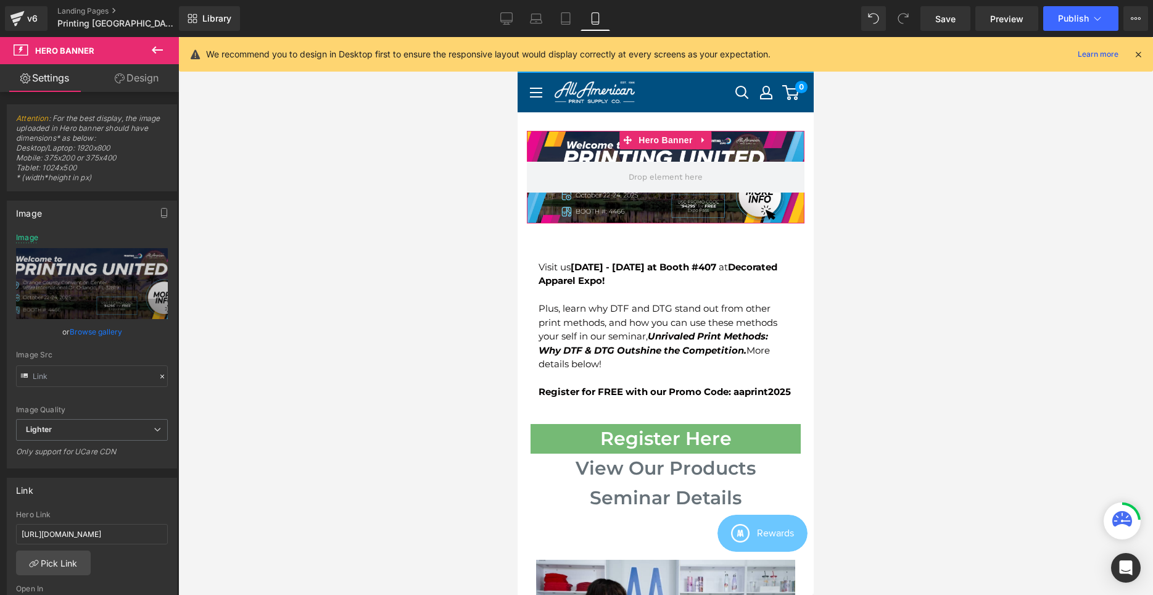
click at [109, 332] on link "Browse gallery" at bounding box center [96, 332] width 52 height 22
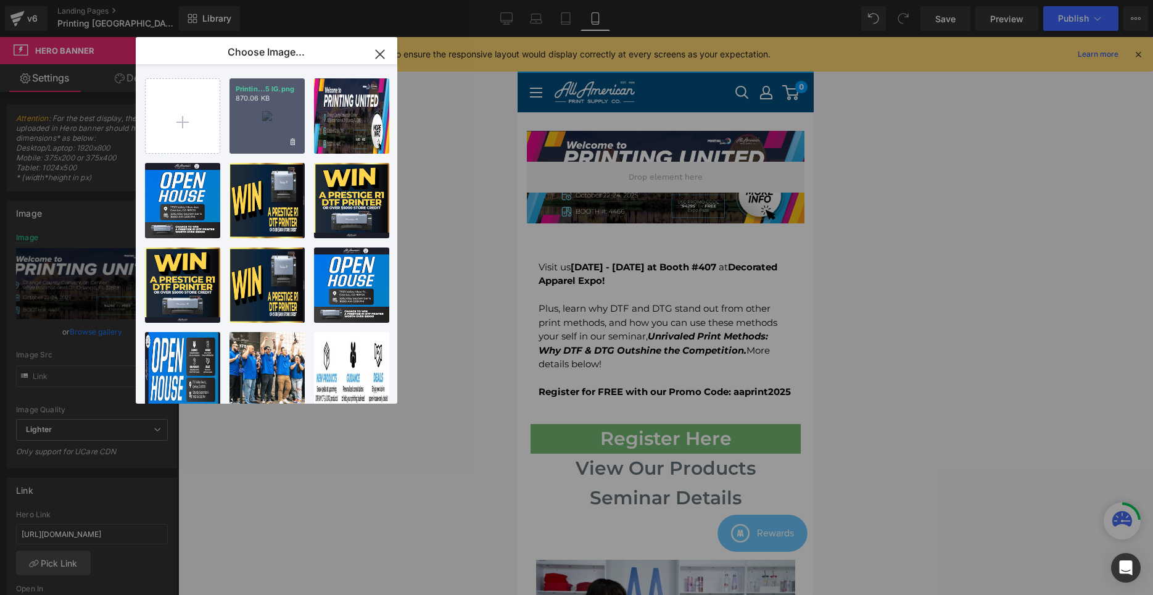
click at [276, 113] on div "Printin...5 IG.png 870.06 KB" at bounding box center [267, 115] width 75 height 75
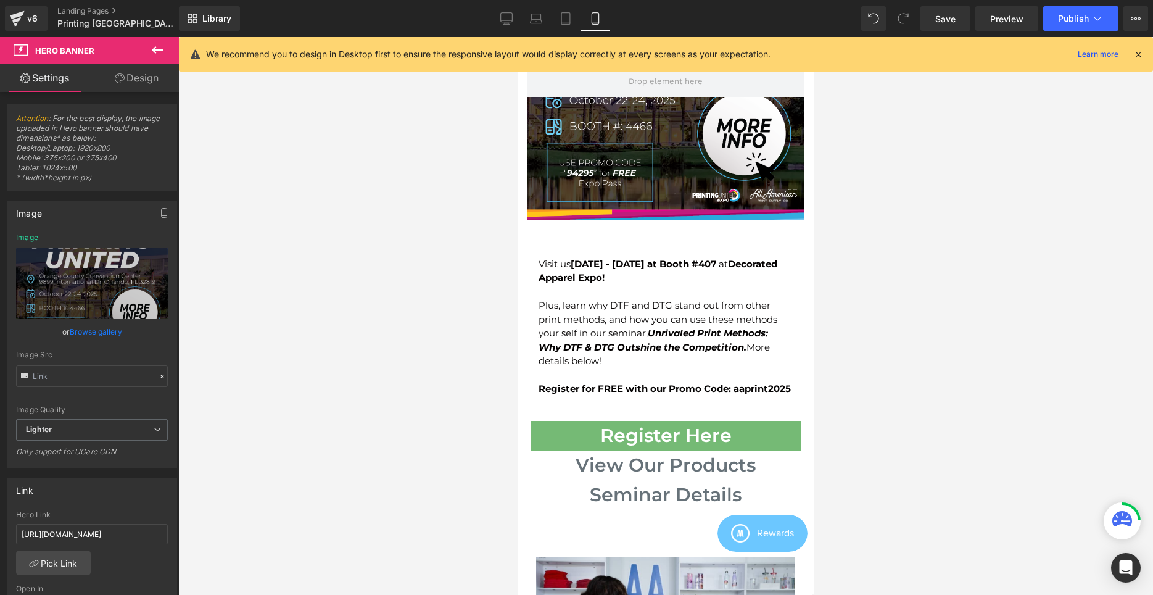
scroll to position [189, 0]
click at [631, 284] on div at bounding box center [666, 291] width 254 height 14
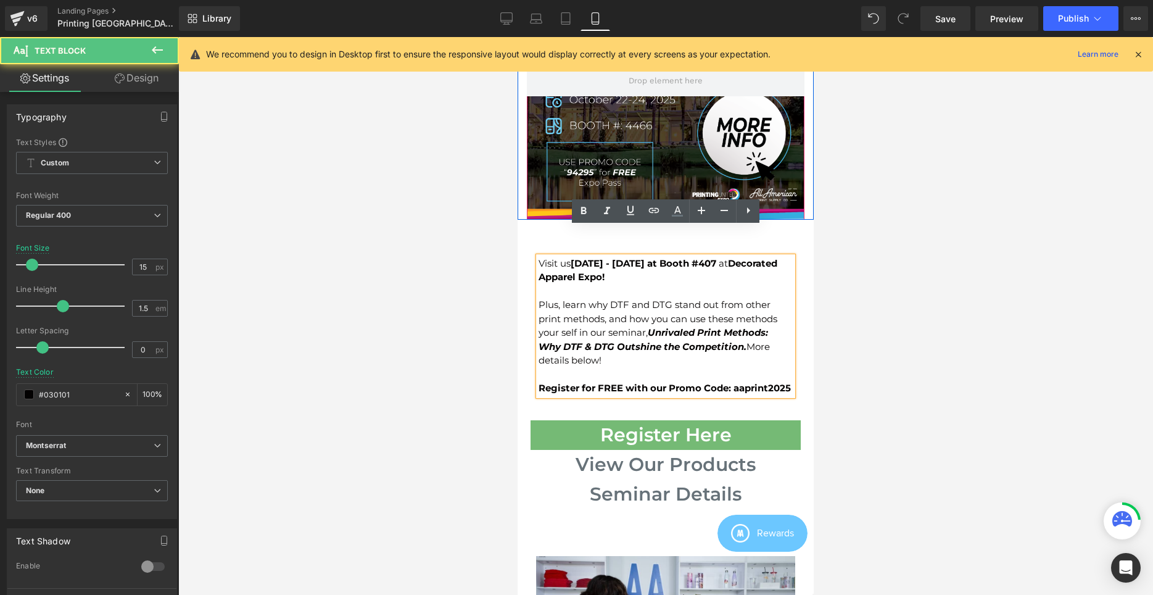
click at [641, 157] on div at bounding box center [666, 81] width 278 height 278
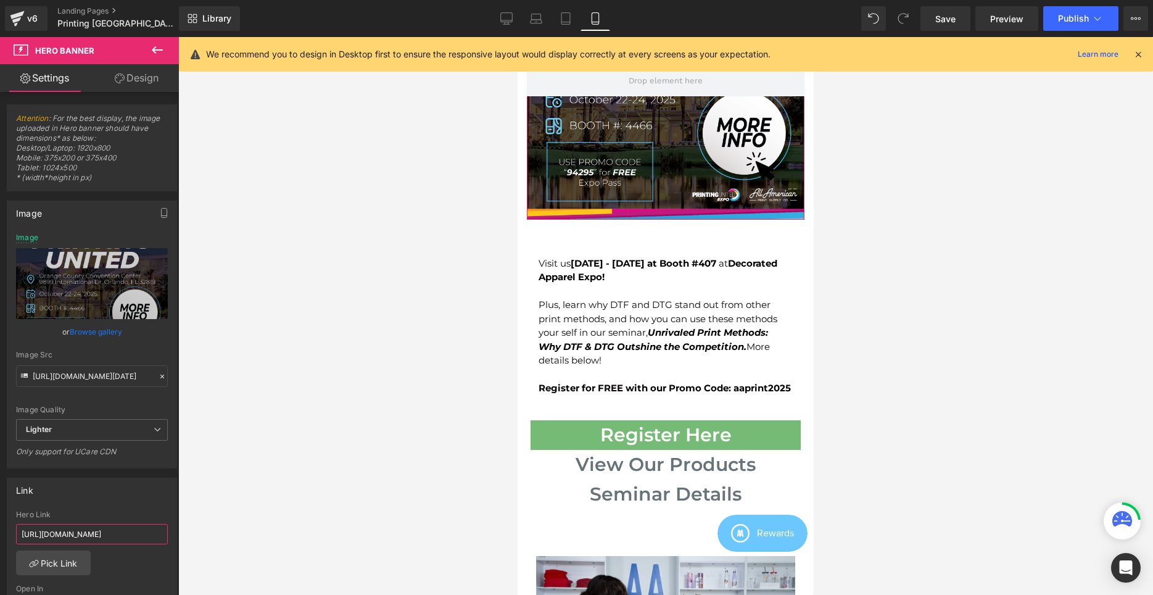
click at [110, 531] on input "[URL][DOMAIN_NAME]" at bounding box center [92, 534] width 152 height 20
paste input "Visit us [DATE]-[DATE] at Booth #4466 at Printing United! Enjoy the [US_STATE] …"
type input "[URL][DOMAIN_NAME]"
click at [669, 284] on div at bounding box center [666, 291] width 254 height 14
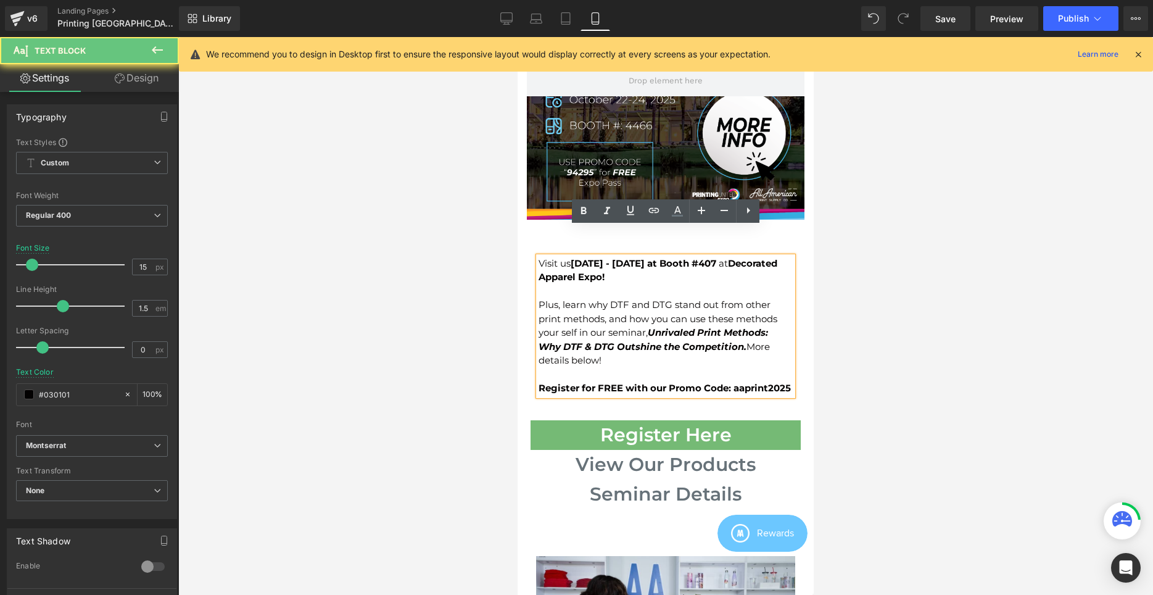
click at [655, 298] on div "Plus, learn why DTF and DTG stand out from other print methods, and how you can…" at bounding box center [666, 333] width 254 height 70
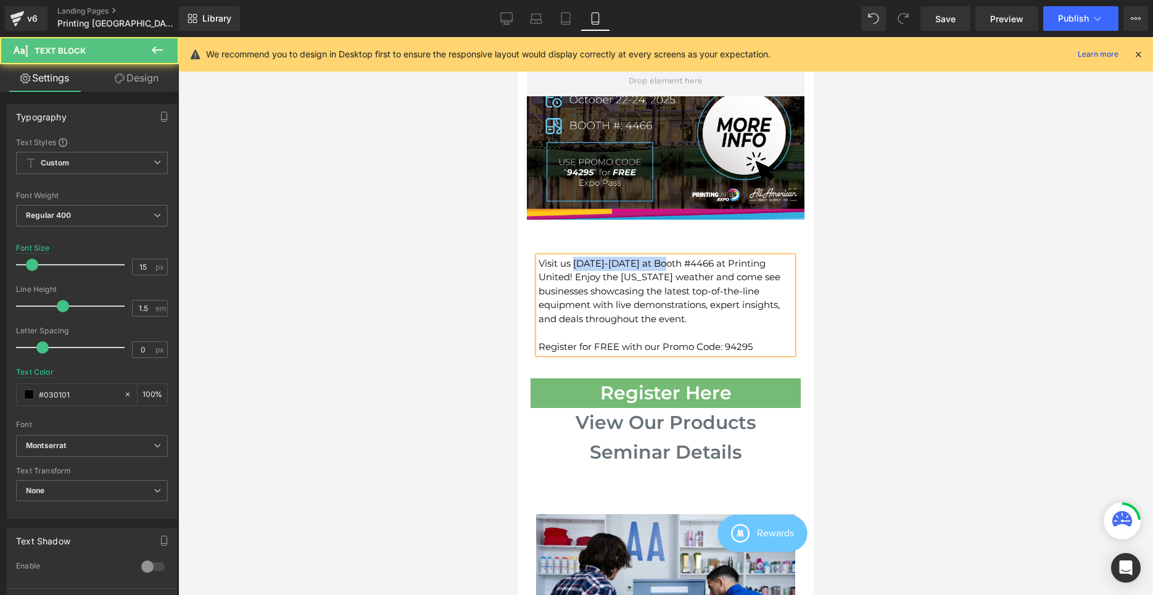
drag, startPoint x: 664, startPoint y: 240, endPoint x: 574, endPoint y: 240, distance: 89.5
click at [574, 257] on div "Visit us [DATE]-[DATE] at Booth #4466 at Printing United! Enjoy the [US_STATE] …" at bounding box center [666, 305] width 254 height 97
drag, startPoint x: 675, startPoint y: 240, endPoint x: 744, endPoint y: 240, distance: 68.5
click at [744, 257] on div "Visit us [DATE]-[DATE] at Booth #4466 at Printing United! Enjoy the [US_STATE] …" at bounding box center [666, 305] width 254 height 97
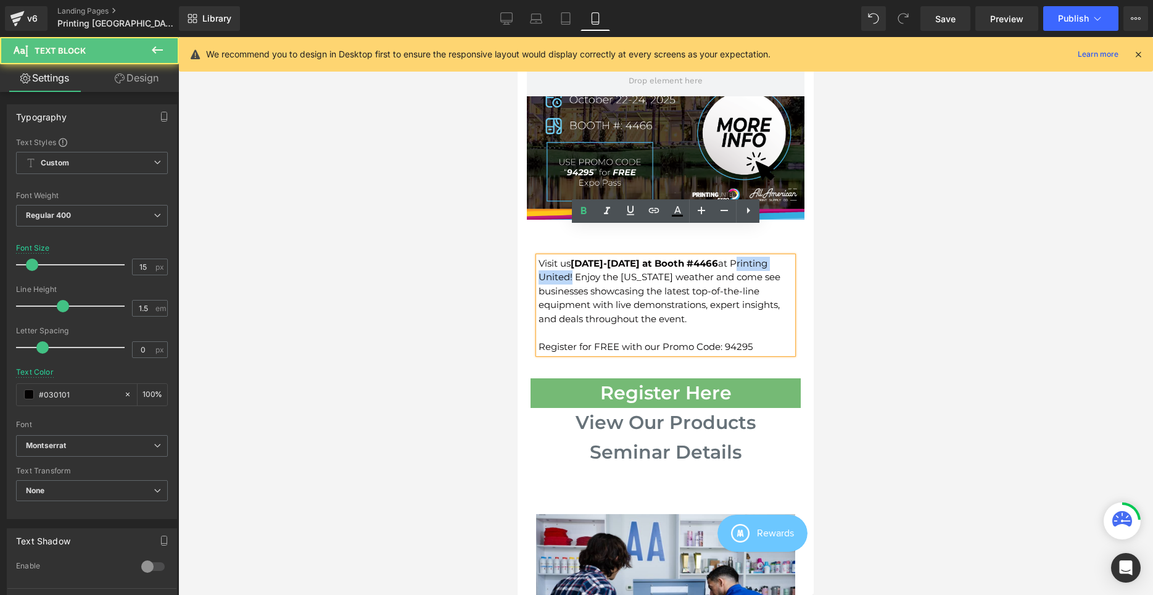
drag, startPoint x: 610, startPoint y: 255, endPoint x: 530, endPoint y: 254, distance: 80.2
click at [531, 257] on div "Visit us [DATE]-[DATE] at Booth #4466 at Printing United! Enjoy the [US_STATE] …" at bounding box center [665, 305] width 273 height 97
click at [655, 269] on div "Visit us [DATE]-[DATE] at Booth #4466 at Printing United ! Enjoy the [US_STATE]…" at bounding box center [666, 305] width 254 height 97
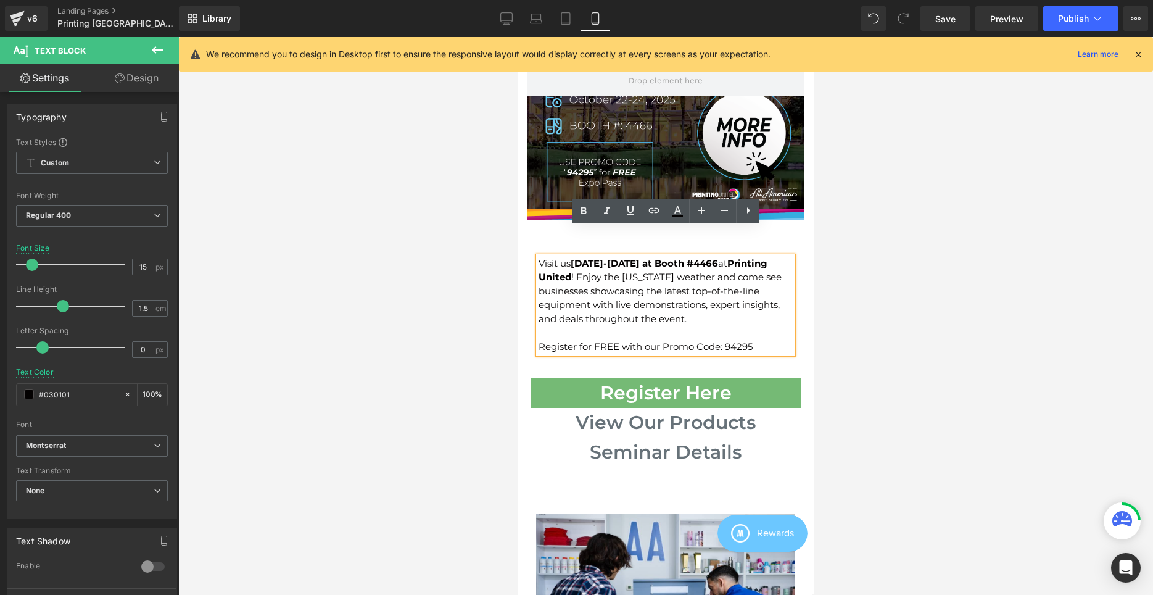
click at [741, 298] on div "Visit us [DATE]-[DATE] at Booth #4466 at Printing United ! Enjoy the [US_STATE]…" at bounding box center [666, 305] width 254 height 97
click at [515, 14] on link "Desktop" at bounding box center [507, 18] width 30 height 25
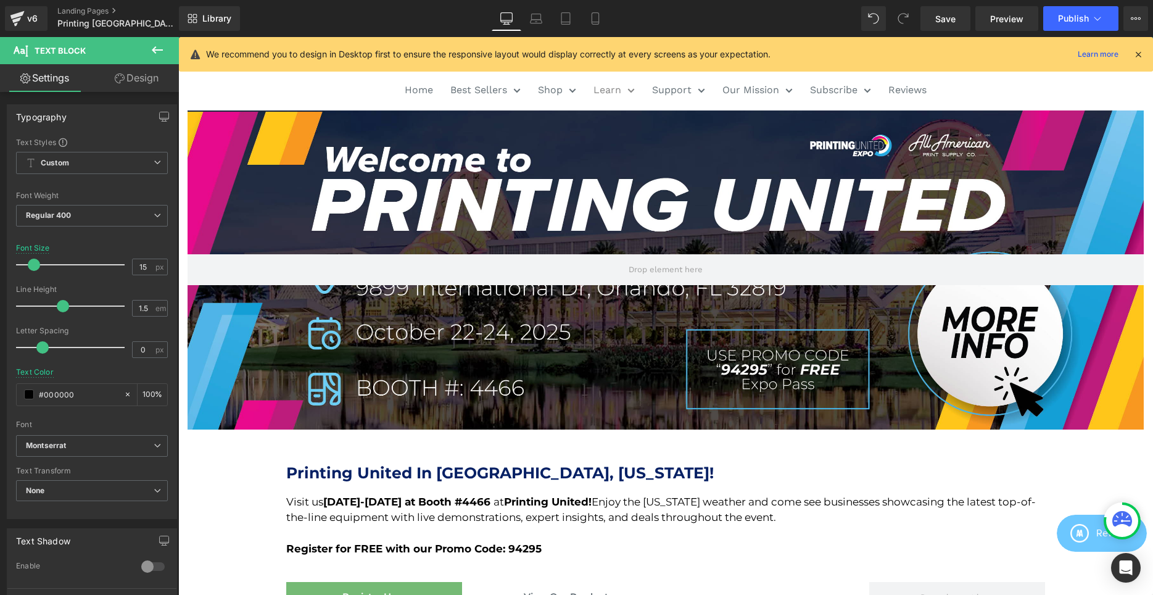
scroll to position [126, 0]
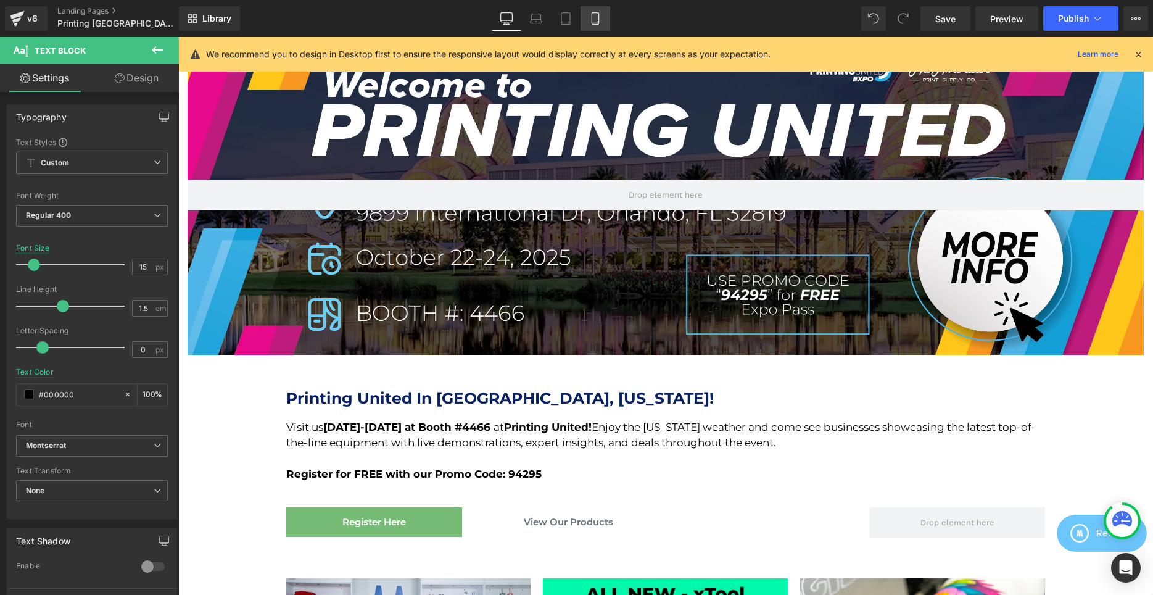
click at [606, 25] on link "Mobile" at bounding box center [596, 18] width 30 height 25
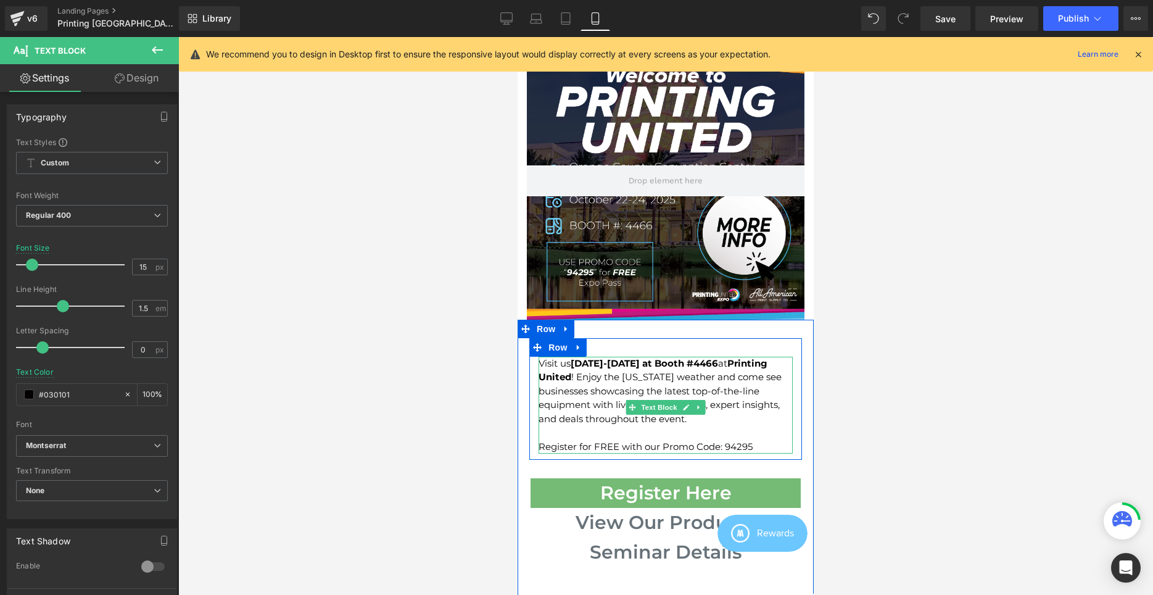
scroll to position [132, 0]
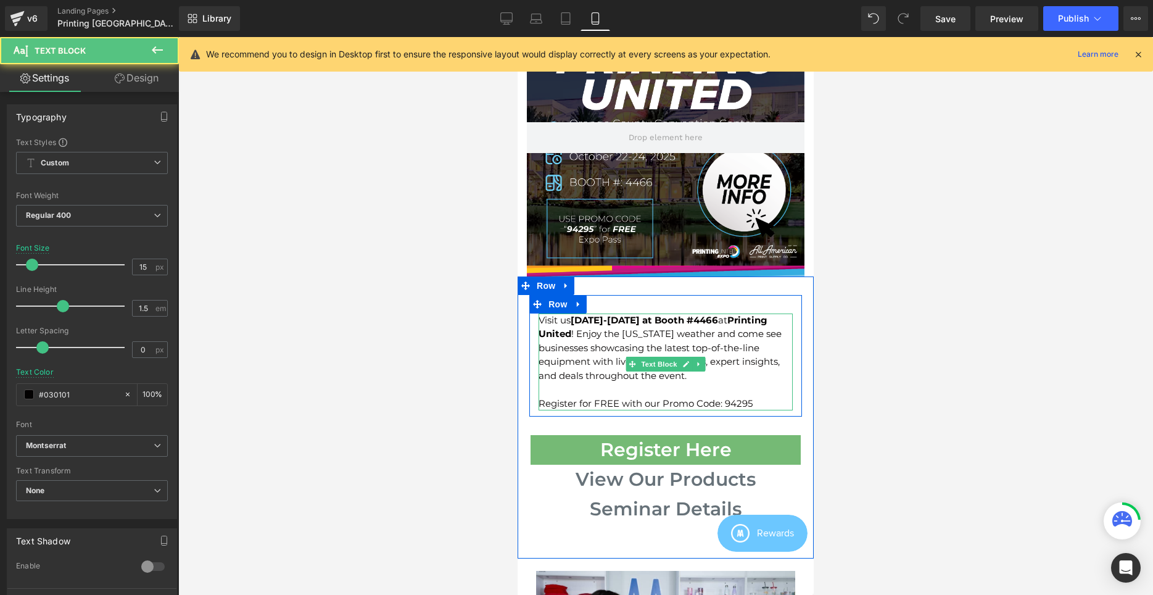
click at [696, 345] on div "Visit us [DATE]-[DATE] at Booth #4466 at Printing United ! Enjoy the [US_STATE]…" at bounding box center [666, 361] width 254 height 97
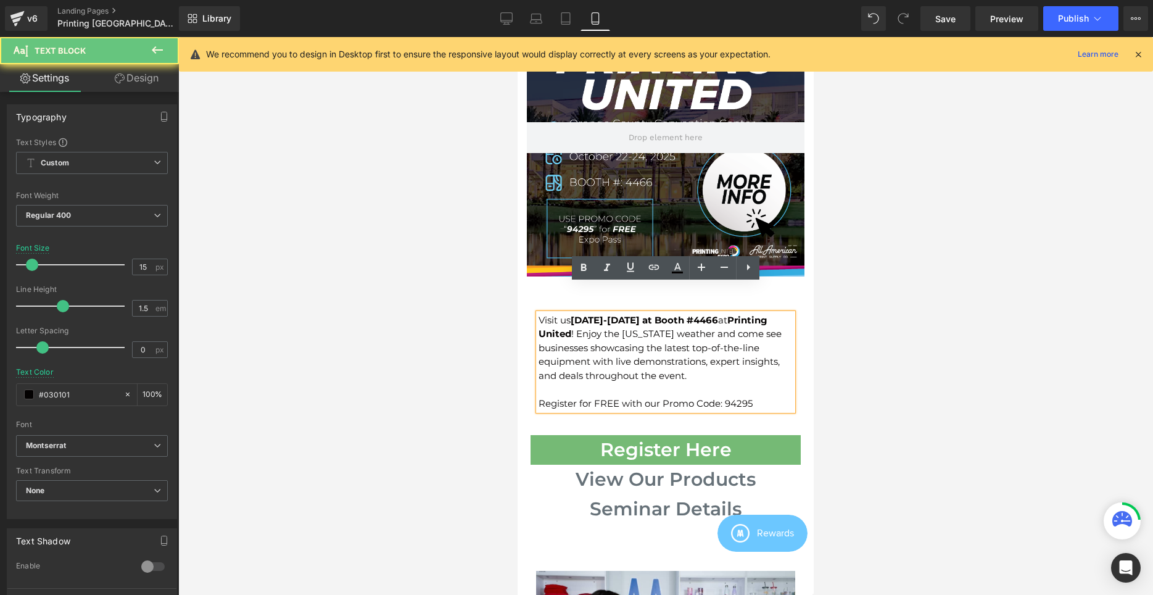
click at [708, 350] on div "Visit us [DATE]-[DATE] at Booth #4466 at Printing United ! Enjoy the [US_STATE]…" at bounding box center [666, 361] width 254 height 97
click at [613, 313] on div "Visit us [DATE]-[DATE] at Booth #4466 at Printing United ! Enjoy the [US_STATE]…" at bounding box center [666, 361] width 254 height 97
click at [674, 339] on div "Visit us [DATE]-[DATE] at Booth #4466 at Printing United ! Enjoy the [US_STATE]…" at bounding box center [666, 361] width 254 height 97
click at [699, 352] on div "Visit us [DATE]-[DATE] at Booth #4466 at Printing United ! Enjoy the [US_STATE]…" at bounding box center [666, 361] width 254 height 97
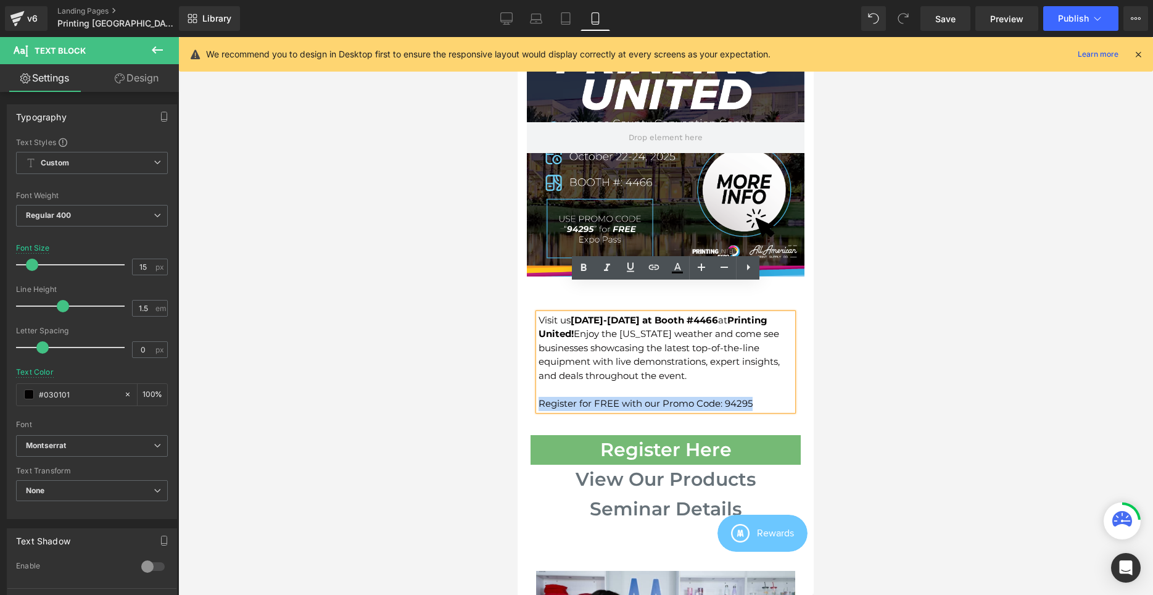
drag, startPoint x: 758, startPoint y: 384, endPoint x: 371, endPoint y: 377, distance: 386.3
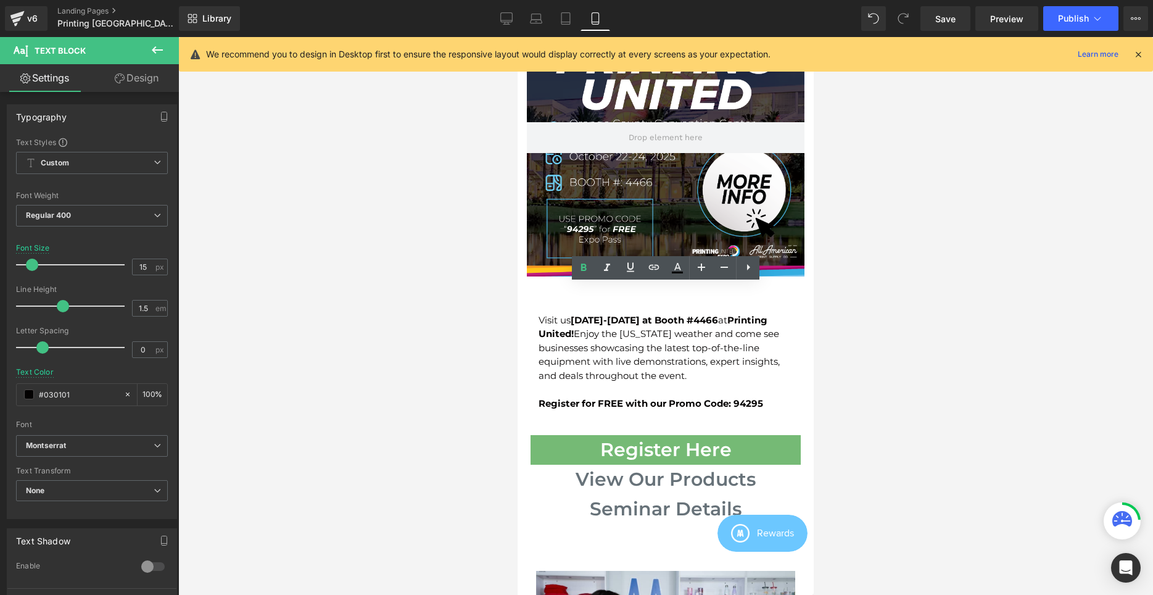
click at [890, 383] on div at bounding box center [665, 316] width 975 height 558
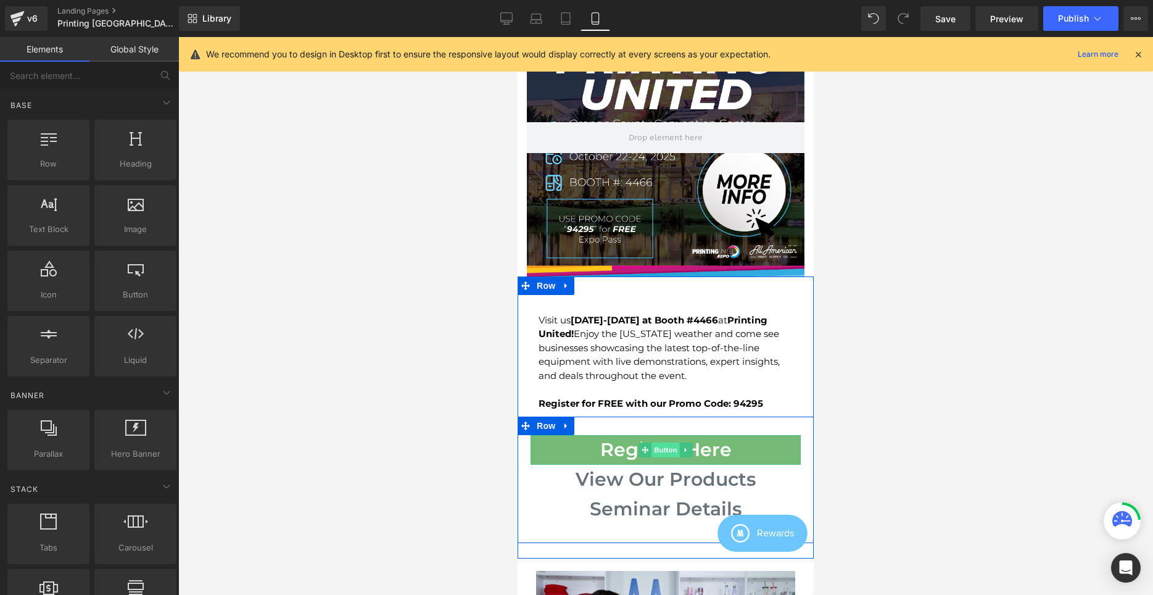
click at [665, 442] on span "Button" at bounding box center [666, 449] width 28 height 15
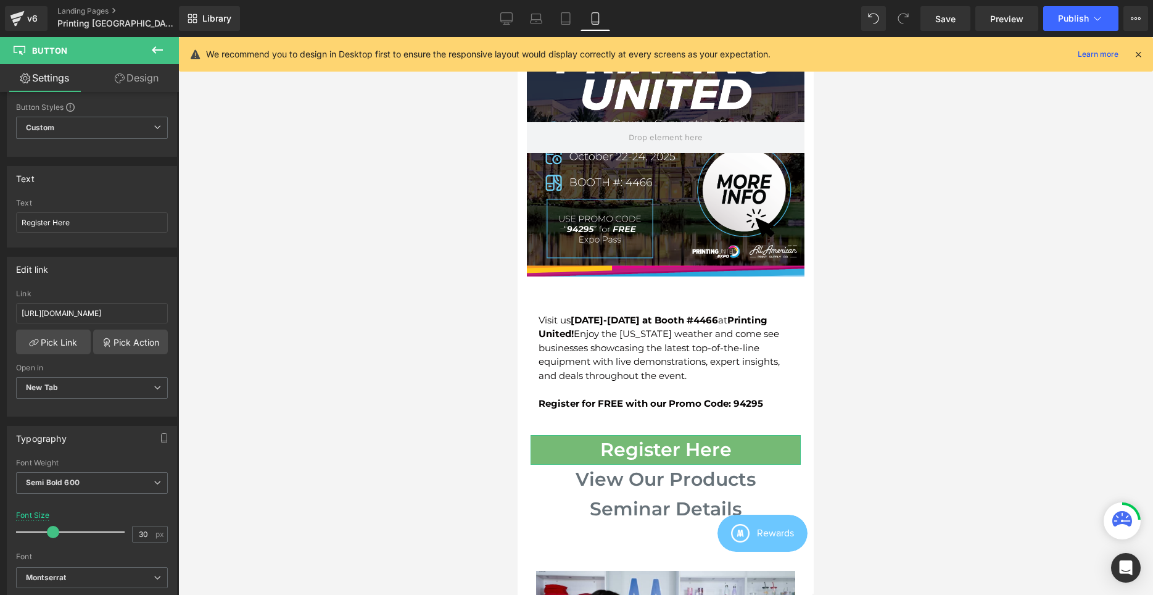
scroll to position [189, 0]
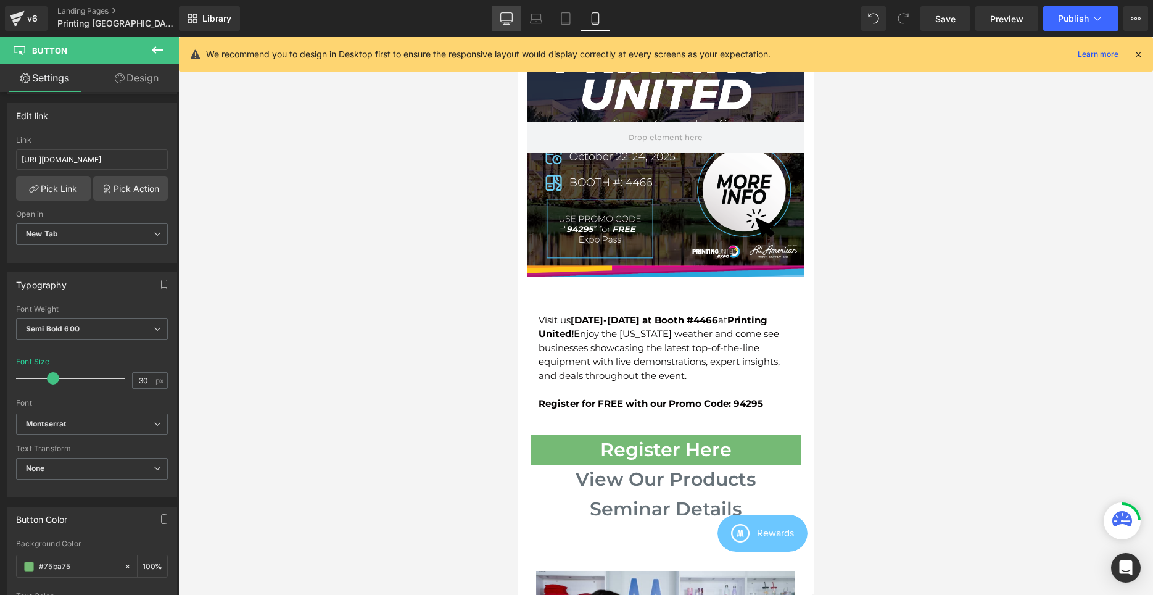
click at [508, 22] on icon at bounding box center [506, 17] width 12 height 9
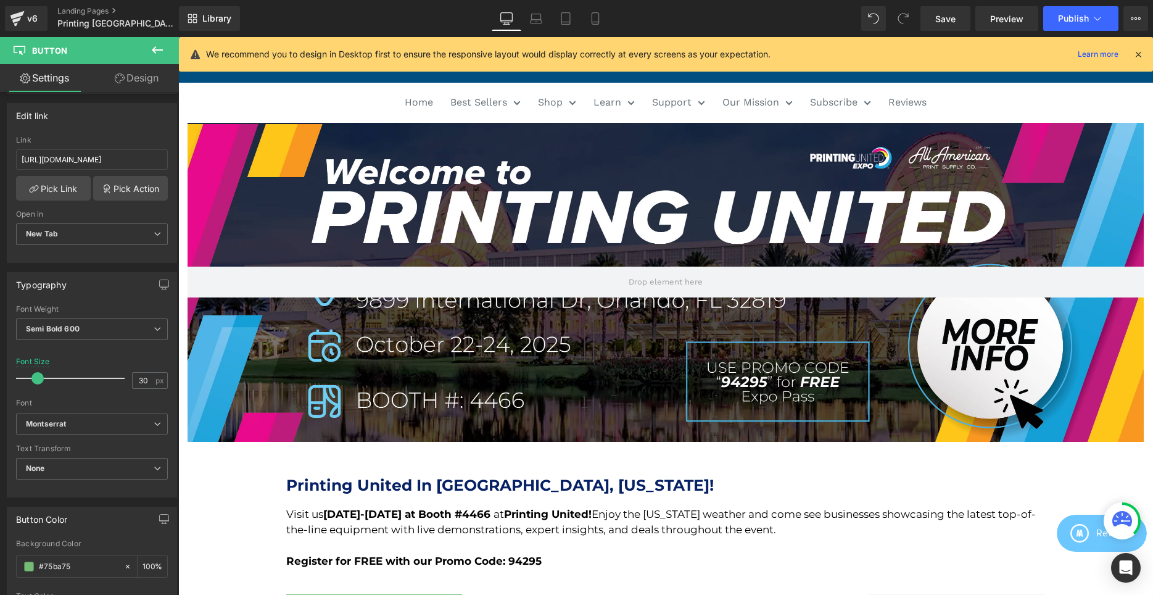
scroll to position [0, 0]
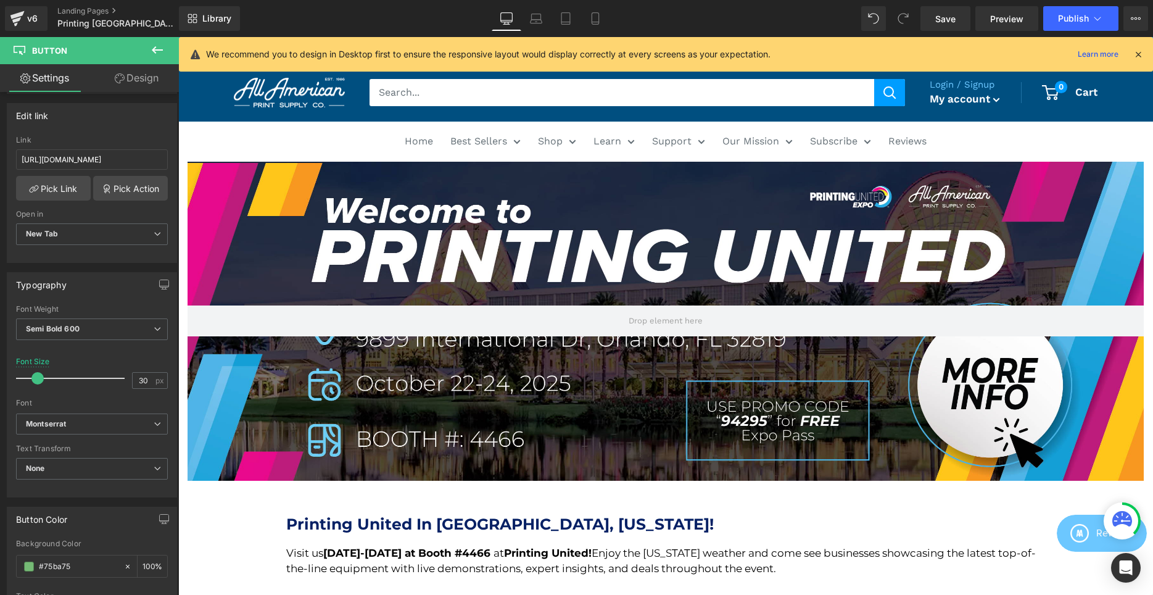
click at [630, 389] on div at bounding box center [666, 321] width 956 height 319
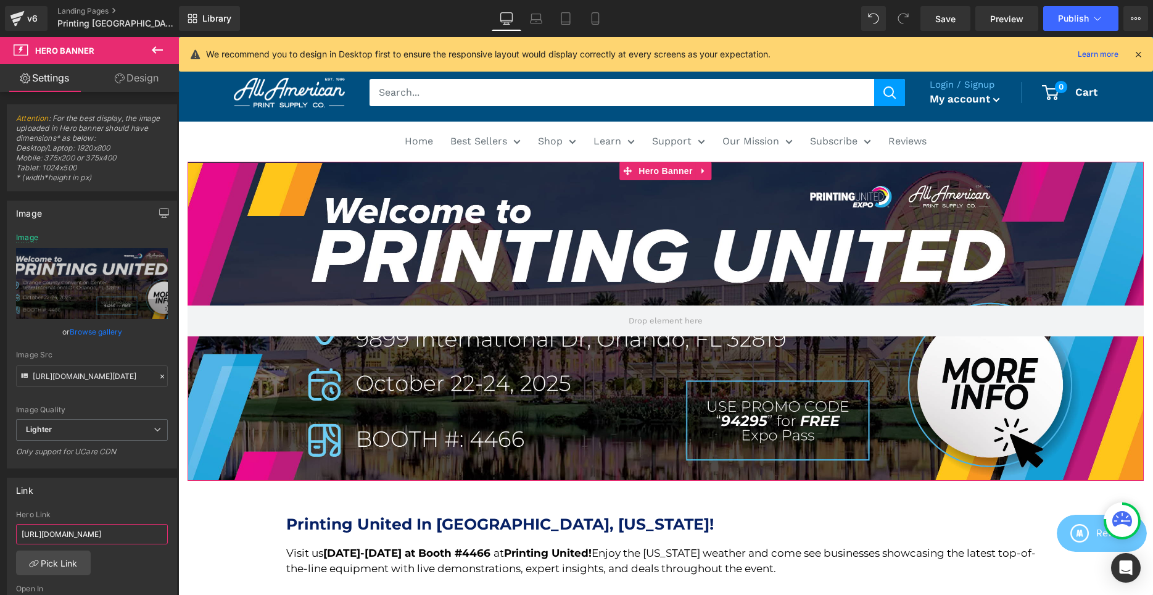
click at [99, 529] on input "[URL][DOMAIN_NAME]" at bounding box center [92, 534] width 152 height 20
click at [600, 15] on icon at bounding box center [595, 18] width 12 height 12
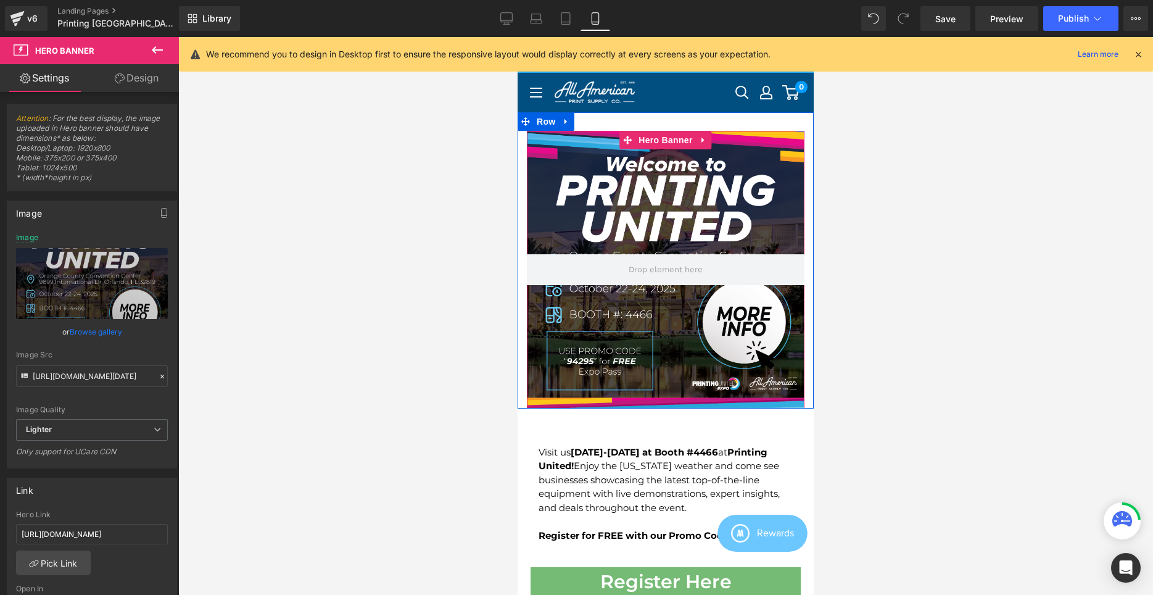
click at [580, 203] on div at bounding box center [666, 270] width 278 height 278
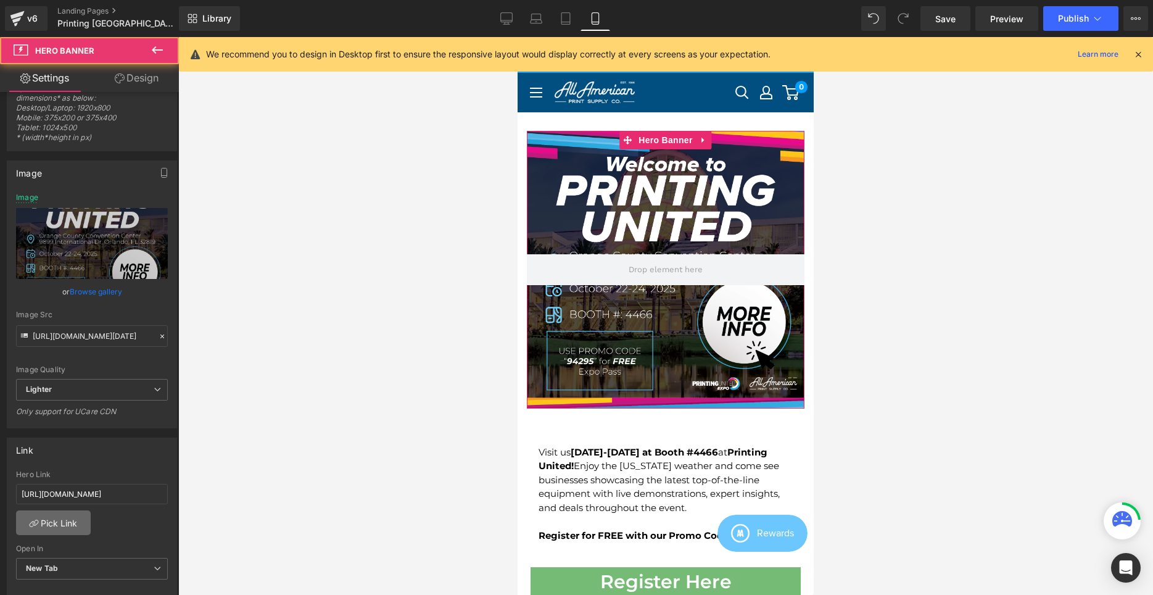
scroll to position [63, 0]
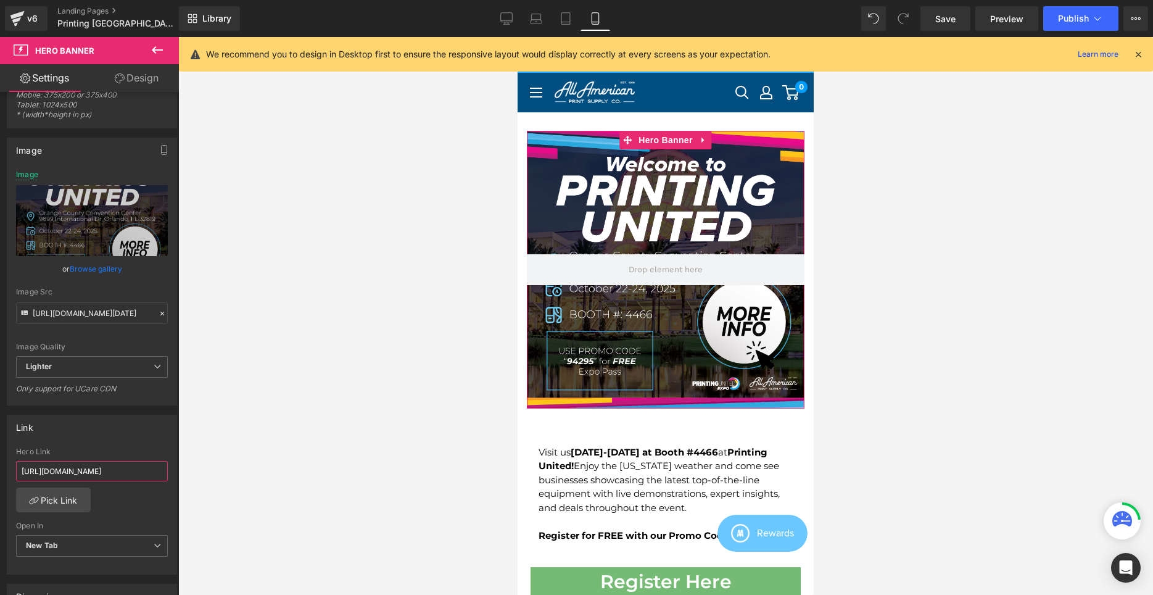
click at [118, 478] on input "[URL][DOMAIN_NAME]" at bounding box center [92, 471] width 152 height 20
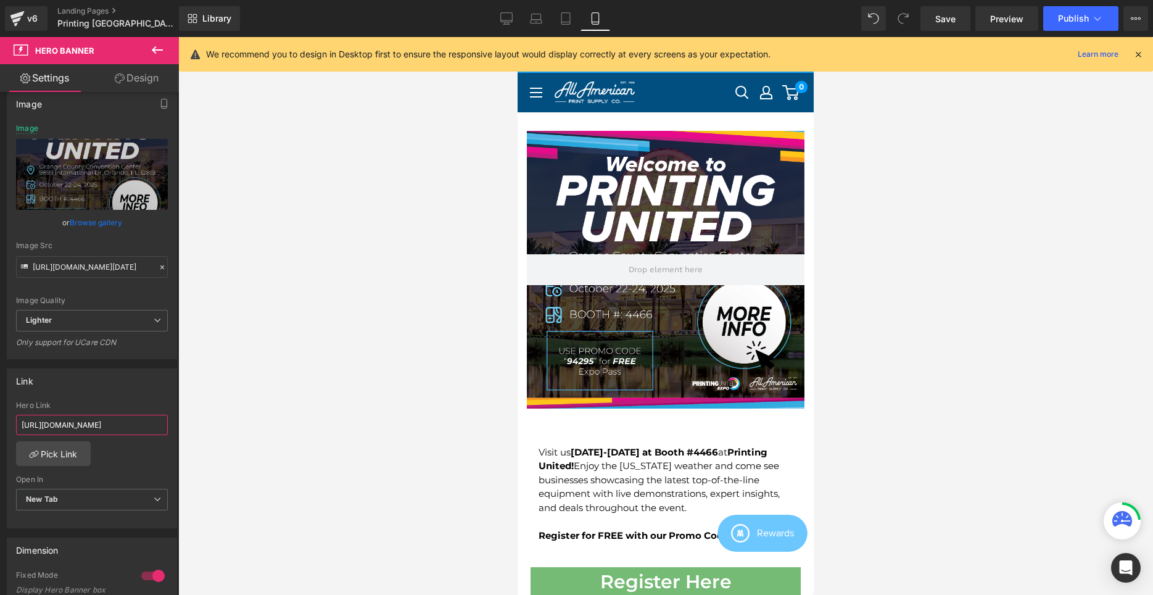
scroll to position [126, 0]
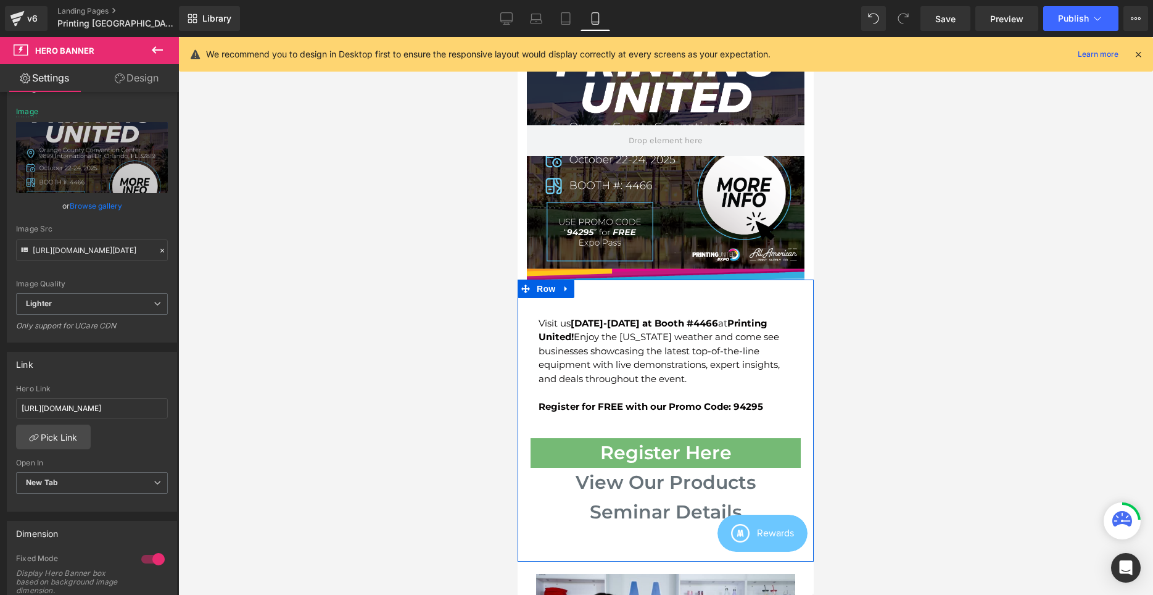
scroll to position [189, 0]
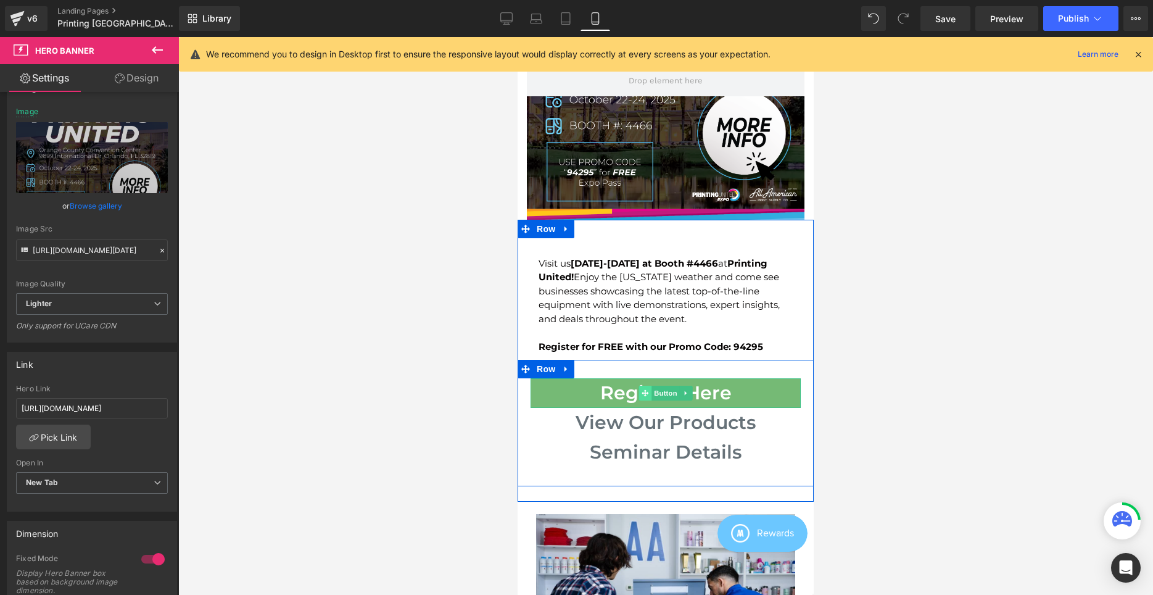
click at [649, 386] on span at bounding box center [645, 393] width 13 height 15
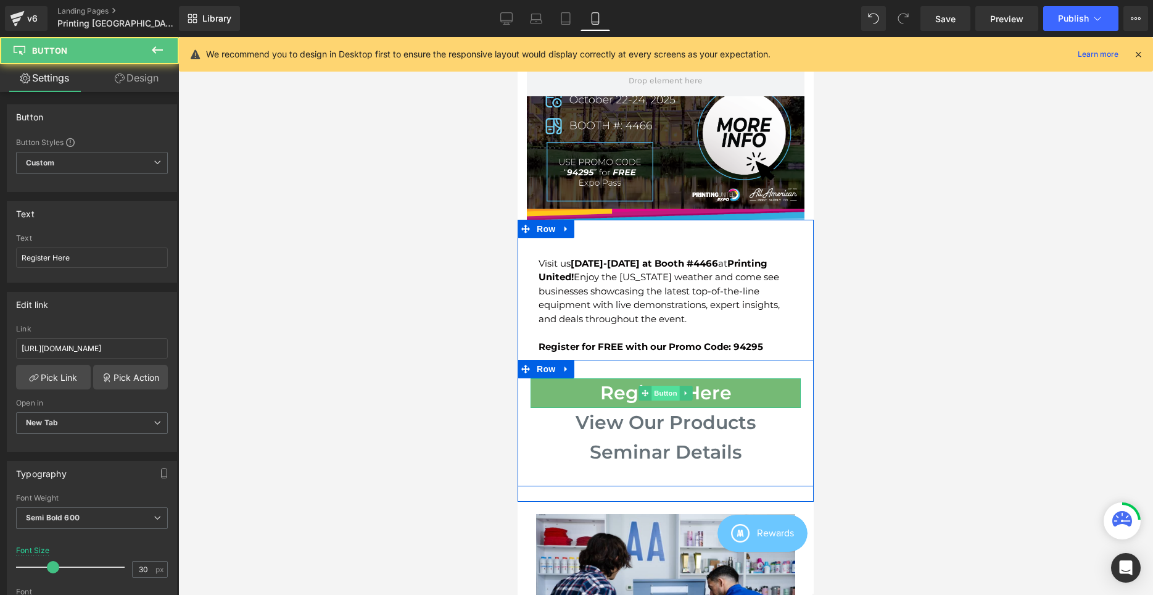
click at [658, 386] on span "Button" at bounding box center [666, 393] width 28 height 15
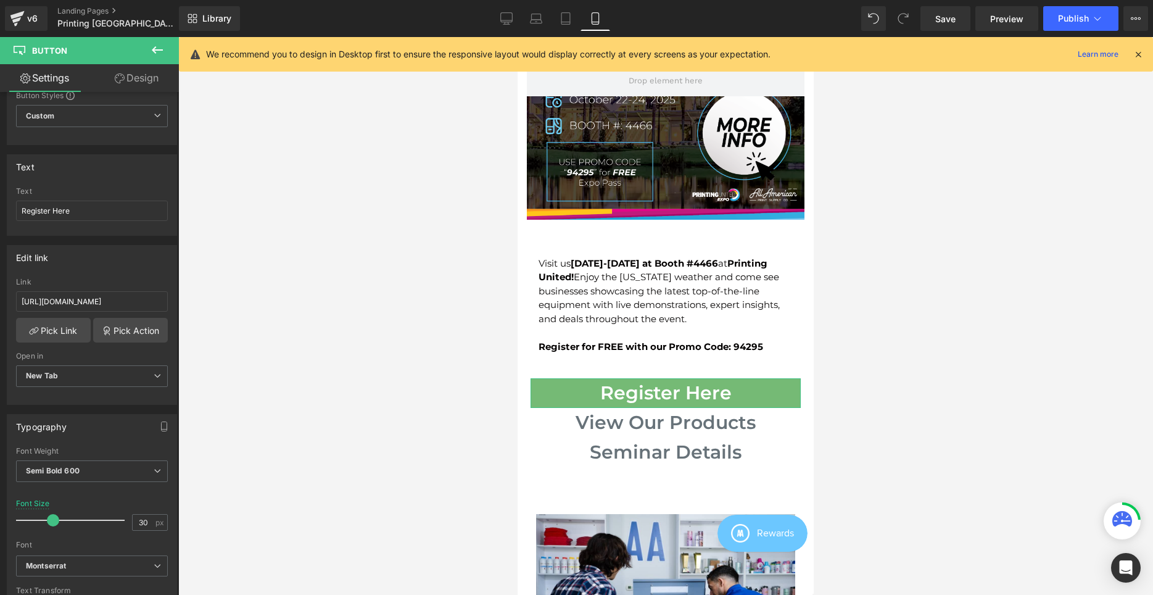
scroll to position [0, 0]
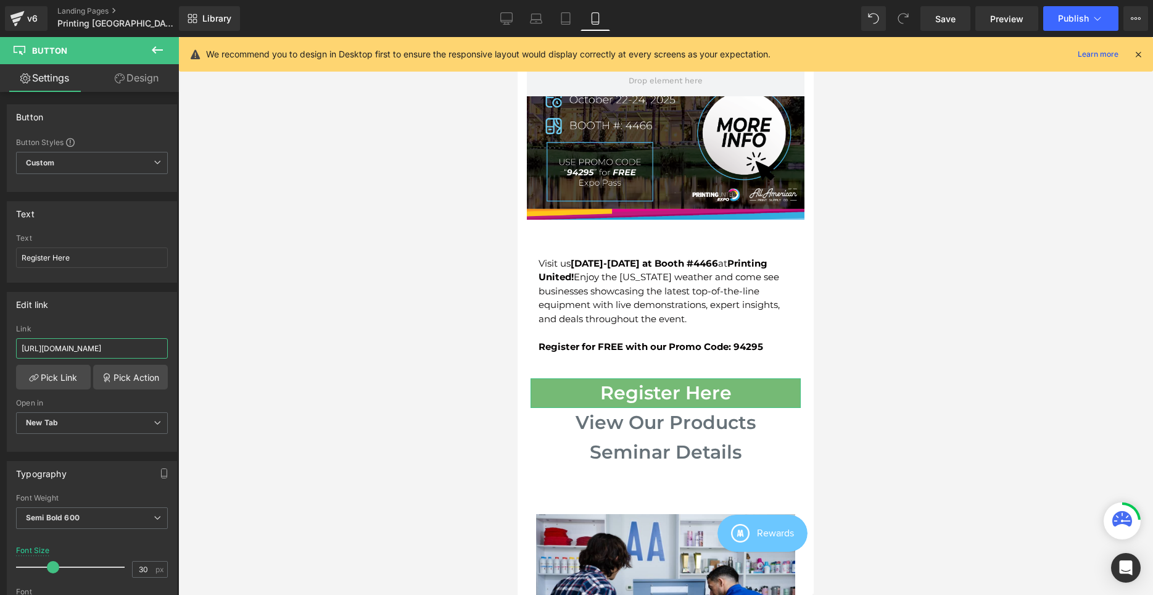
click at [73, 351] on input "[URL][DOMAIN_NAME]" at bounding box center [92, 348] width 152 height 20
type input "[URL][DOMAIN_NAME]"
click at [88, 336] on div "Link [URL][DOMAIN_NAME]" at bounding box center [92, 345] width 152 height 40
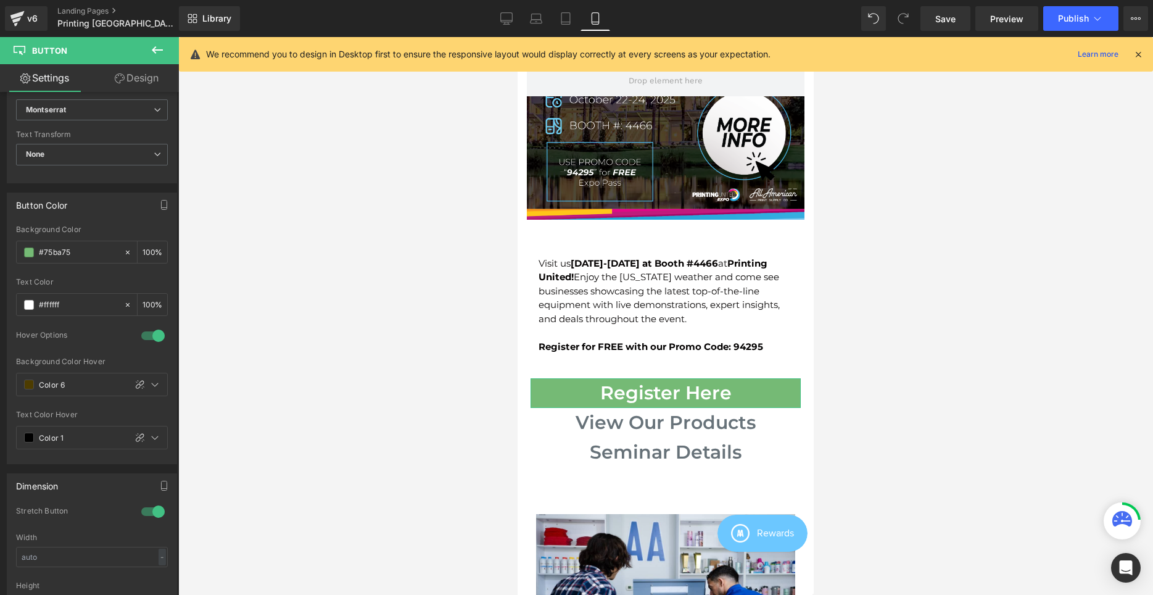
scroll to position [504, 0]
click at [30, 376] on div "Color 6" at bounding box center [71, 384] width 109 height 22
click at [30, 377] on div "Color 6" at bounding box center [71, 384] width 109 height 22
click at [30, 382] on span at bounding box center [29, 384] width 10 height 10
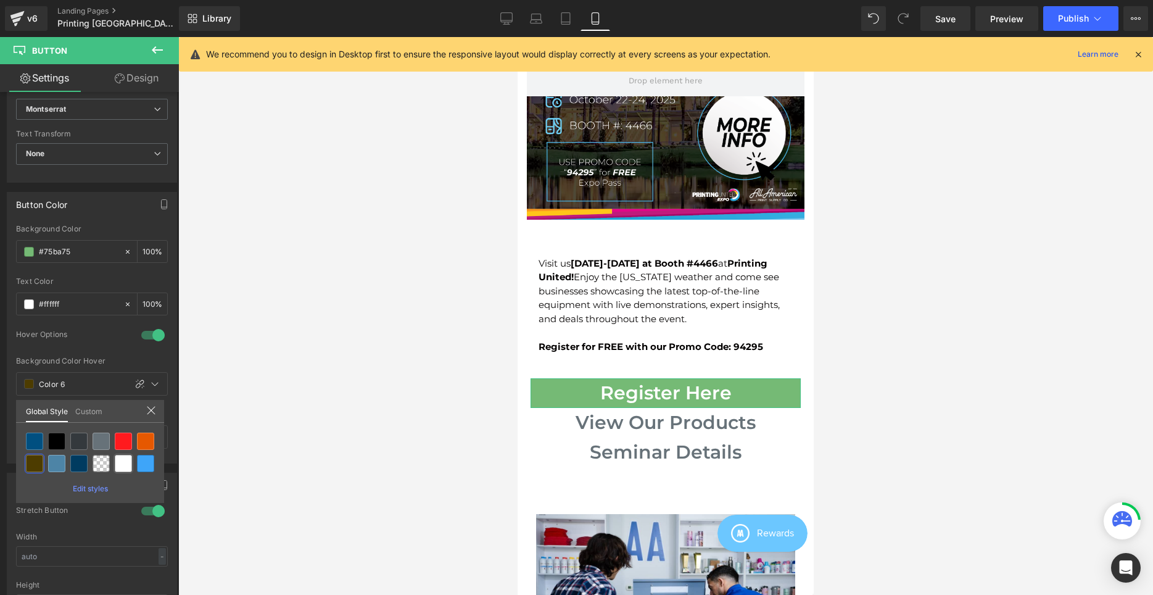
click at [144, 465] on div at bounding box center [145, 463] width 17 height 17
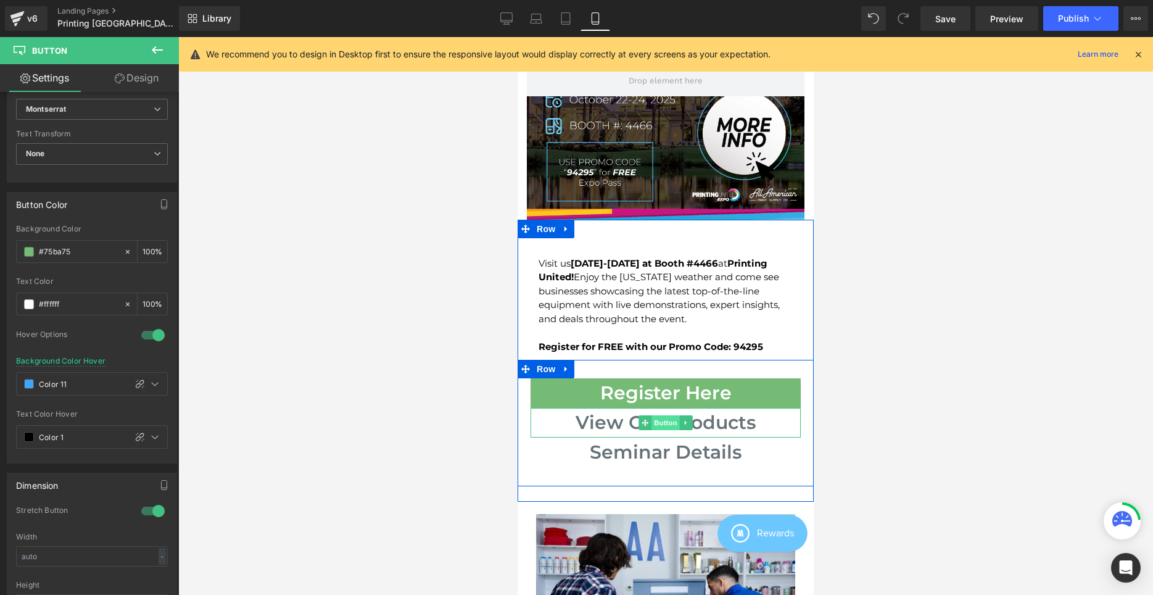
click at [664, 415] on span "Button" at bounding box center [666, 422] width 28 height 15
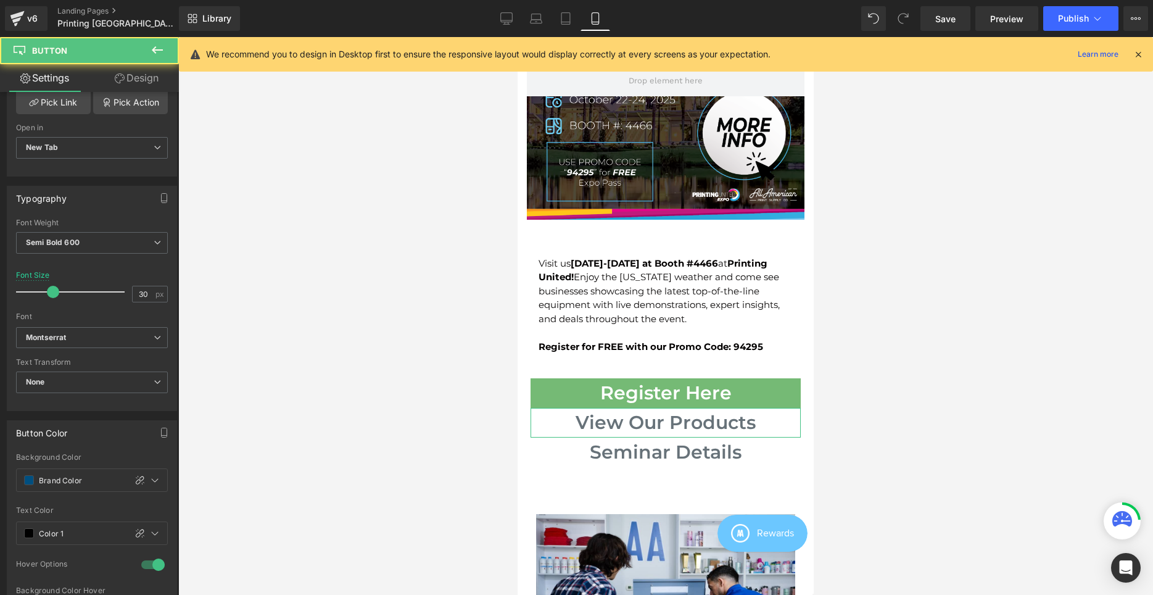
scroll to position [315, 0]
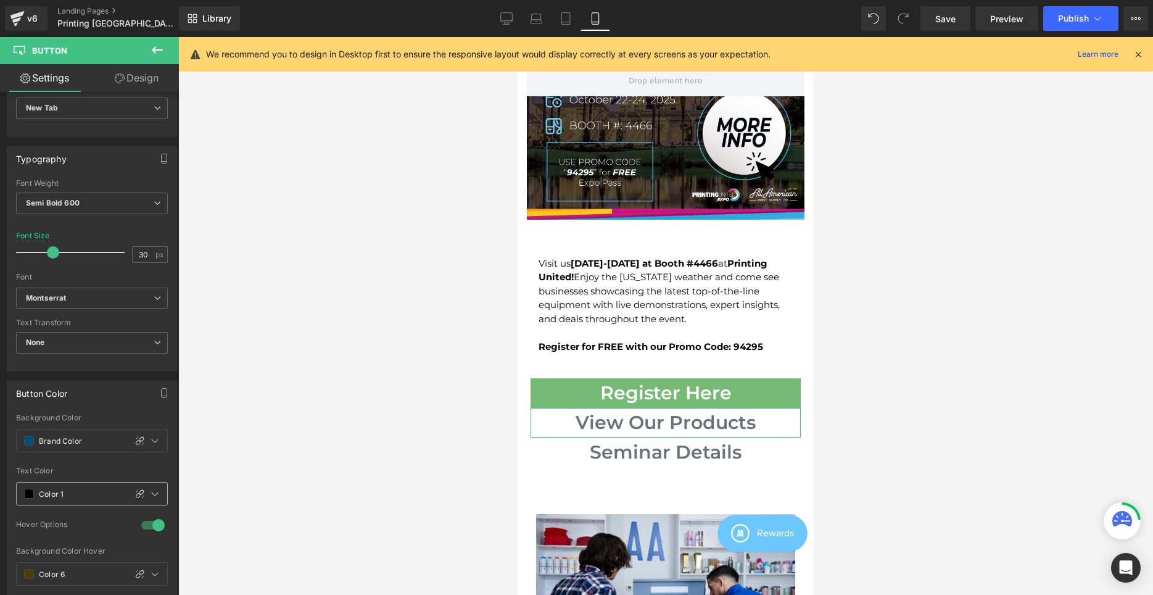
click at [31, 491] on span at bounding box center [29, 494] width 10 height 10
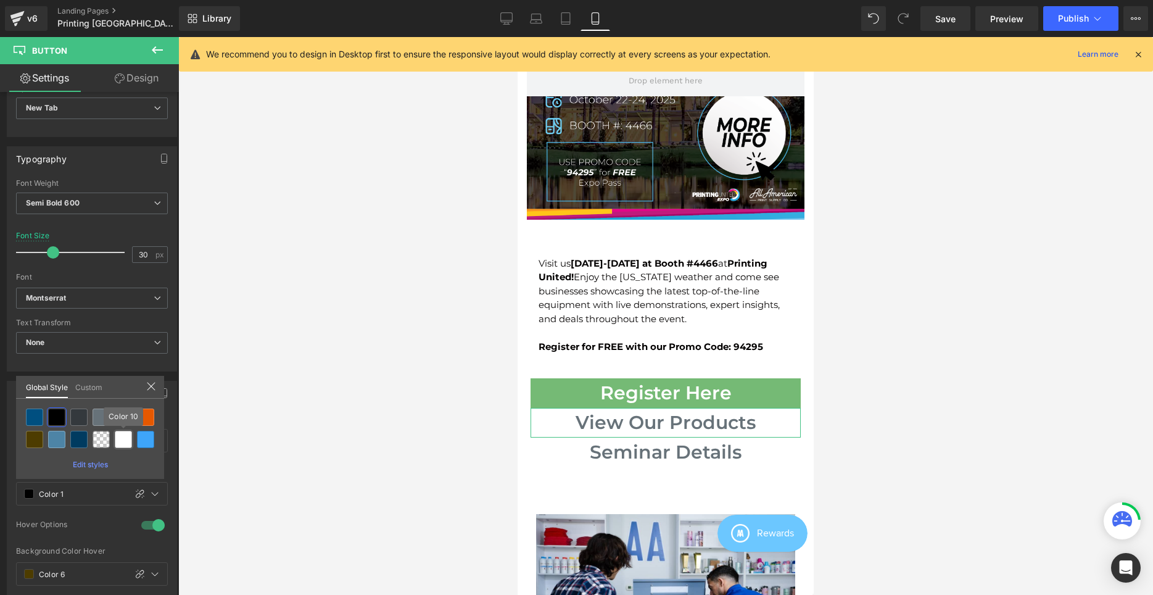
click at [125, 444] on div at bounding box center [123, 439] width 17 height 17
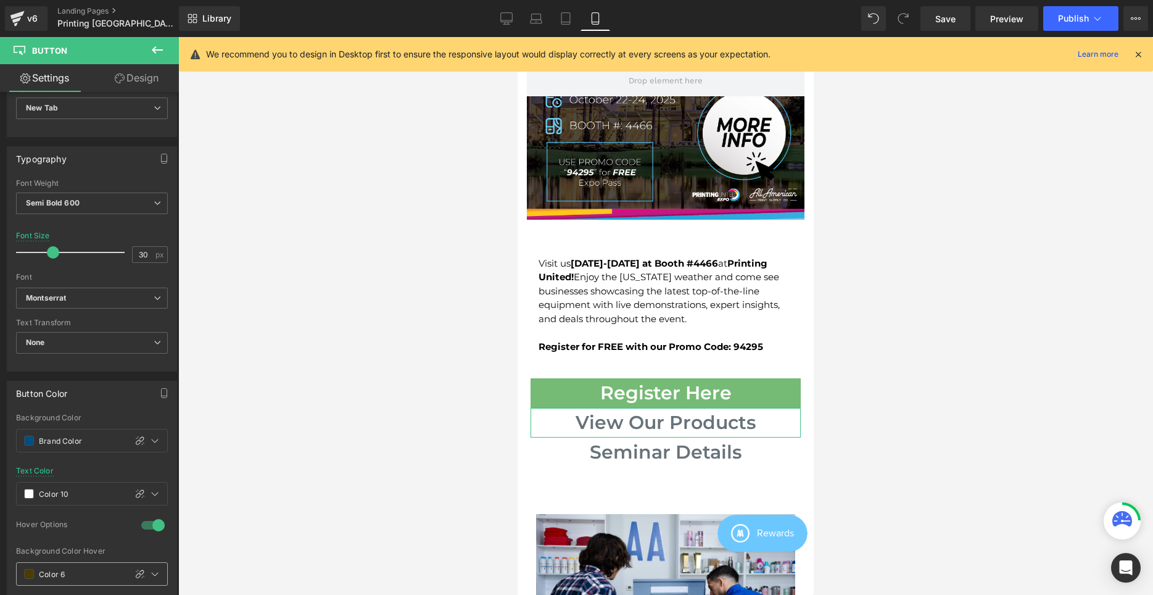
click at [24, 573] on span at bounding box center [29, 574] width 10 height 10
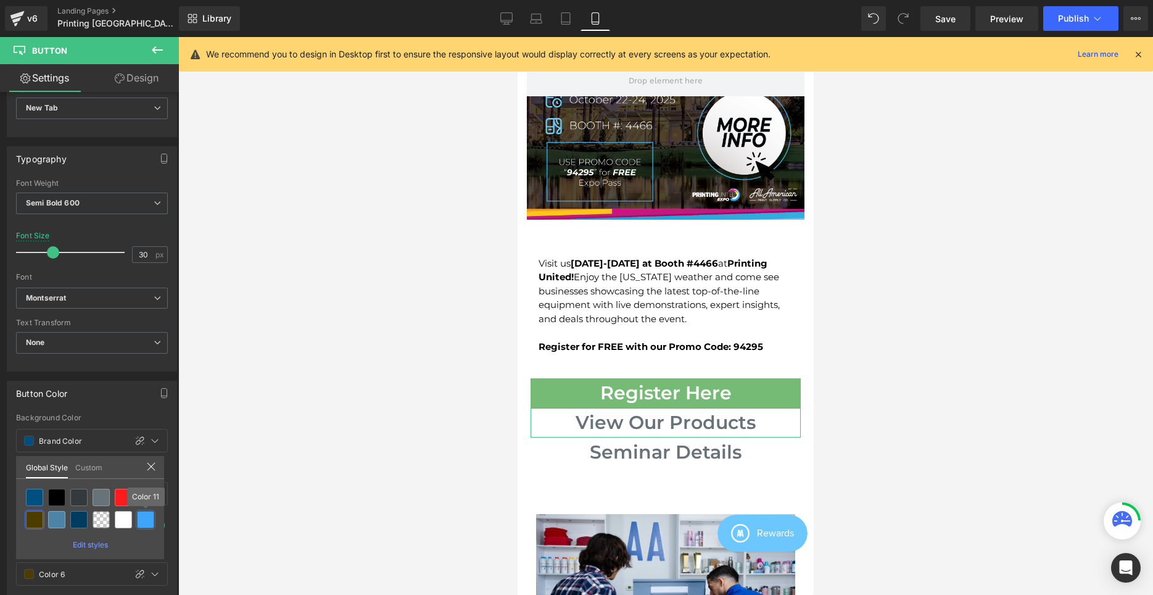
click at [143, 521] on div at bounding box center [145, 519] width 17 height 17
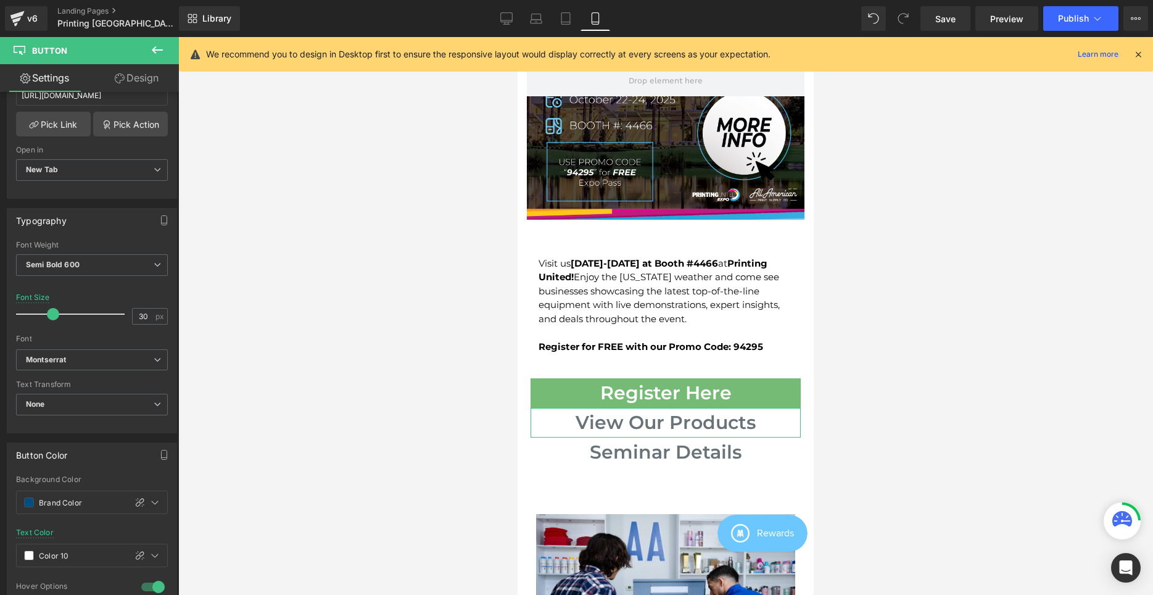
scroll to position [189, 0]
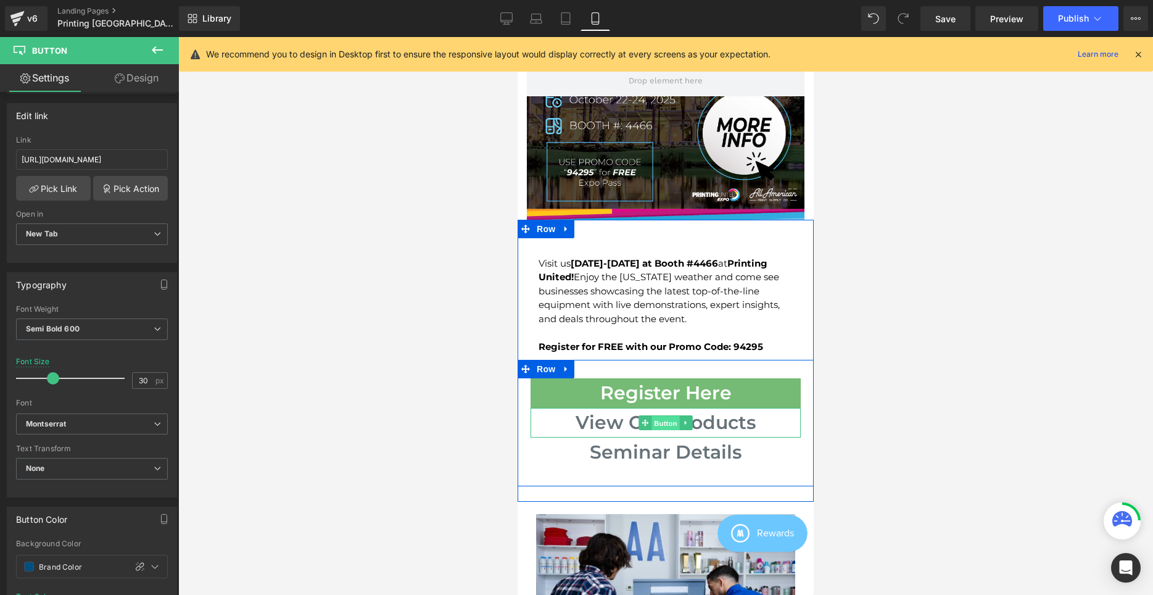
click at [669, 416] on span "Button" at bounding box center [666, 423] width 28 height 15
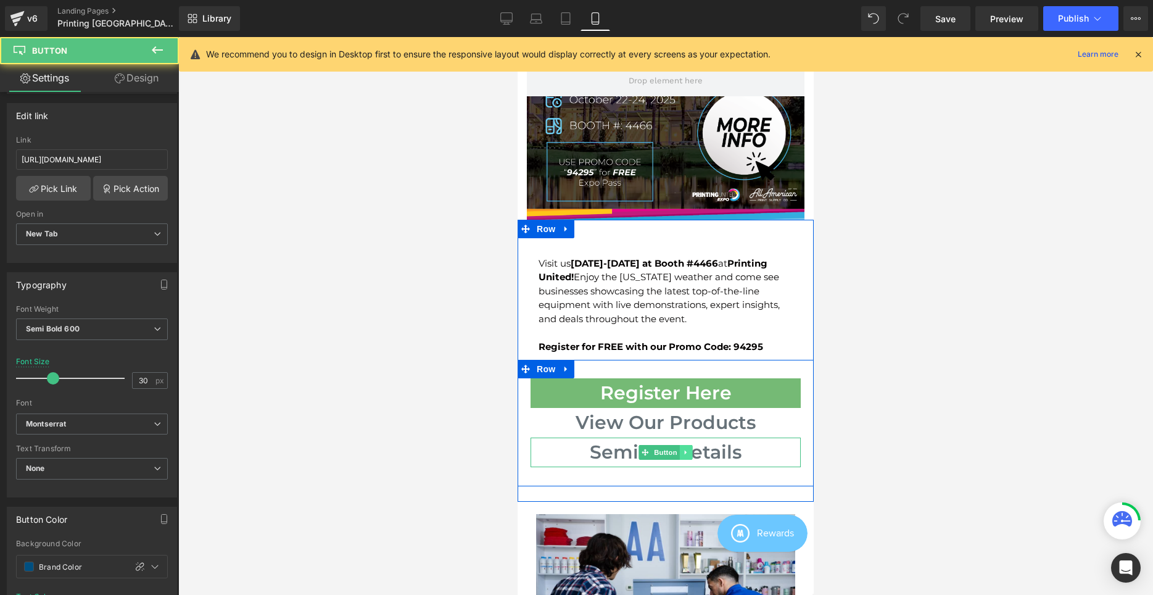
click at [682, 445] on link at bounding box center [686, 452] width 13 height 15
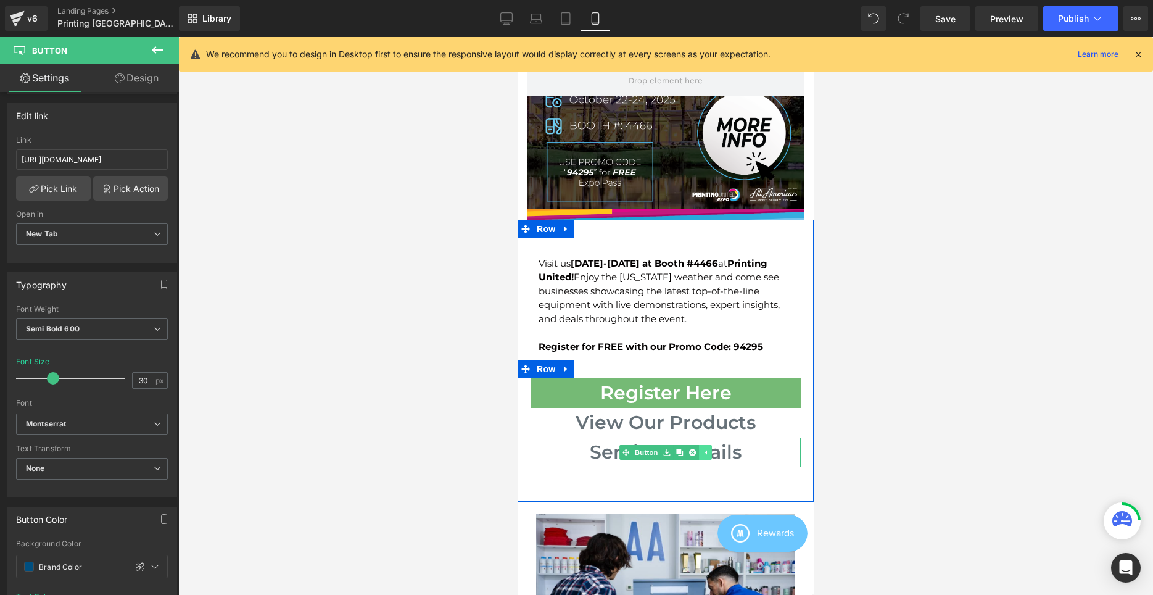
click at [700, 447] on link at bounding box center [705, 452] width 13 height 15
click at [692, 446] on link at bounding box center [686, 452] width 13 height 15
click at [692, 449] on icon at bounding box center [692, 452] width 7 height 7
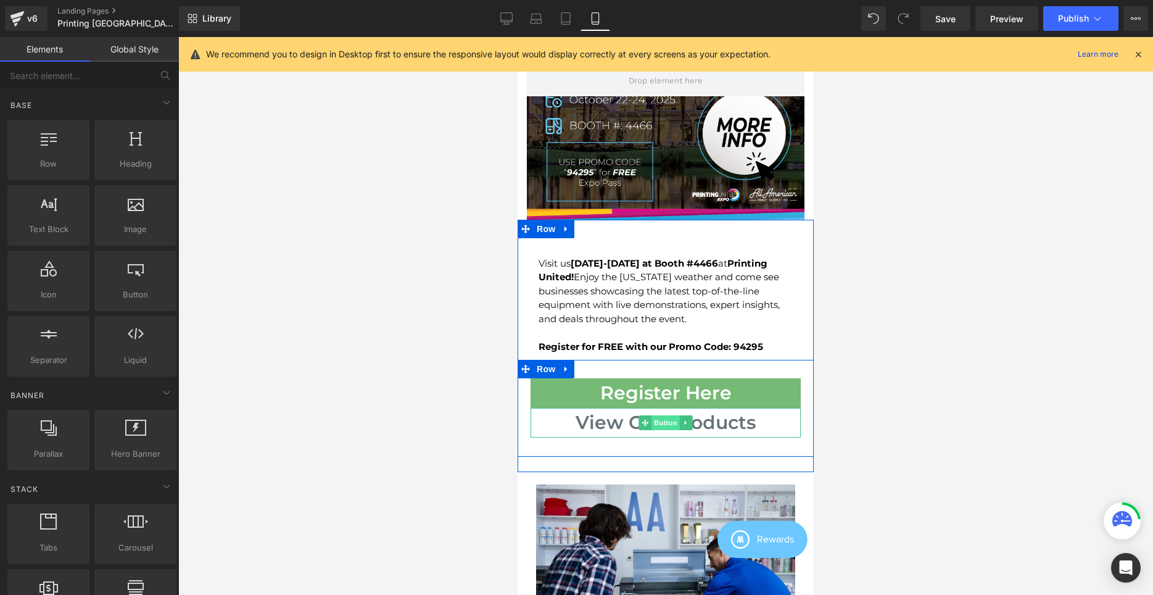
click at [653, 415] on span "Button" at bounding box center [666, 422] width 28 height 15
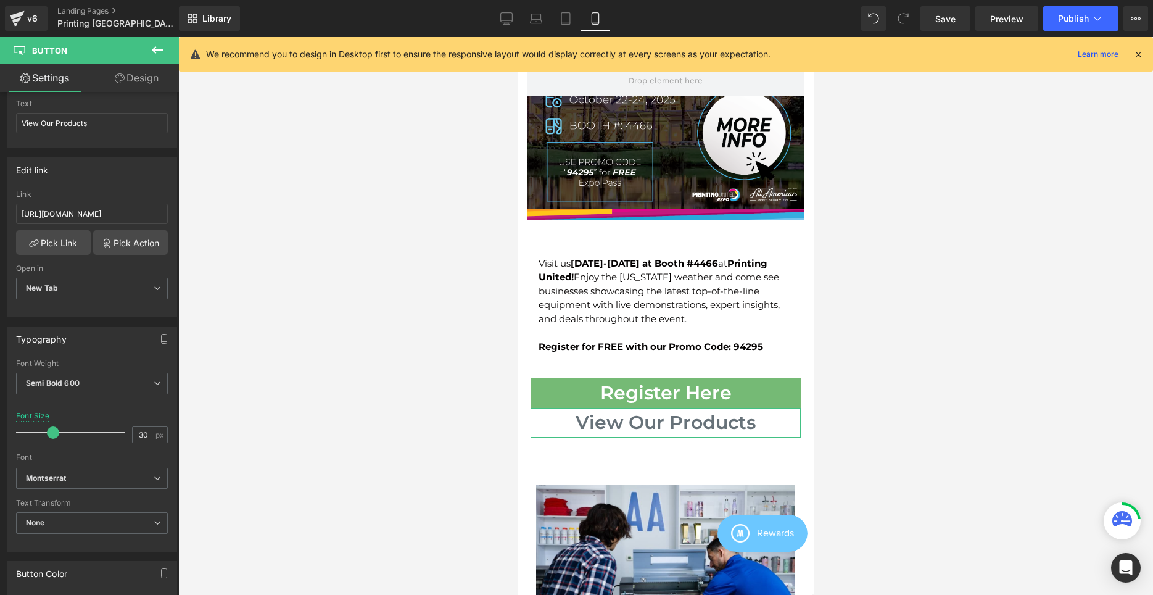
scroll to position [63, 0]
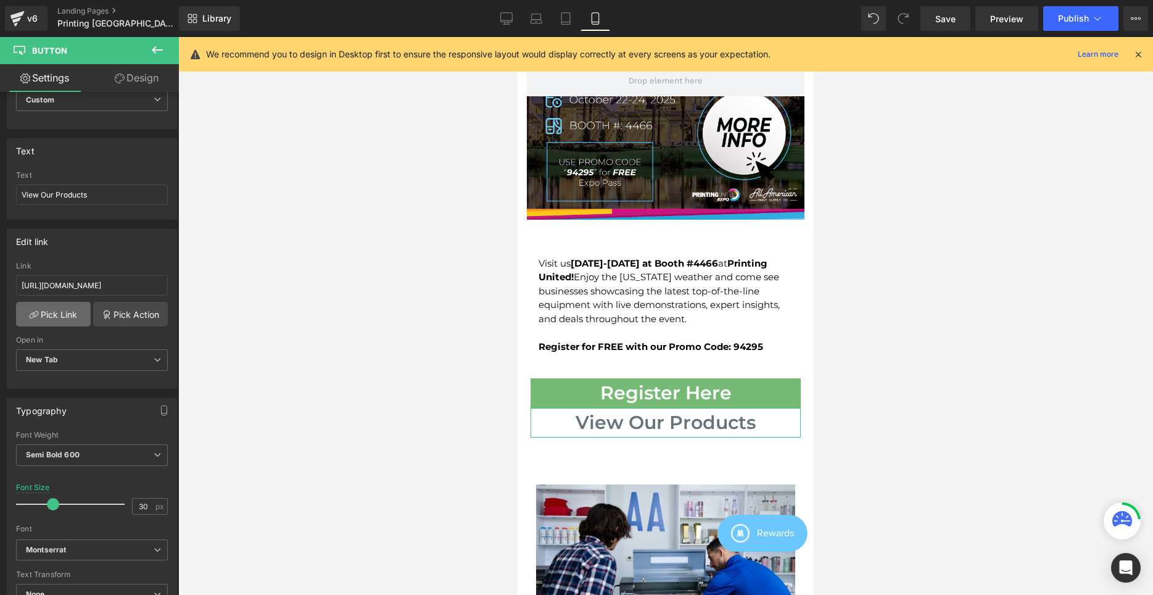
click at [74, 312] on link "Pick Link" at bounding box center [53, 314] width 75 height 25
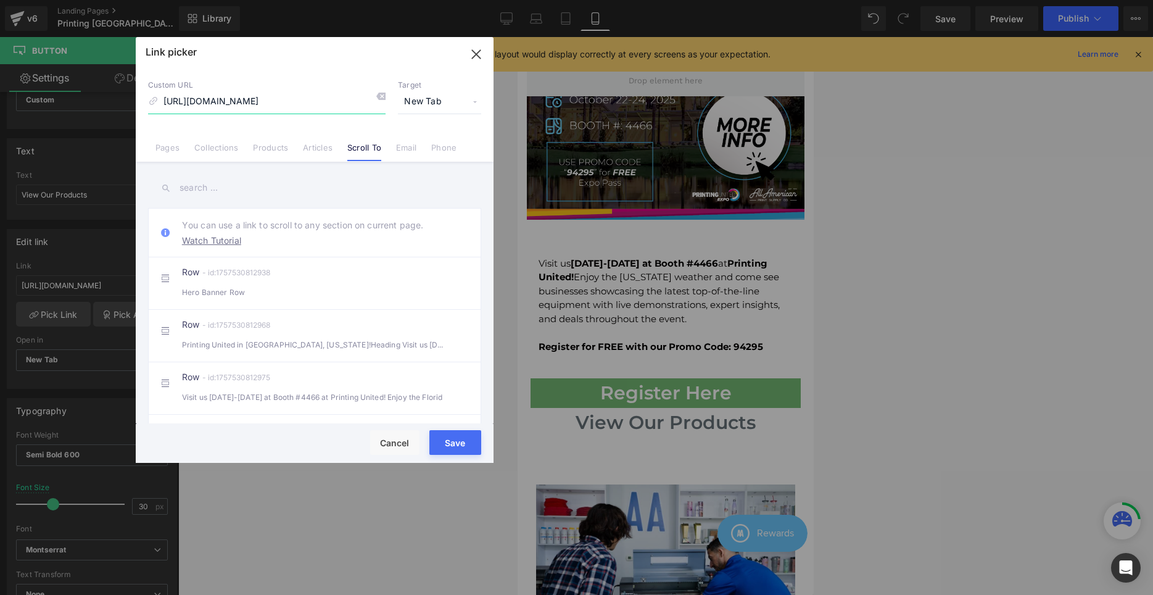
scroll to position [189, 0]
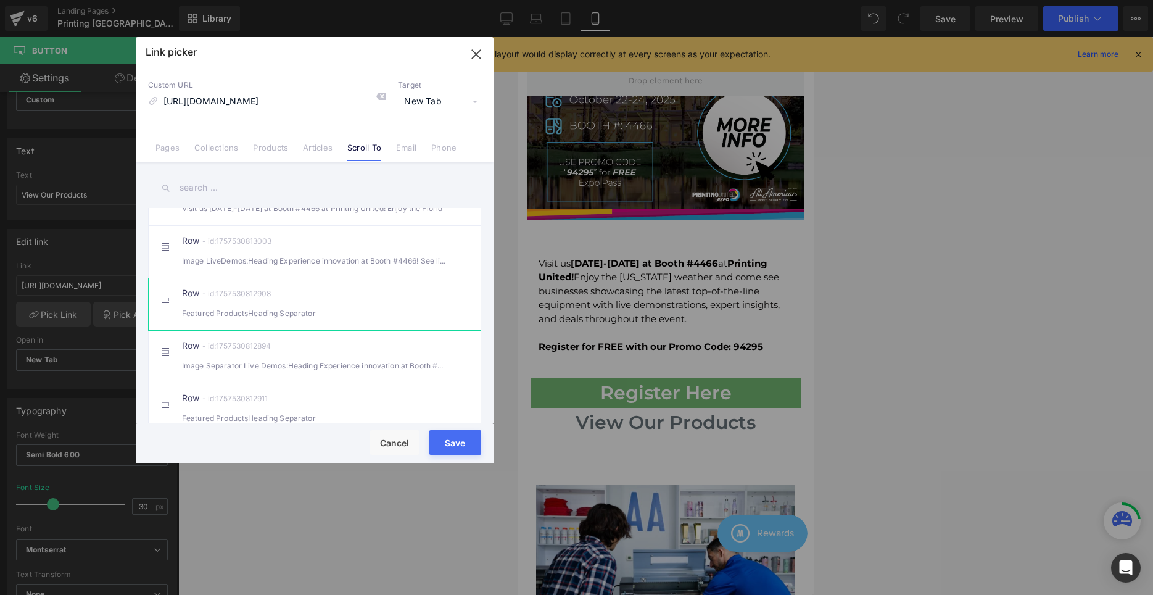
click at [253, 309] on div "Featured ProductsHeading Separator" at bounding box center [314, 313] width 265 height 13
click at [448, 102] on span "New Tab" at bounding box center [439, 101] width 83 height 23
click at [436, 125] on li "Current Tab" at bounding box center [440, 125] width 96 height 22
click at [456, 446] on button "Save" at bounding box center [455, 442] width 52 height 25
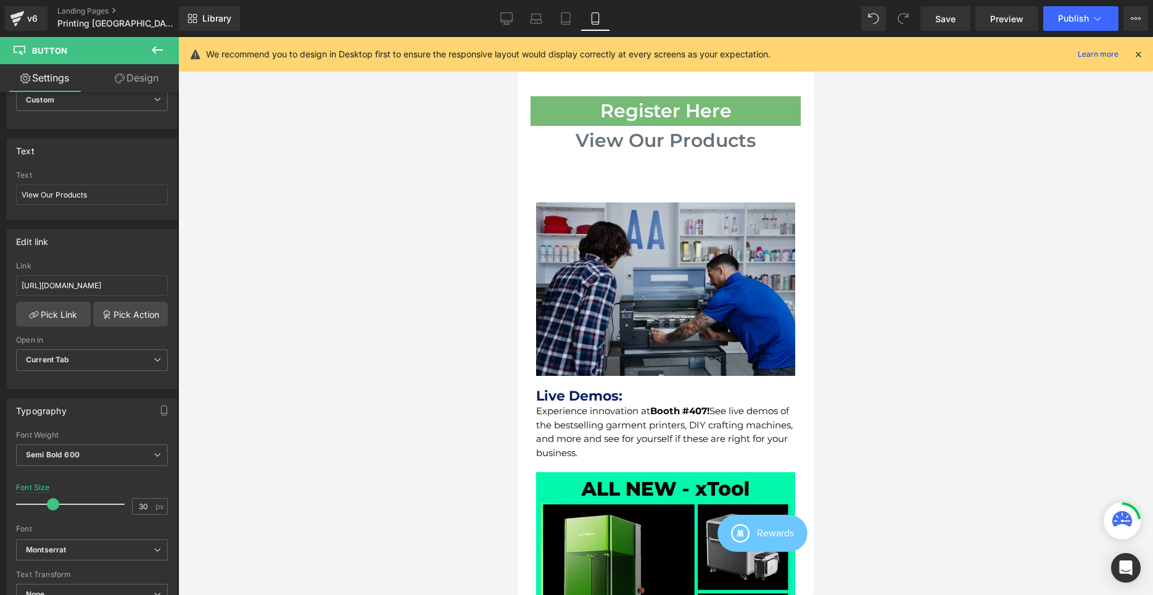
scroll to position [504, 0]
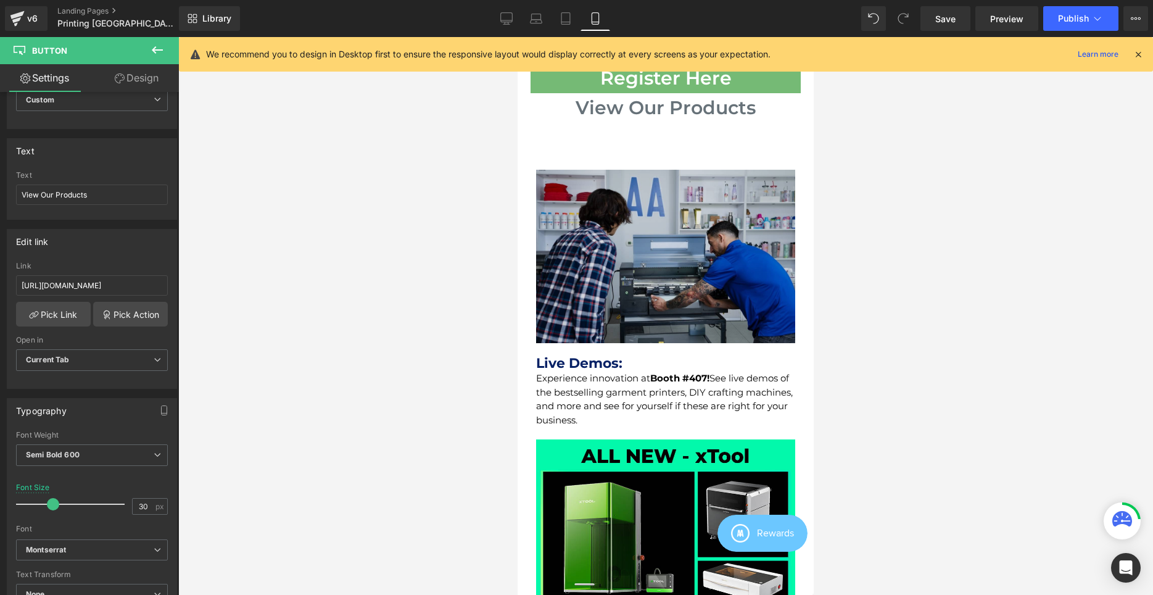
click at [639, 288] on img at bounding box center [665, 256] width 259 height 173
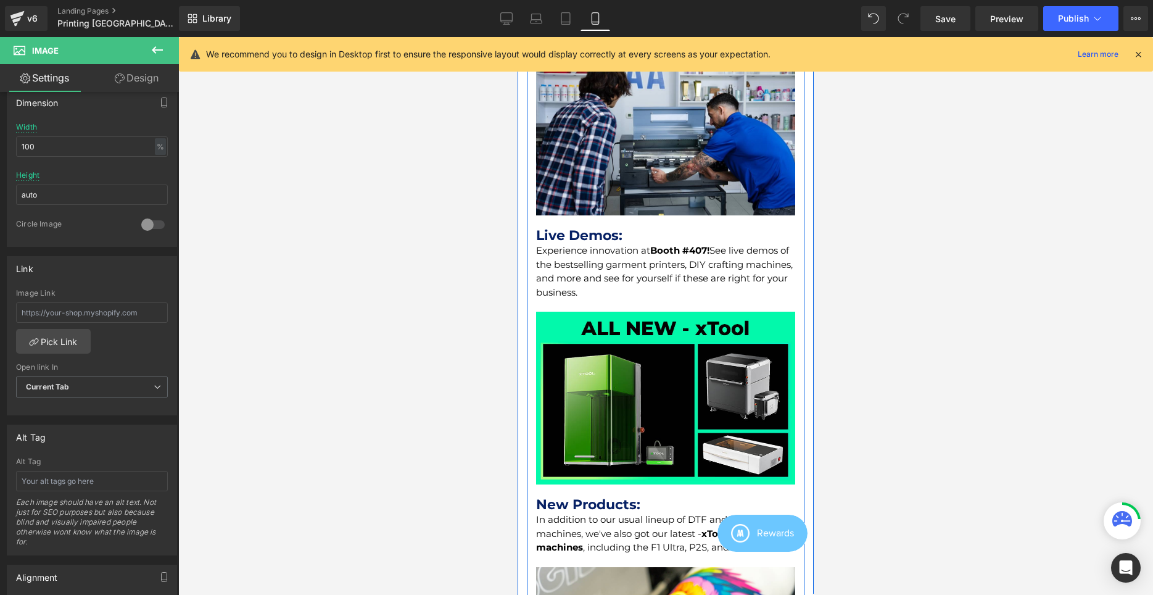
scroll to position [755, 0]
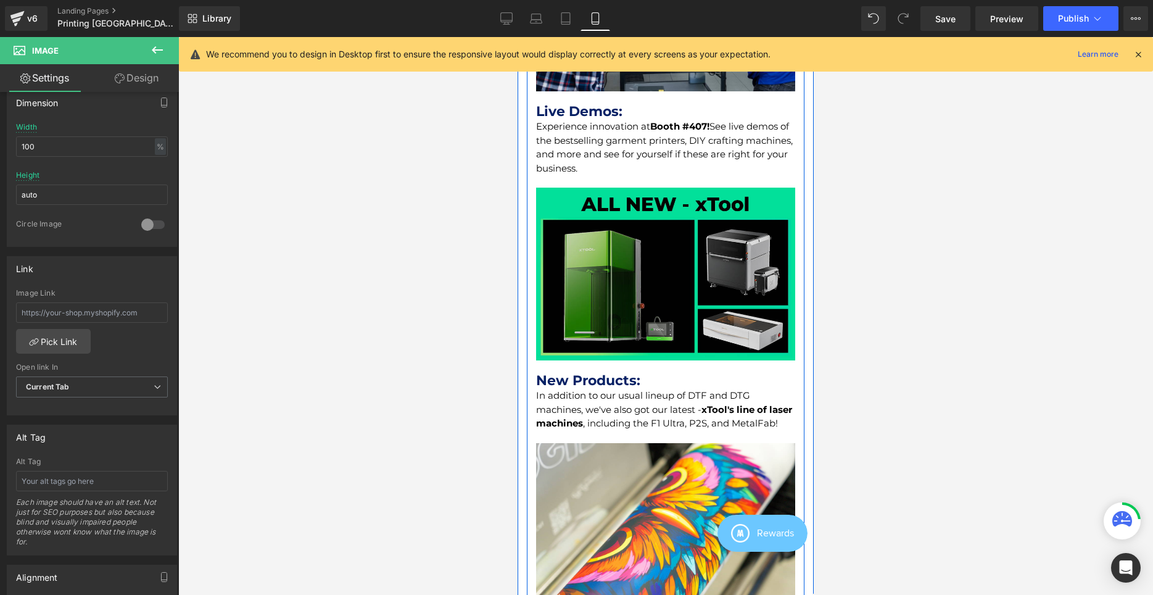
click at [674, 373] on div "New Products: Heading" at bounding box center [665, 381] width 259 height 16
click at [662, 307] on img at bounding box center [665, 274] width 259 height 173
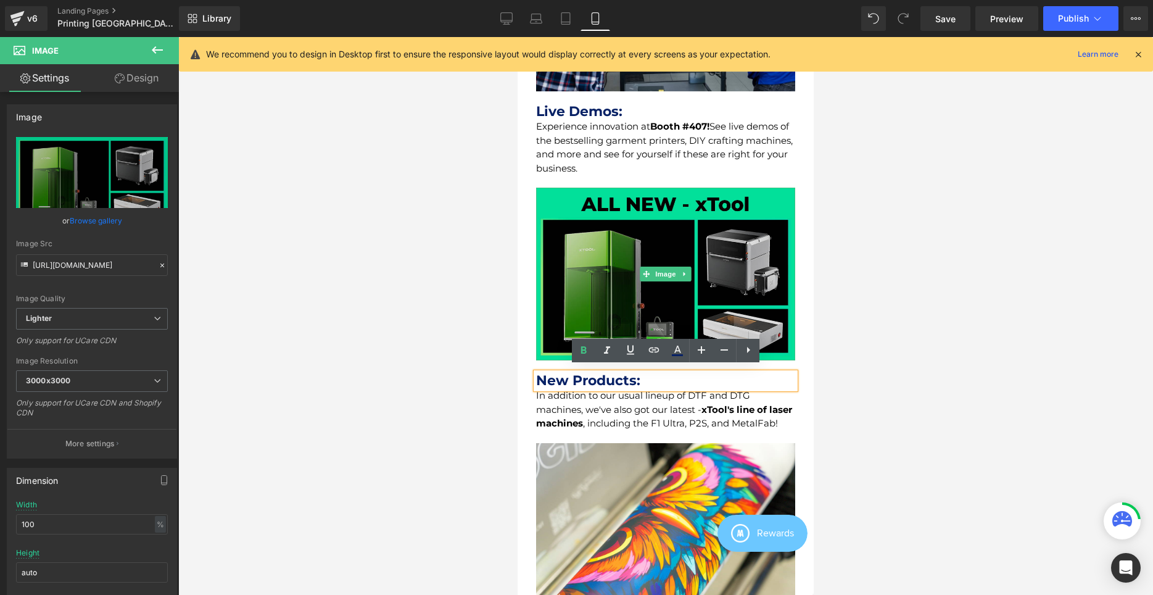
click at [626, 283] on img at bounding box center [665, 274] width 259 height 173
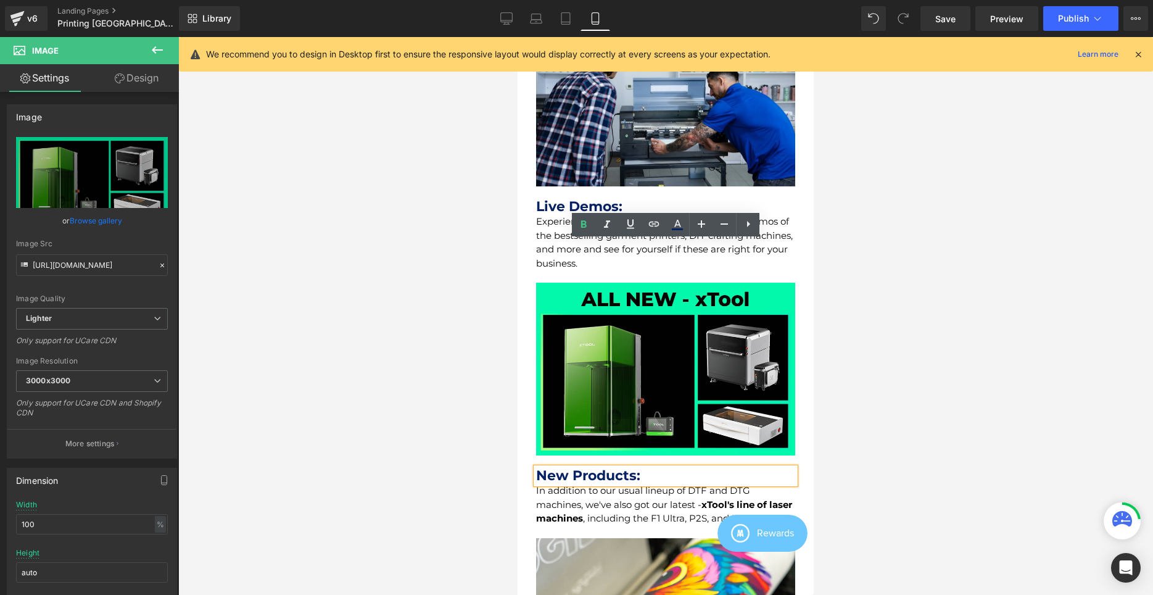
scroll to position [566, 0]
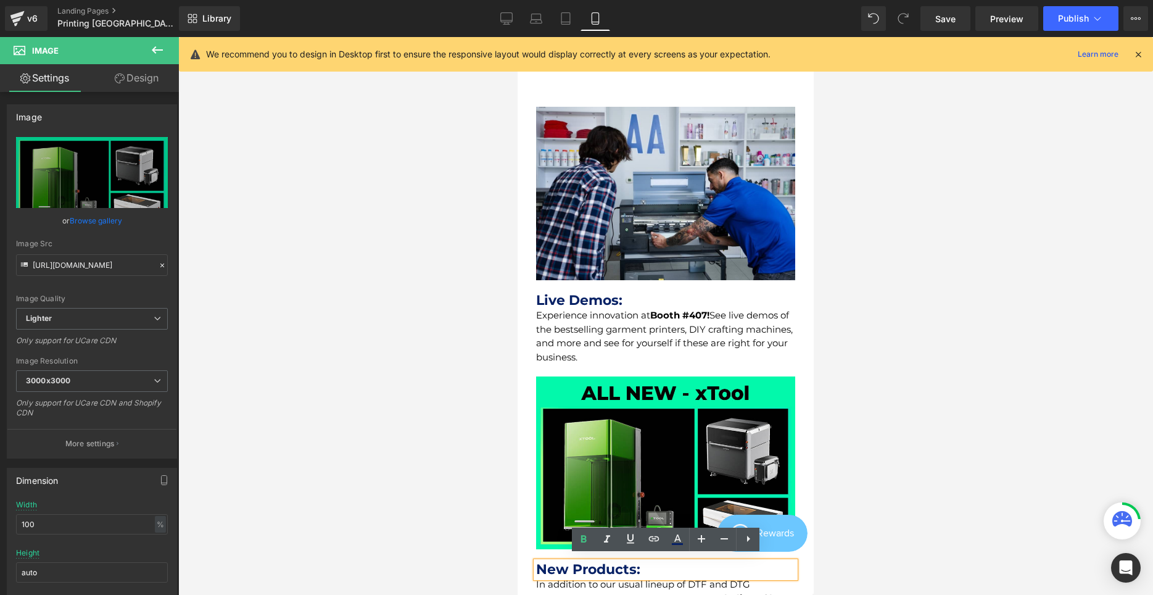
click at [686, 315] on strong "Booth #407!" at bounding box center [679, 315] width 59 height 12
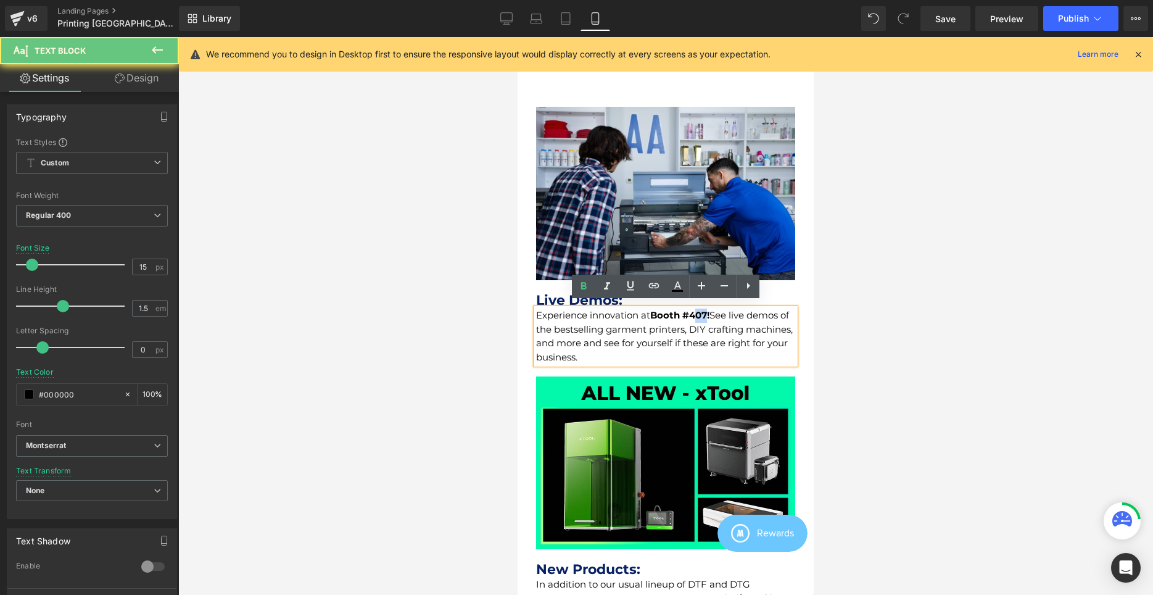
drag, startPoint x: 701, startPoint y: 309, endPoint x: 711, endPoint y: 309, distance: 9.9
click at [710, 309] on strong "Booth #407!" at bounding box center [679, 315] width 59 height 12
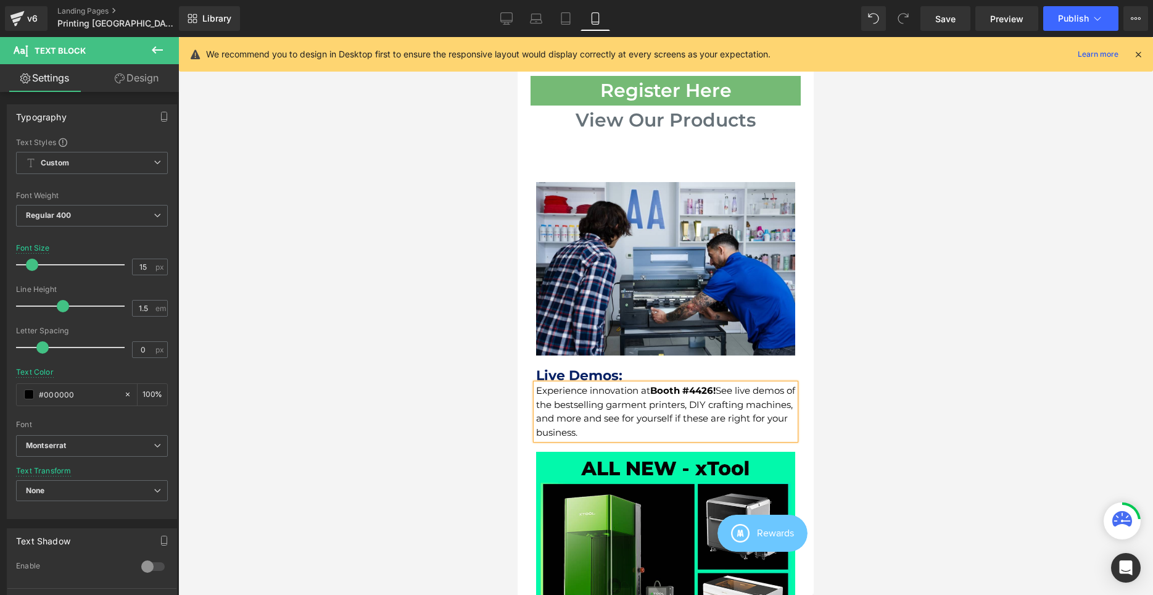
scroll to position [504, 0]
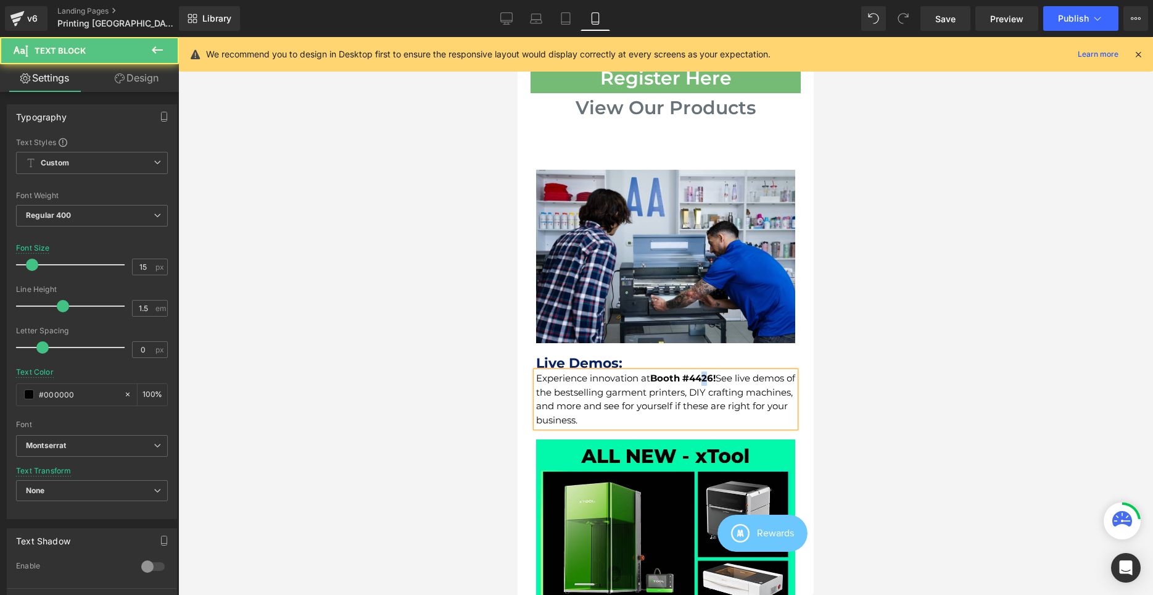
click at [710, 376] on strong "Booth #4426!" at bounding box center [682, 378] width 65 height 12
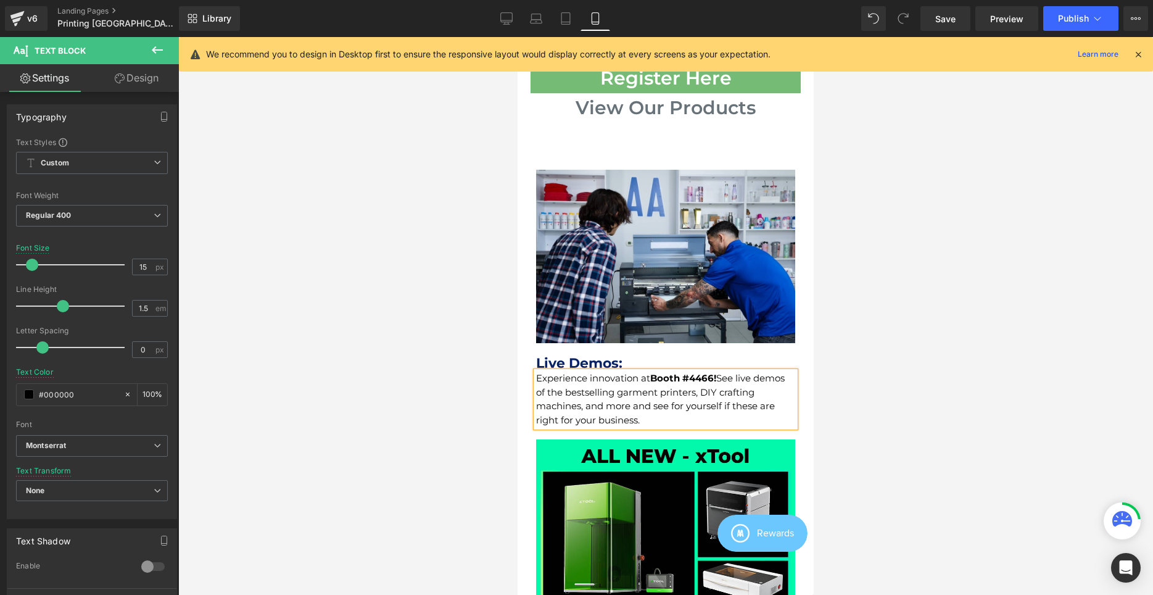
click at [711, 401] on div "Experience innovation at Booth #4466! See live demos of the bestselling garment…" at bounding box center [665, 399] width 259 height 56
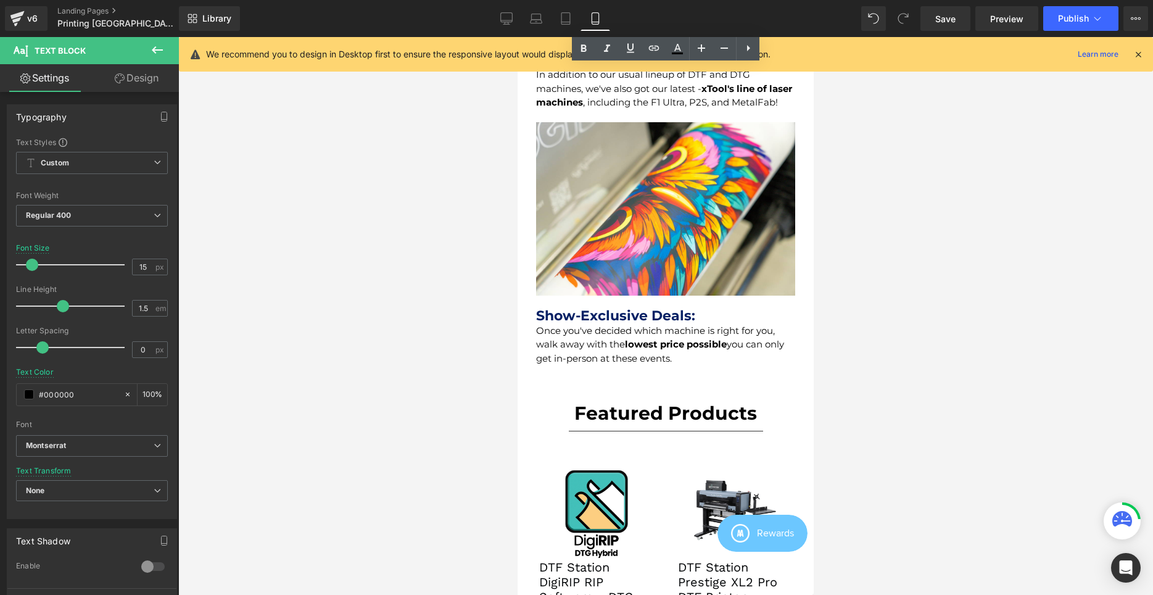
scroll to position [1322, 0]
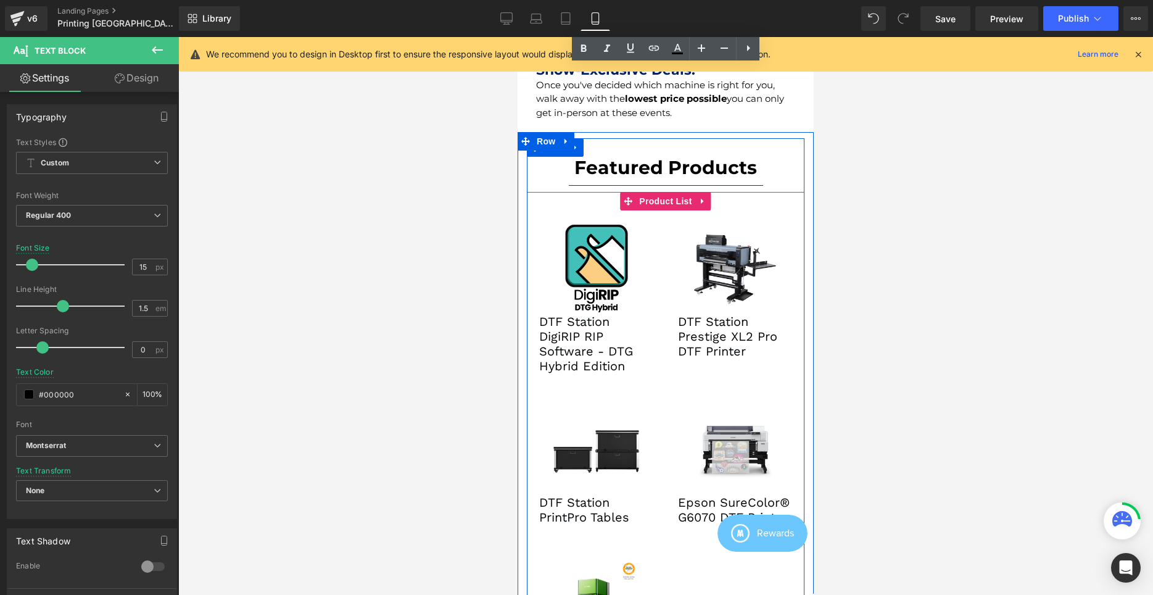
click at [676, 234] on div "Sale Off (P) Image DTF Station Prestige XL2 Pro DTF Printer (P) Title" at bounding box center [735, 293] width 139 height 166
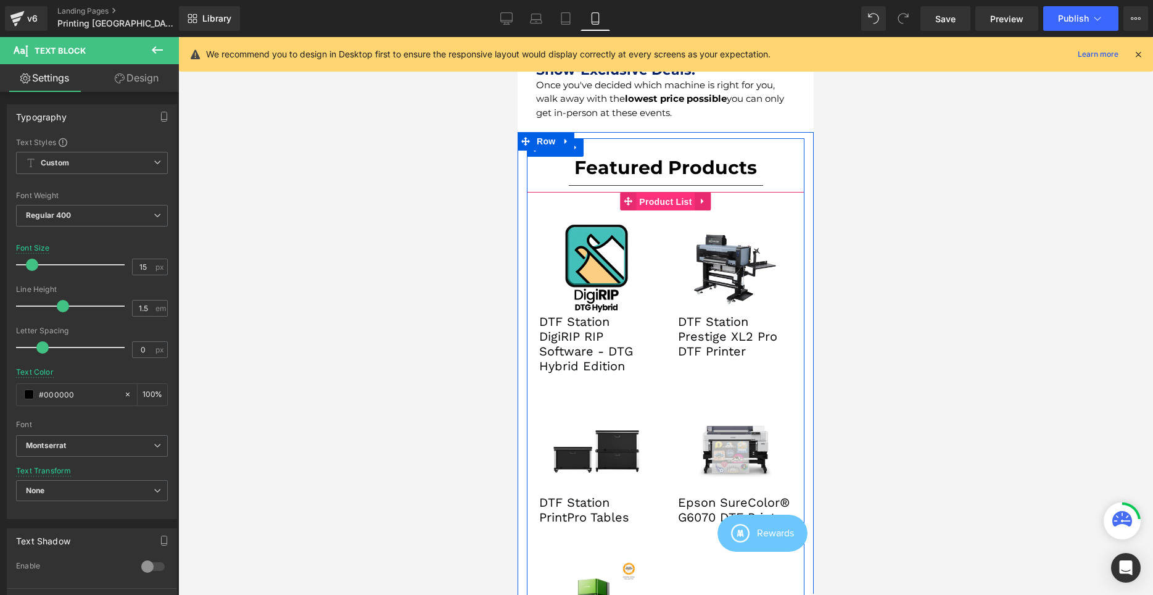
click at [664, 203] on span "Product List" at bounding box center [665, 202] width 59 height 19
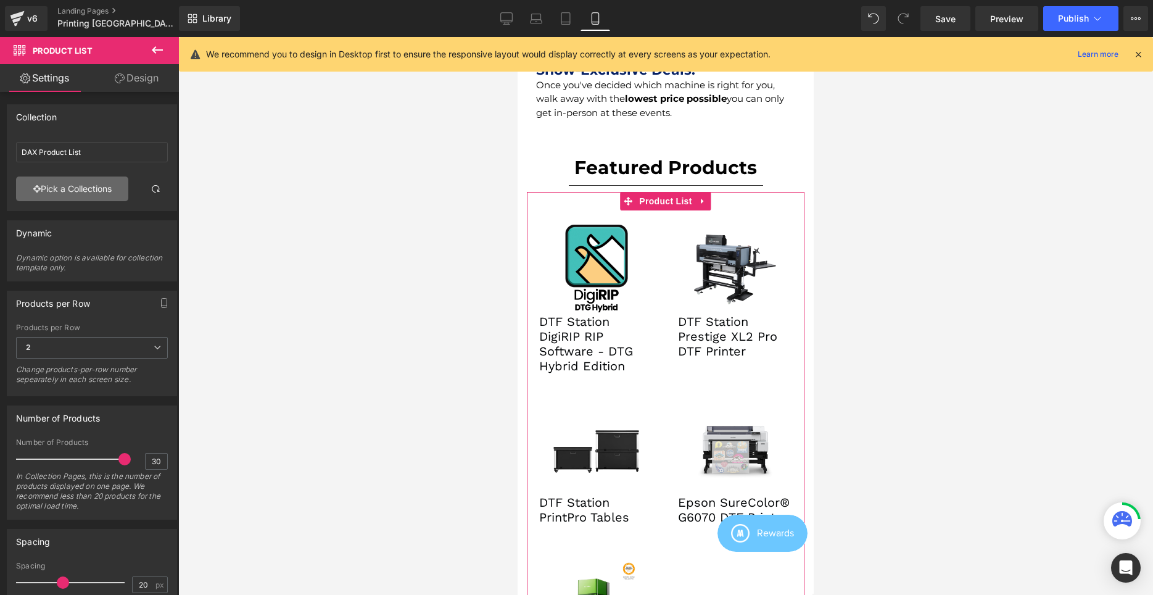
click at [65, 181] on link "Pick a Collections" at bounding box center [72, 188] width 112 height 25
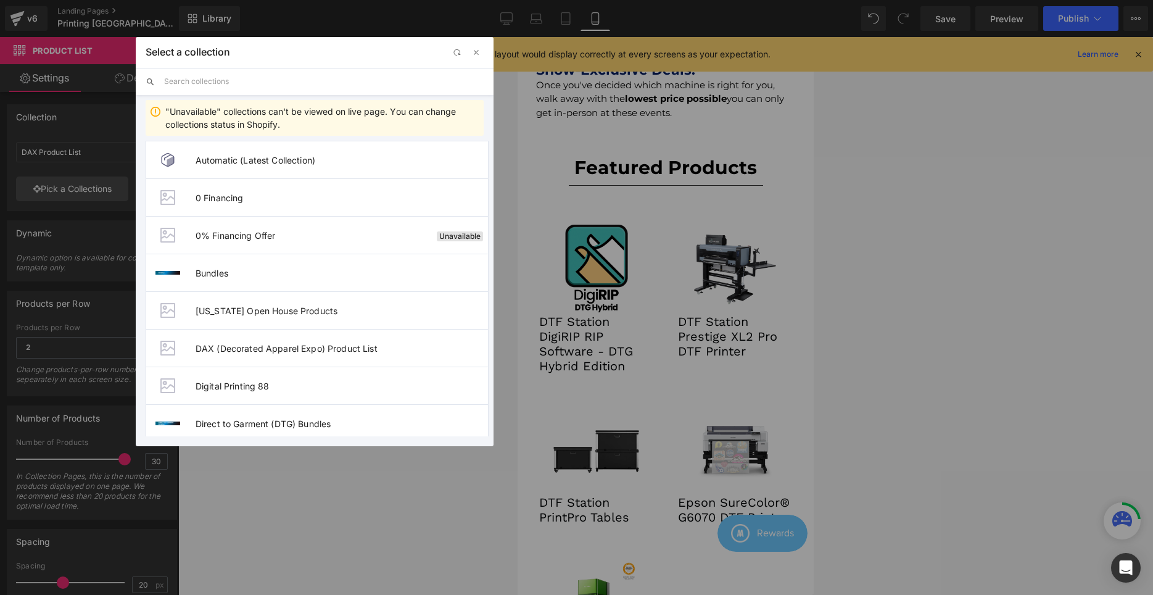
click at [299, 86] on input "text" at bounding box center [324, 81] width 320 height 27
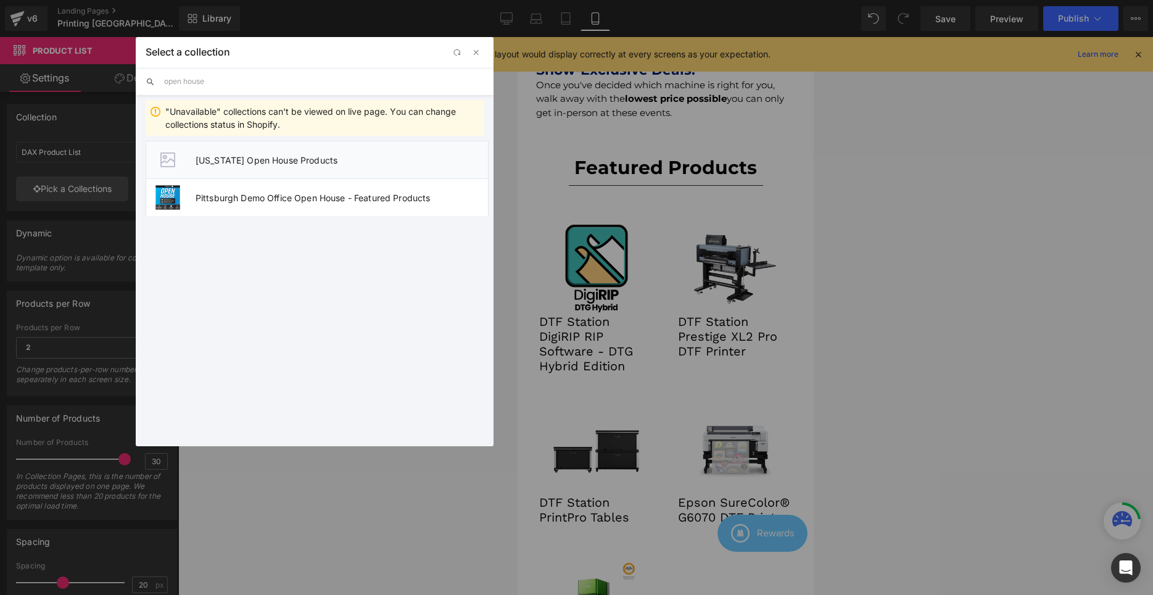
type input "open house"
click at [315, 152] on li "[US_STATE] Open House Products" at bounding box center [317, 160] width 343 height 38
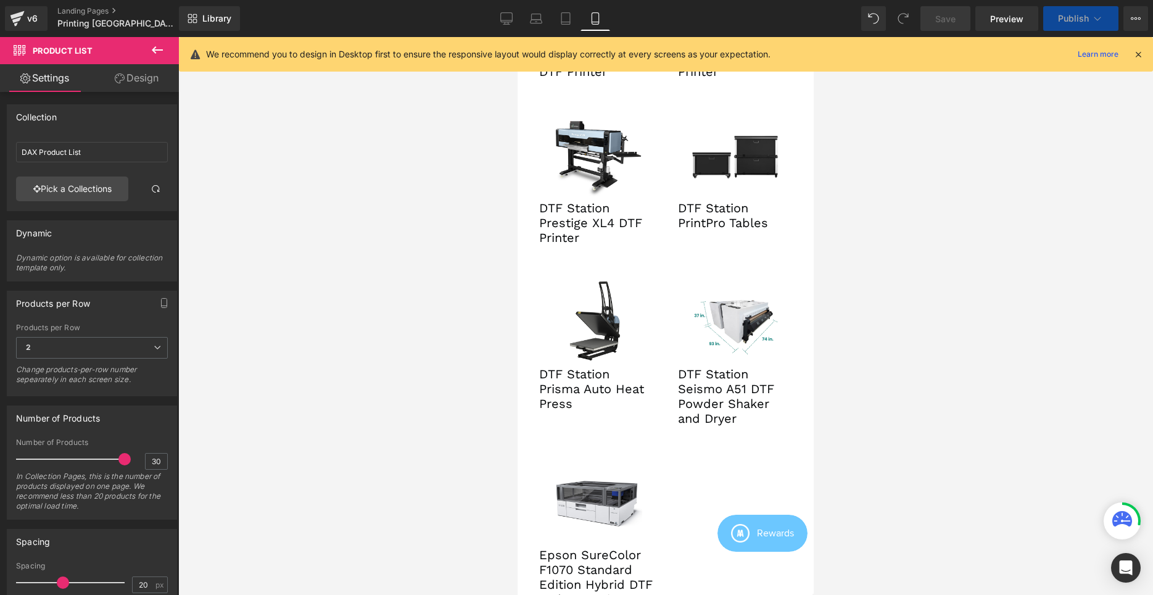
scroll to position [2580, 0]
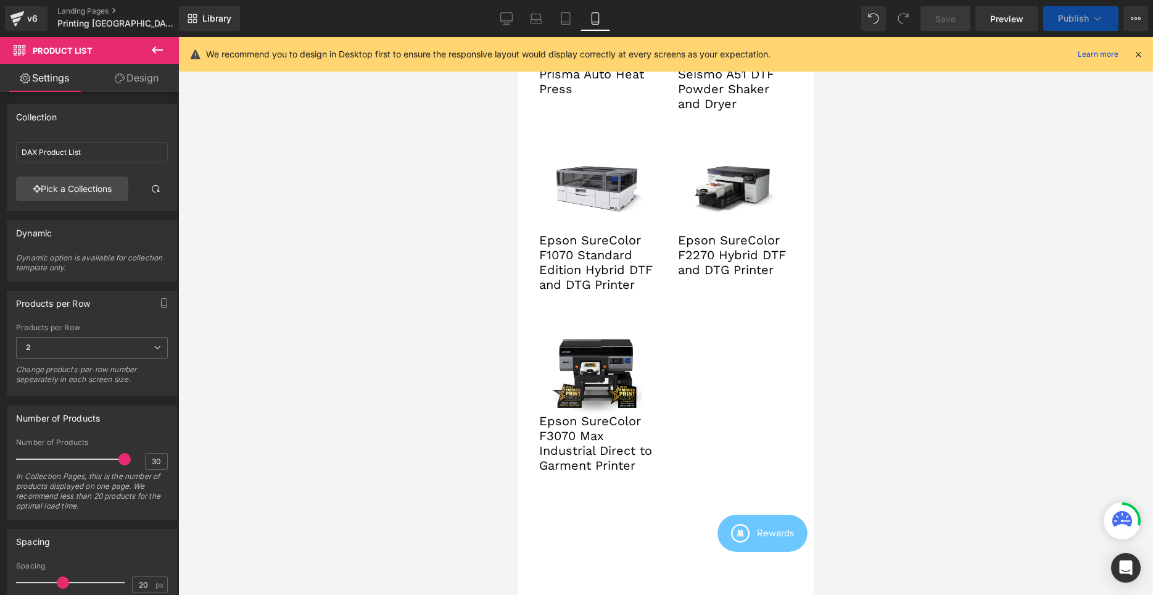
click at [556, 413] on link "Epson SureColor F3070 Max Industrial Direct to Garment Printer" at bounding box center [596, 442] width 114 height 59
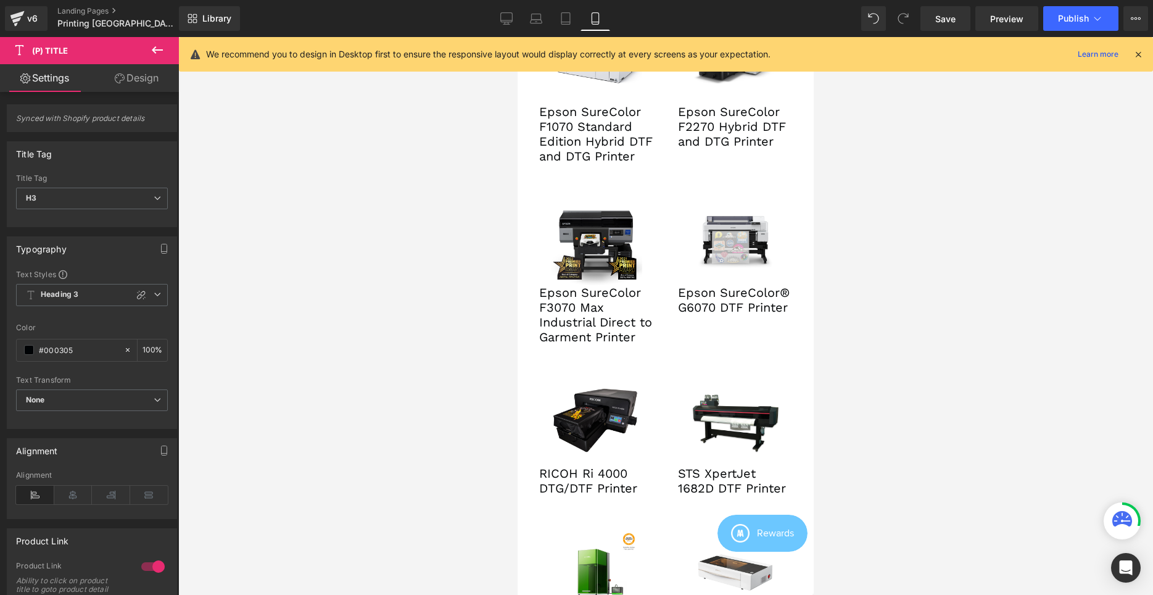
scroll to position [3084, 0]
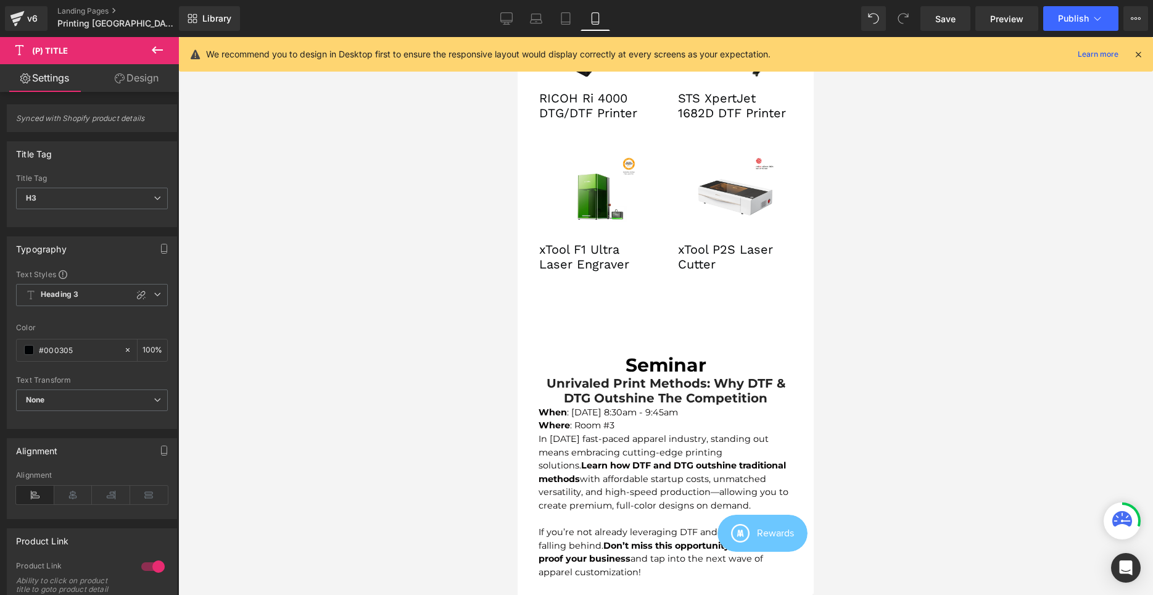
click at [602, 433] on div "In [DATE] fast-paced apparel industry, standing out means embracing cutting-edg…" at bounding box center [666, 473] width 254 height 80
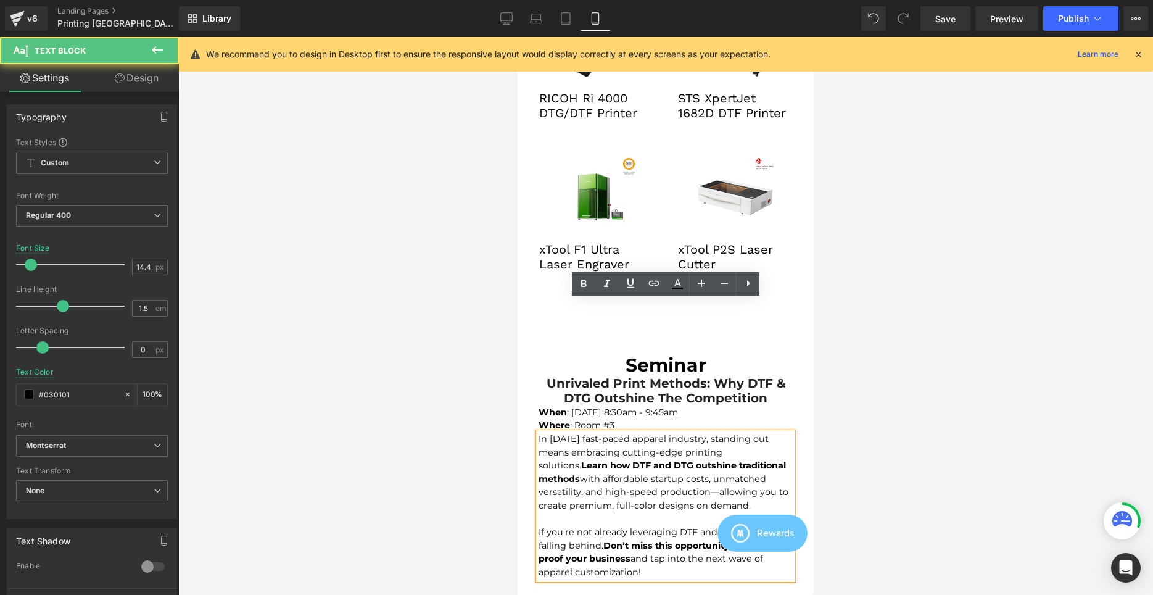
click at [543, 320] on div "Seminar Heading Unrivaled Print Methods: Why DTF & DTG Outshine the Competition…" at bounding box center [666, 460] width 296 height 281
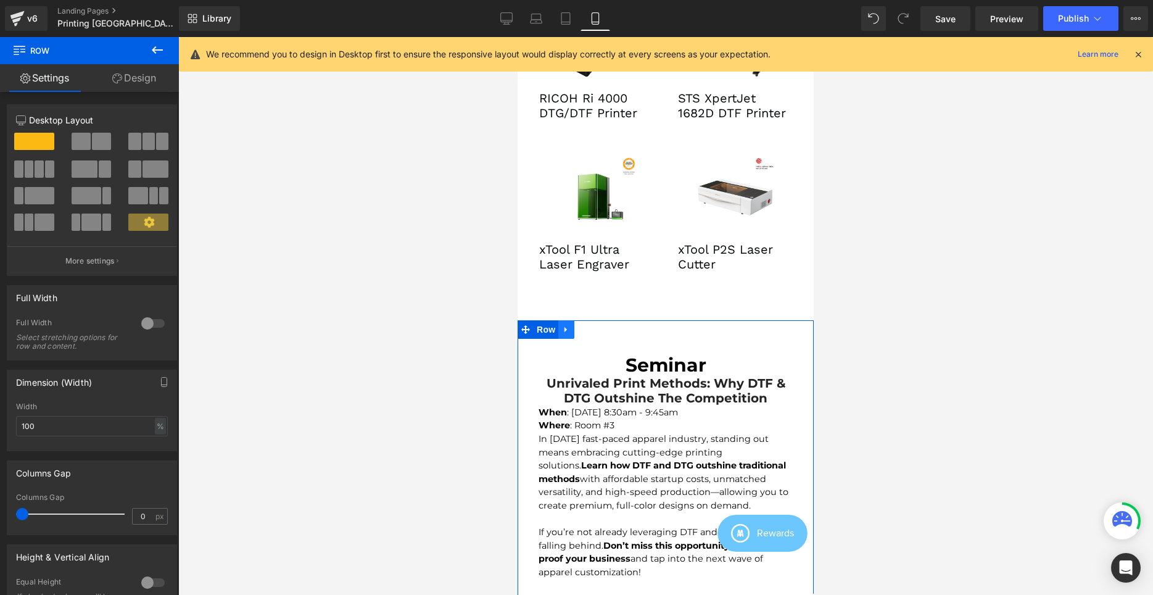
click at [562, 320] on link at bounding box center [566, 329] width 16 height 19
click at [593, 320] on link at bounding box center [599, 329] width 16 height 19
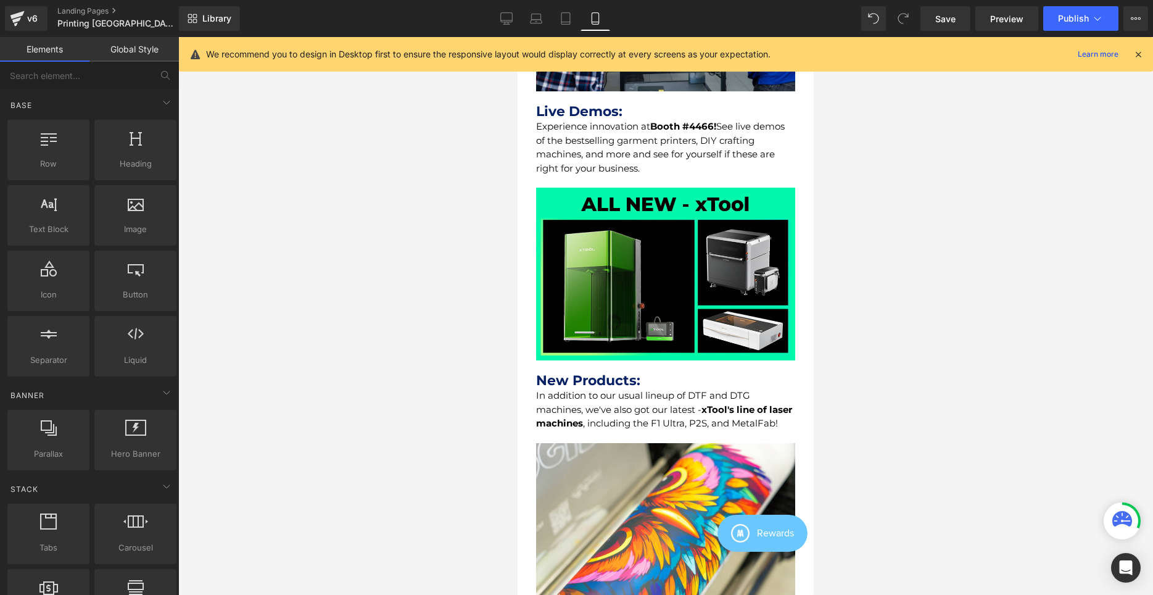
click at [669, 318] on img at bounding box center [665, 274] width 259 height 173
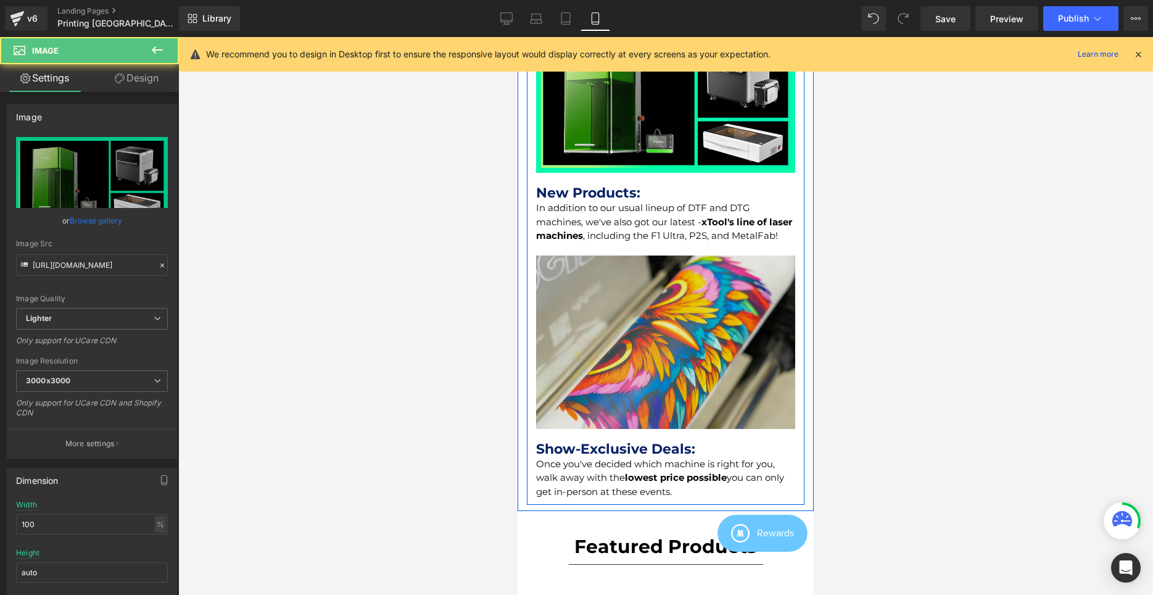
scroll to position [944, 0]
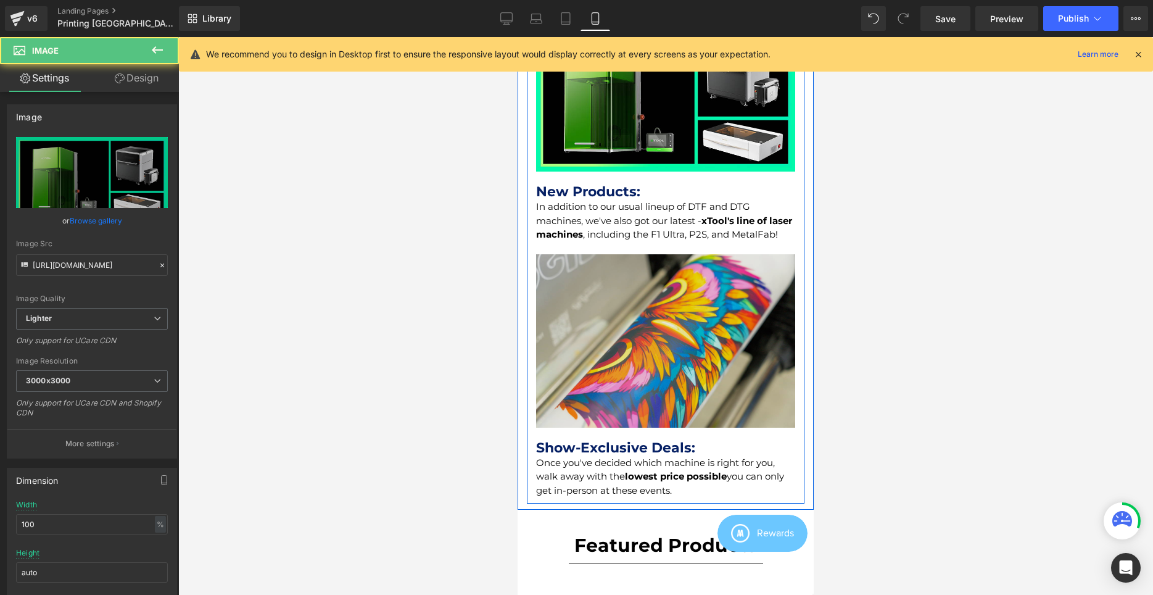
click at [679, 370] on img at bounding box center [665, 340] width 259 height 173
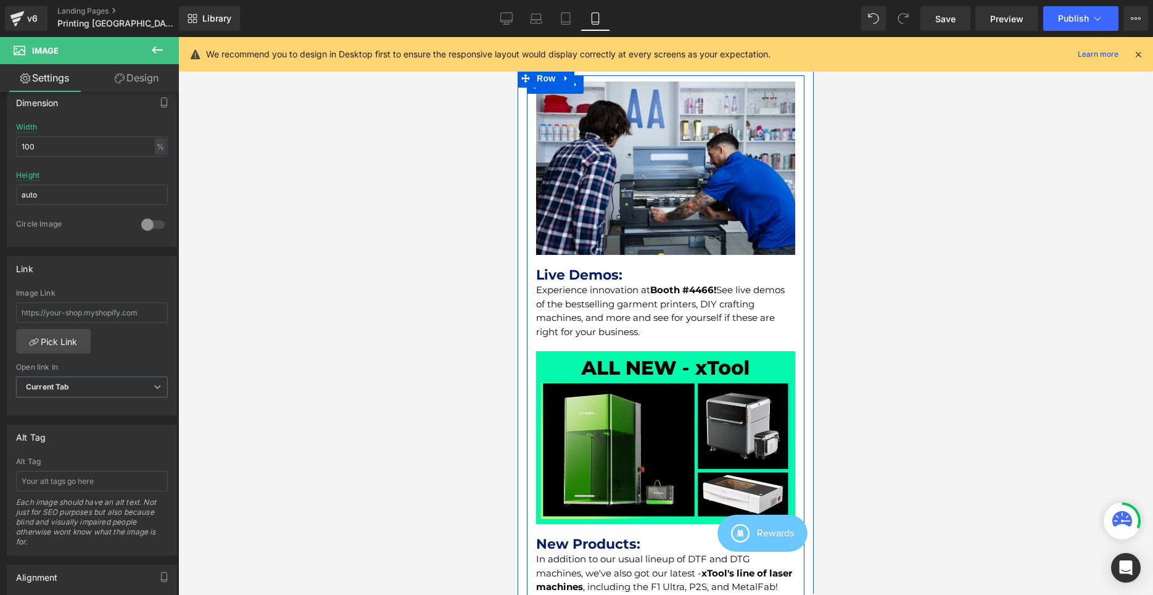
scroll to position [566, 0]
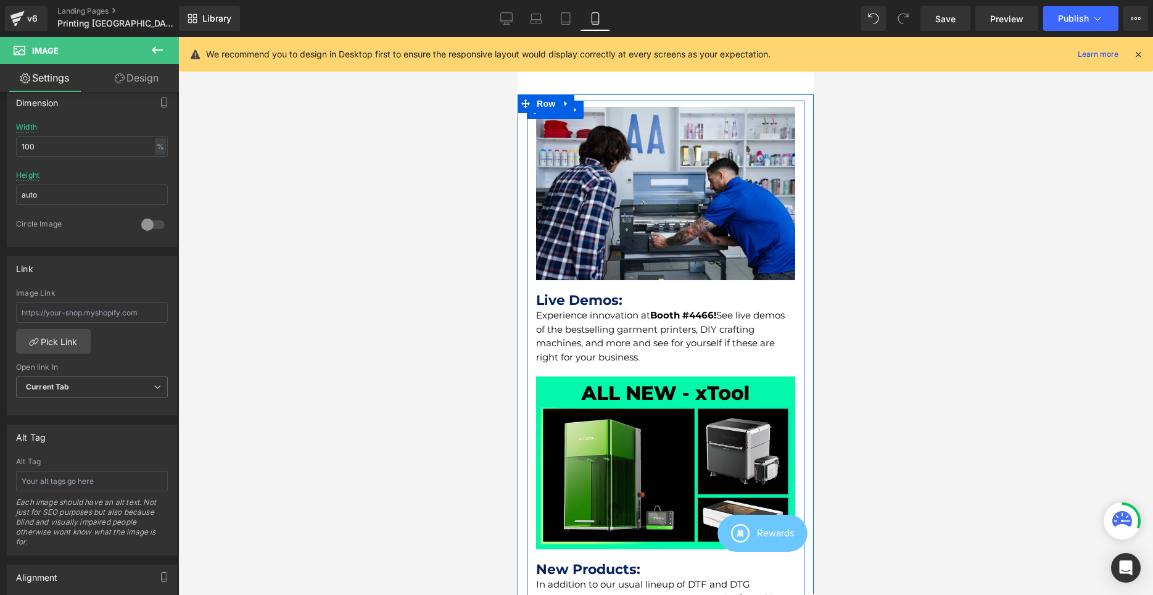
click at [675, 280] on div "Separator" at bounding box center [665, 286] width 259 height 12
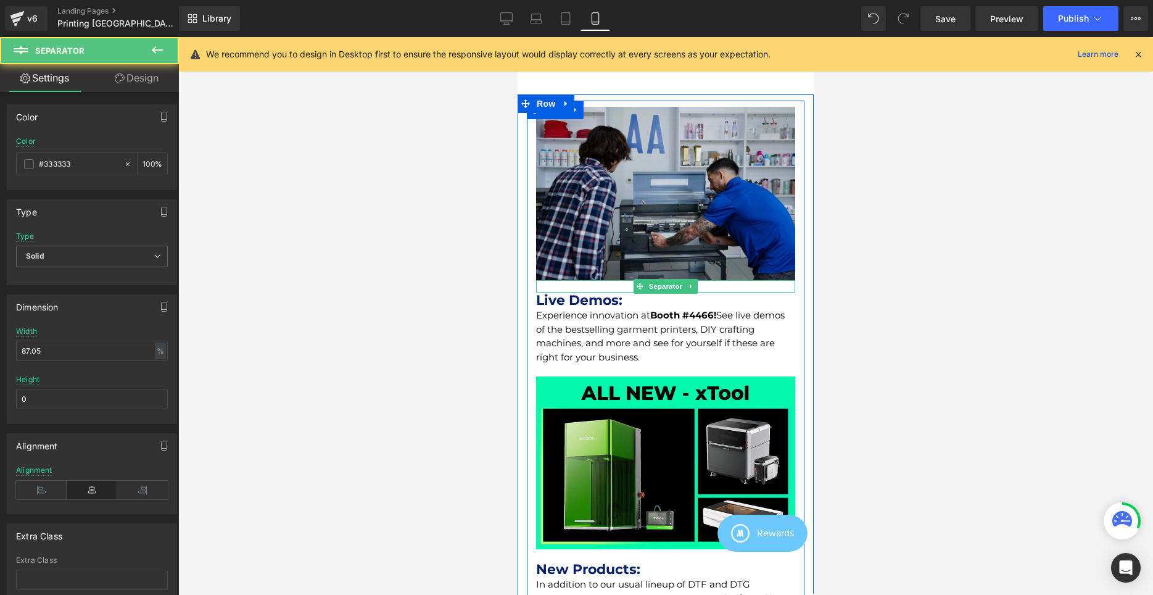
click at [661, 222] on img at bounding box center [665, 193] width 259 height 173
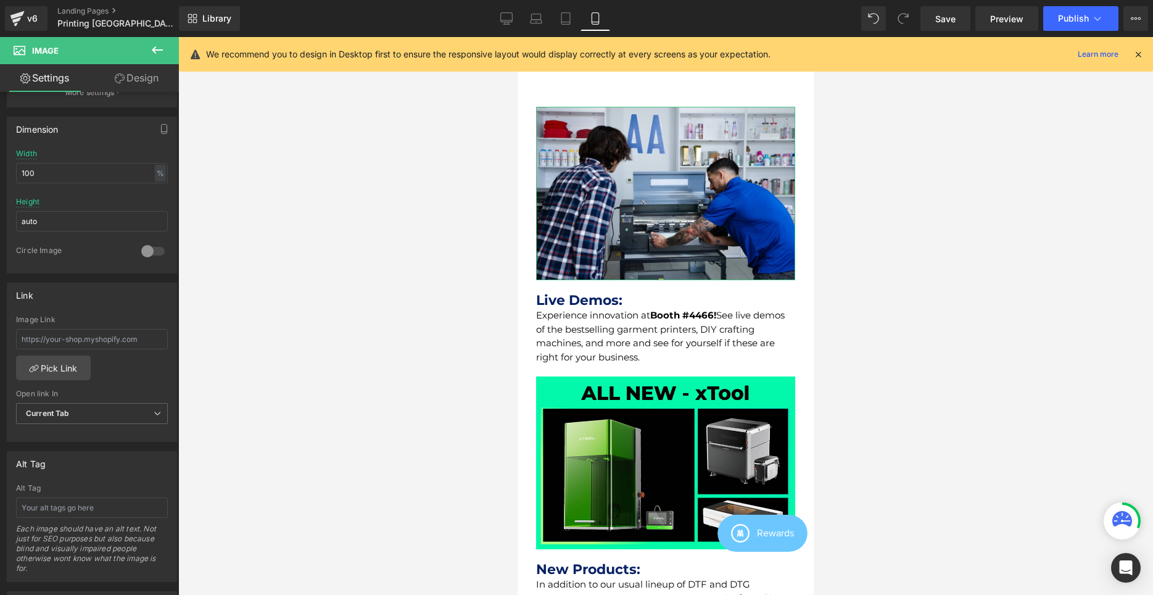
scroll to position [378, 0]
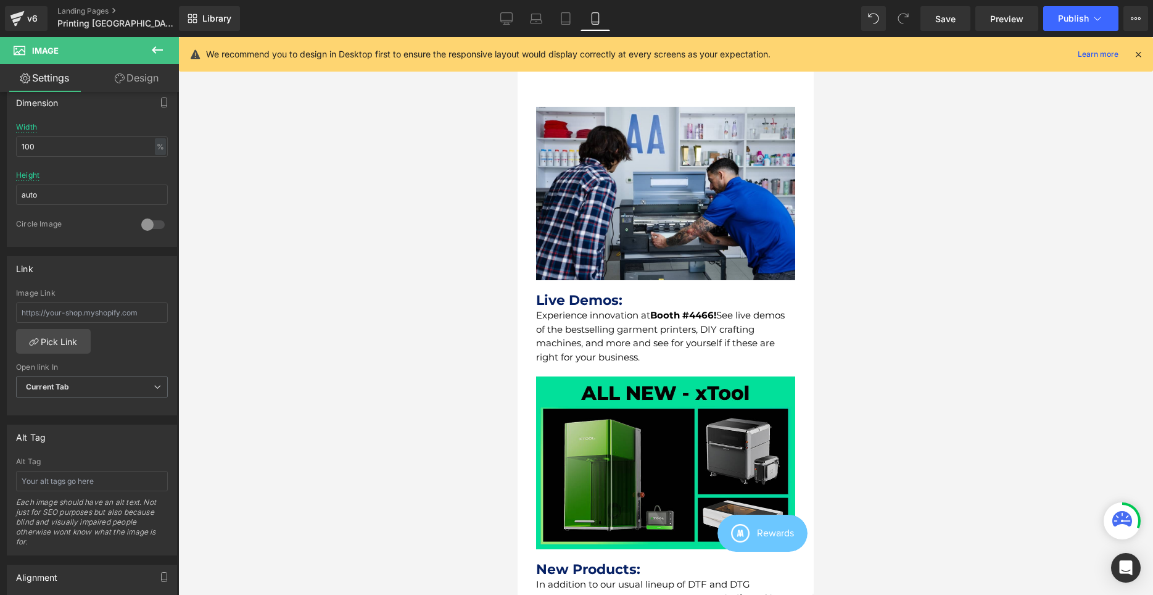
click at [718, 425] on img at bounding box center [665, 462] width 259 height 173
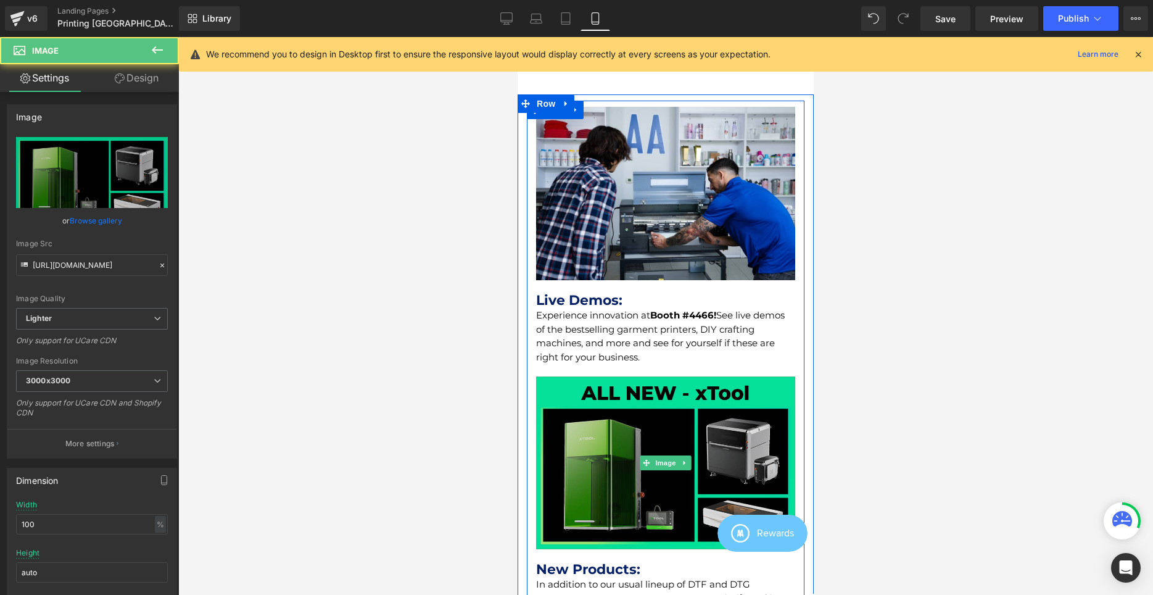
click at [705, 447] on img at bounding box center [665, 462] width 259 height 173
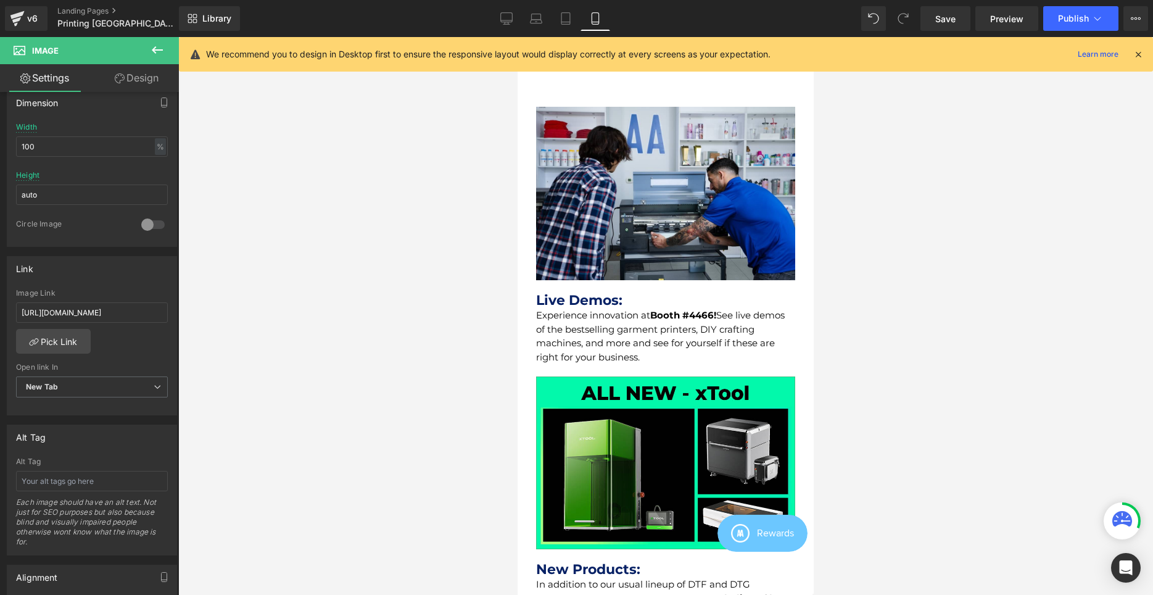
scroll to position [0, 0]
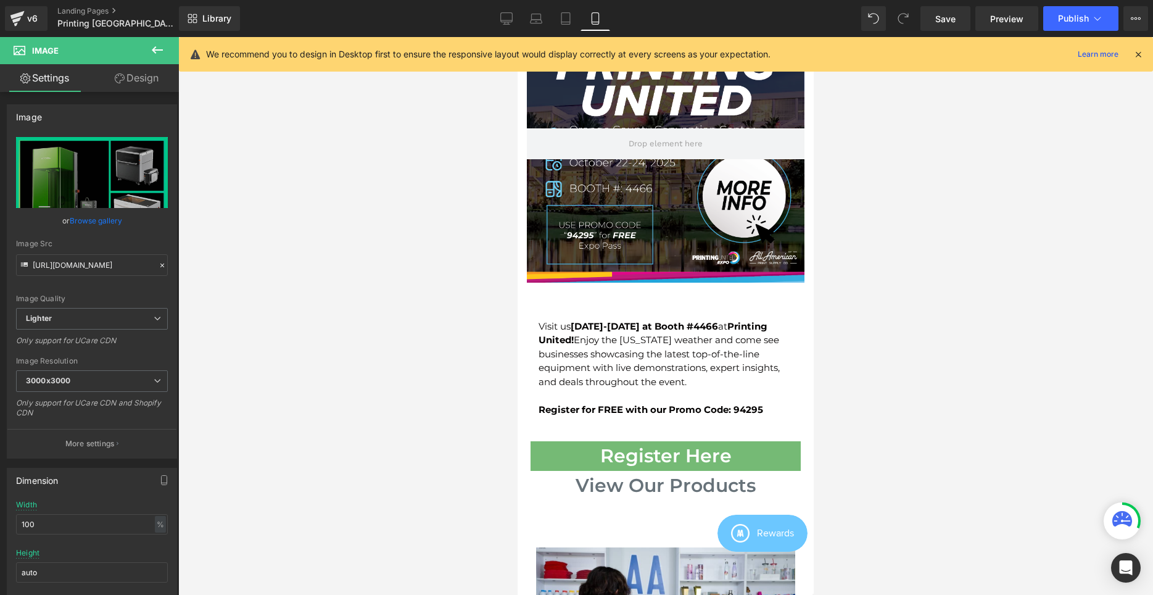
click at [679, 194] on div at bounding box center [666, 144] width 278 height 278
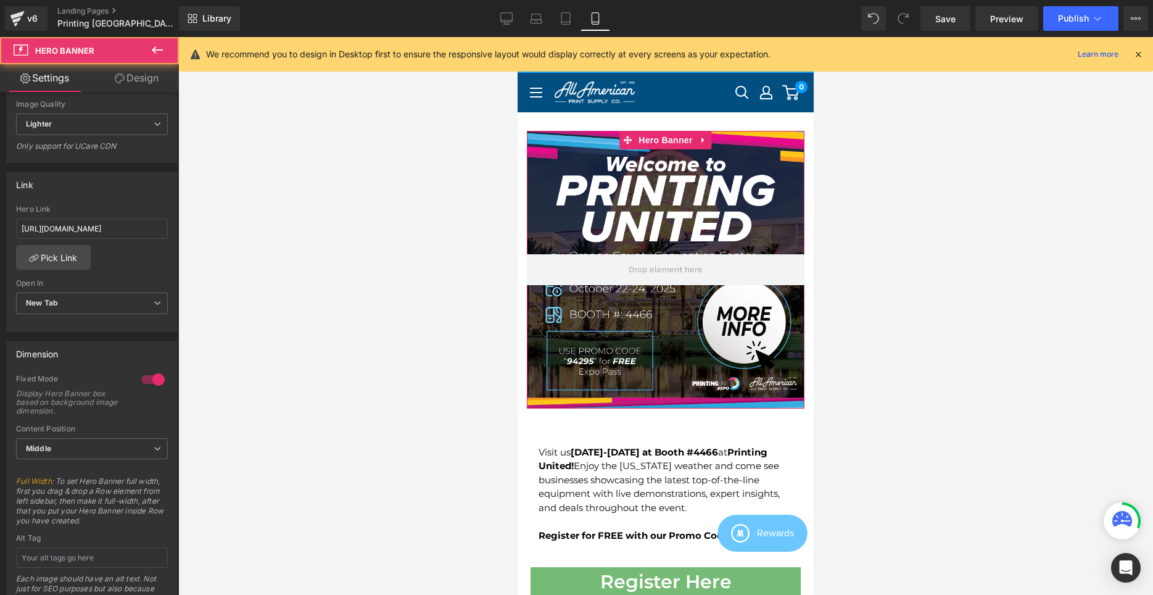
scroll to position [315, 0]
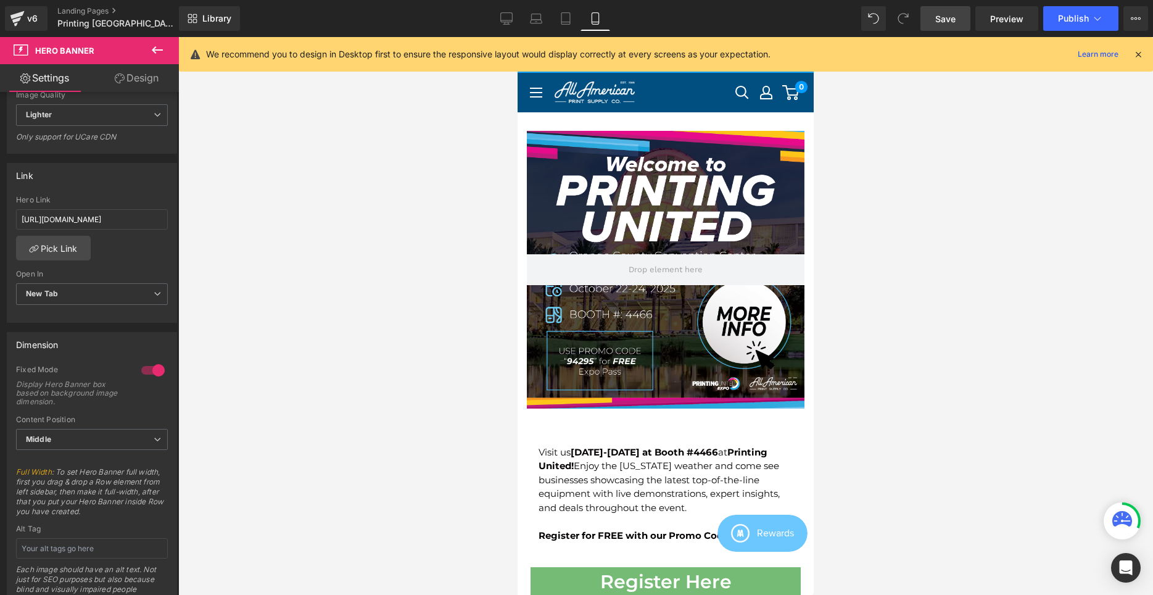
drag, startPoint x: 952, startPoint y: 15, endPoint x: 814, endPoint y: 172, distance: 209.0
click at [955, 14] on span "Save" at bounding box center [945, 18] width 20 height 13
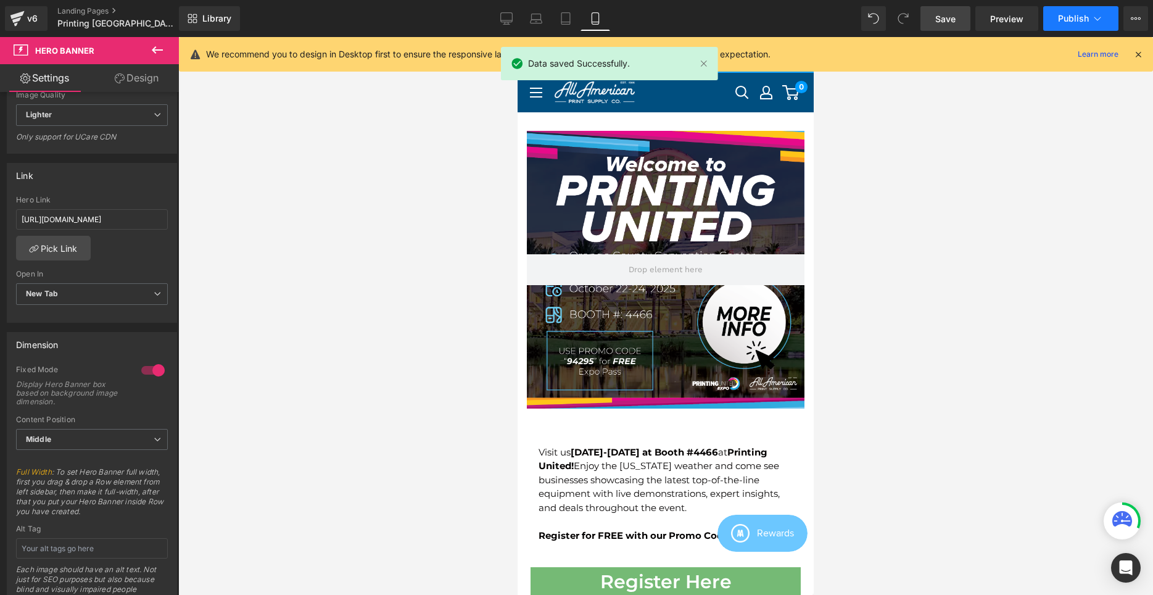
click at [1077, 17] on span "Publish" at bounding box center [1073, 19] width 31 height 10
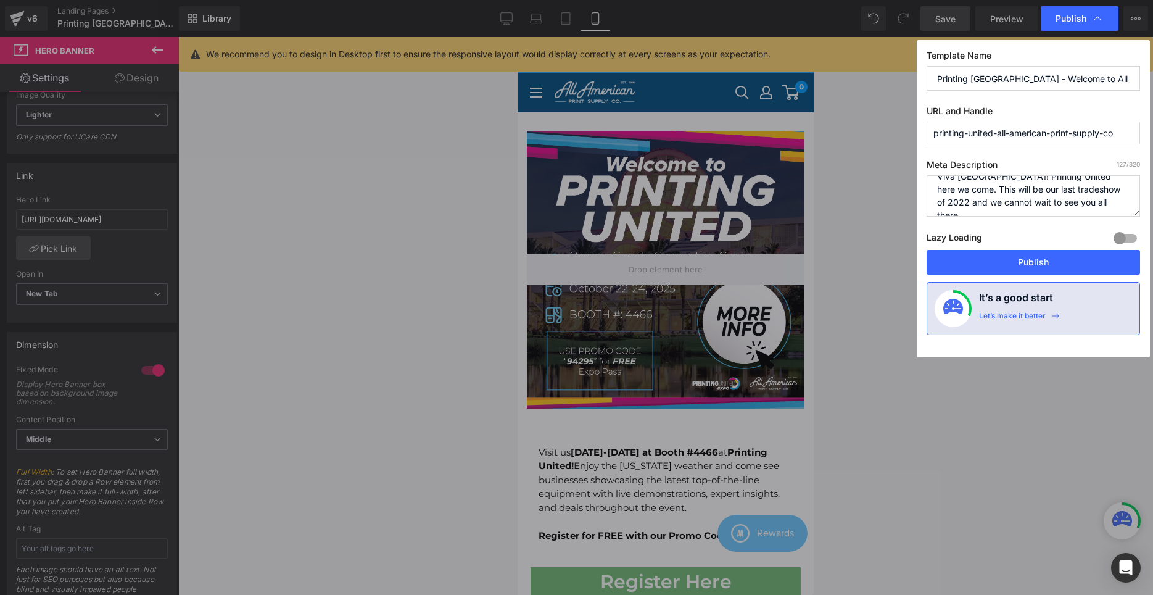
scroll to position [0, 0]
drag, startPoint x: 1090, startPoint y: 200, endPoint x: 882, endPoint y: 162, distance: 211.3
click at [927, 175] on textarea "Viva [GEOGRAPHIC_DATA]! Printing United here we come. This will be our last tra…" at bounding box center [1033, 195] width 213 height 41
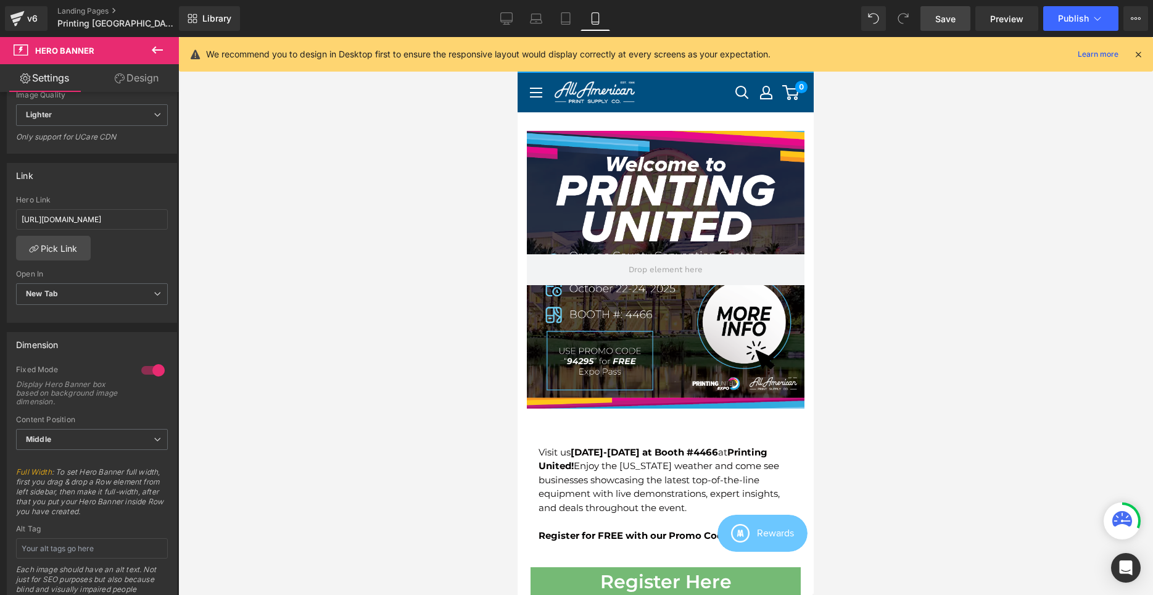
click at [696, 492] on icon at bounding box center [698, 495] width 7 height 7
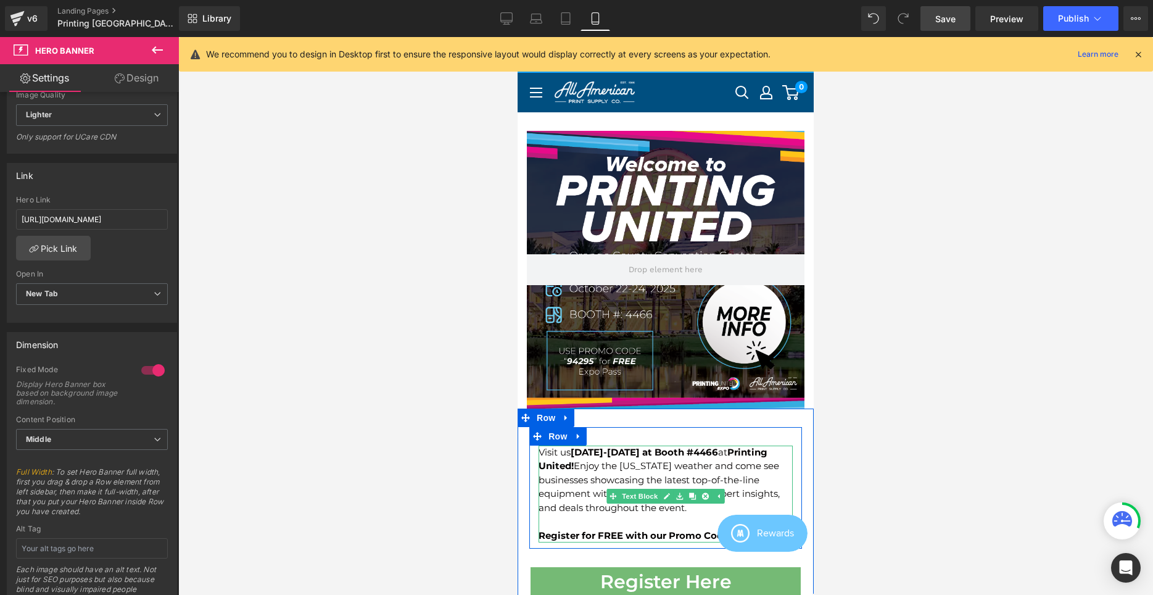
click at [719, 454] on div "Visit us [DATE]-[DATE] at Booth #4466 at Printing United ! Enjoy the [US_STATE]…" at bounding box center [666, 494] width 254 height 97
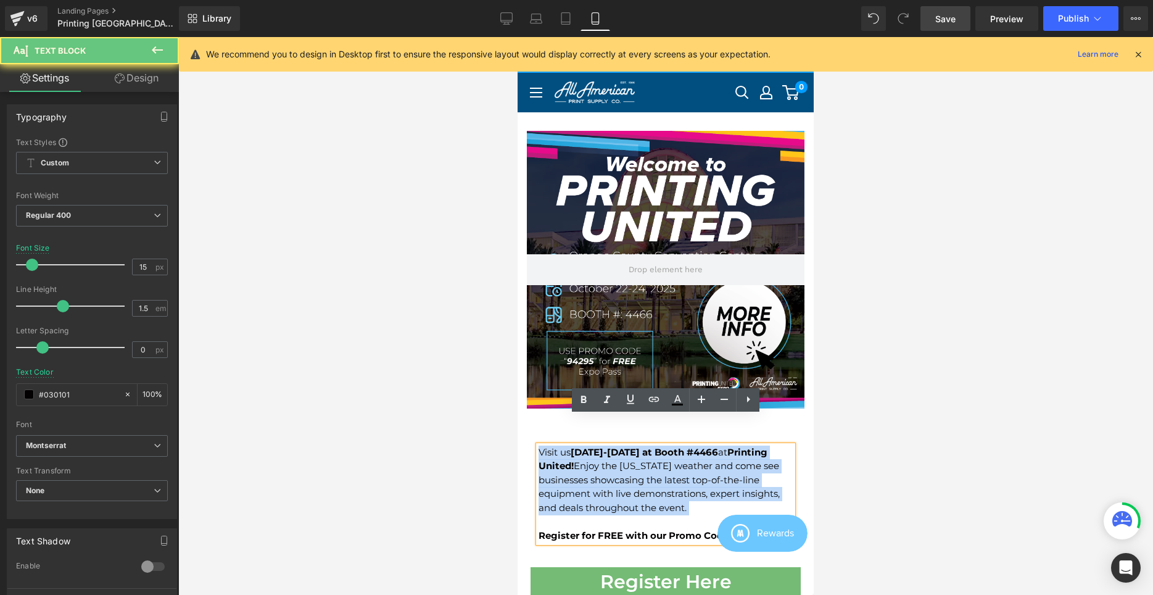
drag, startPoint x: 702, startPoint y: 491, endPoint x: 494, endPoint y: 427, distance: 217.4
copy div "Visit us [DATE]-[DATE] at Booth #4466 at Printing United ! Enjoy the [US_STATE]…"
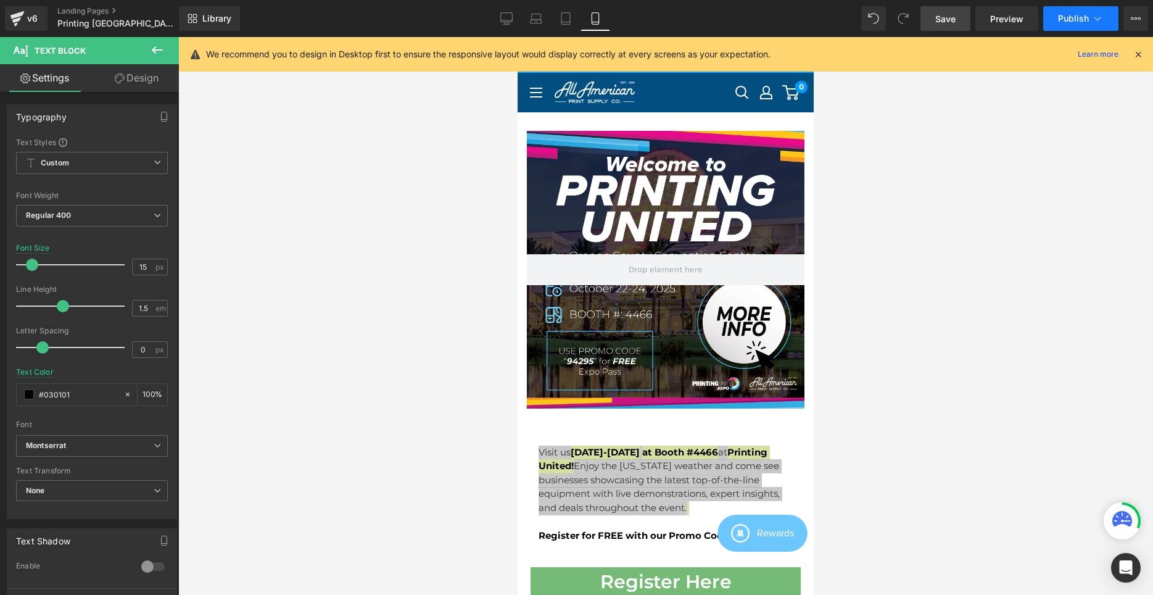
click at [1105, 17] on button "Publish" at bounding box center [1080, 18] width 75 height 25
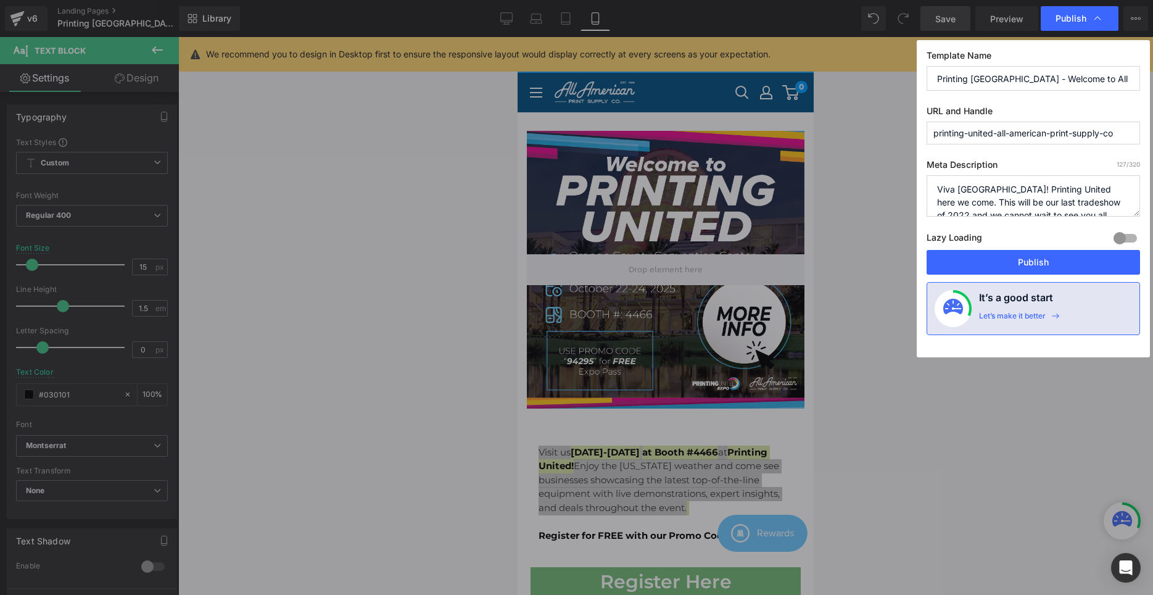
click at [1037, 200] on textarea "Viva [GEOGRAPHIC_DATA]! Printing United here we come. This will be our last tra…" at bounding box center [1033, 195] width 213 height 41
paste textarea "sit us [DATE]-[DATE] at Booth #4466 at Printing United! Enjoy the [US_STATE] we…"
drag, startPoint x: 1111, startPoint y: 222, endPoint x: 1119, endPoint y: 231, distance: 11.9
click at [1113, 226] on div "Meta Description 237 /320 Viva [GEOGRAPHIC_DATA]! Printing United here we come.…" at bounding box center [1033, 204] width 213 height 91
click at [1119, 231] on div at bounding box center [1126, 238] width 30 height 20
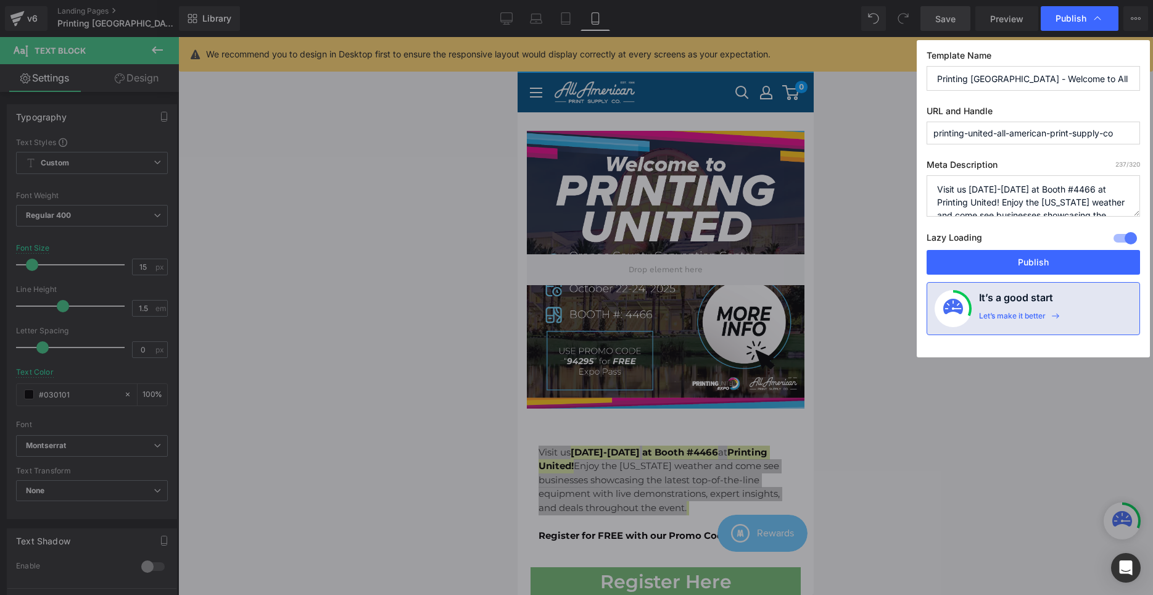
click at [959, 187] on textarea "Viva [GEOGRAPHIC_DATA]! Printing United here we come. This will be our last tra…" at bounding box center [1033, 195] width 213 height 41
drag, startPoint x: 997, startPoint y: 212, endPoint x: 1121, endPoint y: 198, distance: 124.8
click at [1121, 198] on textarea "Viva [GEOGRAPHIC_DATA]! Printing United here we come. This will be our last tra…" at bounding box center [1033, 195] width 213 height 41
click at [1088, 200] on textarea "Viva [GEOGRAPHIC_DATA]! Printing United here we come. This will be our last tra…" at bounding box center [1033, 195] width 213 height 41
type textarea "Visit All American Print Supply Co. at Printing United [DATE]-[DATE] at Booth #…"
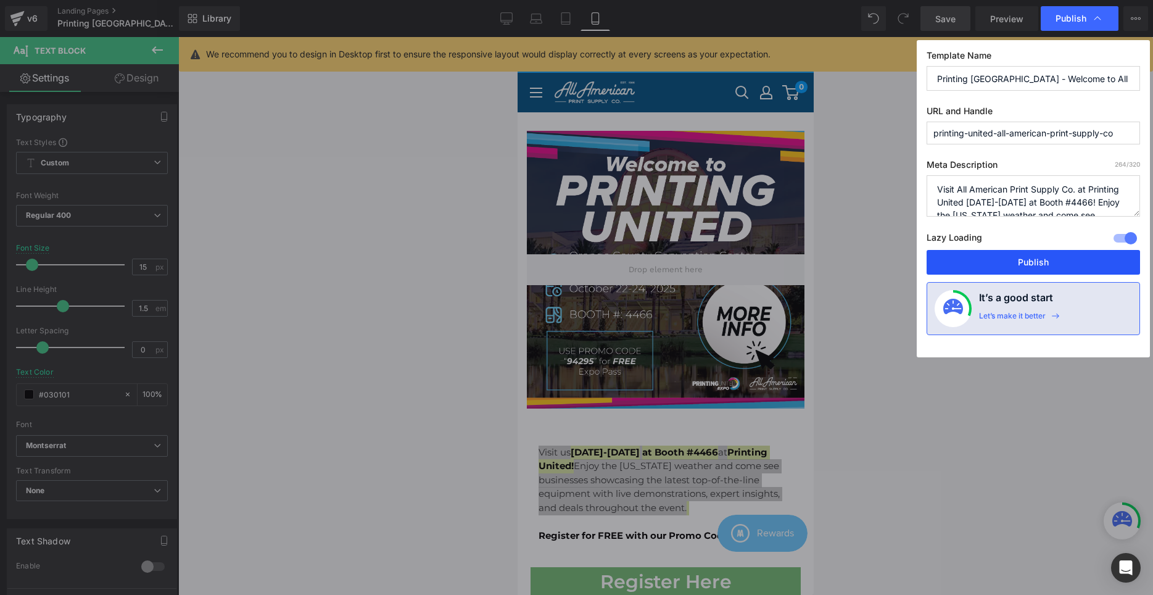
click at [1063, 264] on button "Publish" at bounding box center [1033, 262] width 213 height 25
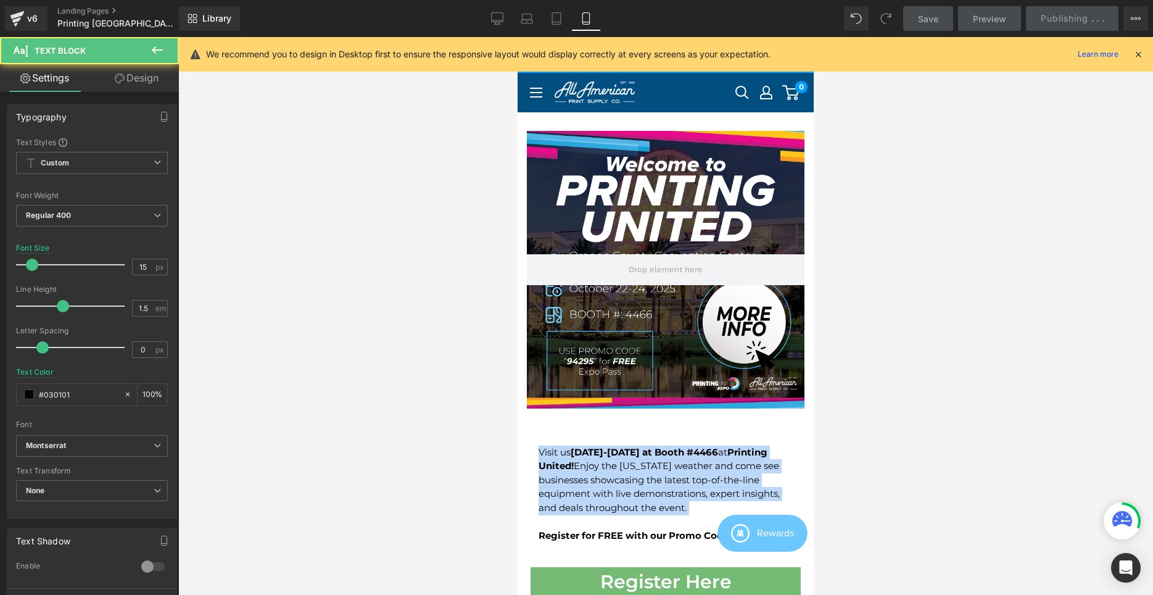
click at [645, 453] on div "Visit us [DATE]-[DATE] at Booth #4466 at Printing United ! Enjoy the [US_STATE]…" at bounding box center [666, 494] width 254 height 97
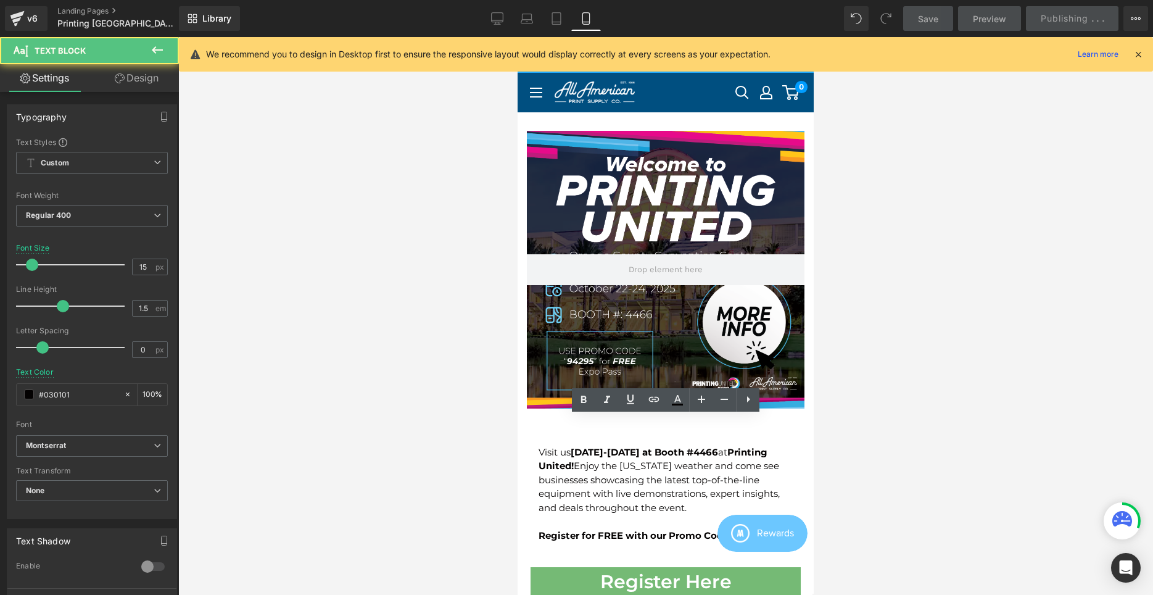
click at [1128, 330] on div at bounding box center [665, 316] width 975 height 558
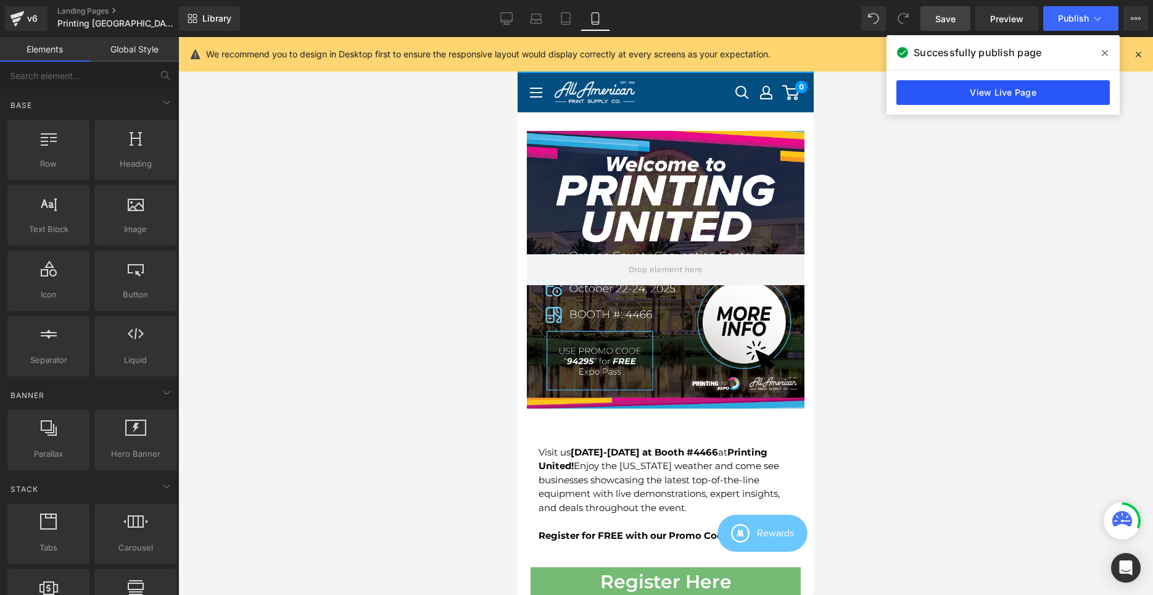
click at [1022, 95] on link "View Live Page" at bounding box center [1003, 92] width 213 height 25
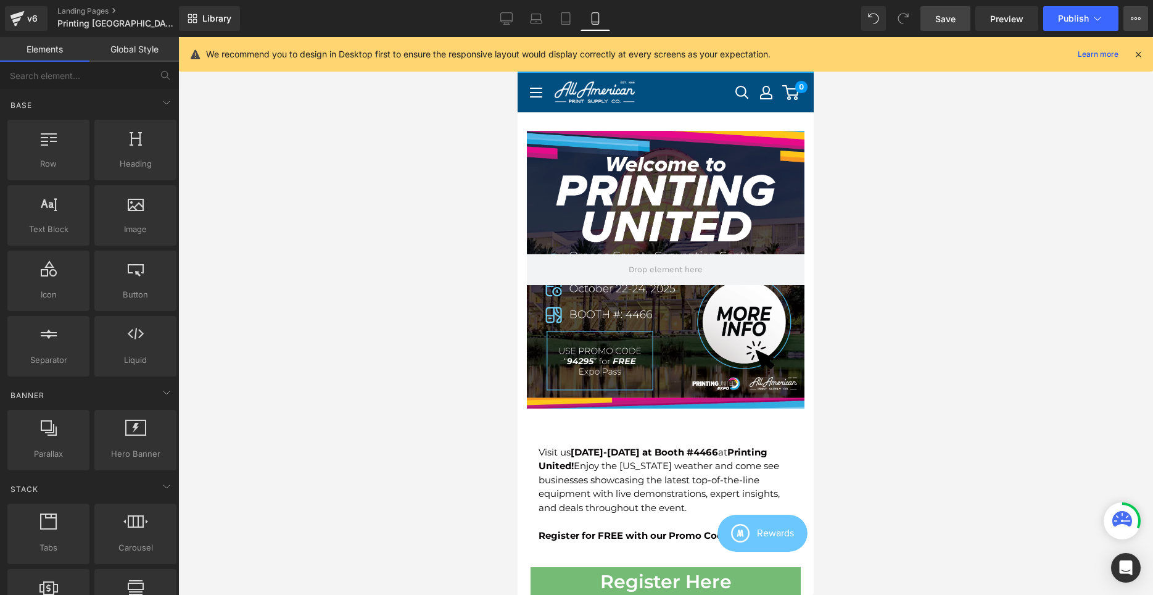
click at [1140, 16] on icon at bounding box center [1136, 19] width 10 height 10
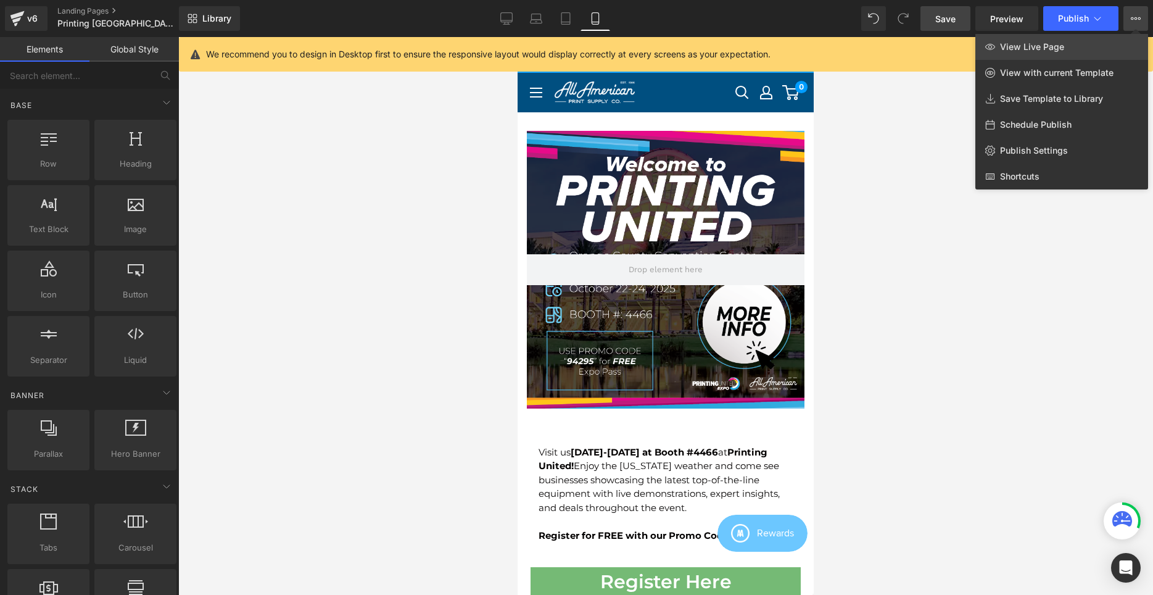
click at [1069, 56] on link "View Live Page" at bounding box center [1062, 47] width 173 height 26
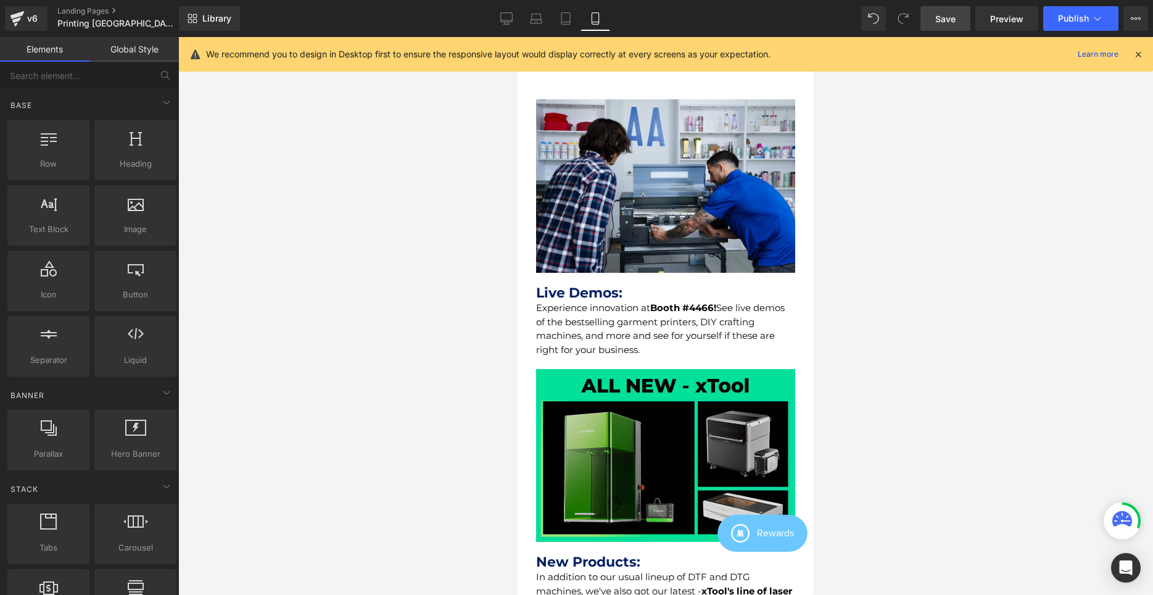
scroll to position [629, 0]
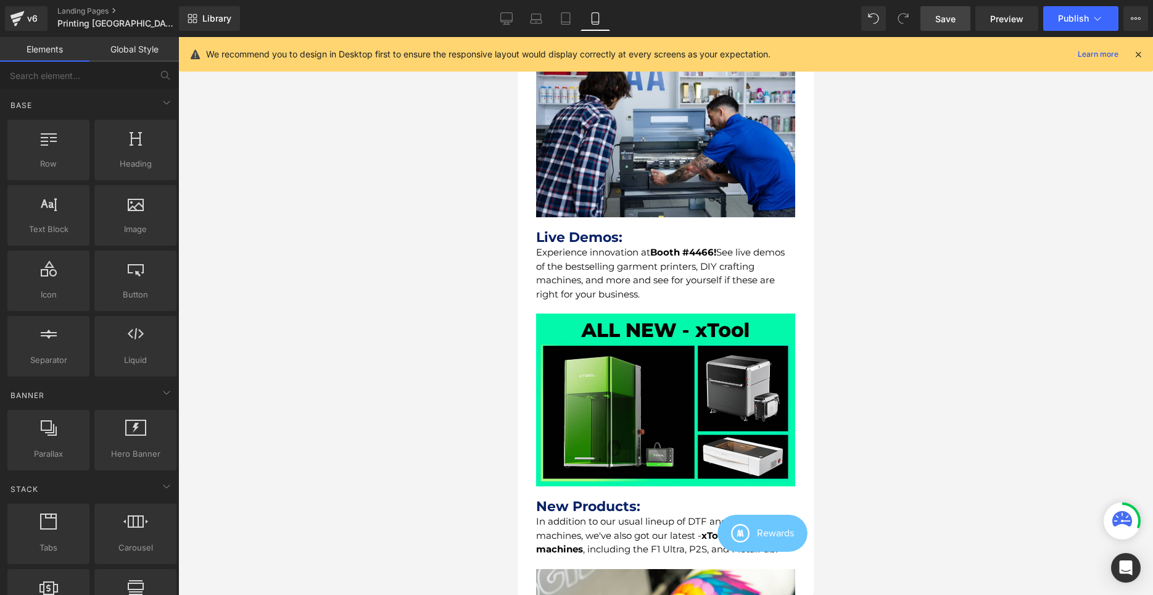
click at [610, 331] on img at bounding box center [665, 399] width 259 height 173
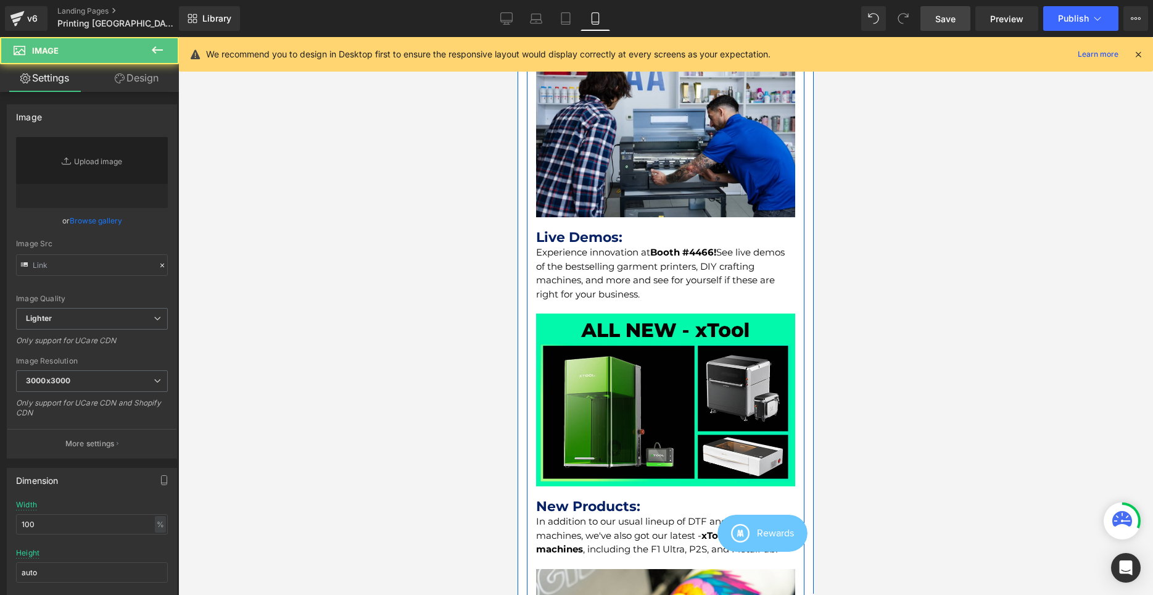
click at [610, 285] on div "Experience innovation at Booth #4466! See live demos of the bestselling garment…" at bounding box center [665, 274] width 259 height 56
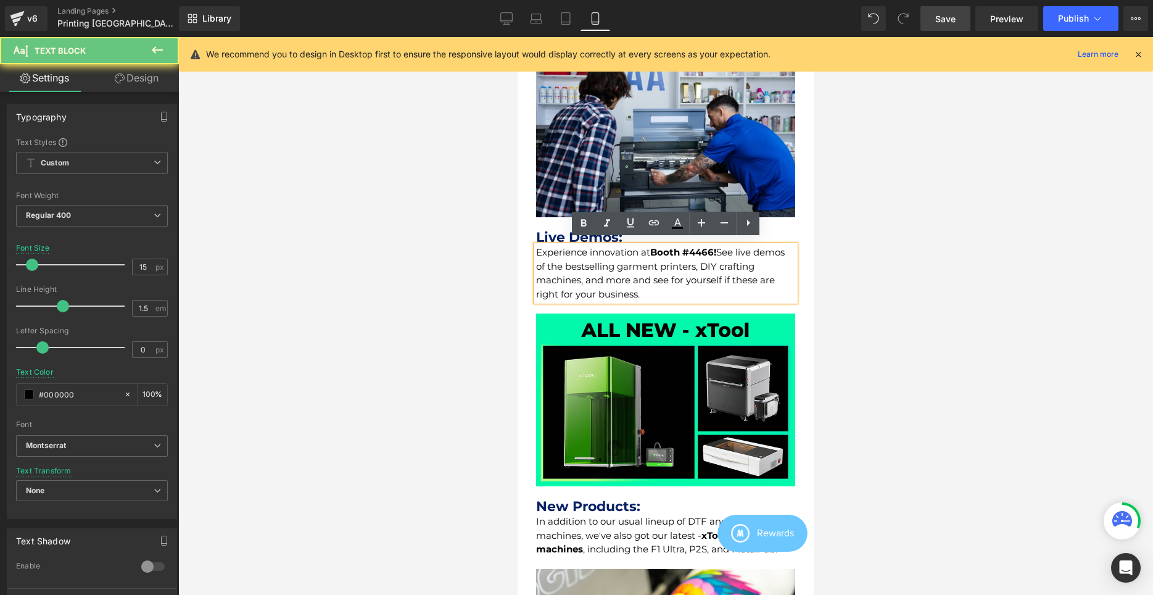
click at [591, 276] on div "Experience innovation at Booth #4466! See live demos of the bestselling garment…" at bounding box center [665, 274] width 259 height 56
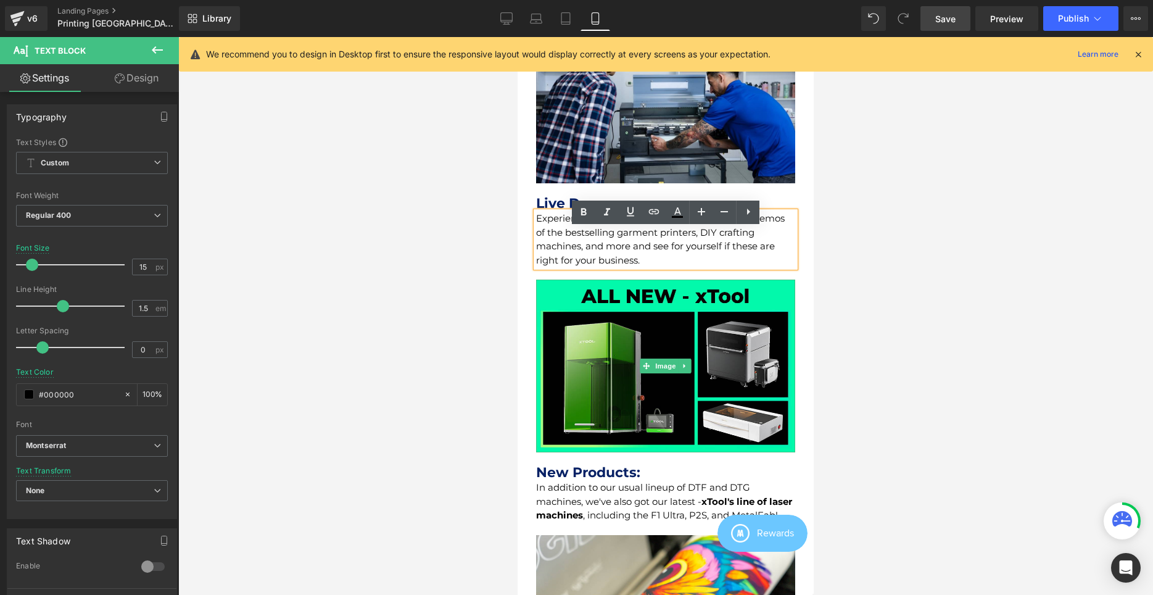
scroll to position [692, 0]
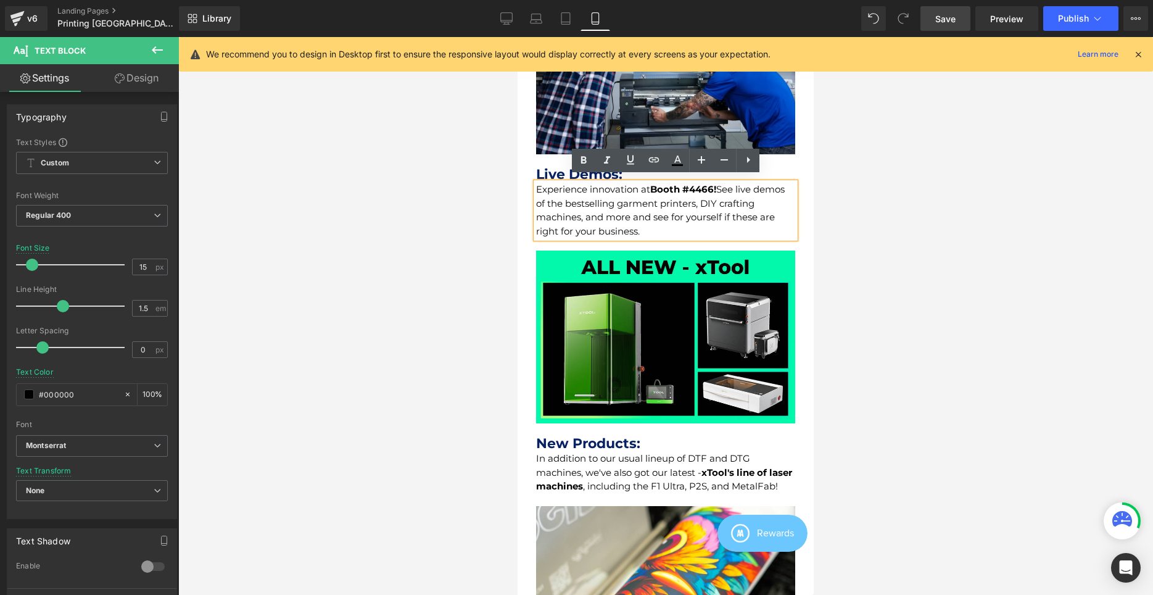
click at [613, 462] on p "In addition to our usual lineup of DTF and DTG machines, we've also got our lat…" at bounding box center [665, 473] width 259 height 42
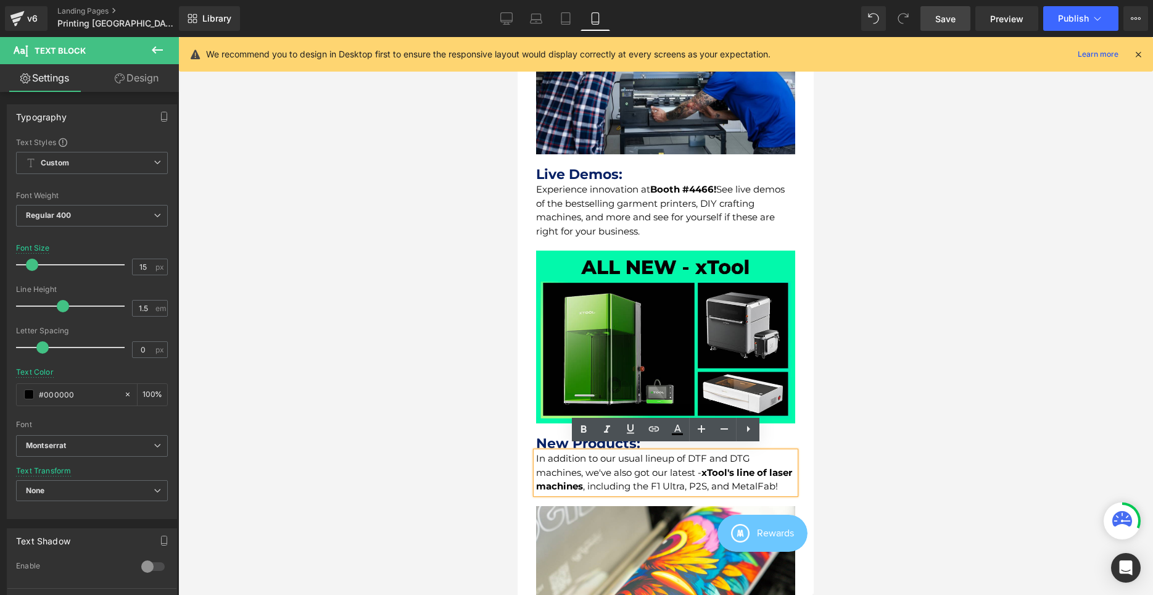
drag, startPoint x: 586, startPoint y: 470, endPoint x: 625, endPoint y: 446, distance: 45.7
click at [586, 470] on p "In addition to our usual lineup of DTF and DTG machines, we've also got our lat…" at bounding box center [665, 473] width 259 height 42
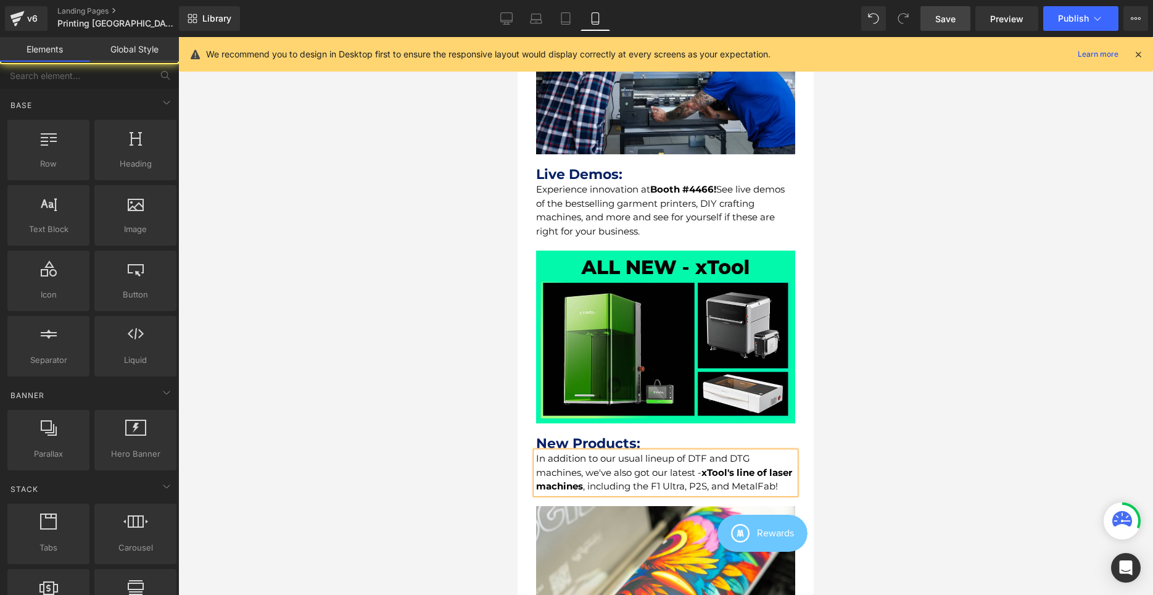
click at [879, 463] on div at bounding box center [665, 316] width 975 height 558
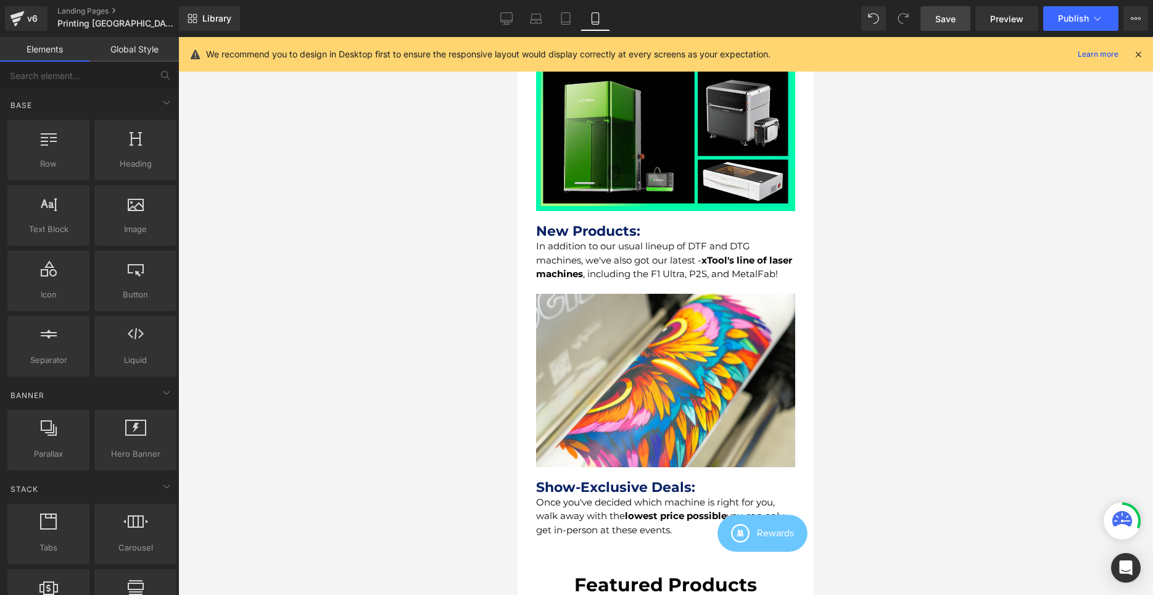
scroll to position [944, 0]
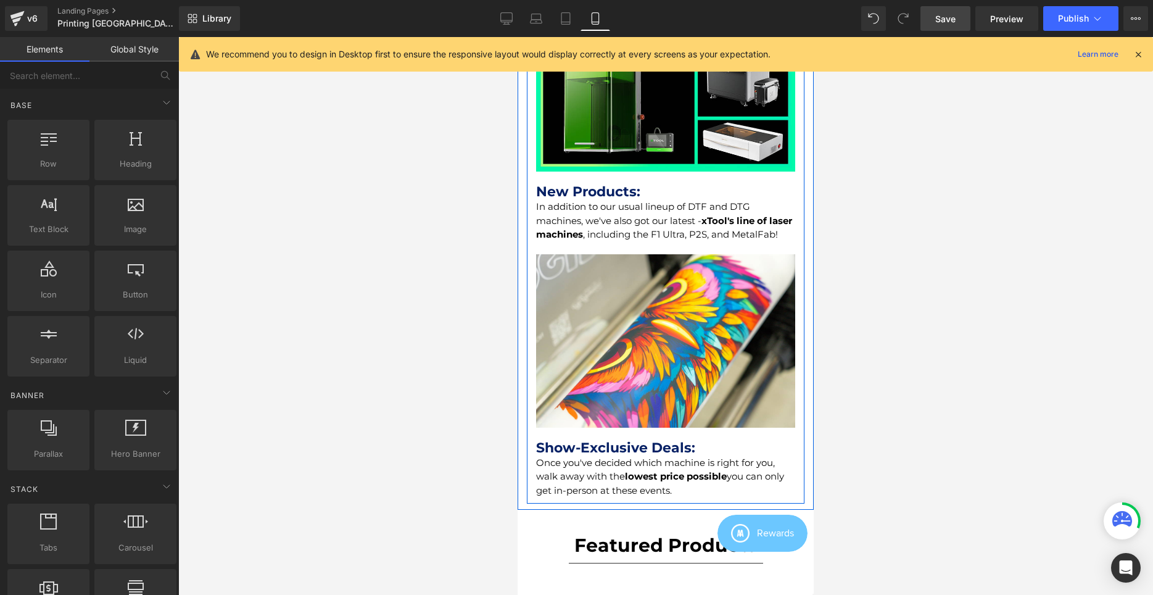
click at [606, 486] on div "Once you've decided which machine is right for you, walk away with the lowest p…" at bounding box center [665, 477] width 259 height 42
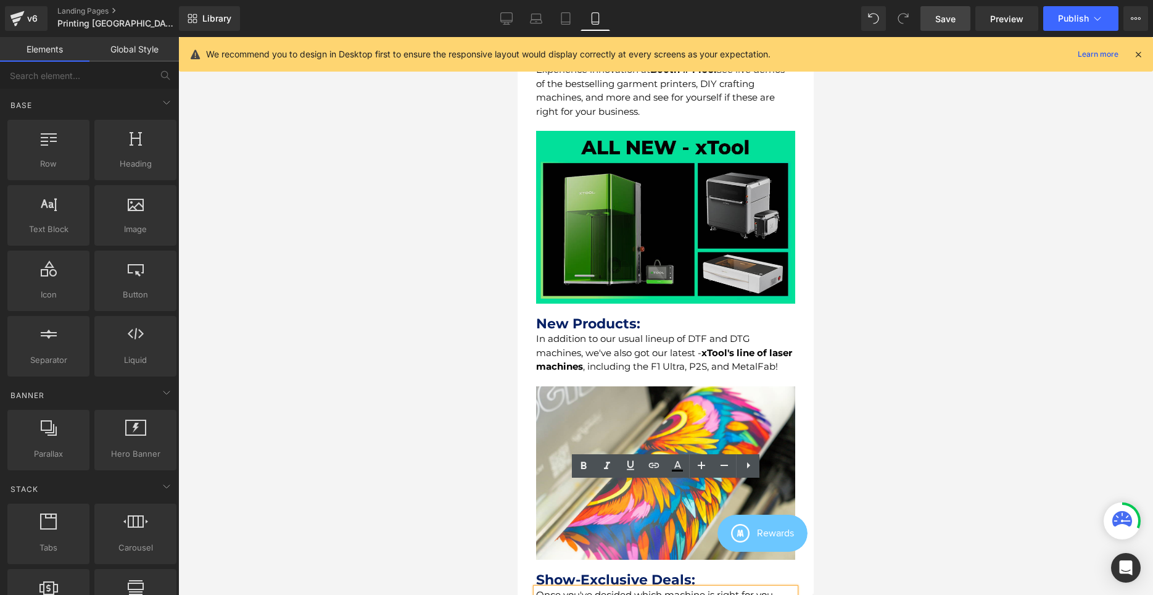
scroll to position [692, 0]
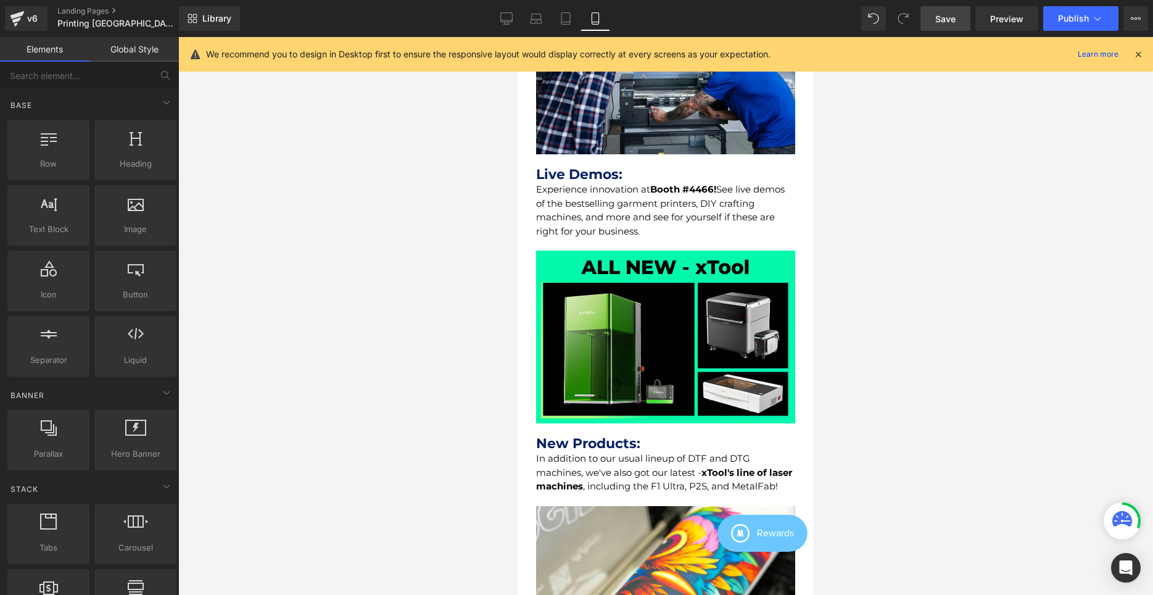
click at [908, 235] on div at bounding box center [665, 316] width 975 height 558
click at [505, 20] on icon at bounding box center [506, 18] width 12 height 12
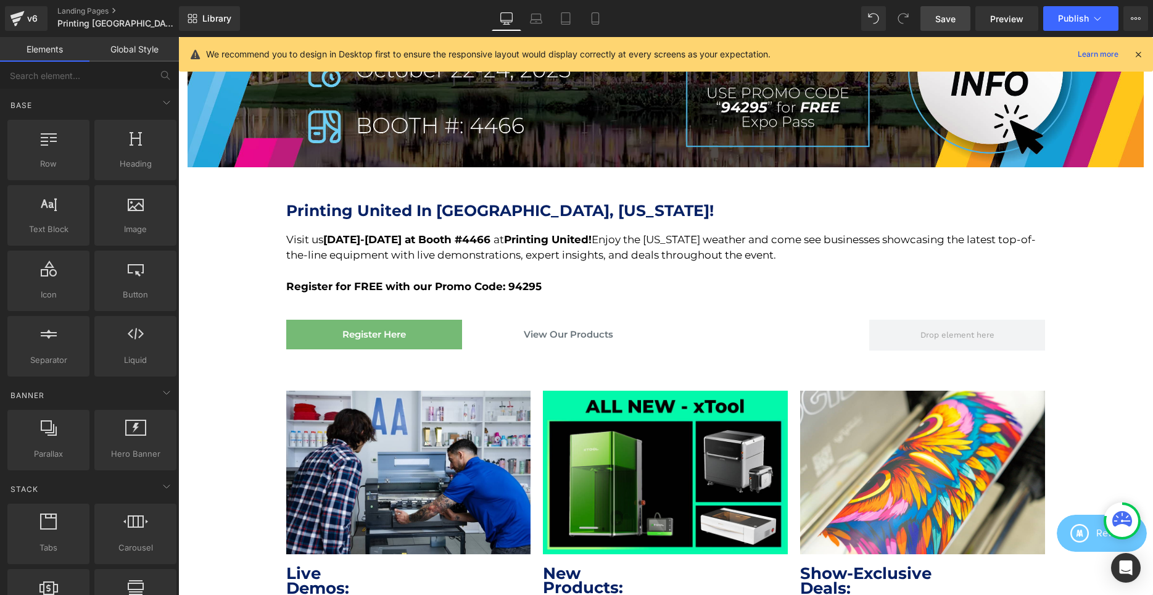
scroll to position [565, 0]
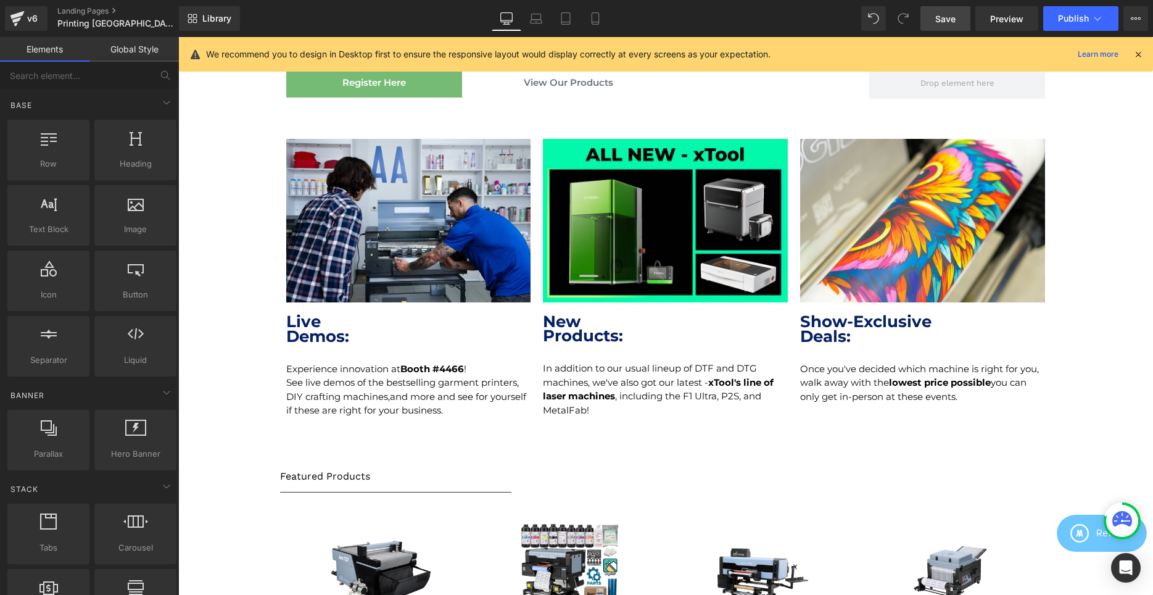
click at [414, 371] on strong "Booth #4466" at bounding box center [432, 369] width 64 height 12
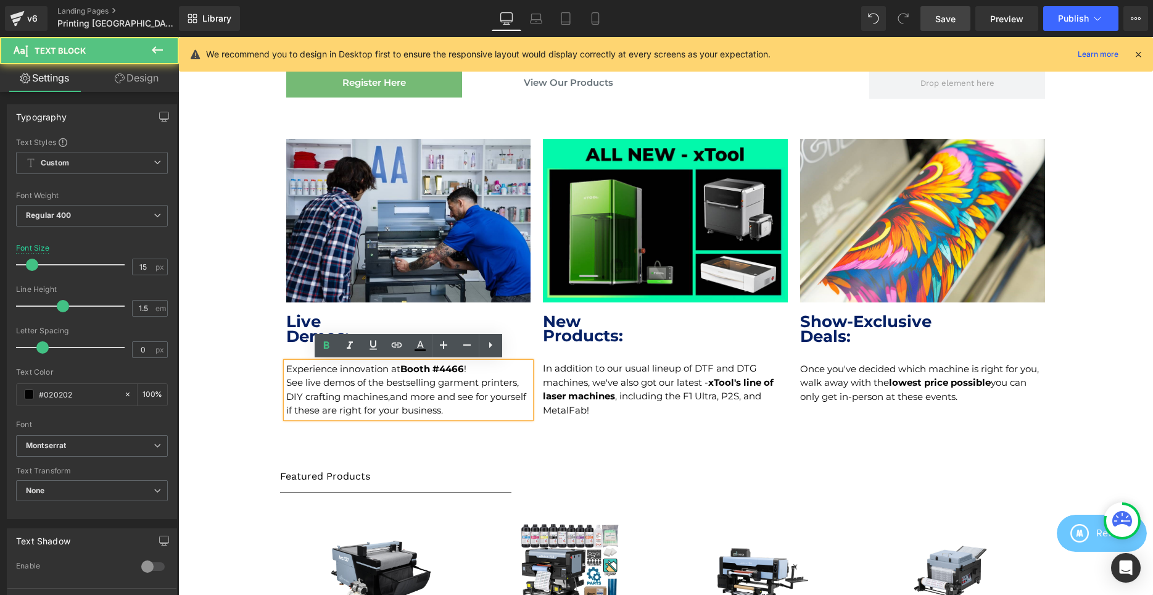
click at [384, 391] on p "See live demos of the bestselling garment printers, DIY crafting machines,and m…" at bounding box center [408, 397] width 245 height 42
click at [391, 394] on p "See live demos of the bestselling garment printers, DIY crafting machines,and m…" at bounding box center [408, 397] width 245 height 42
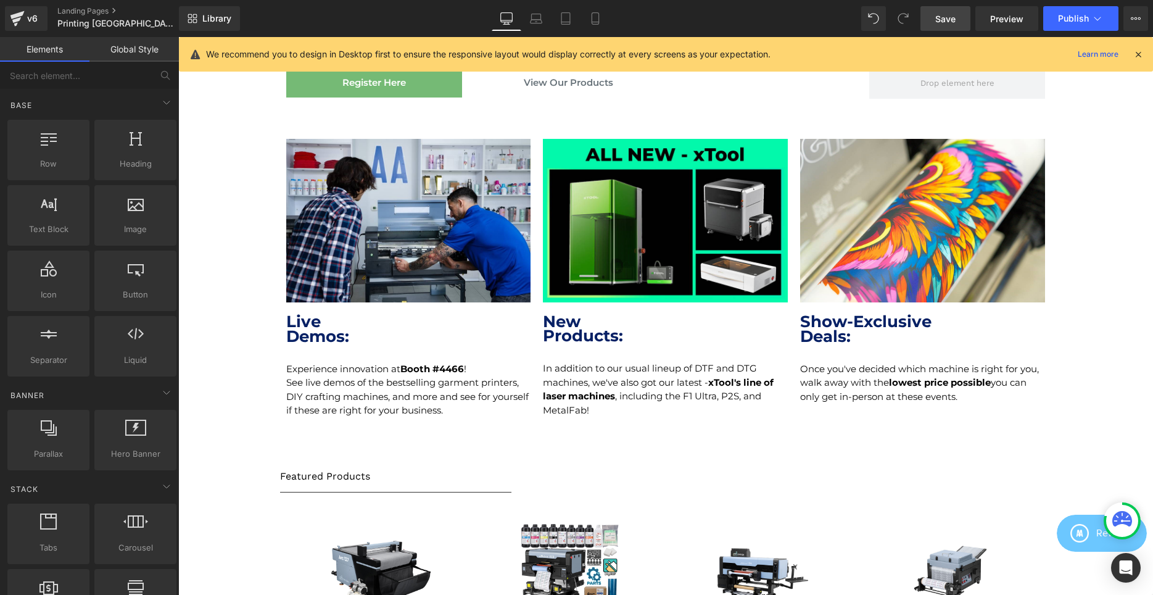
click at [941, 12] on link "Save" at bounding box center [946, 18] width 50 height 25
click at [1118, 20] on button "Publish" at bounding box center [1080, 18] width 75 height 25
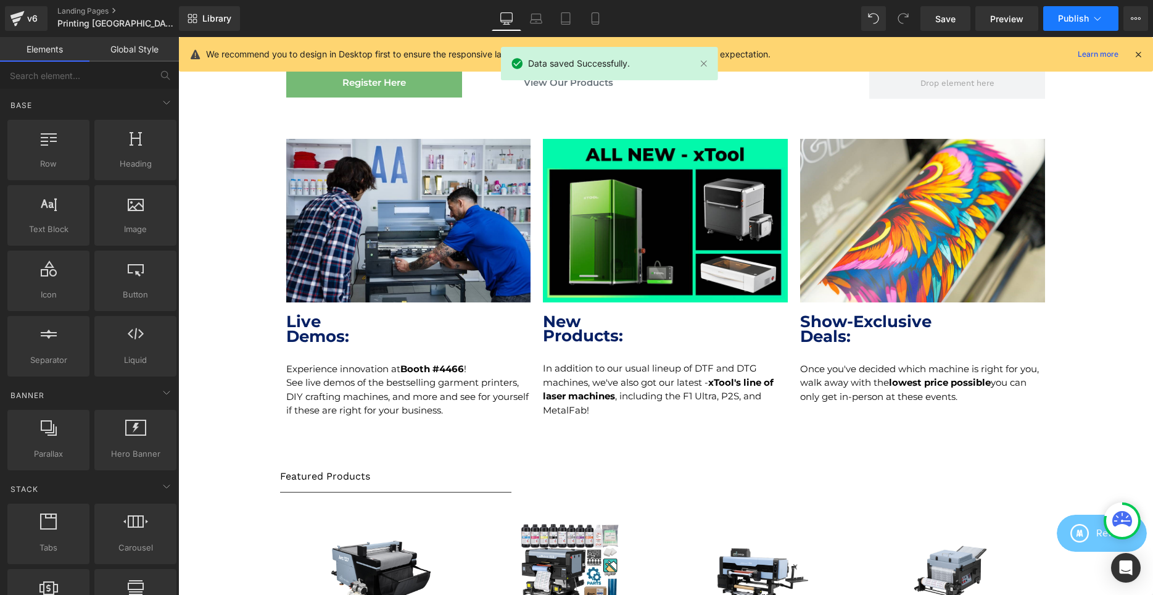
click at [1095, 22] on icon at bounding box center [1098, 18] width 12 height 12
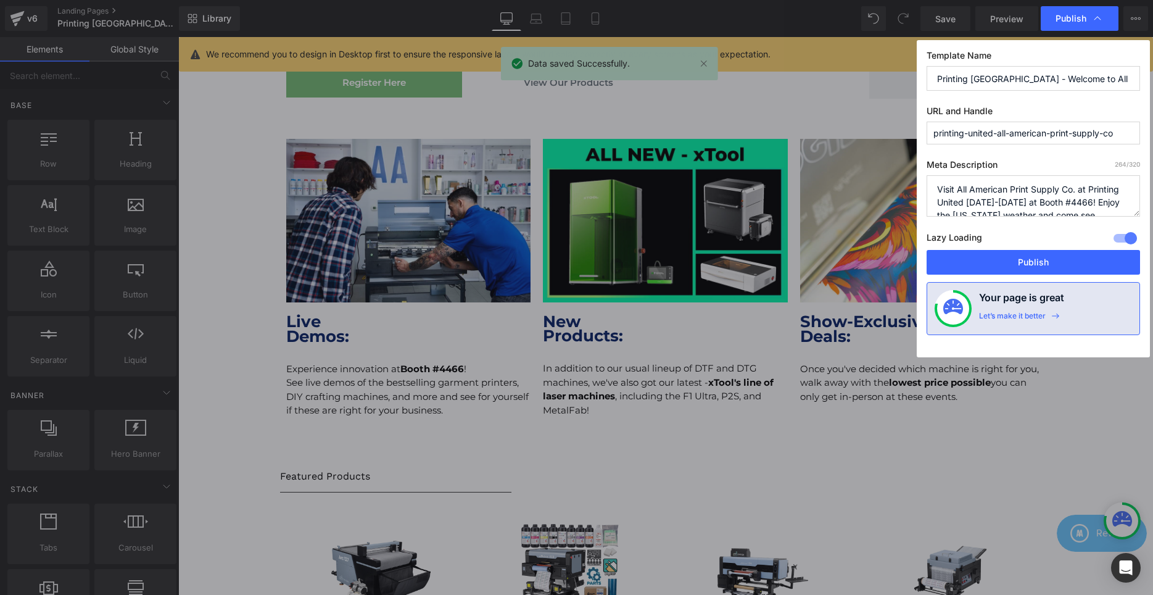
click at [1005, 273] on div "Template Name Printing [GEOGRAPHIC_DATA] - Welcome to All American Print Supply…" at bounding box center [1033, 198] width 233 height 317
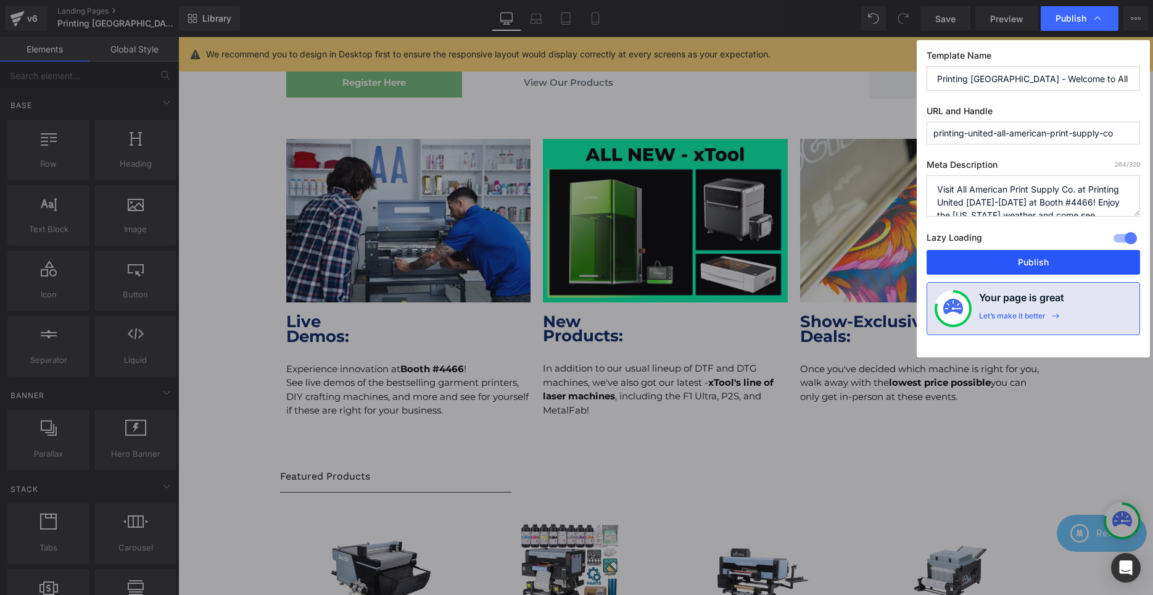
click at [1007, 260] on button "Publish" at bounding box center [1033, 262] width 213 height 25
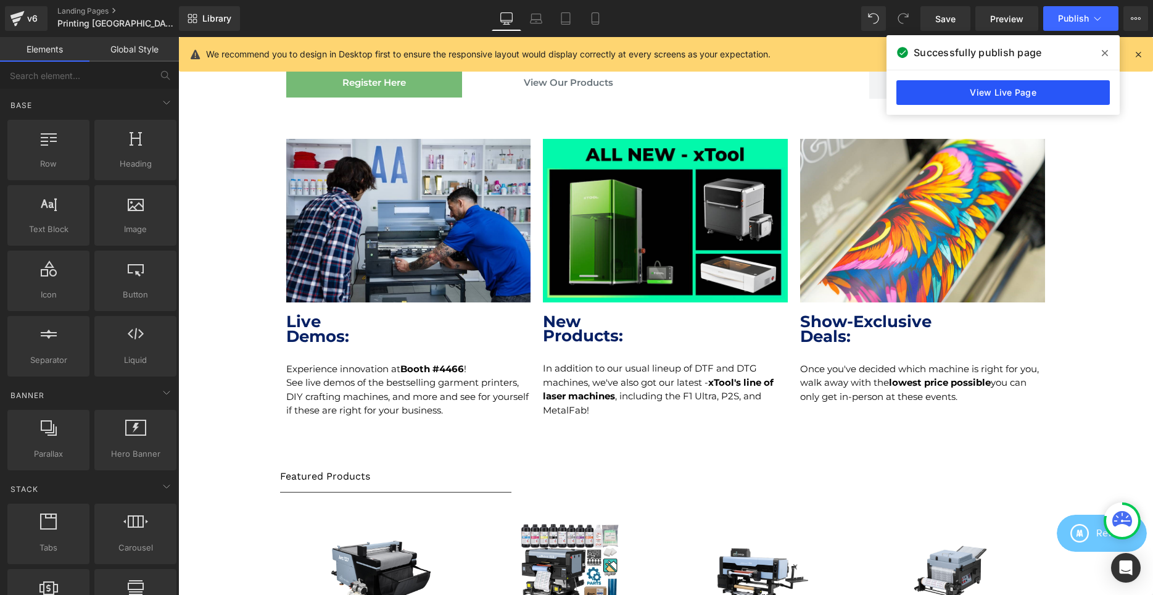
click at [997, 93] on link "View Live Page" at bounding box center [1003, 92] width 213 height 25
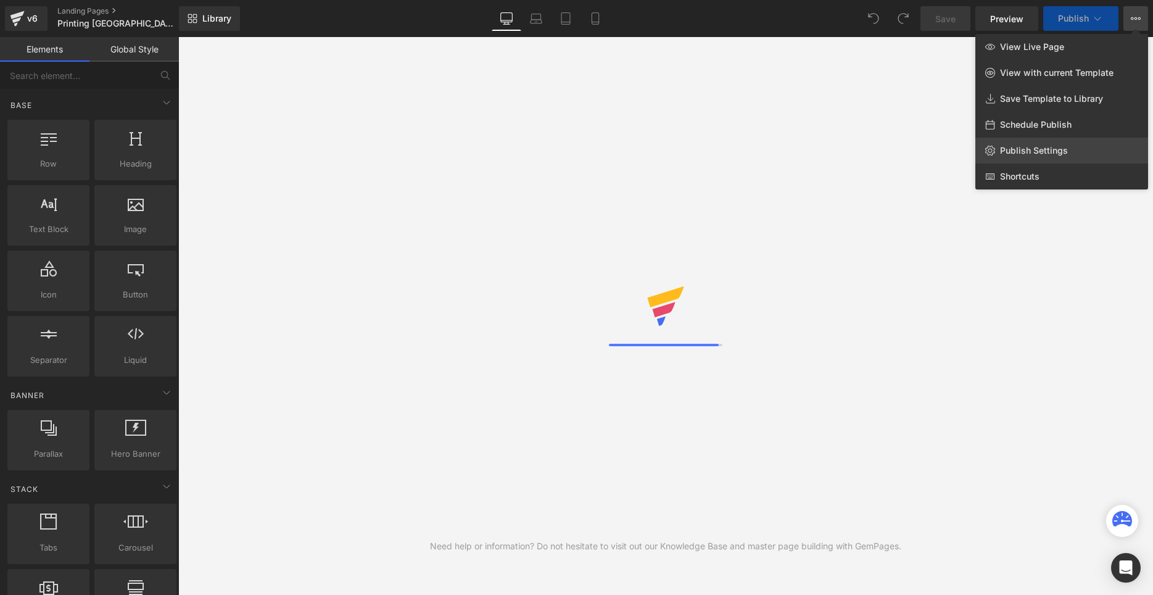
click at [1049, 154] on span "Publish Settings" at bounding box center [1034, 150] width 68 height 11
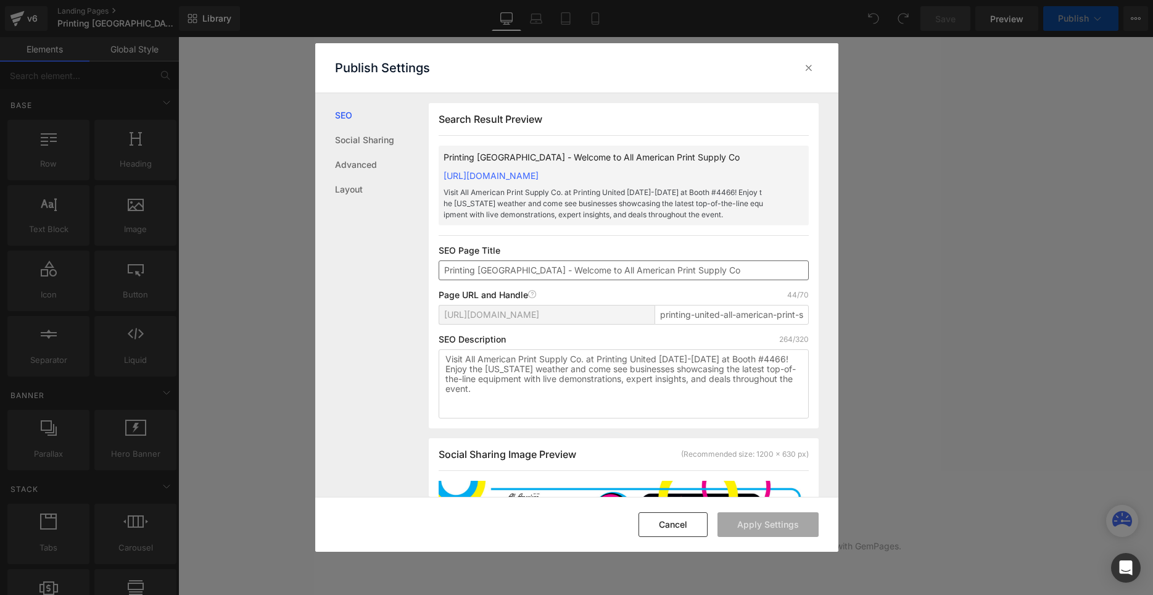
click at [526, 280] on input "Printing [GEOGRAPHIC_DATA] - Welcome to All American Print Supply Co" at bounding box center [624, 270] width 370 height 20
click at [505, 277] on input "Printing [GEOGRAPHIC_DATA] - Welcome to All American Print Supply Co" at bounding box center [624, 270] width 370 height 20
click at [512, 280] on input "Printing [GEOGRAPHIC_DATA] - Welcome to All American Print Supply Co" at bounding box center [624, 270] width 370 height 20
click at [505, 280] on input "Printing [GEOGRAPHIC_DATA] - Welcome to All American Print Supply Co" at bounding box center [624, 270] width 370 height 20
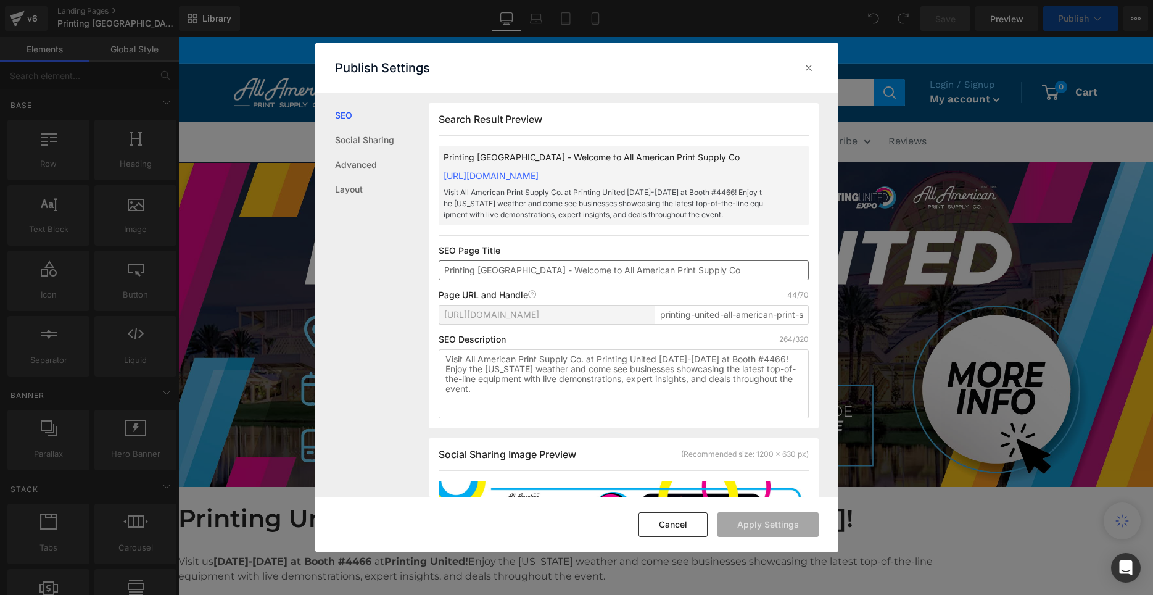
click at [513, 280] on input "Printing [GEOGRAPHIC_DATA] - Welcome to All American Print Supply Co" at bounding box center [624, 270] width 370 height 20
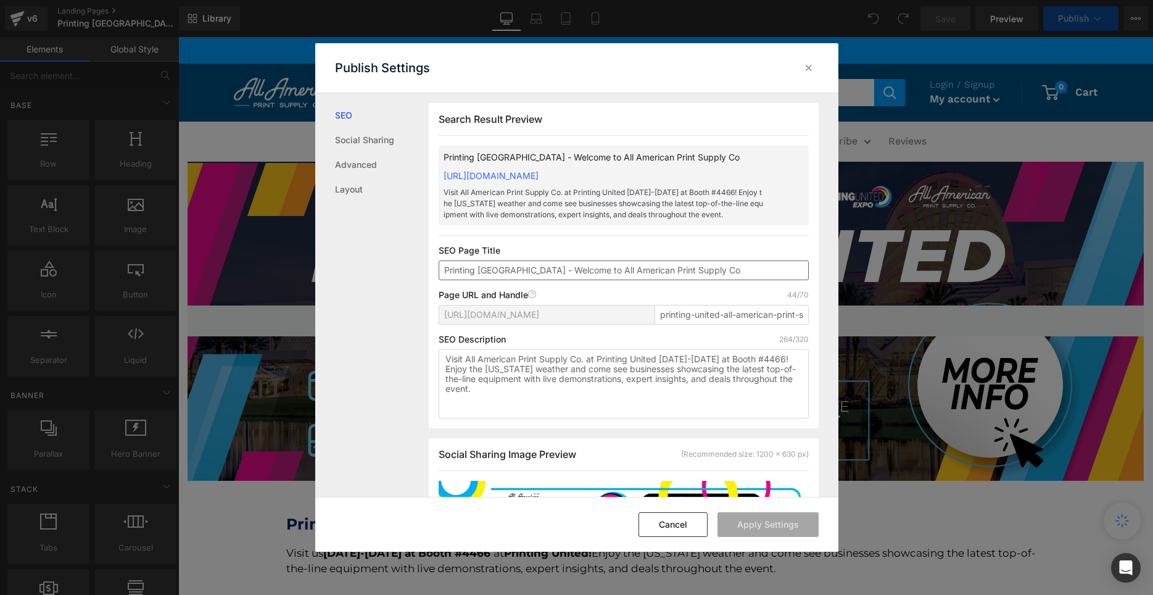
scroll to position [1, 0]
drag, startPoint x: 568, startPoint y: 275, endPoint x: 549, endPoint y: 283, distance: 20.4
click at [549, 280] on input "Printing [GEOGRAPHIC_DATA] - Welcome to All American Print Supply Co" at bounding box center [624, 270] width 370 height 20
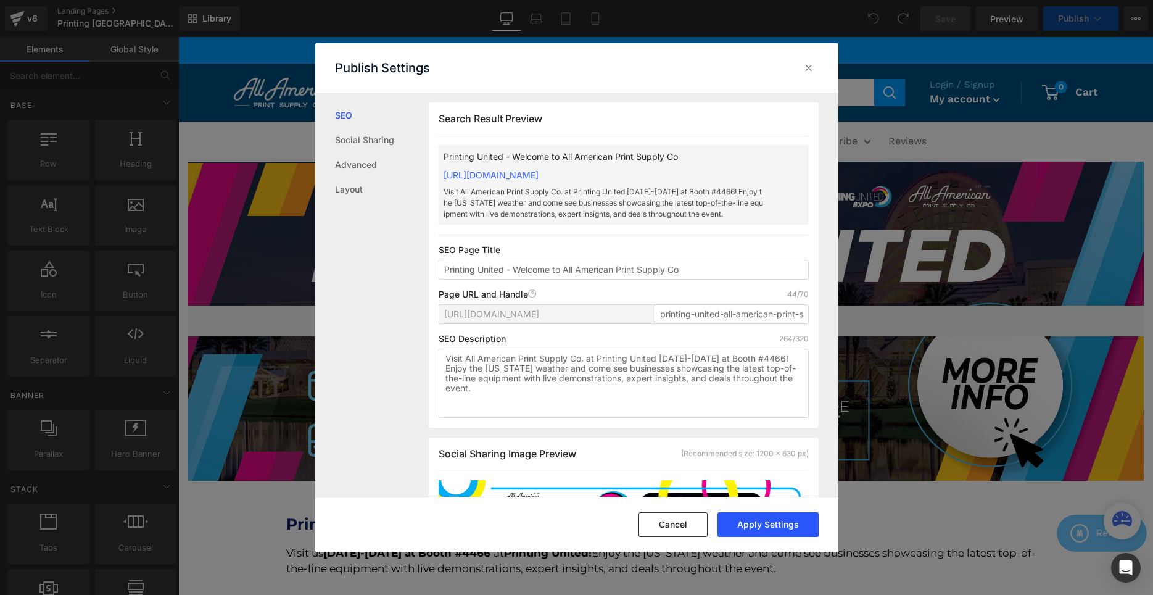
type input "Printing United - Welcome to All American Print Supply Co"
click at [774, 523] on button "Apply Settings" at bounding box center [768, 524] width 101 height 25
drag, startPoint x: 810, startPoint y: 64, endPoint x: 724, endPoint y: 6, distance: 103.5
click at [810, 64] on icon at bounding box center [809, 68] width 12 height 12
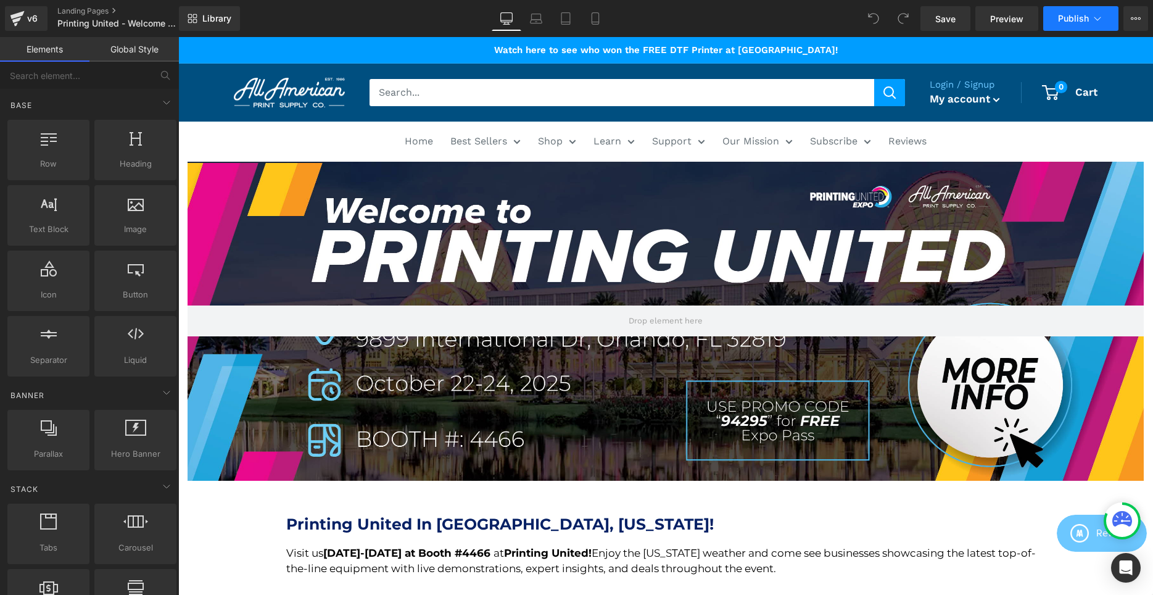
click at [1091, 22] on button "Publish" at bounding box center [1080, 18] width 75 height 25
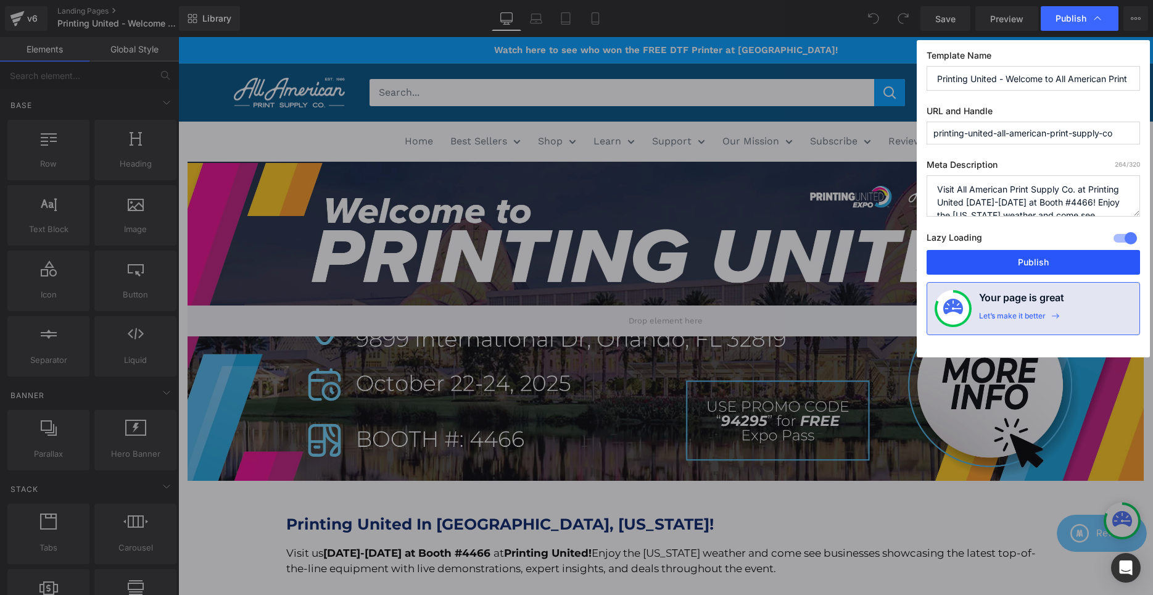
click at [953, 271] on button "Publish" at bounding box center [1033, 262] width 213 height 25
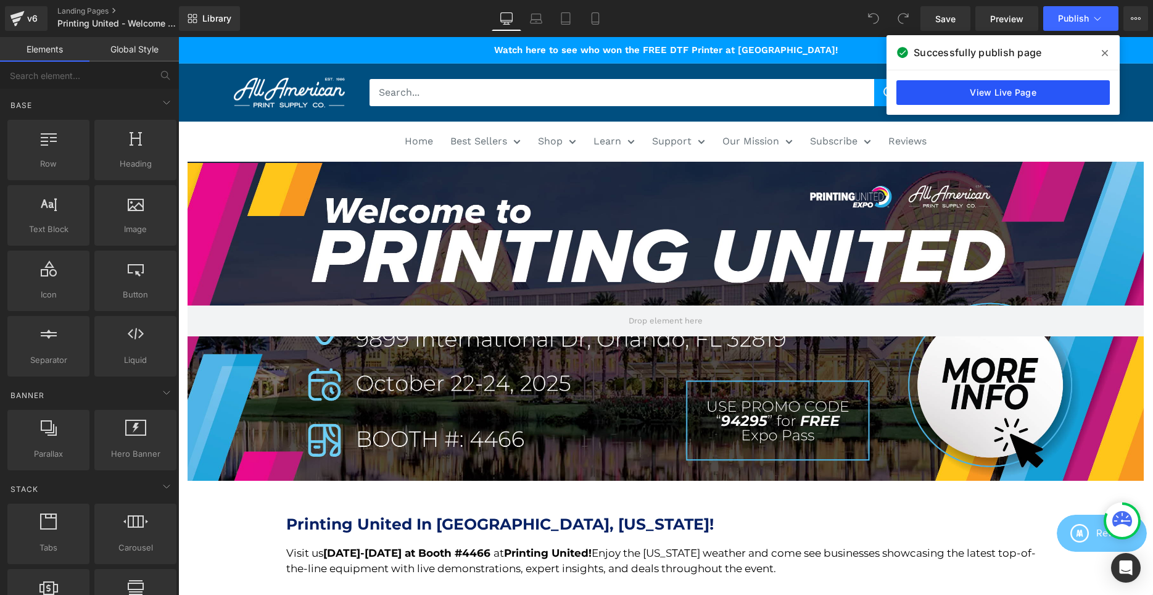
click at [968, 94] on link "View Live Page" at bounding box center [1003, 92] width 213 height 25
